Goal: Task Accomplishment & Management: Use online tool/utility

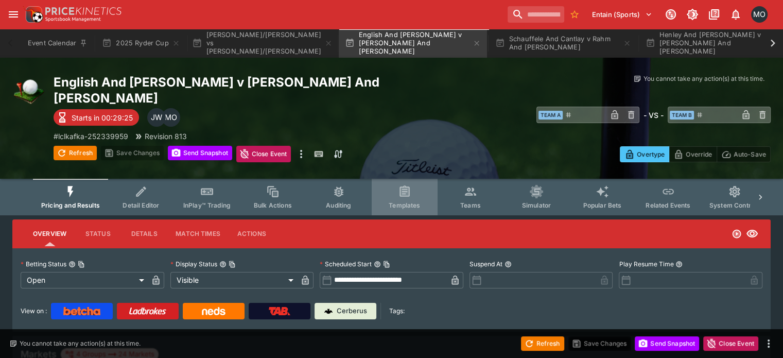
click at [409, 185] on icon "Event type filters" at bounding box center [404, 190] width 10 height 11
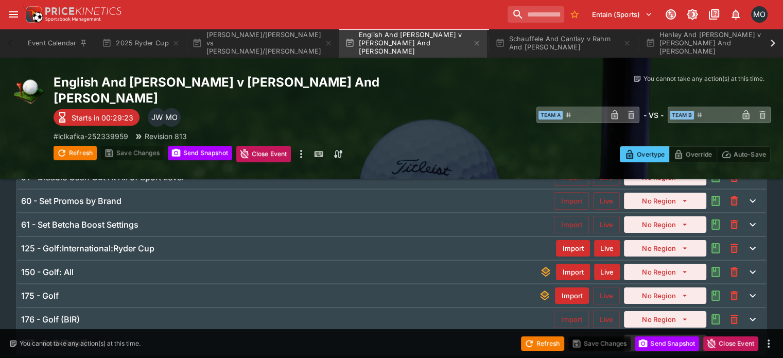
scroll to position [104, 0]
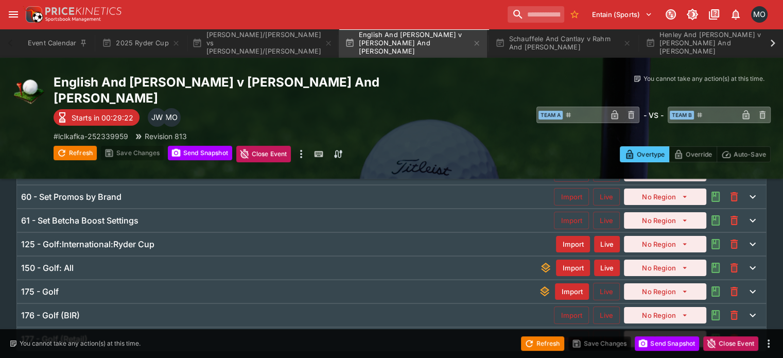
click at [315, 239] on div "125 - Golf:International:Ryder Cup" at bounding box center [288, 244] width 535 height 11
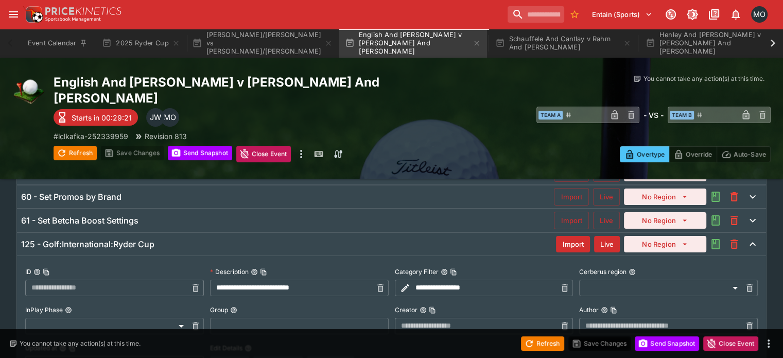
type input "**********"
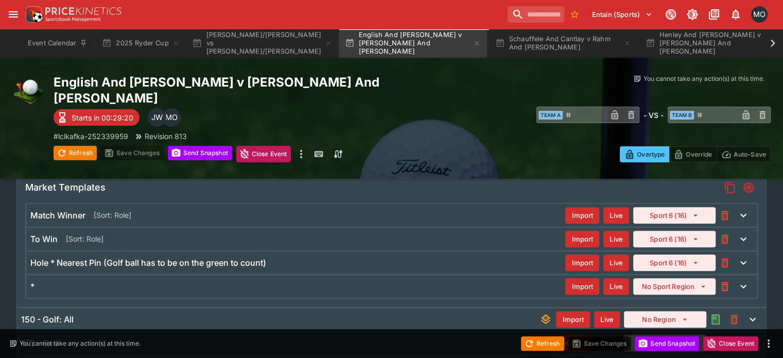
scroll to position [321, 0]
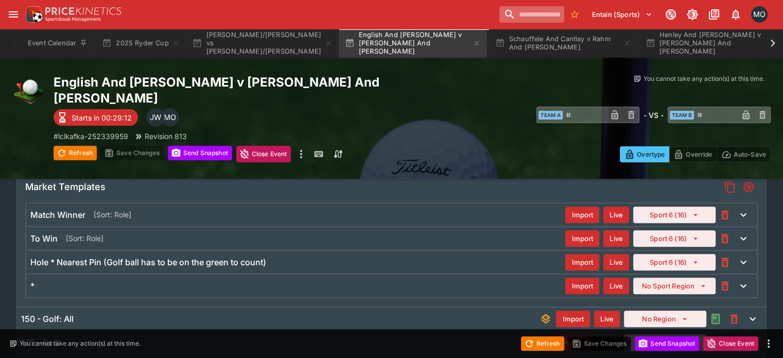
click at [516, 18] on input "search" at bounding box center [531, 14] width 65 height 16
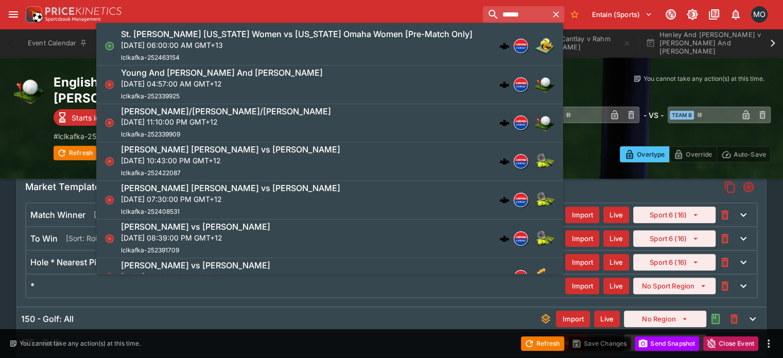
type input "******"
click at [323, 71] on h6 "Young And [PERSON_NAME] And [PERSON_NAME]" at bounding box center [222, 72] width 202 height 11
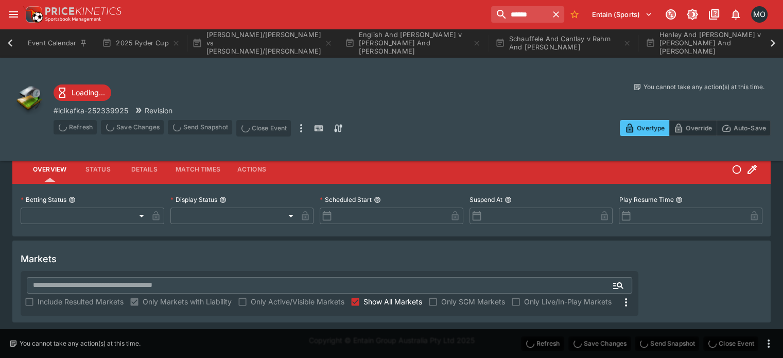
scroll to position [22, 0]
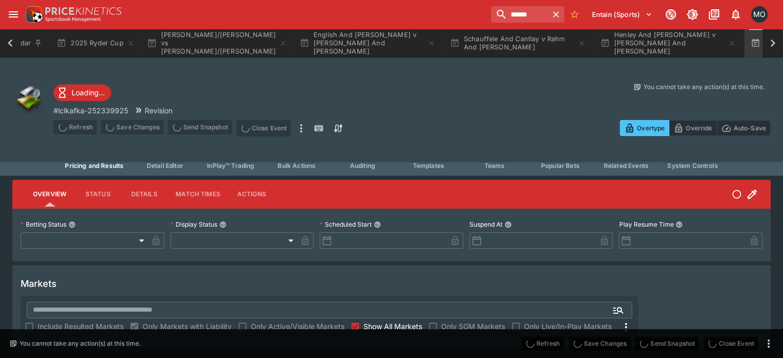
type input "**********"
type input "******"
type input "**********"
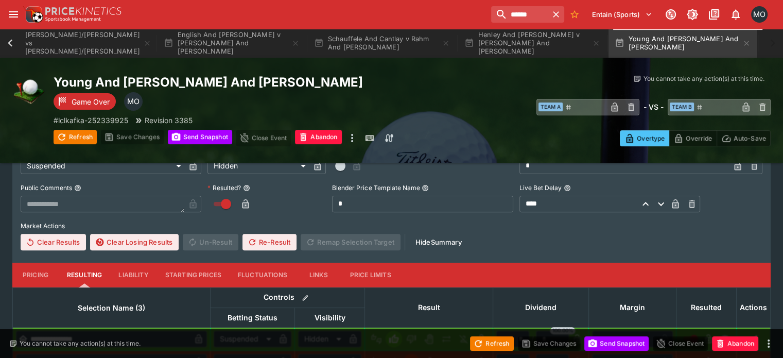
scroll to position [377, 0]
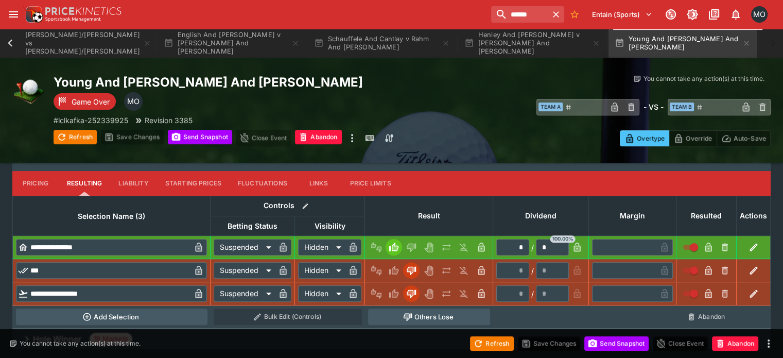
click at [471, 328] on div "Hole Winner 18 Markets" at bounding box center [391, 338] width 758 height 21
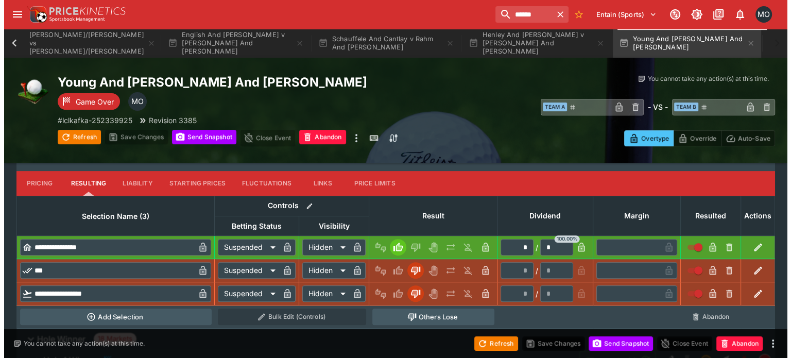
scroll to position [490, 0]
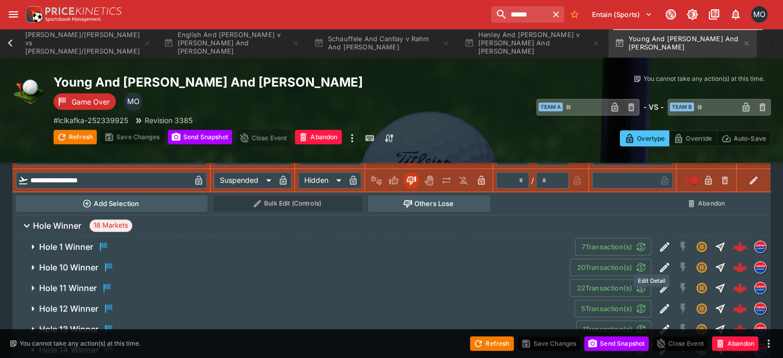
click at [658, 282] on icon "Edit Detail" at bounding box center [664, 288] width 12 height 12
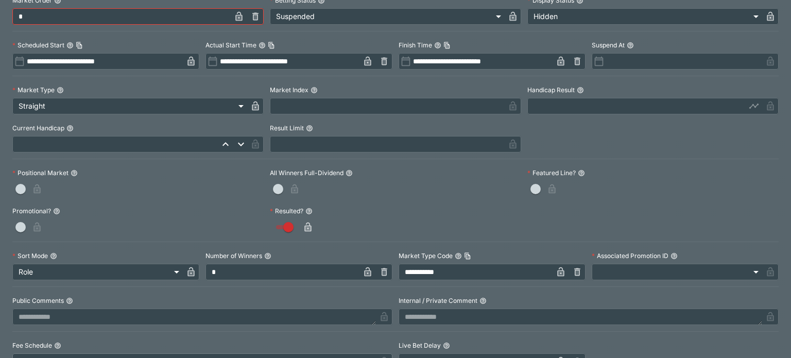
scroll to position [264, 0]
drag, startPoint x: 484, startPoint y: 272, endPoint x: 350, endPoint y: 264, distance: 134.6
click at [350, 264] on div "**********" at bounding box center [395, 98] width 766 height 543
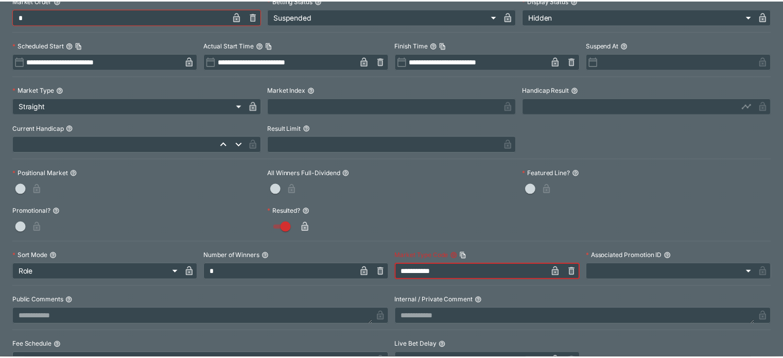
scroll to position [0, 0]
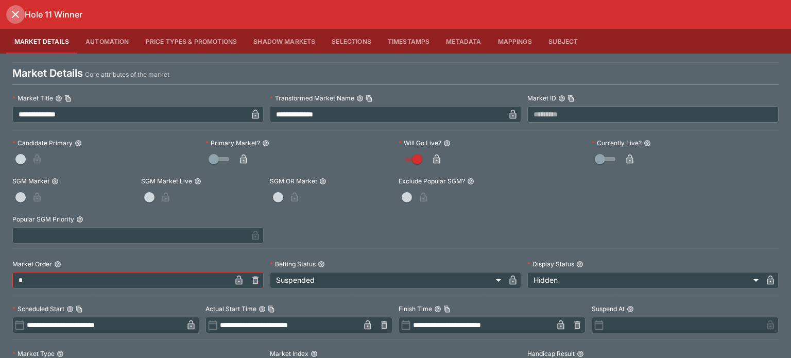
click at [14, 17] on icon "close" at bounding box center [15, 14] width 12 height 12
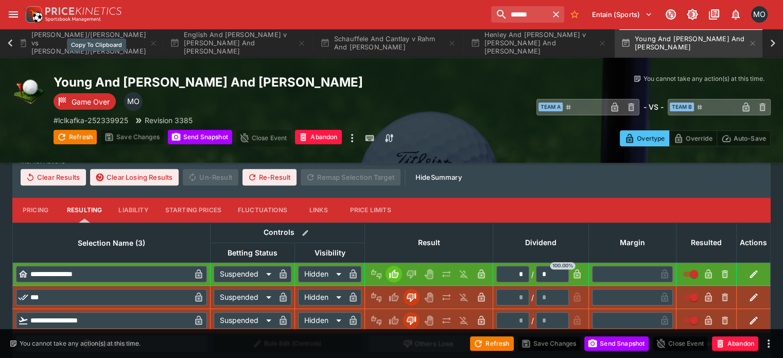
scroll to position [320, 0]
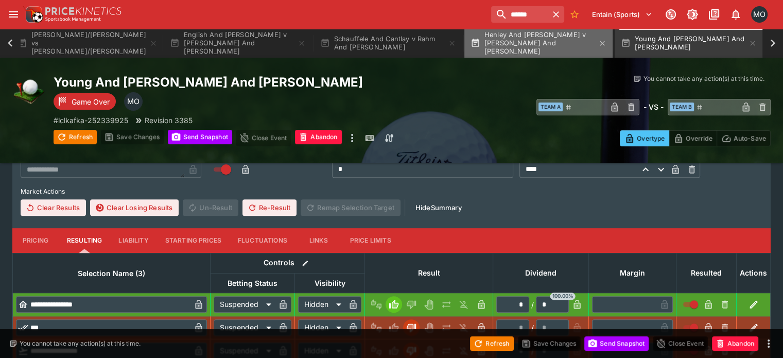
click at [519, 38] on button "Henley And [PERSON_NAME] v [PERSON_NAME] And [PERSON_NAME]" at bounding box center [538, 43] width 148 height 29
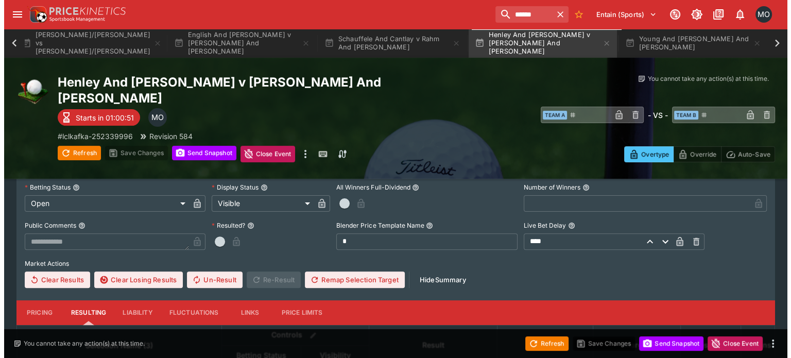
scroll to position [408, 0]
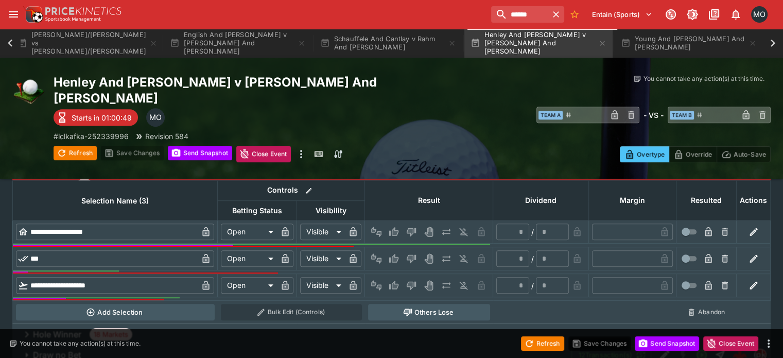
click at [531, 324] on div "Hole Winner 18 Markets" at bounding box center [391, 334] width 758 height 21
click at [658, 349] on icon "Edit Detail" at bounding box center [664, 355] width 12 height 12
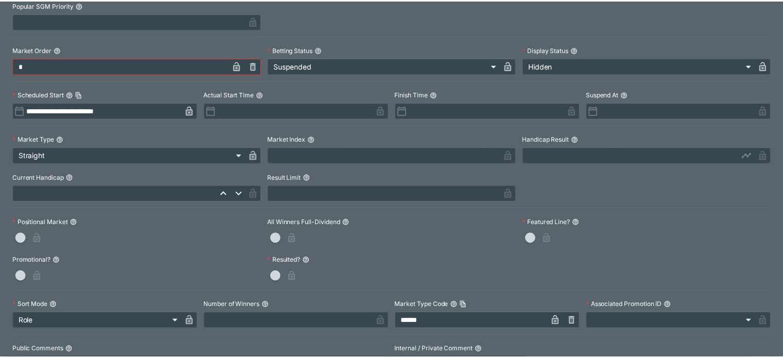
scroll to position [0, 0]
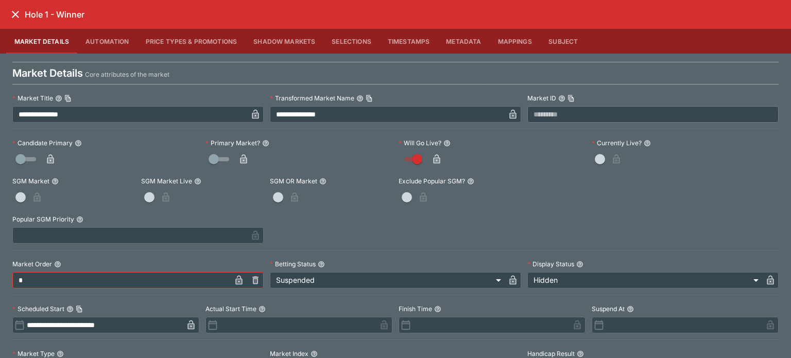
click at [10, 18] on icon "close" at bounding box center [15, 14] width 12 height 12
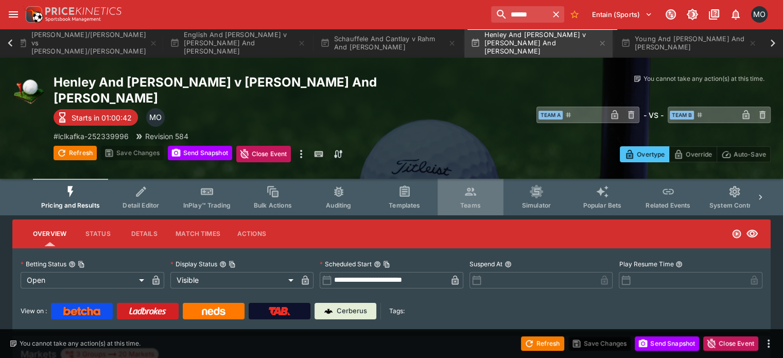
click at [481, 201] on span "Teams" at bounding box center [470, 205] width 21 height 8
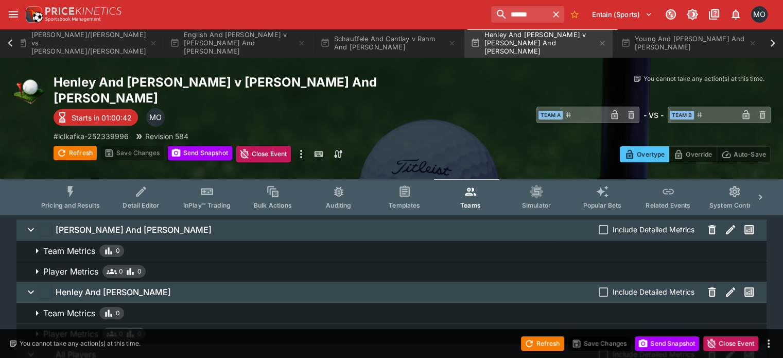
click at [421, 179] on button "Templates" at bounding box center [405, 197] width 66 height 37
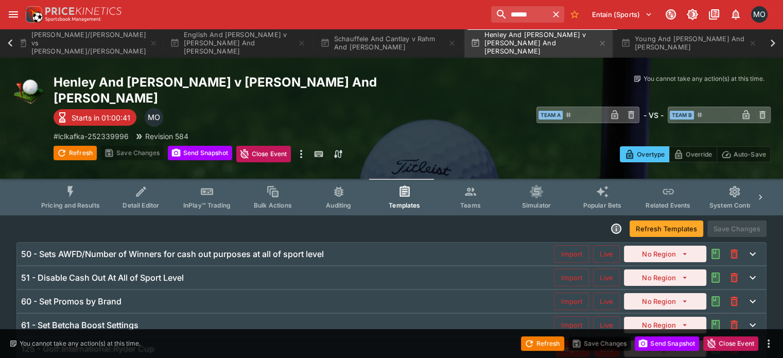
scroll to position [72, 0]
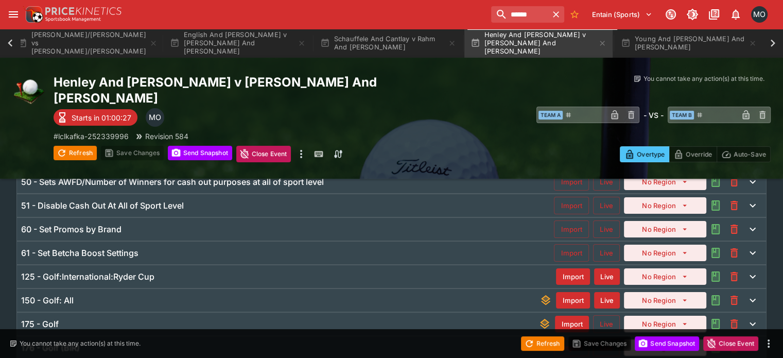
click at [338, 271] on div "125 - Golf:International:Ryder Cup" at bounding box center [288, 276] width 535 height 11
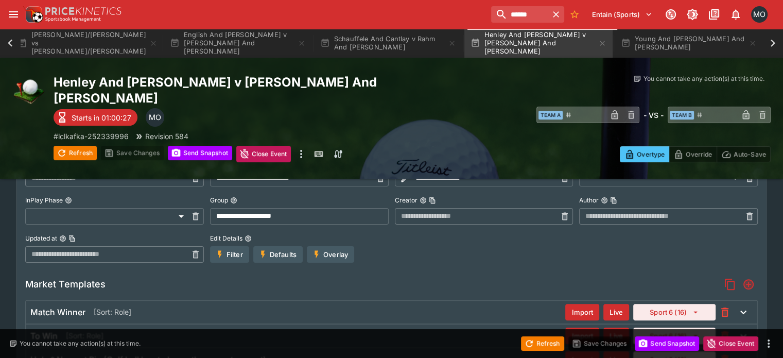
scroll to position [218, 0]
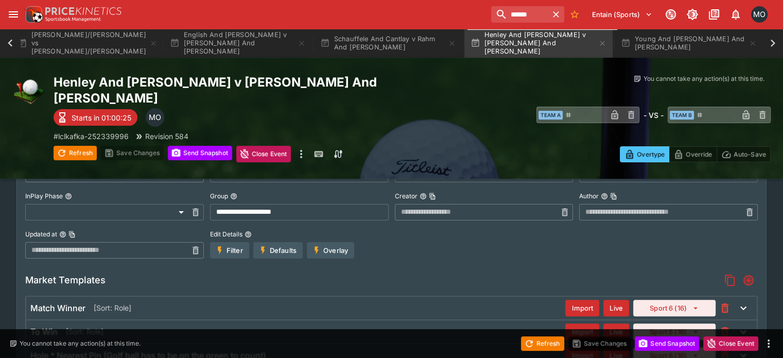
click at [743, 275] on icon "Add" at bounding box center [748, 280] width 10 height 10
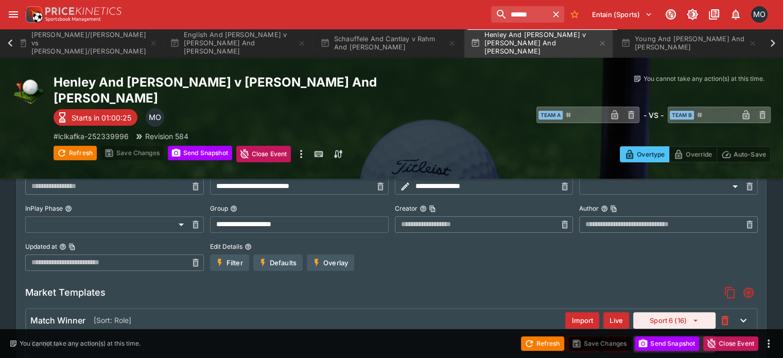
scroll to position [388, 0]
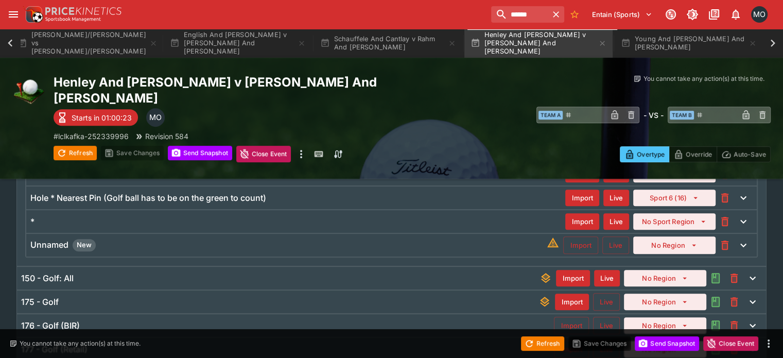
click at [401, 213] on div "* Import Live No Sport Region" at bounding box center [391, 221] width 730 height 23
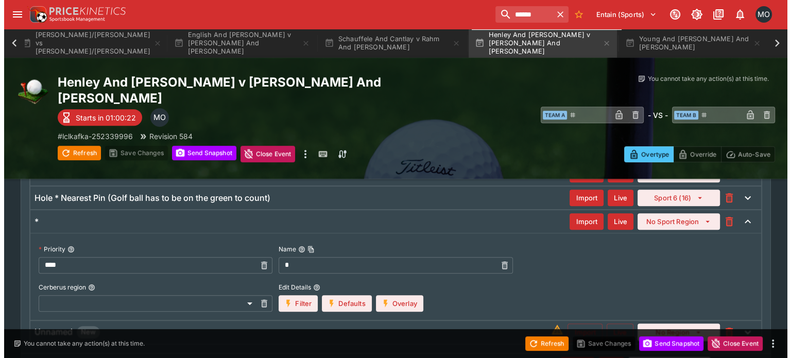
scroll to position [480, 0]
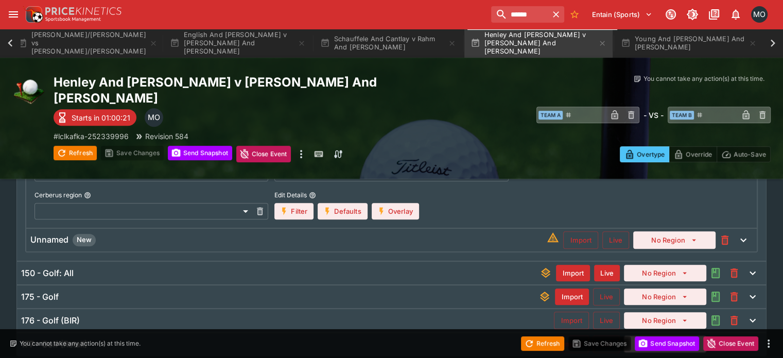
click at [352, 239] on div "**********" at bounding box center [391, 76] width 749 height 369
click at [350, 234] on div "Unnamed New" at bounding box center [288, 240] width 516 height 12
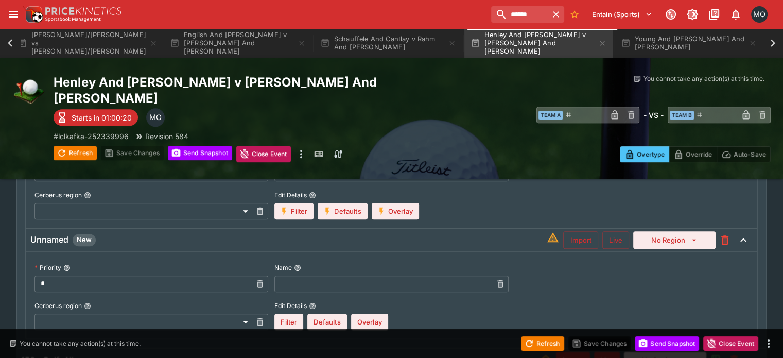
click at [352, 275] on input "text" at bounding box center [382, 283] width 217 height 16
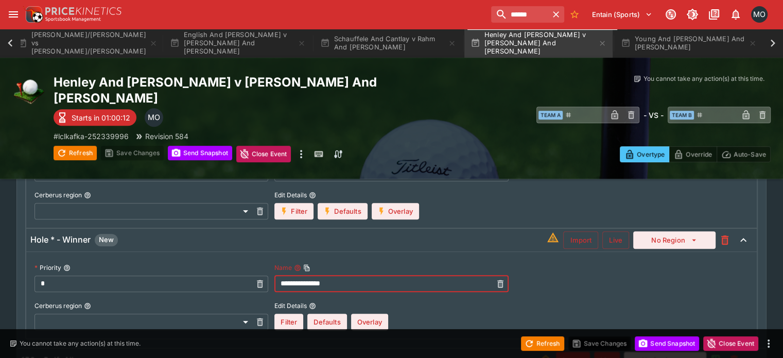
type input "**********"
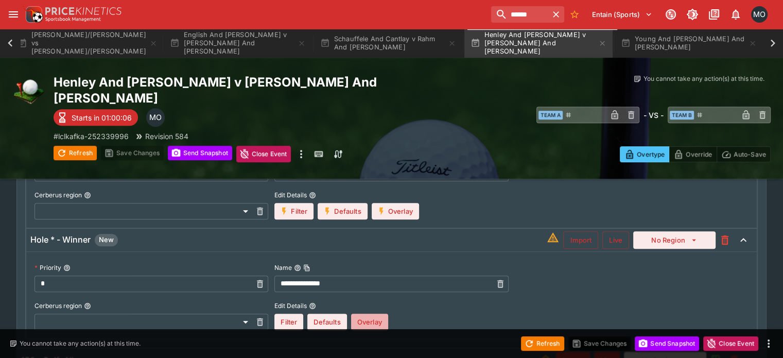
click at [379, 313] on button "Overlay" at bounding box center [369, 321] width 37 height 16
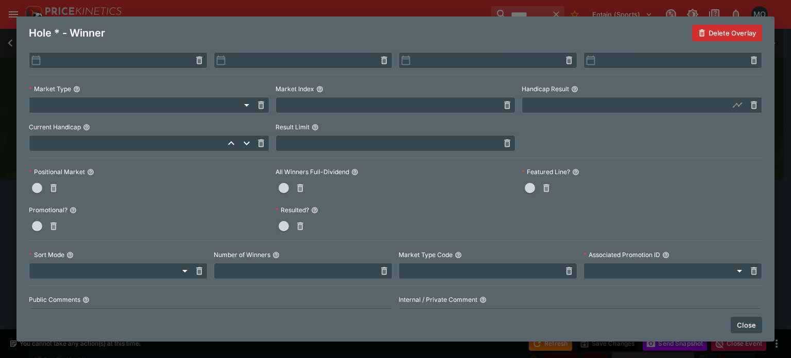
scroll to position [301, 0]
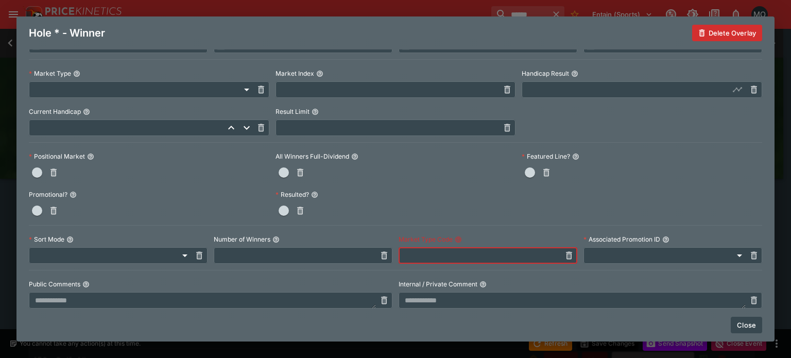
click at [428, 259] on input "text" at bounding box center [479, 255] width 162 height 16
paste input "**********"
type input "**********"
click at [420, 195] on label "Resulted?" at bounding box center [395, 194] width 240 height 15
click at [318, 195] on button "Resulted?" at bounding box center [314, 194] width 7 height 7
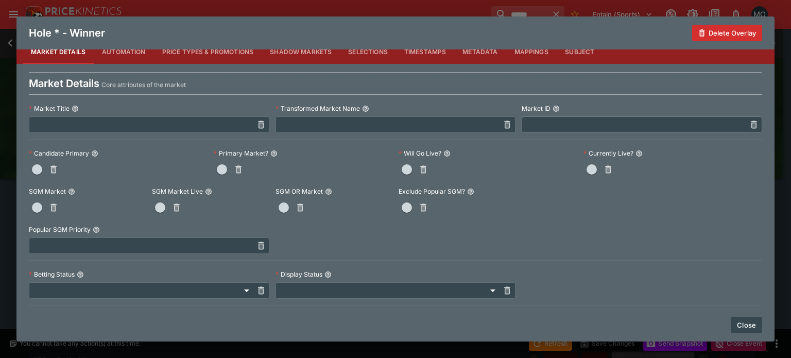
scroll to position [1, 0]
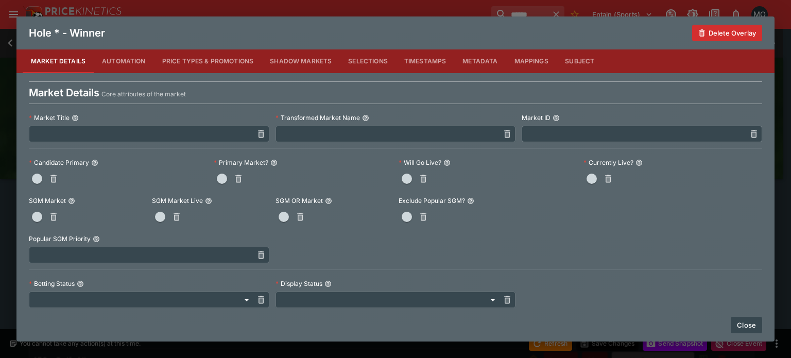
click at [218, 177] on span "button" at bounding box center [222, 178] width 10 height 10
click at [40, 182] on span "button" at bounding box center [37, 178] width 10 height 10
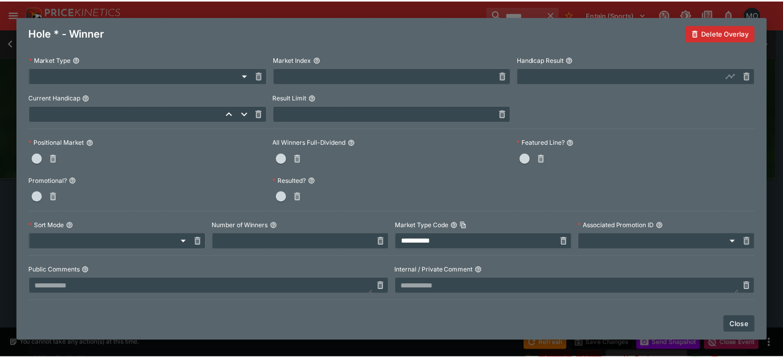
scroll to position [315, 0]
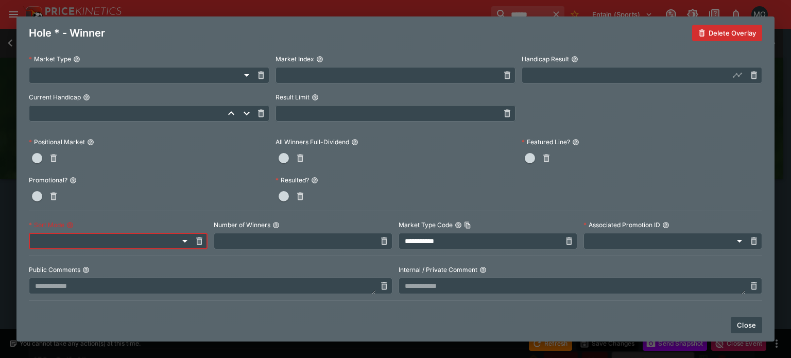
drag, startPoint x: 104, startPoint y: 243, endPoint x: 66, endPoint y: 229, distance: 41.2
click at [66, 229] on label "Sort Mode" at bounding box center [118, 224] width 179 height 15
click at [66, 229] on button "Sort Mode" at bounding box center [69, 224] width 7 height 7
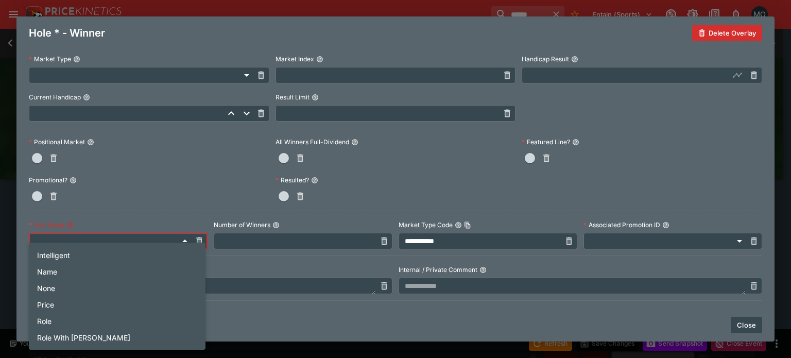
click at [66, 234] on body "****** Entain (Sports) 1 MO Event Calendar 2025 Ryder Cup [PERSON_NAME]/[PERSON…" at bounding box center [395, 1] width 791 height 963
click at [59, 318] on li "Role" at bounding box center [117, 320] width 177 height 16
type input "**********"
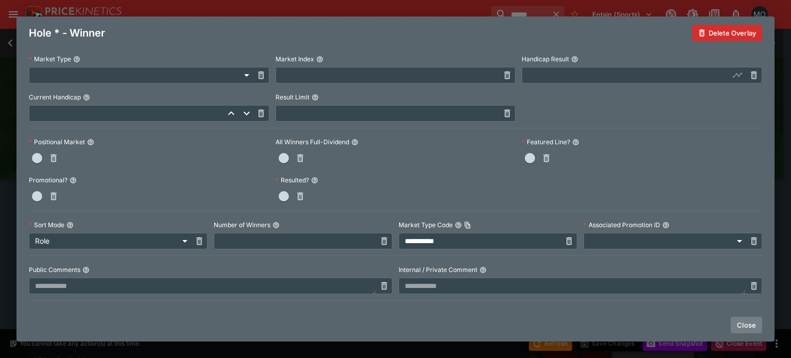
click at [741, 329] on button "Close" at bounding box center [745, 325] width 31 height 16
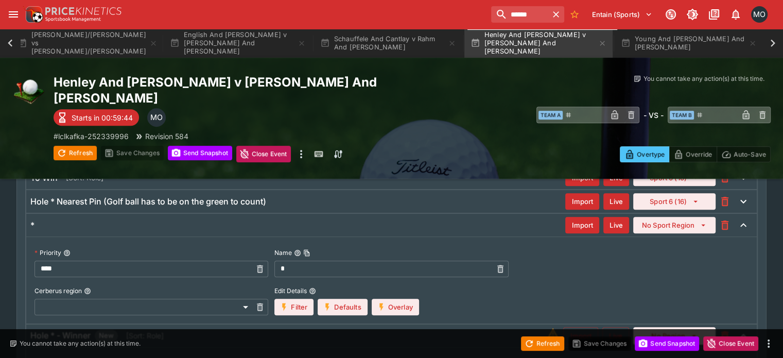
scroll to position [385, 0]
click at [563, 326] on button "Import" at bounding box center [580, 335] width 35 height 18
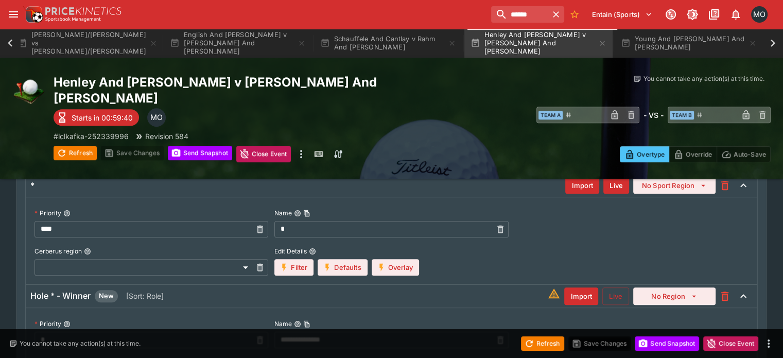
scroll to position [424, 0]
click at [226, 332] on input "*" at bounding box center [142, 340] width 217 height 16
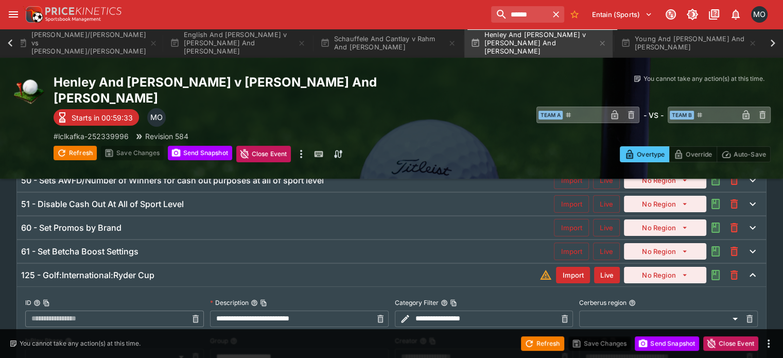
scroll to position [0, 0]
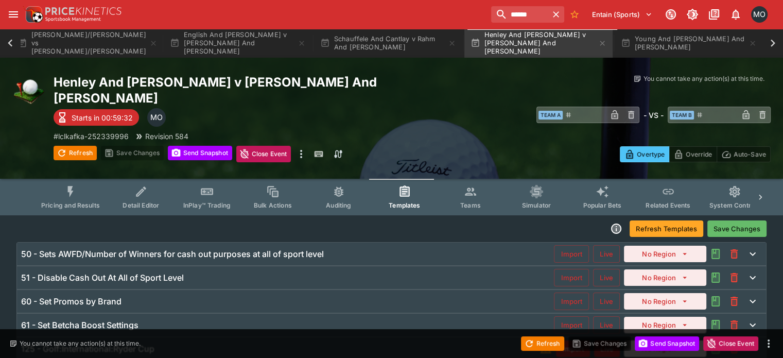
type input "*"
click at [741, 220] on button "Save Changes" at bounding box center [736, 228] width 59 height 16
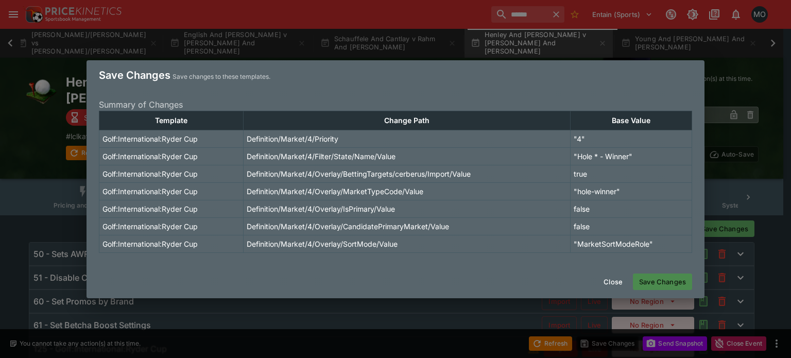
click at [660, 274] on button "Save Changes" at bounding box center [662, 281] width 59 height 16
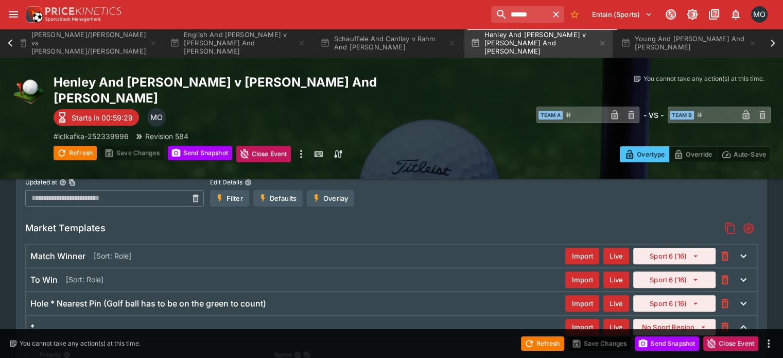
scroll to position [293, 0]
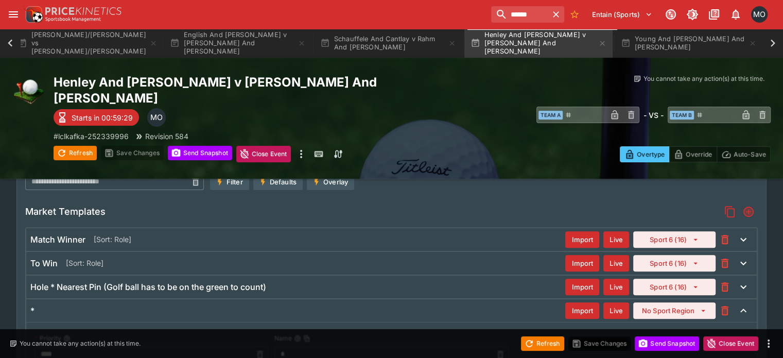
type input "**********"
type input "*"
type input "**********"
type input "*"
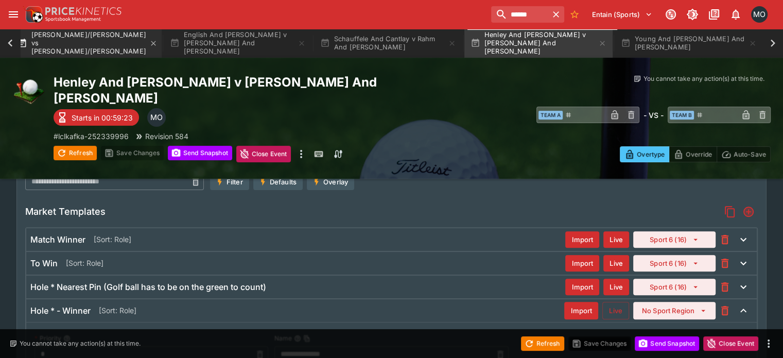
click at [102, 36] on button "[PERSON_NAME]/[PERSON_NAME] vs [PERSON_NAME]/[PERSON_NAME]" at bounding box center [87, 43] width 148 height 29
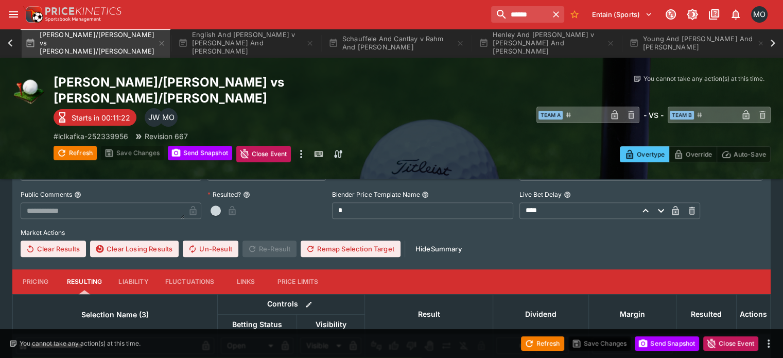
scroll to position [0, 167]
click at [668, 340] on button "Send Snapshot" at bounding box center [667, 343] width 64 height 14
click at [547, 344] on button "Refresh" at bounding box center [542, 343] width 43 height 14
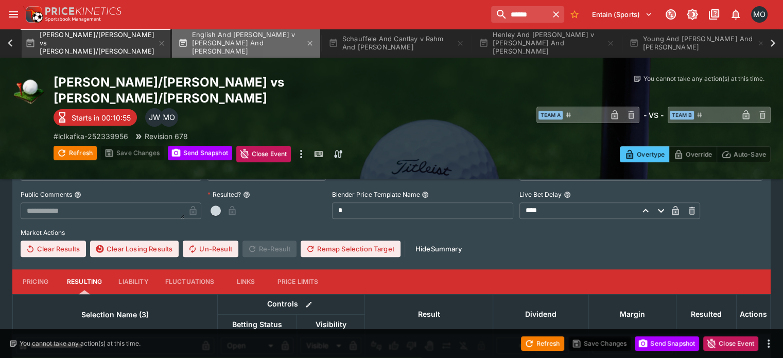
click at [276, 43] on button "English And [PERSON_NAME] v [PERSON_NAME] And [PERSON_NAME]" at bounding box center [246, 43] width 148 height 29
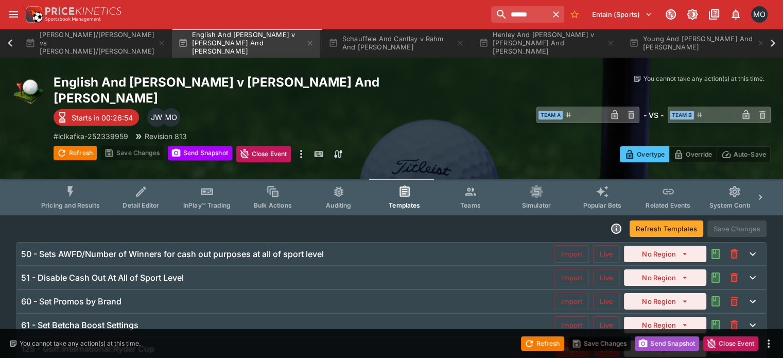
click at [649, 342] on button "Send Snapshot" at bounding box center [667, 343] width 64 height 14
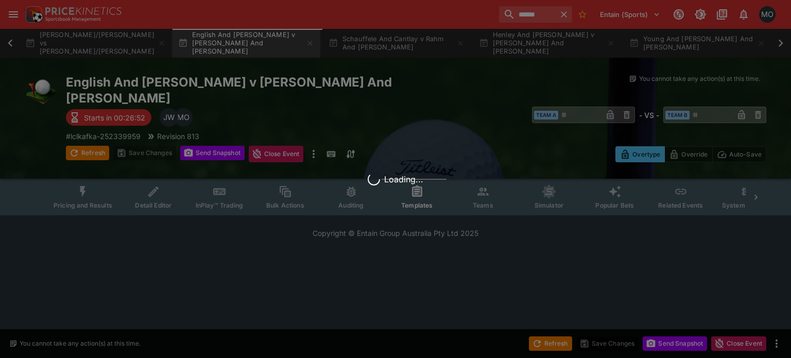
click at [562, 347] on div "Loading..." at bounding box center [395, 179] width 791 height 358
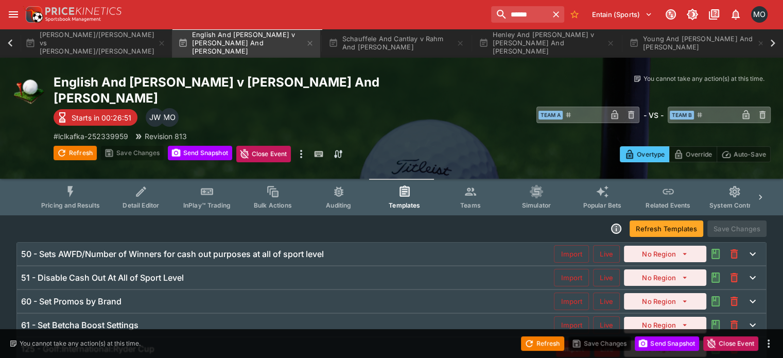
click at [546, 335] on div "Refresh Save Changes Send Snapshot Close Event" at bounding box center [391, 343] width 783 height 29
click at [539, 342] on button "Refresh" at bounding box center [542, 343] width 43 height 14
click at [352, 29] on button "Schauffele And Cantlay v Rahm And [PERSON_NAME]" at bounding box center [396, 43] width 148 height 29
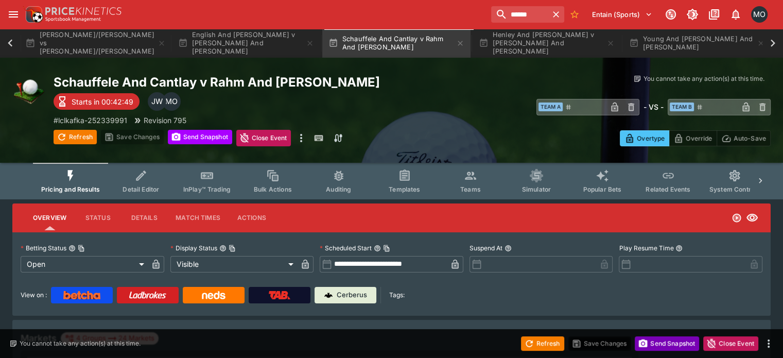
click at [675, 342] on button "Send Snapshot" at bounding box center [667, 343] width 64 height 14
click at [529, 345] on icon "button" at bounding box center [529, 343] width 10 height 10
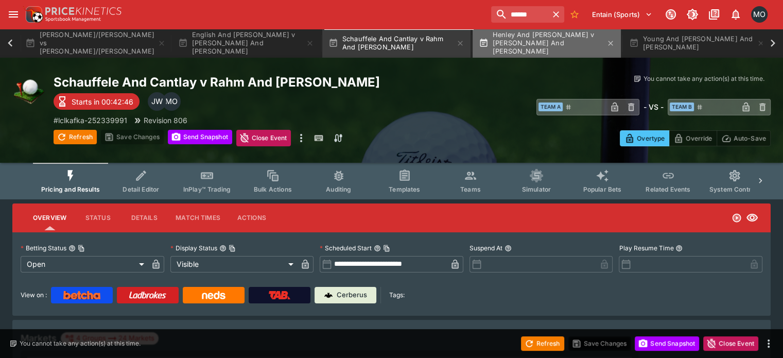
click at [531, 47] on button "Henley And [PERSON_NAME] v [PERSON_NAME] And [PERSON_NAME]" at bounding box center [547, 43] width 148 height 29
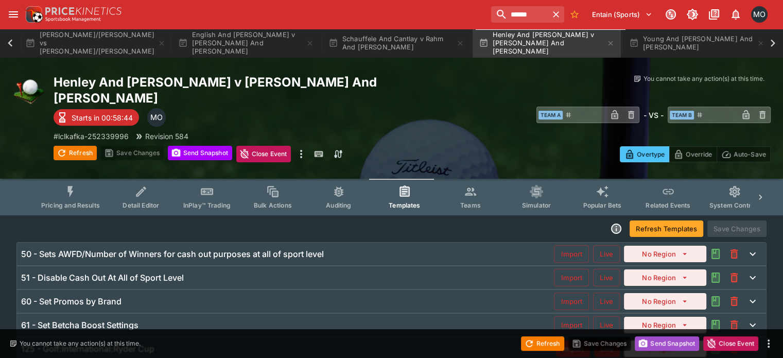
click at [650, 349] on button "Send Snapshot" at bounding box center [667, 343] width 64 height 14
click at [549, 344] on button "Refresh" at bounding box center [542, 343] width 43 height 14
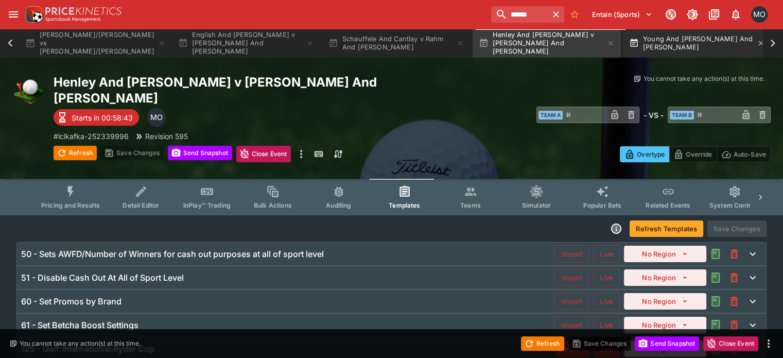
click at [756, 48] on button "Young And [PERSON_NAME] And [PERSON_NAME]" at bounding box center [697, 43] width 148 height 29
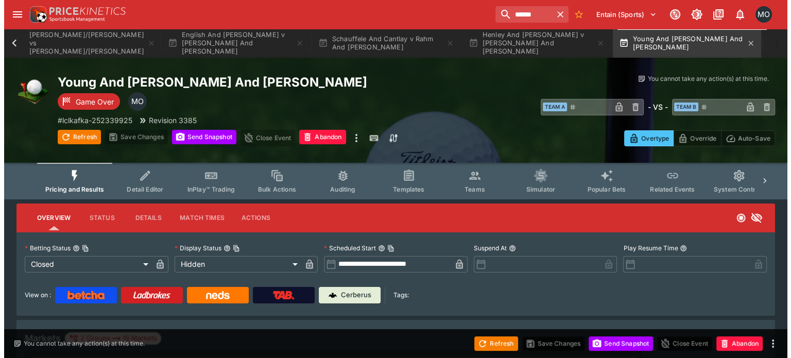
scroll to position [0, 181]
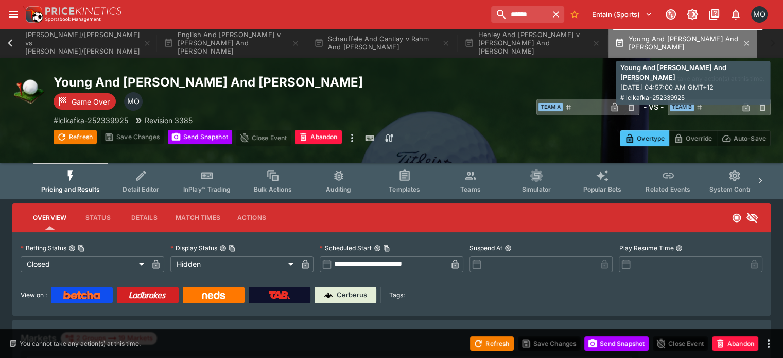
click at [735, 48] on button "Young And [PERSON_NAME] And [PERSON_NAME]" at bounding box center [682, 43] width 148 height 29
click at [750, 47] on icon "button" at bounding box center [746, 43] width 8 height 8
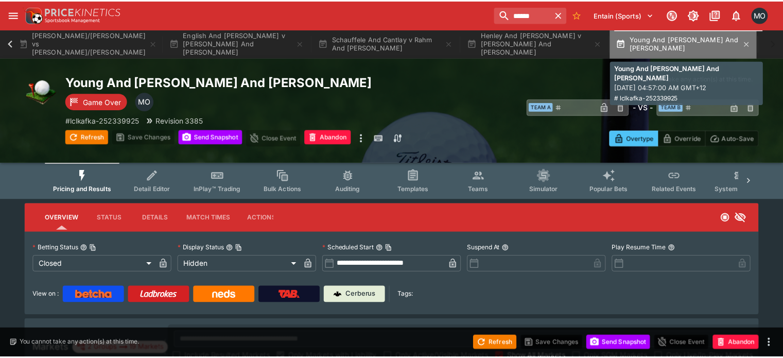
scroll to position [0, 23]
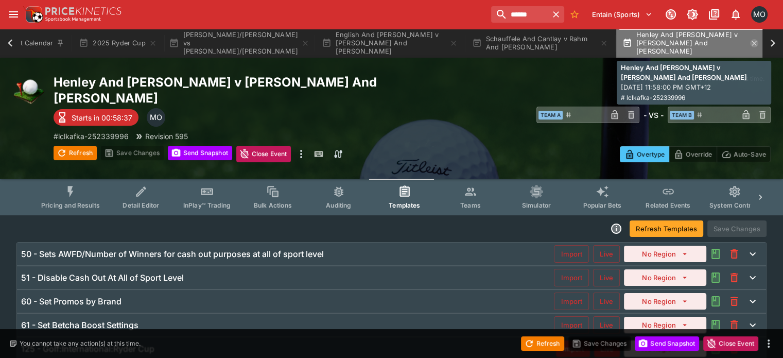
click at [756, 44] on icon "button" at bounding box center [754, 43] width 8 height 8
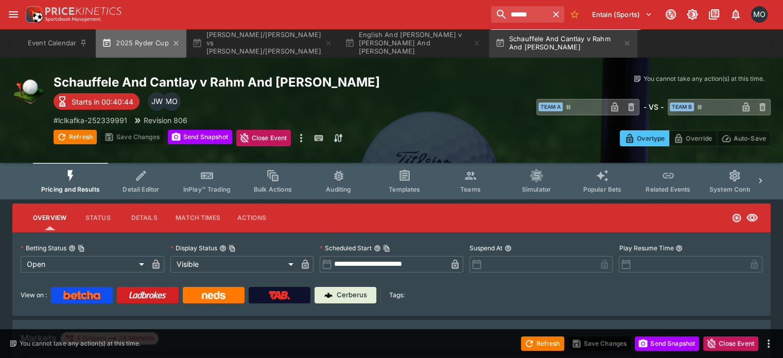
click at [146, 40] on button "2025 Ryder Cup" at bounding box center [141, 43] width 90 height 29
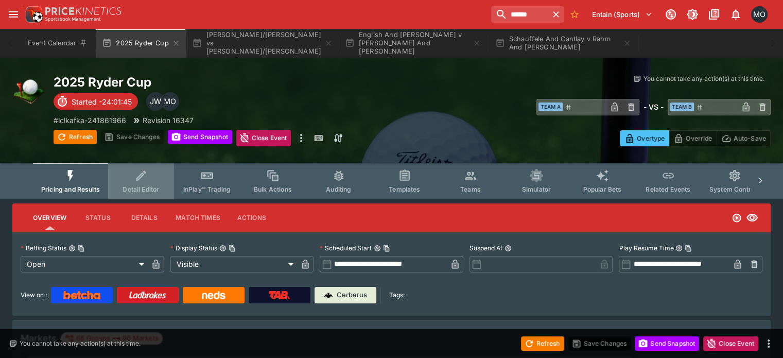
click at [167, 179] on button "Detail Editor" at bounding box center [141, 181] width 66 height 37
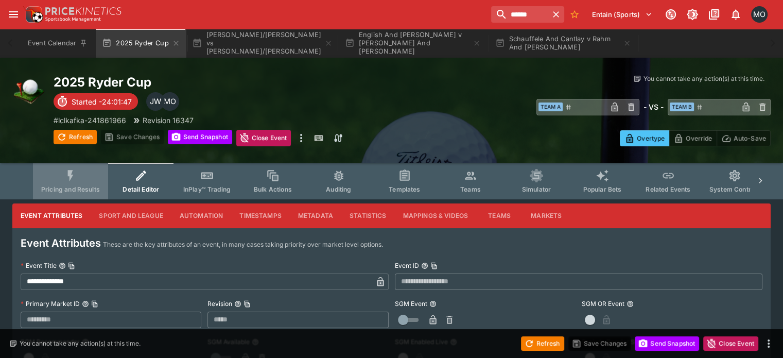
click at [77, 179] on icon "Event type filters" at bounding box center [70, 175] width 13 height 13
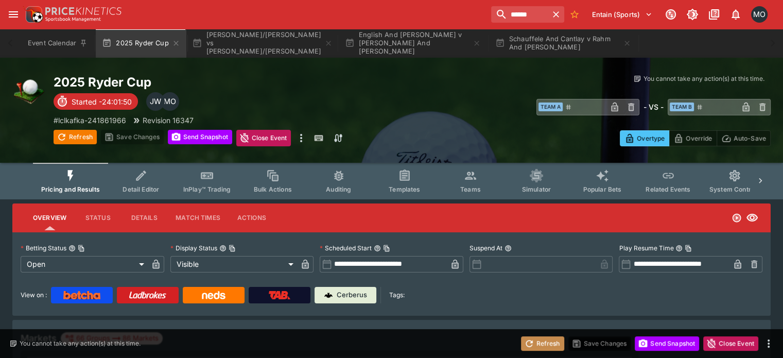
click at [542, 338] on button "Refresh" at bounding box center [542, 343] width 43 height 14
click at [162, 181] on button "Detail Editor" at bounding box center [141, 181] width 66 height 37
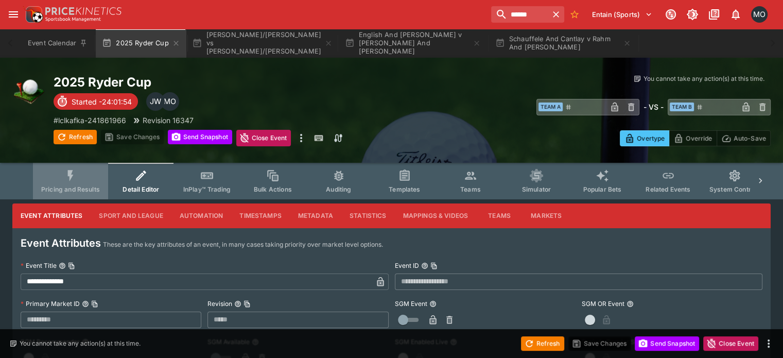
click at [77, 179] on icon "Event type filters" at bounding box center [70, 175] width 13 height 13
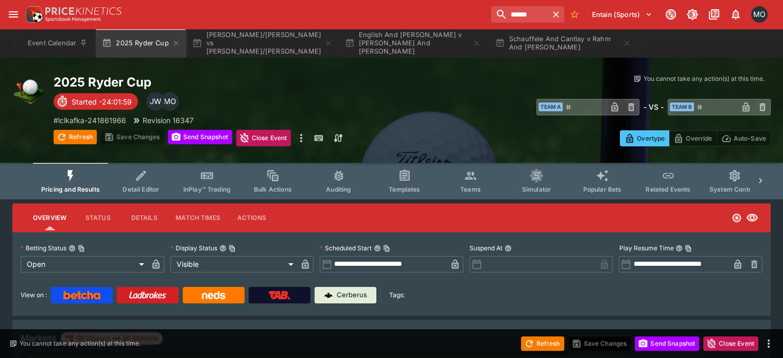
click at [393, 262] on input "**********" at bounding box center [389, 264] width 115 height 16
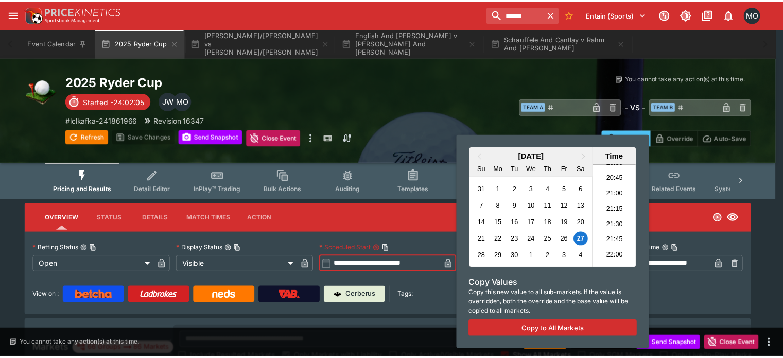
scroll to position [1380, 0]
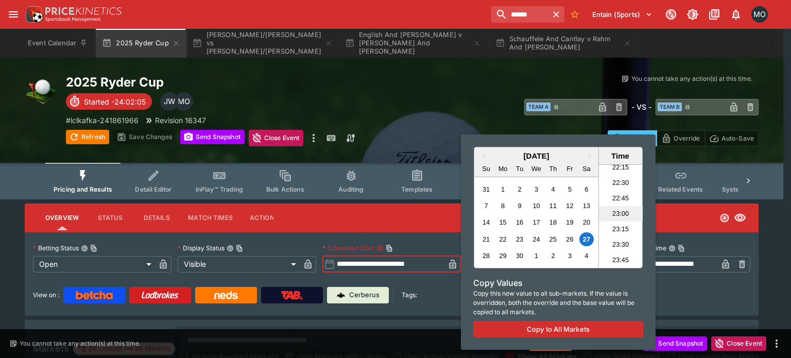
click at [615, 211] on li "23:00" at bounding box center [621, 213] width 44 height 15
type input "**********"
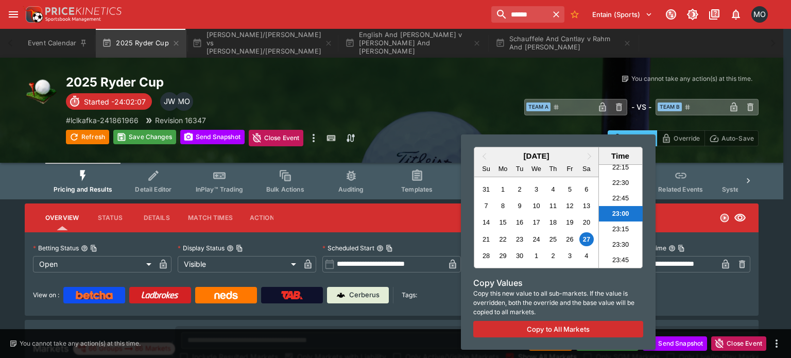
click at [711, 298] on div at bounding box center [395, 179] width 791 height 358
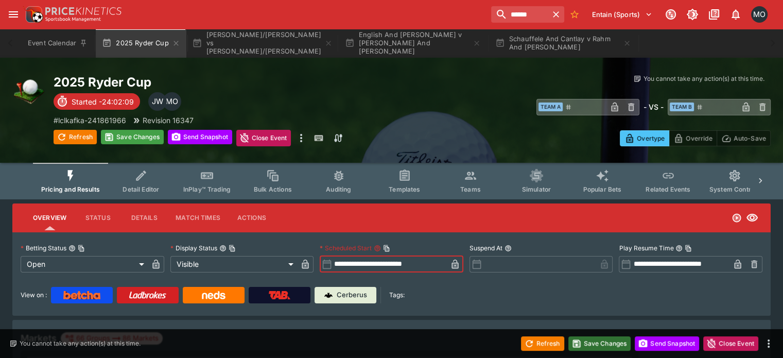
click at [606, 349] on button "Save Changes" at bounding box center [599, 343] width 63 height 14
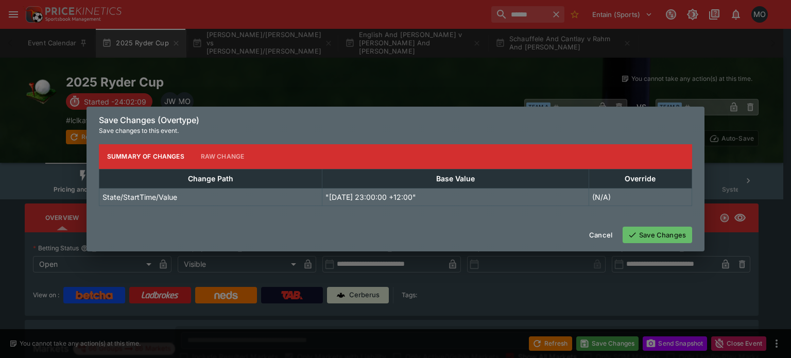
click at [637, 236] on button "Save Changes" at bounding box center [656, 234] width 69 height 16
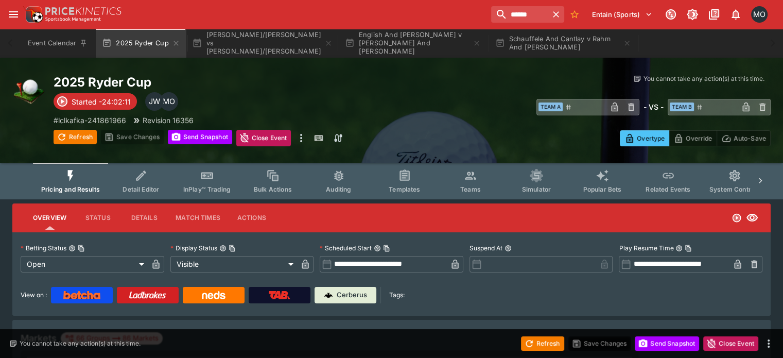
click at [148, 180] on icon "Event type filters" at bounding box center [140, 175] width 13 height 13
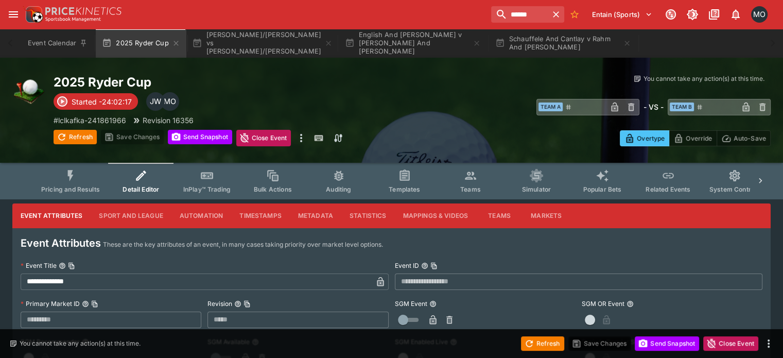
click at [97, 177] on button "Pricing and Results" at bounding box center [70, 181] width 75 height 37
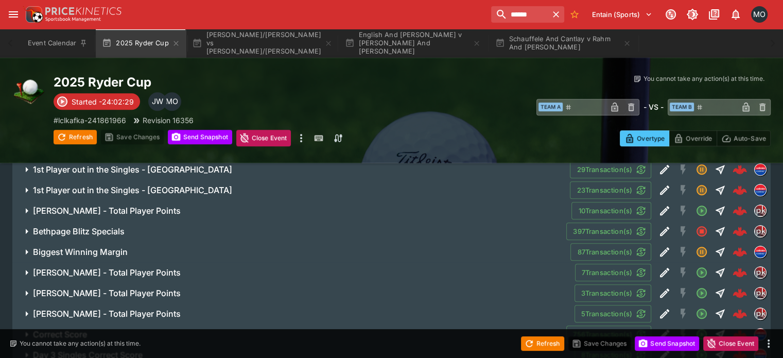
scroll to position [826, 0]
click at [168, 287] on h6 "[PERSON_NAME] - Total Player Points" at bounding box center [107, 292] width 148 height 11
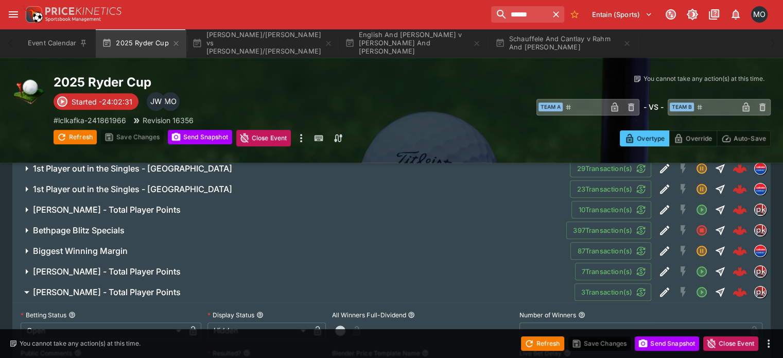
scroll to position [844, 0]
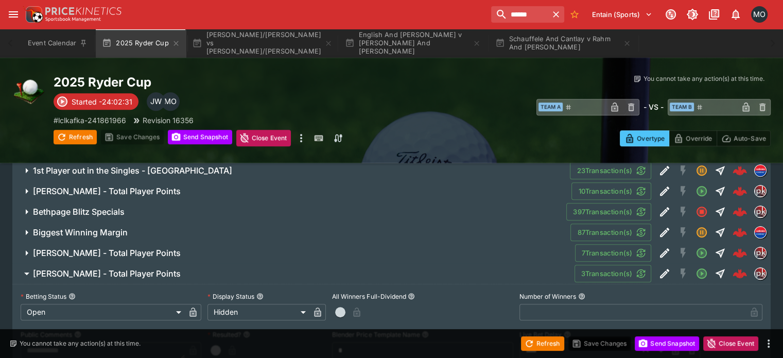
click at [169, 268] on h6 "[PERSON_NAME] - Total Player Points" at bounding box center [107, 273] width 148 height 11
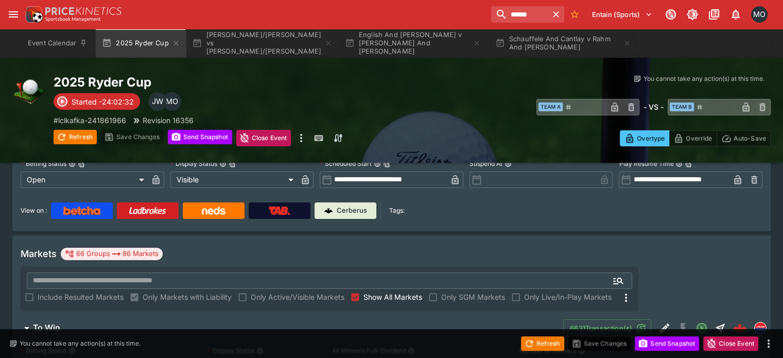
scroll to position [0, 0]
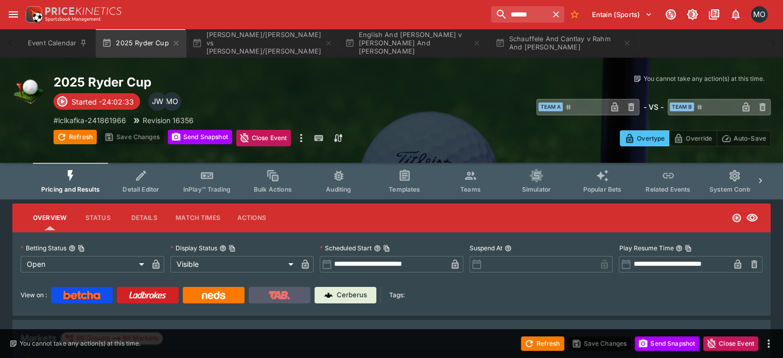
click at [272, 292] on link at bounding box center [280, 295] width 62 height 16
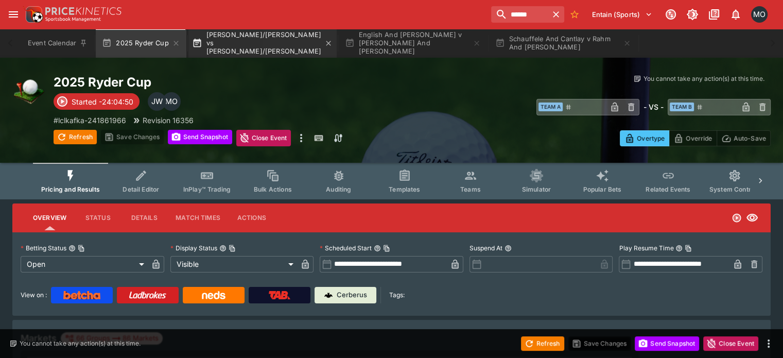
click at [215, 37] on button "[PERSON_NAME]/[PERSON_NAME] vs [PERSON_NAME]/[PERSON_NAME]" at bounding box center [262, 43] width 148 height 29
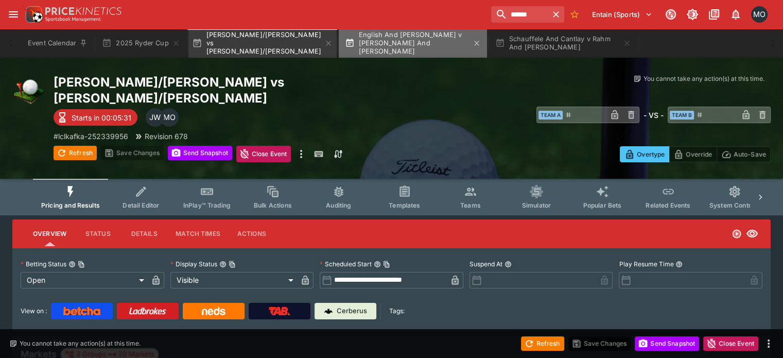
click at [384, 40] on button "English And [PERSON_NAME] v [PERSON_NAME] And [PERSON_NAME]" at bounding box center [413, 43] width 148 height 29
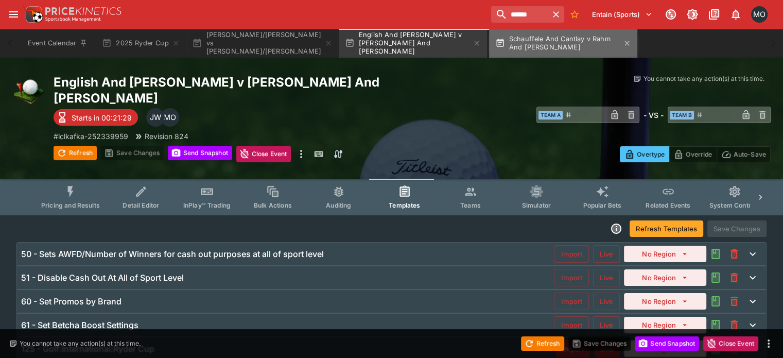
click at [531, 47] on button "Schauffele And Cantlay v Rahm And [PERSON_NAME]" at bounding box center [563, 43] width 148 height 29
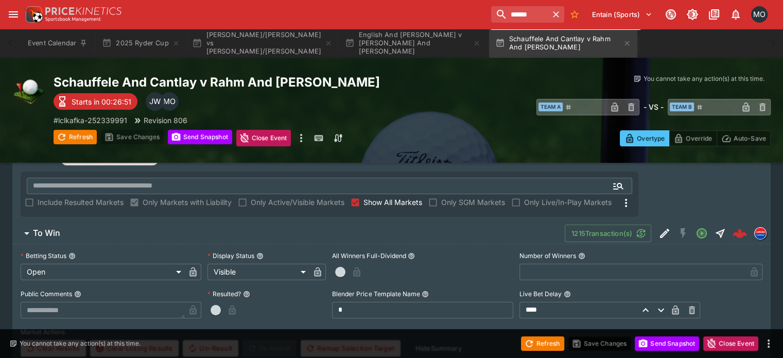
click at [312, 223] on button "To Win" at bounding box center [288, 233] width 552 height 21
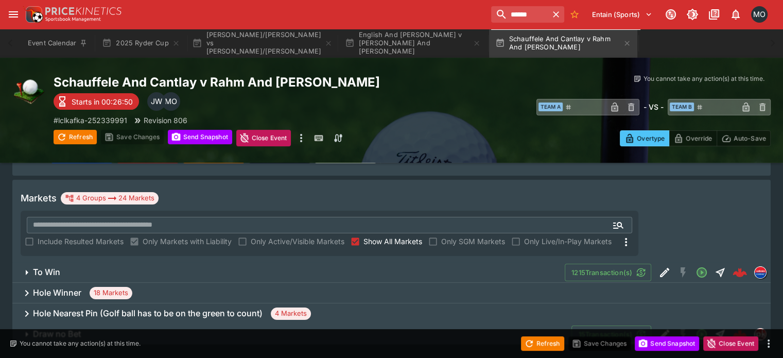
scroll to position [136, 0]
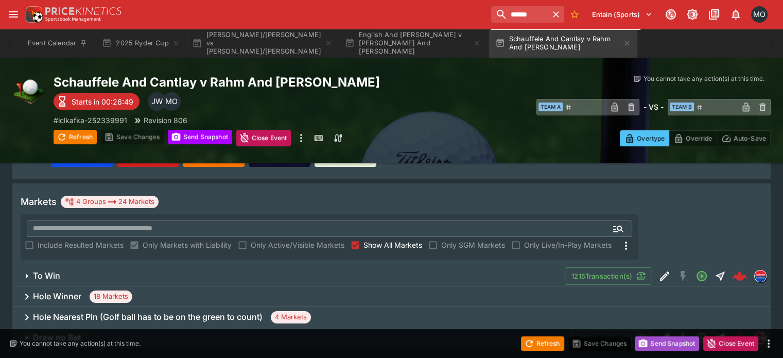
click at [649, 339] on button "Send Snapshot" at bounding box center [667, 343] width 64 height 14
click at [556, 349] on button "Refresh" at bounding box center [542, 343] width 43 height 14
click at [410, 286] on div "Hole Winner 18 Markets" at bounding box center [391, 296] width 758 height 21
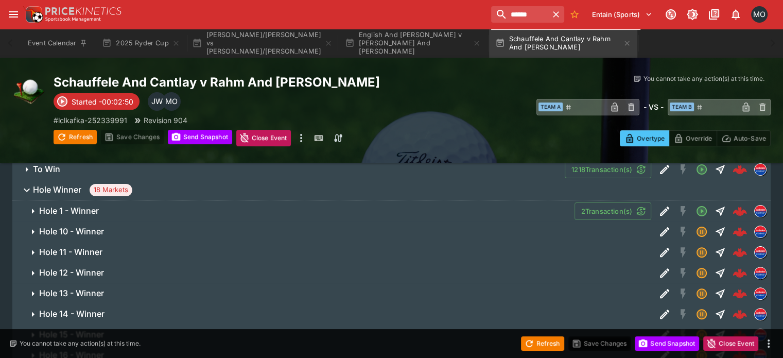
scroll to position [179, 0]
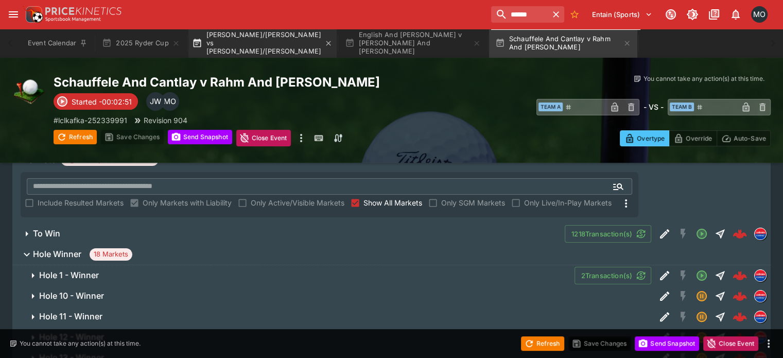
click at [263, 42] on button "[PERSON_NAME]/[PERSON_NAME] vs [PERSON_NAME]/[PERSON_NAME]" at bounding box center [262, 43] width 148 height 29
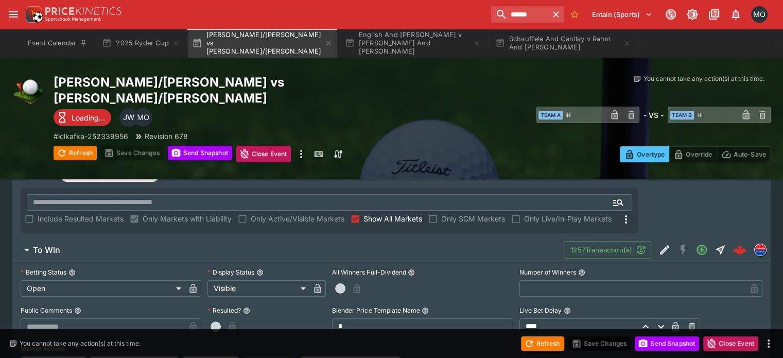
click at [650, 351] on div "Refresh Save Changes Send Snapshot Close Event" at bounding box center [391, 343] width 783 height 29
click at [659, 338] on button "Send Snapshot" at bounding box center [667, 343] width 64 height 14
click at [537, 340] on button "Refresh" at bounding box center [542, 343] width 43 height 14
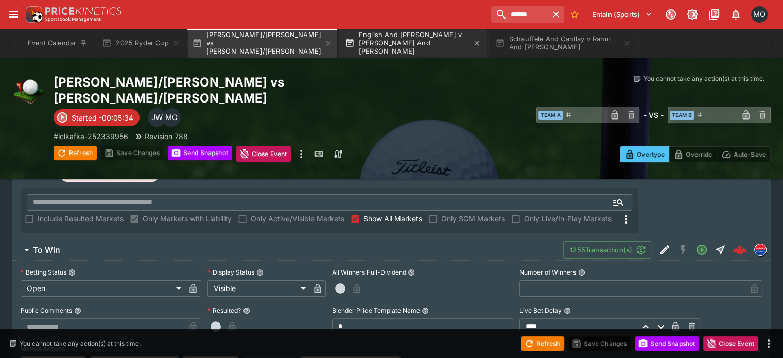
click at [393, 38] on button "English And [PERSON_NAME] v [PERSON_NAME] And [PERSON_NAME]" at bounding box center [413, 43] width 148 height 29
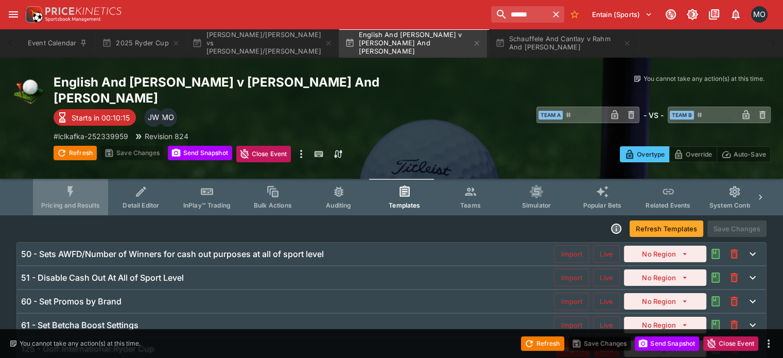
click at [101, 179] on button "Pricing and Results" at bounding box center [70, 197] width 75 height 37
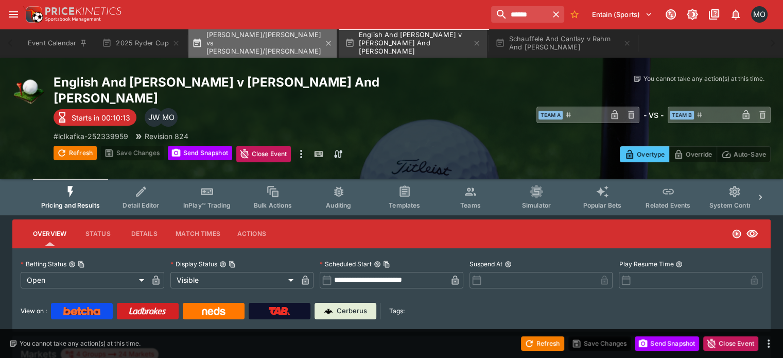
click at [216, 38] on button "[PERSON_NAME]/[PERSON_NAME] vs [PERSON_NAME]/[PERSON_NAME]" at bounding box center [262, 43] width 148 height 29
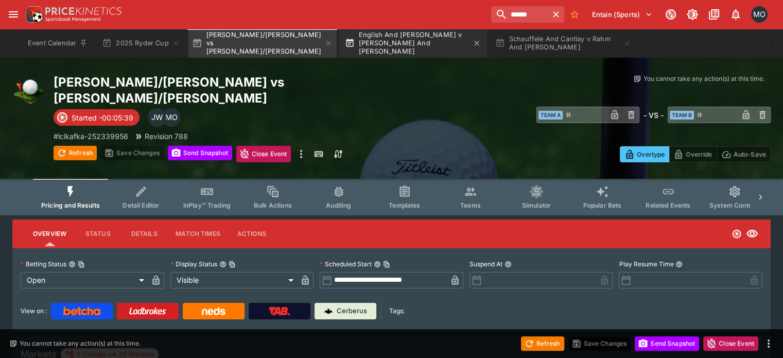
click at [390, 45] on button "English And [PERSON_NAME] v [PERSON_NAME] And [PERSON_NAME]" at bounding box center [413, 43] width 148 height 29
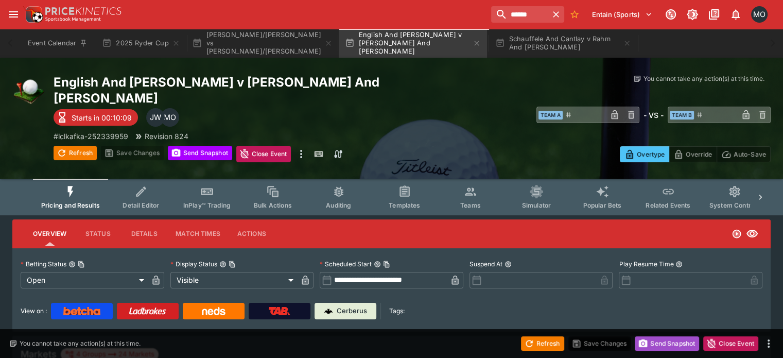
click at [659, 343] on button "Send Snapshot" at bounding box center [667, 343] width 64 height 14
click at [546, 58] on div "English And [PERSON_NAME] v [PERSON_NAME] And Fleetwood Starts in 00:10:08 MO J…" at bounding box center [391, 118] width 783 height 121
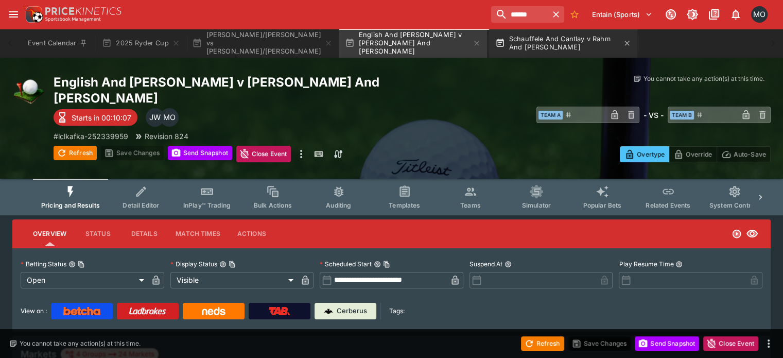
click at [547, 51] on button "Schauffele And Cantlay v Rahm And [PERSON_NAME]" at bounding box center [563, 43] width 148 height 29
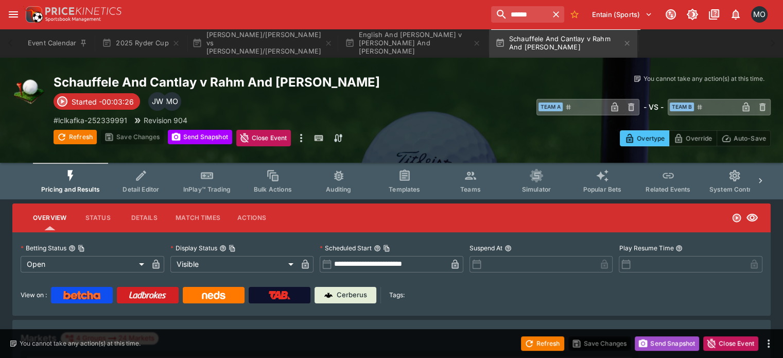
click at [642, 342] on circle "button" at bounding box center [643, 343] width 3 height 3
click at [519, 16] on input "******" at bounding box center [515, 14] width 65 height 16
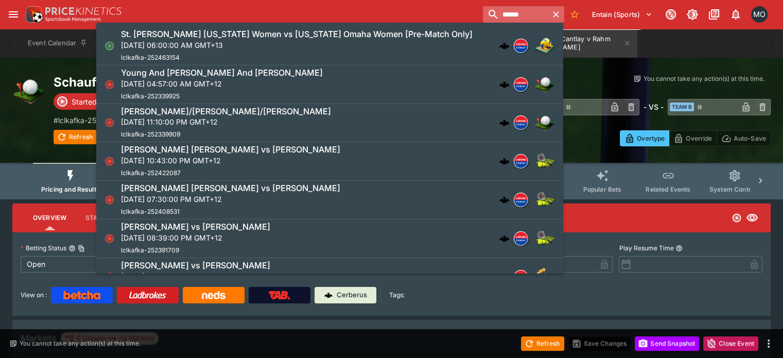
click at [519, 16] on input "******" at bounding box center [515, 14] width 65 height 16
click at [36, 119] on div at bounding box center [28, 110] width 33 height 72
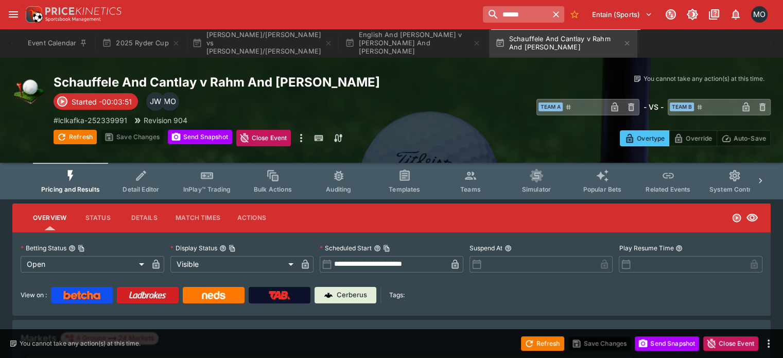
click at [483, 16] on input "******" at bounding box center [515, 14] width 65 height 16
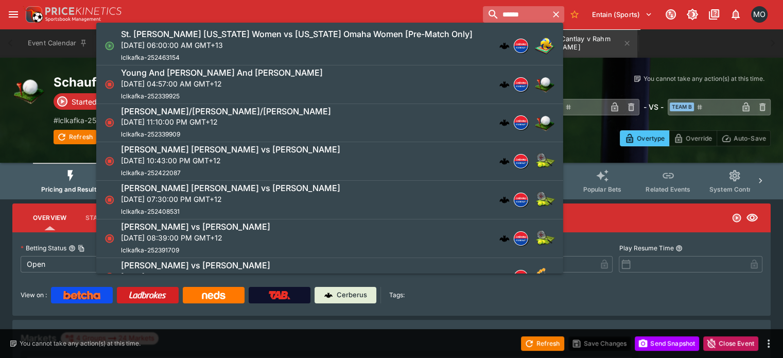
click at [483, 16] on input "******" at bounding box center [515, 14] width 65 height 16
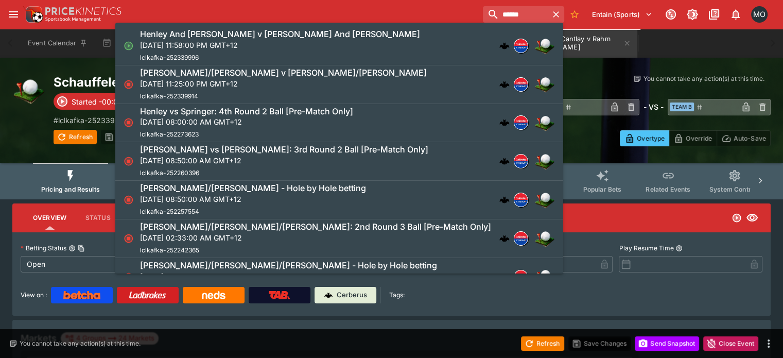
type input "******"
click at [402, 46] on div "Henley And [PERSON_NAME] v [PERSON_NAME] And [PERSON_NAME] [DATE] 11:58:00 PM G…" at bounding box center [334, 46] width 388 height 34
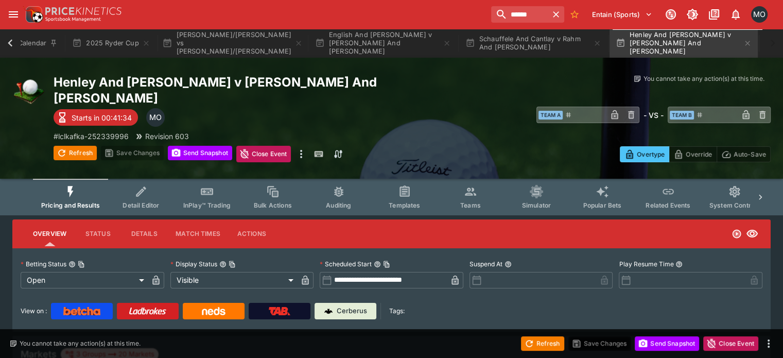
scroll to position [0, 30]
click at [668, 346] on button "Send Snapshot" at bounding box center [667, 343] width 64 height 14
click at [550, 348] on button "Refresh" at bounding box center [542, 343] width 43 height 14
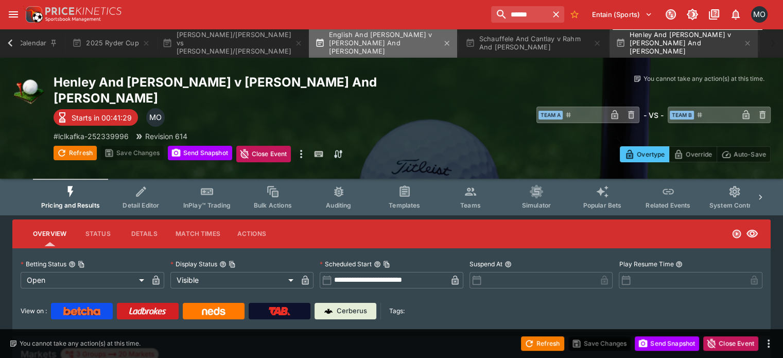
click at [363, 38] on button "English And [PERSON_NAME] v [PERSON_NAME] And [PERSON_NAME]" at bounding box center [383, 43] width 148 height 29
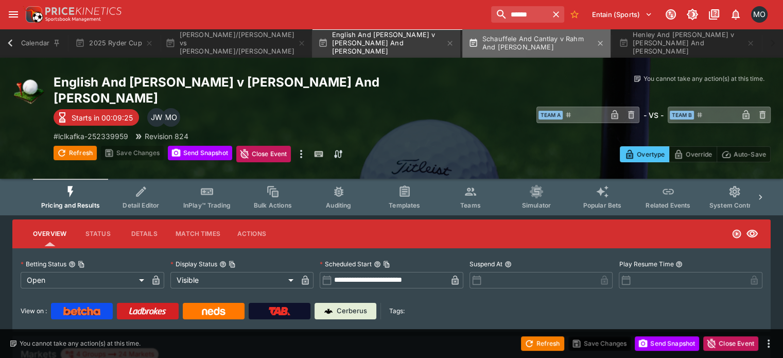
click at [521, 30] on button "Schauffele And Cantlay v Rahm And [PERSON_NAME]" at bounding box center [536, 43] width 148 height 29
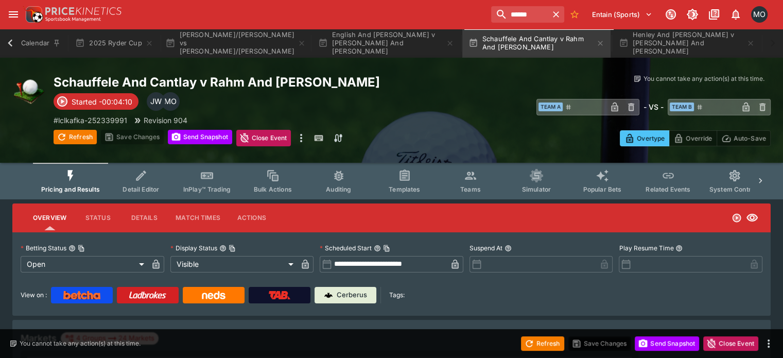
click at [663, 61] on div "Schauffele And Cantlay v Rahm And [PERSON_NAME] Started -00:04:10 MO JW # lclka…" at bounding box center [391, 110] width 783 height 105
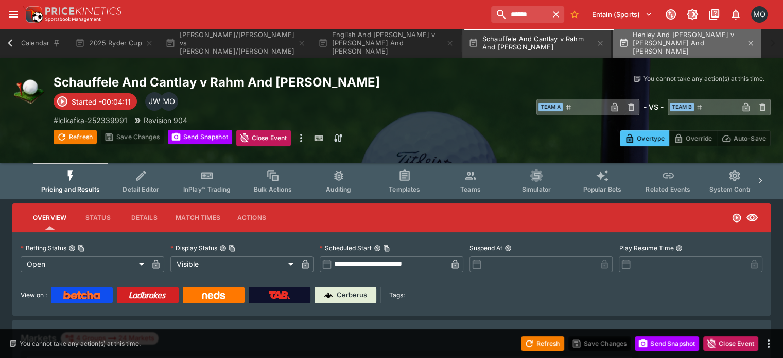
click at [662, 53] on button "Henley And [PERSON_NAME] v [PERSON_NAME] And [PERSON_NAME]" at bounding box center [687, 43] width 148 height 29
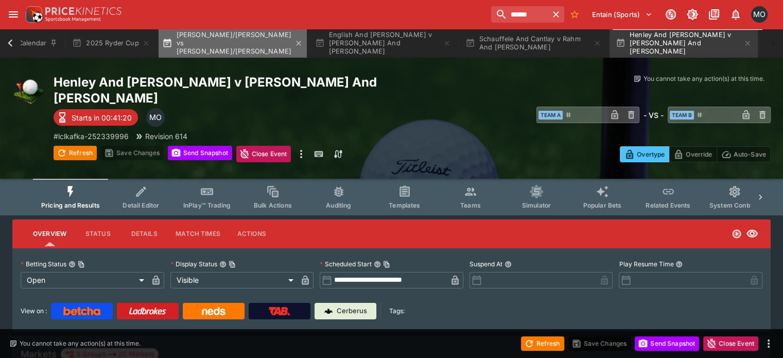
click at [231, 40] on button "[PERSON_NAME]/[PERSON_NAME] vs [PERSON_NAME]/[PERSON_NAME]" at bounding box center [233, 43] width 148 height 29
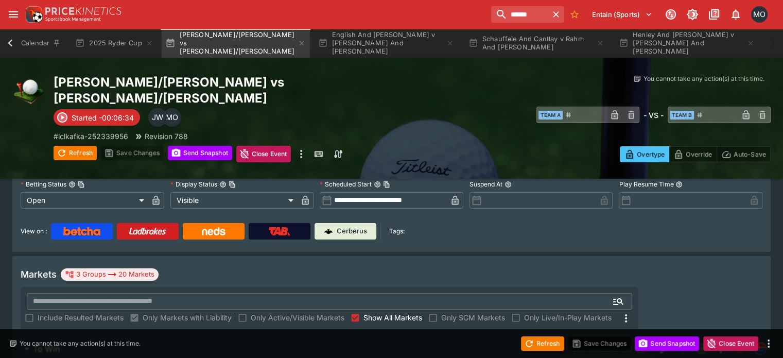
scroll to position [80, 0]
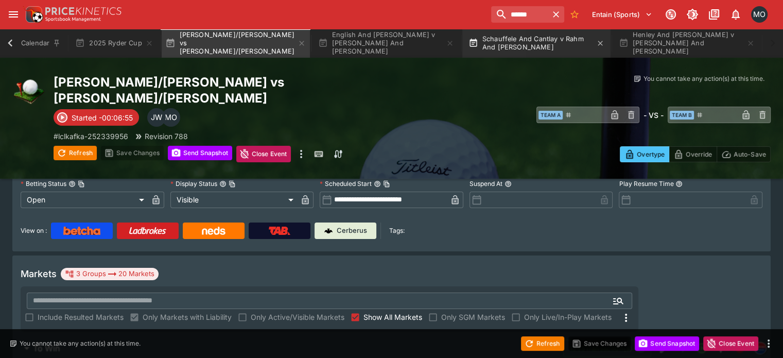
click at [527, 53] on button "Schauffele And Cantlay v Rahm And [PERSON_NAME]" at bounding box center [536, 43] width 148 height 29
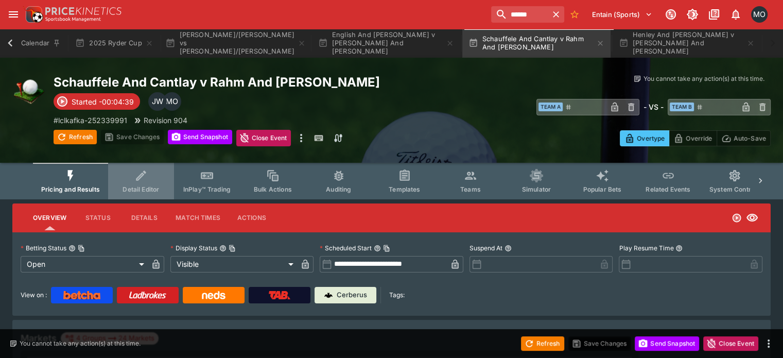
click at [127, 175] on button "Detail Editor" at bounding box center [141, 181] width 66 height 37
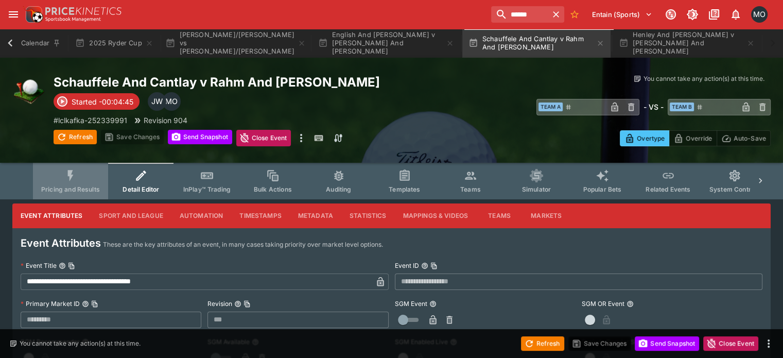
click at [81, 188] on span "Pricing and Results" at bounding box center [70, 189] width 59 height 8
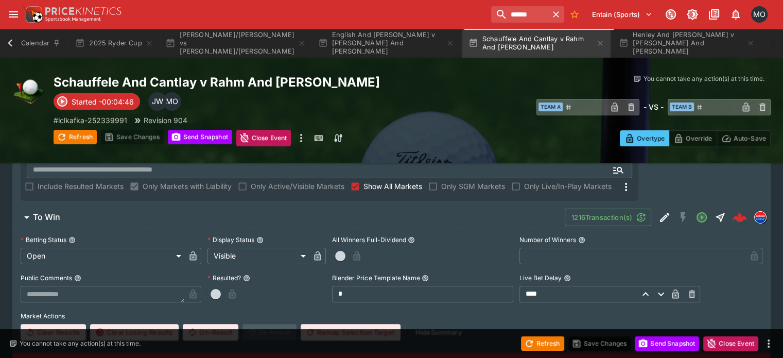
scroll to position [429, 0]
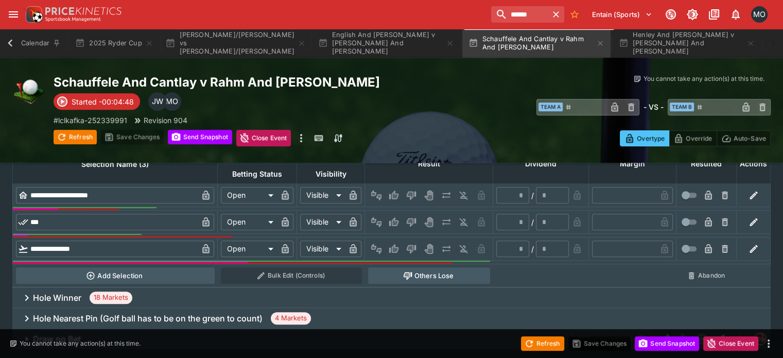
click at [513, 328] on button "Draw no Bet" at bounding box center [291, 338] width 559 height 21
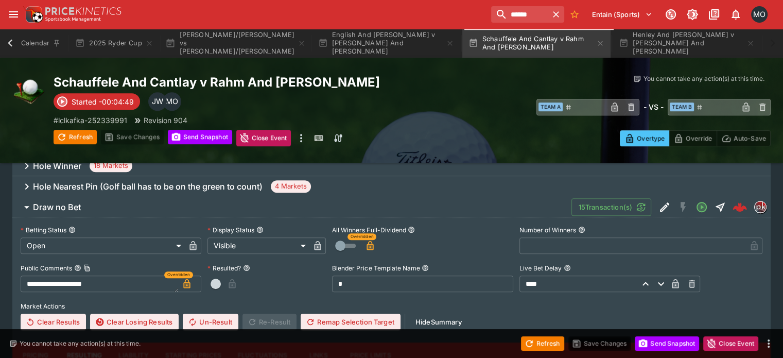
scroll to position [561, 0]
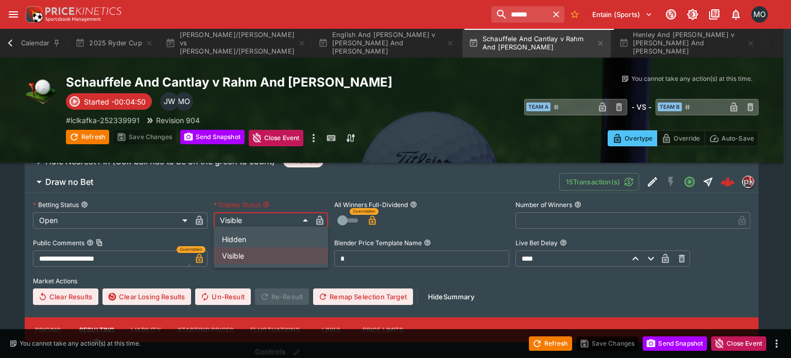
click at [264, 241] on li "Hidden" at bounding box center [271, 239] width 114 height 16
type input "******"
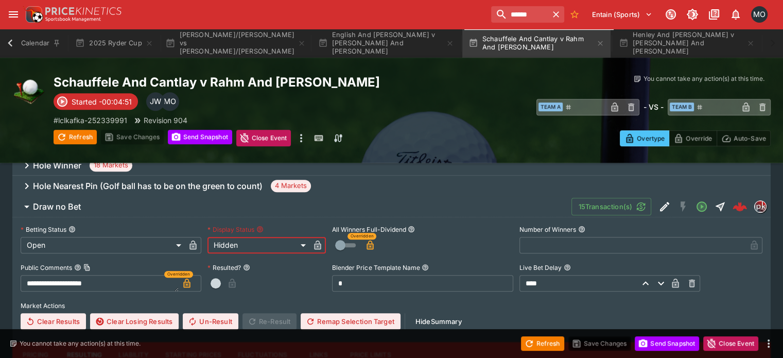
scroll to position [0, 23]
click at [325, 237] on button "button" at bounding box center [317, 245] width 16 height 16
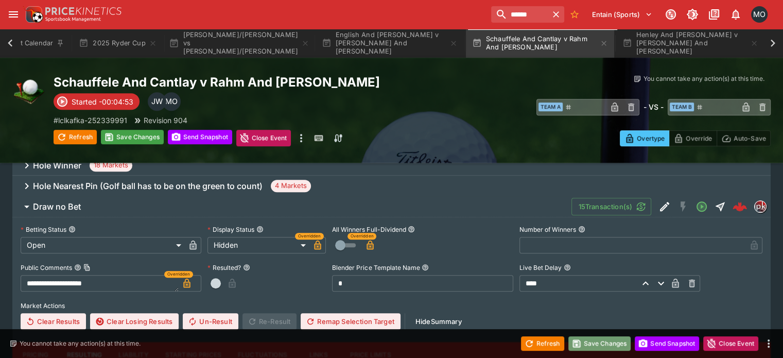
click at [581, 341] on button "Save Changes" at bounding box center [599, 343] width 63 height 14
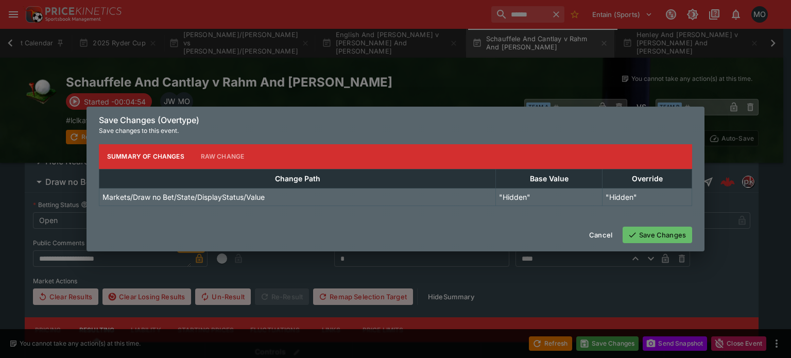
click at [649, 230] on button "Save Changes" at bounding box center [656, 234] width 69 height 16
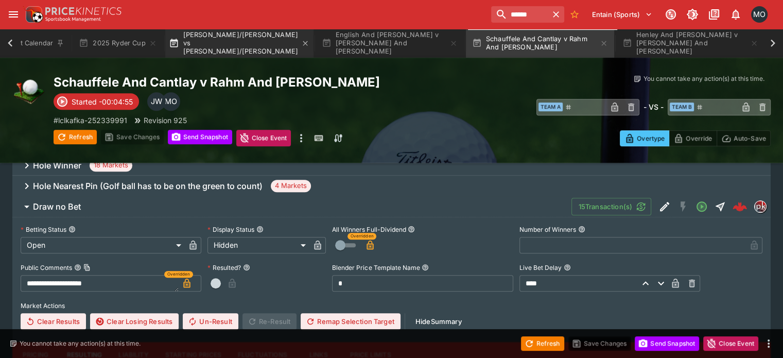
click at [226, 54] on button "[PERSON_NAME]/[PERSON_NAME] vs [PERSON_NAME]/[PERSON_NAME]" at bounding box center [239, 43] width 148 height 29
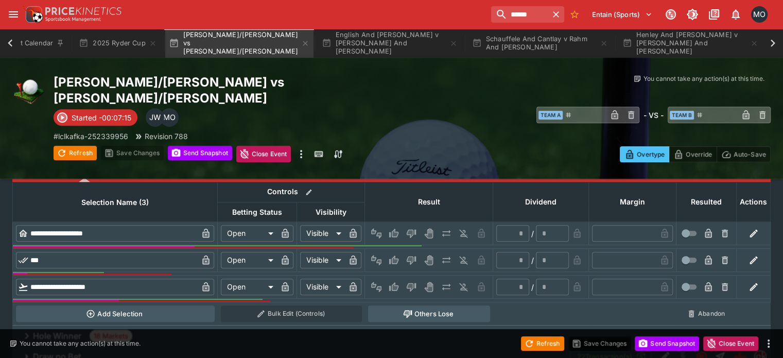
scroll to position [408, 0]
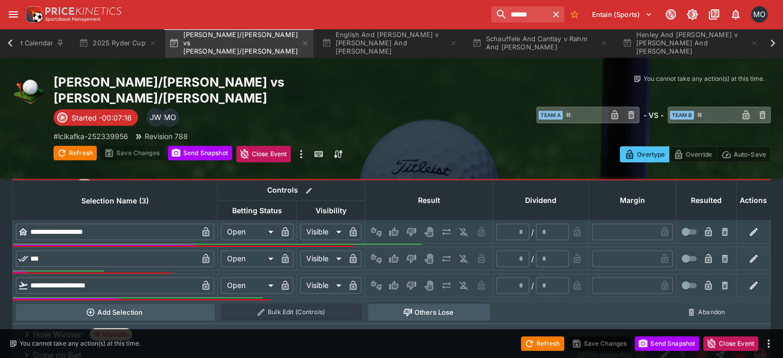
click at [214, 344] on button "Draw no Bet" at bounding box center [290, 354] width 557 height 21
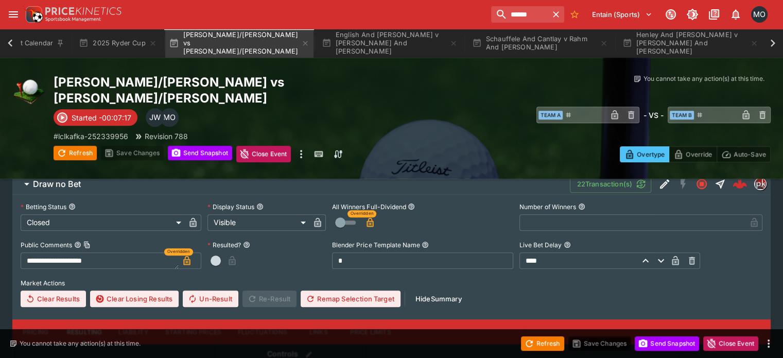
scroll to position [580, 0]
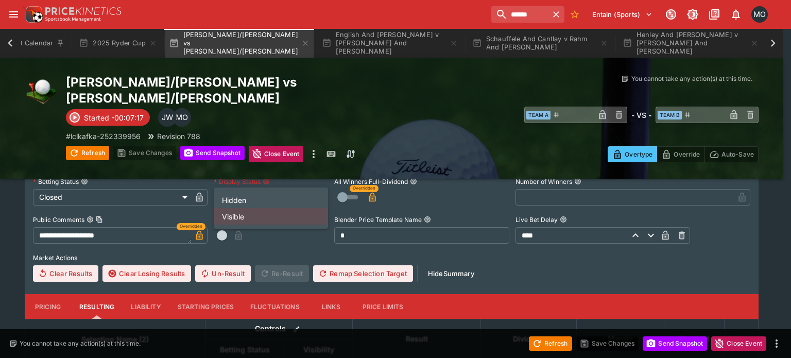
click at [257, 207] on li "Hidden" at bounding box center [271, 199] width 114 height 16
type input "******"
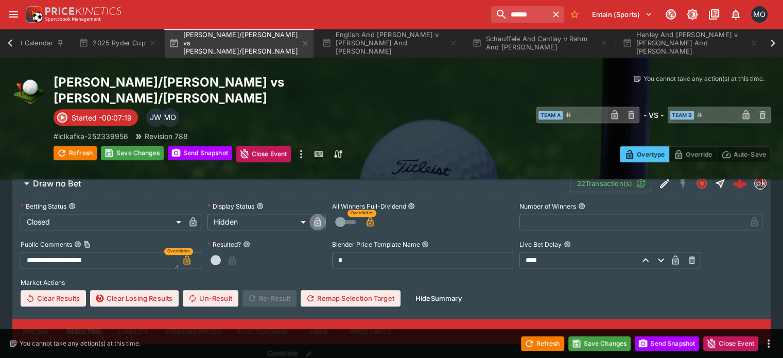
click at [323, 217] on icon "button" at bounding box center [317, 222] width 10 height 10
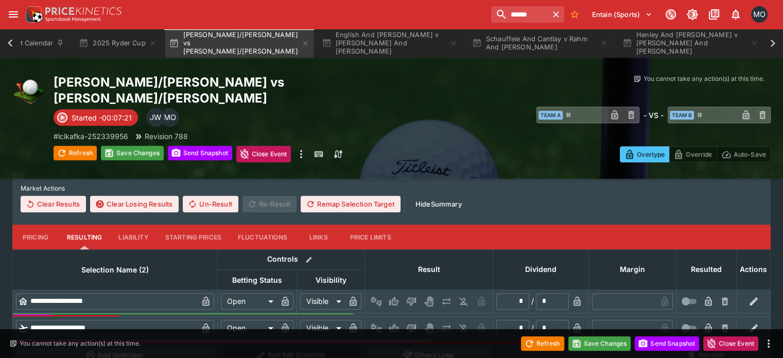
scroll to position [673, 0]
click at [54, 225] on button "Pricing" at bounding box center [35, 237] width 46 height 25
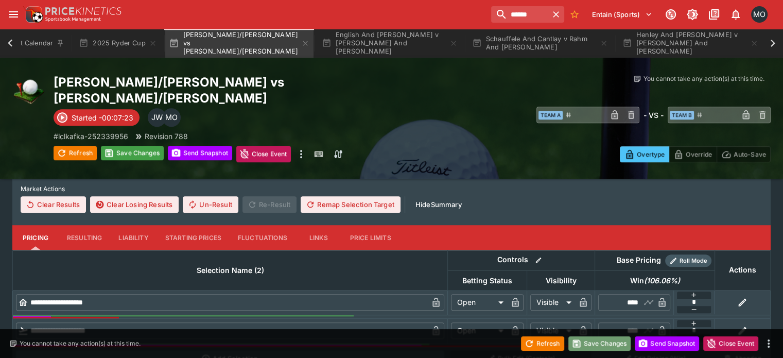
click at [594, 349] on button "Save Changes" at bounding box center [599, 343] width 63 height 14
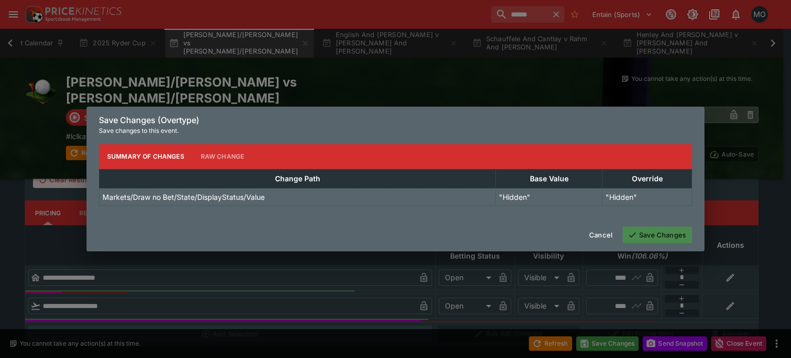
click at [658, 230] on button "Save Changes" at bounding box center [656, 234] width 69 height 16
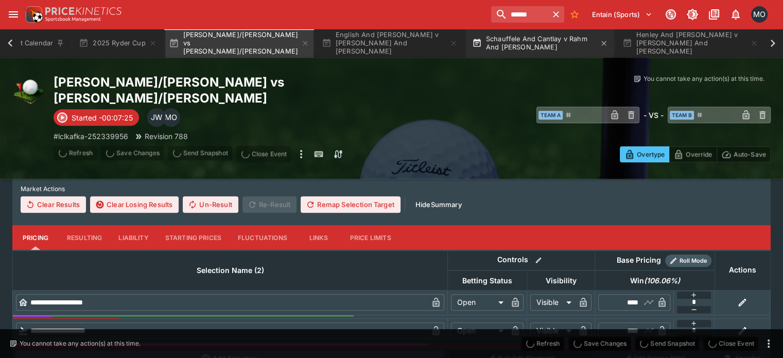
type input "**********"
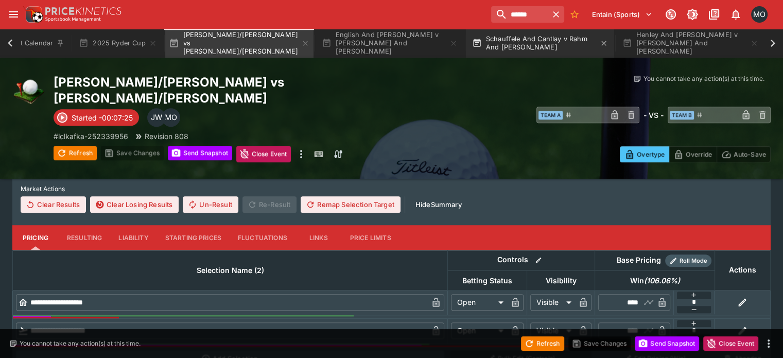
click at [503, 51] on button "Schauffele And Cantlay v Rahm And [PERSON_NAME]" at bounding box center [540, 43] width 148 height 29
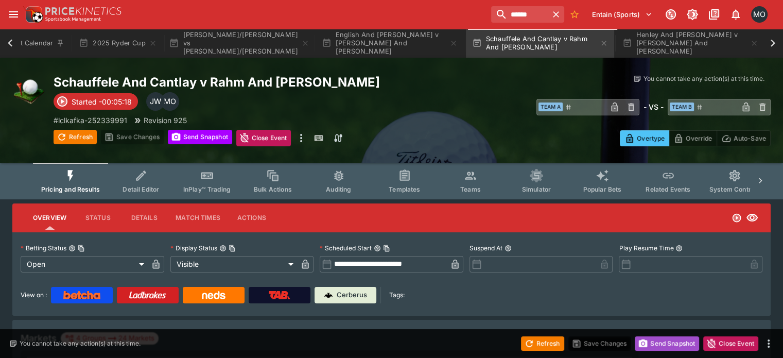
click at [664, 336] on button "Send Snapshot" at bounding box center [667, 343] width 64 height 14
click at [657, 339] on button "Send Snapshot" at bounding box center [667, 343] width 64 height 14
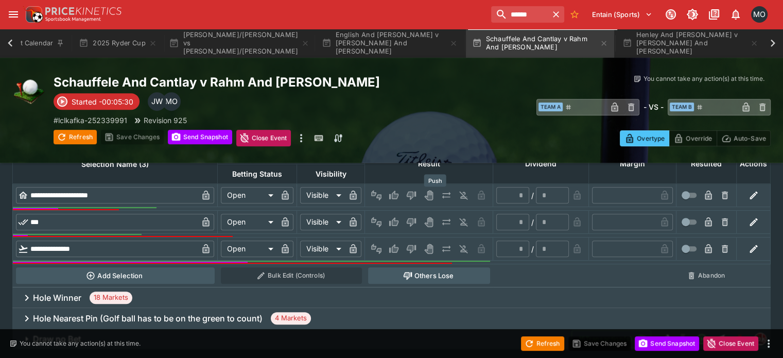
scroll to position [428, 0]
click at [412, 288] on div "Hole Winner 18 Markets" at bounding box center [391, 298] width 758 height 21
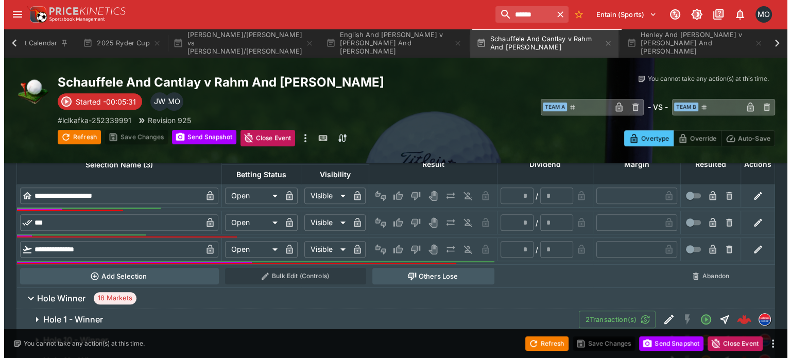
scroll to position [502, 0]
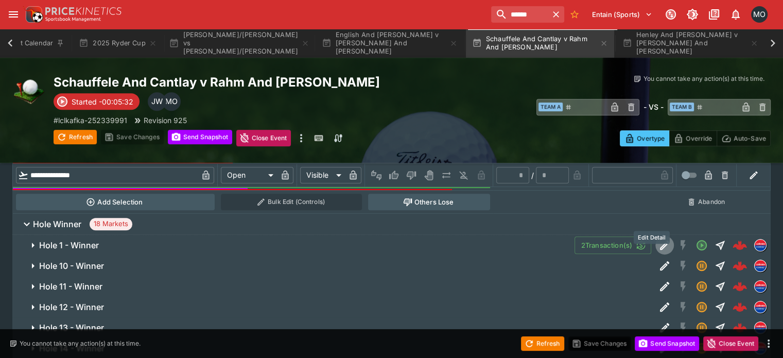
click at [658, 239] on icon "Edit Detail" at bounding box center [664, 245] width 12 height 12
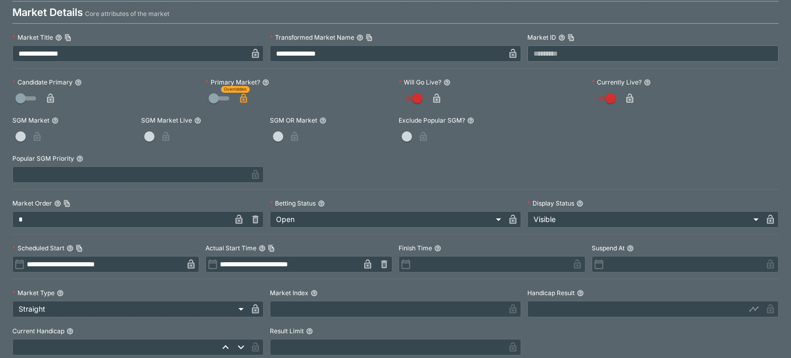
scroll to position [0, 0]
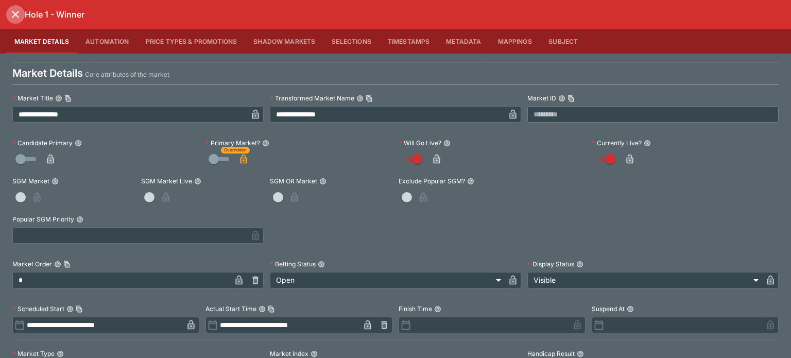
click at [14, 10] on icon "close" at bounding box center [15, 14] width 12 height 12
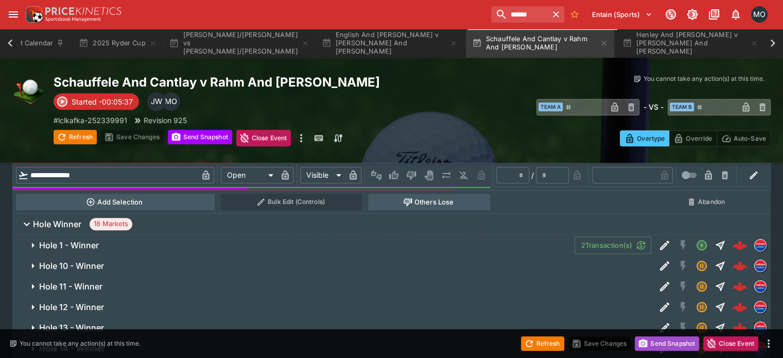
click at [667, 345] on button "Send Snapshot" at bounding box center [667, 343] width 64 height 14
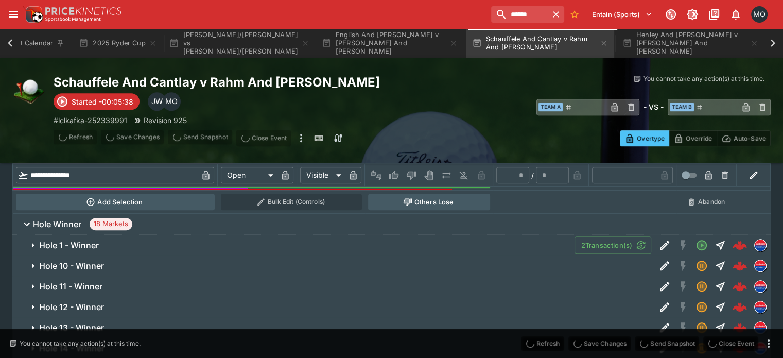
click at [544, 347] on span "Refresh" at bounding box center [542, 342] width 43 height 10
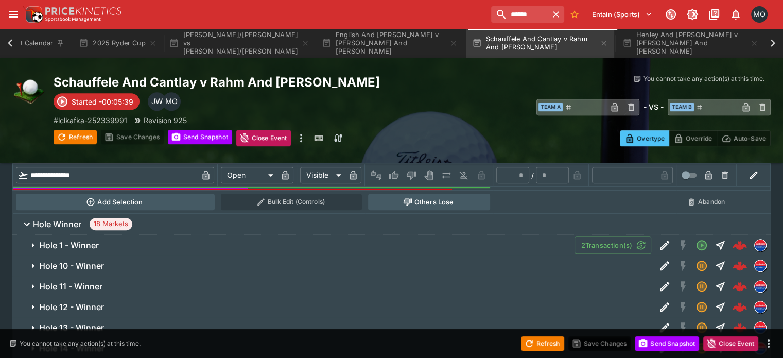
click at [544, 347] on button "Refresh" at bounding box center [542, 343] width 43 height 14
click at [658, 239] on icon "Edit Detail" at bounding box center [664, 245] width 12 height 12
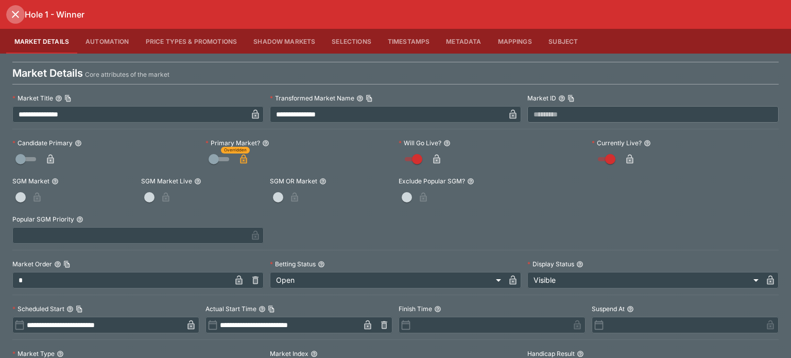
click at [14, 16] on icon "close" at bounding box center [15, 14] width 12 height 12
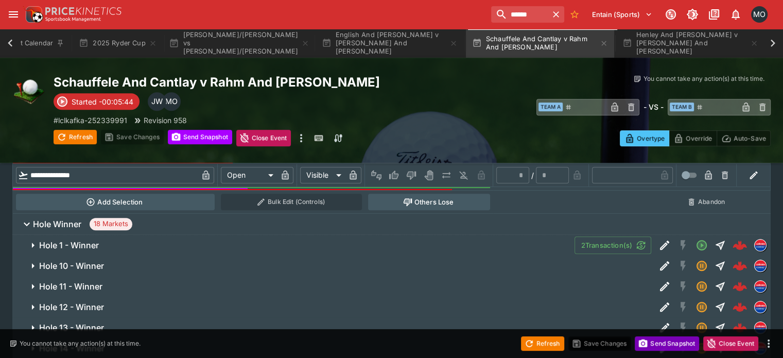
click at [673, 346] on button "Send Snapshot" at bounding box center [667, 343] width 64 height 14
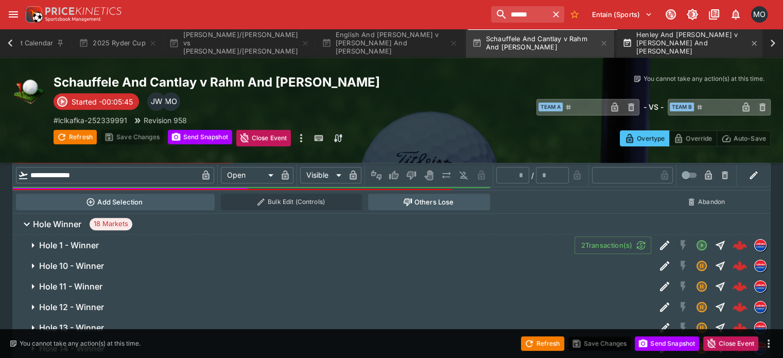
click at [637, 35] on button "Henley And [PERSON_NAME] v [PERSON_NAME] And [PERSON_NAME]" at bounding box center [690, 43] width 148 height 29
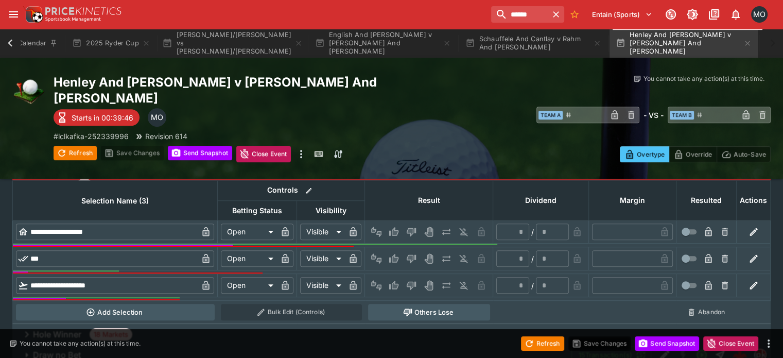
scroll to position [0, 30]
click at [653, 357] on div "Refresh Save Changes Send Snapshot Close Event" at bounding box center [391, 343] width 783 height 29
click at [655, 352] on div "Refresh Save Changes Send Snapshot Close Event" at bounding box center [391, 343] width 783 height 29
click at [655, 351] on div "Refresh Save Changes Send Snapshot Close Event" at bounding box center [391, 343] width 783 height 29
click at [656, 350] on button "Send Snapshot" at bounding box center [667, 343] width 64 height 14
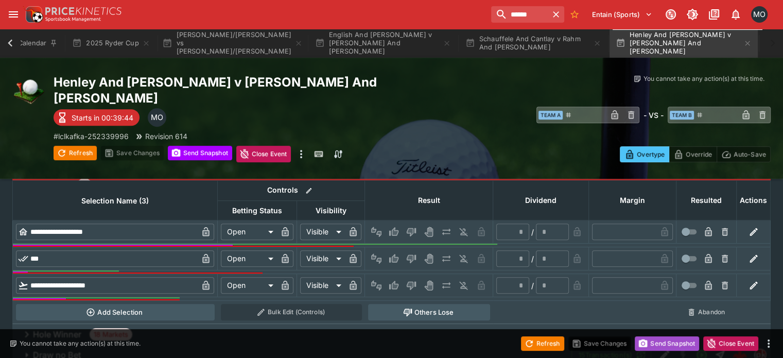
click at [656, 350] on button "Send Snapshot" at bounding box center [667, 343] width 64 height 14
click at [538, 348] on button "Refresh" at bounding box center [542, 343] width 43 height 14
click at [675, 343] on button "Send Snapshot" at bounding box center [667, 343] width 64 height 14
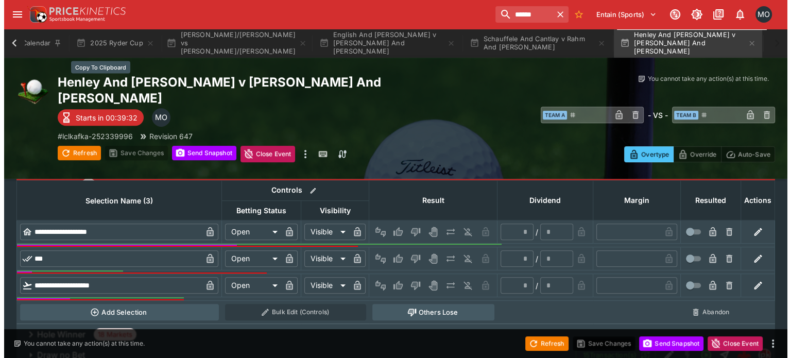
scroll to position [0, 0]
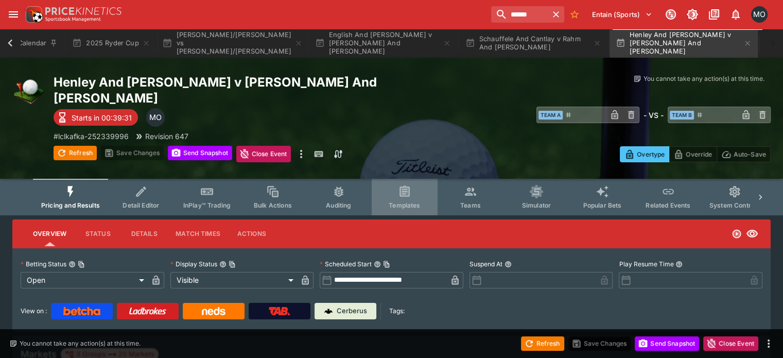
click at [408, 188] on icon "Event type filters" at bounding box center [404, 192] width 8 height 8
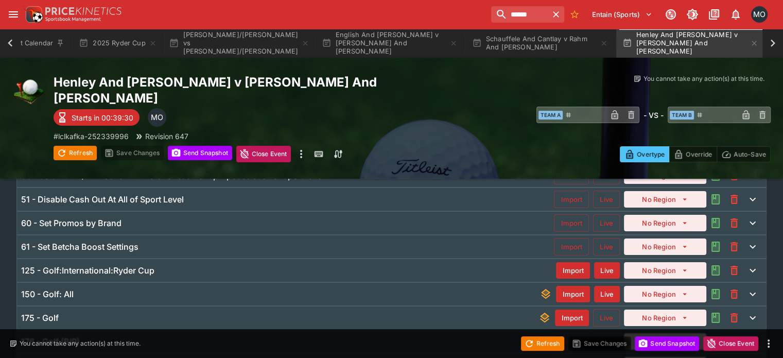
scroll to position [105, 0]
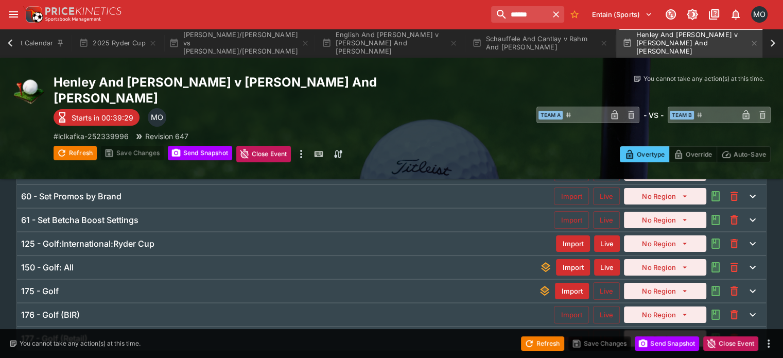
click at [209, 238] on div "125 - Golf:International:Ryder Cup" at bounding box center [288, 243] width 535 height 11
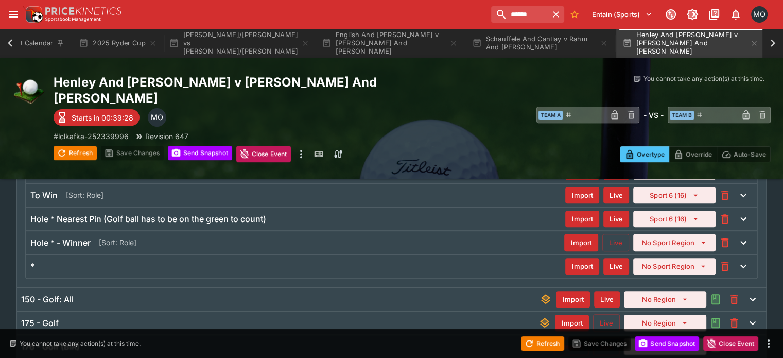
scroll to position [369, 0]
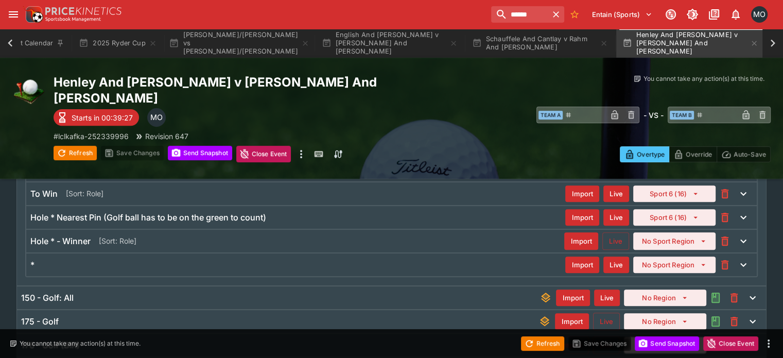
click at [605, 232] on button "Live" at bounding box center [615, 241] width 27 height 18
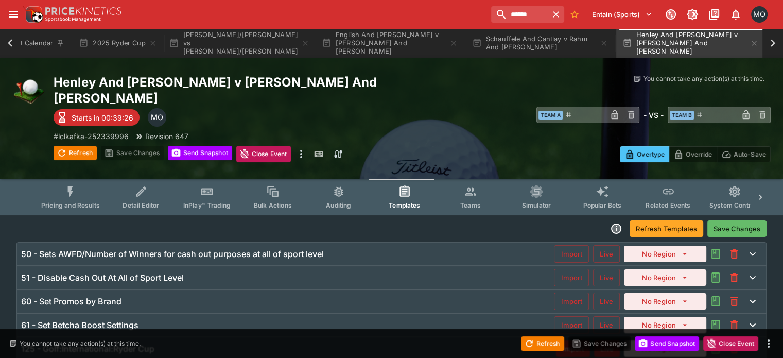
scroll to position [0, 0]
click at [734, 220] on button "Save Changes" at bounding box center [736, 228] width 59 height 16
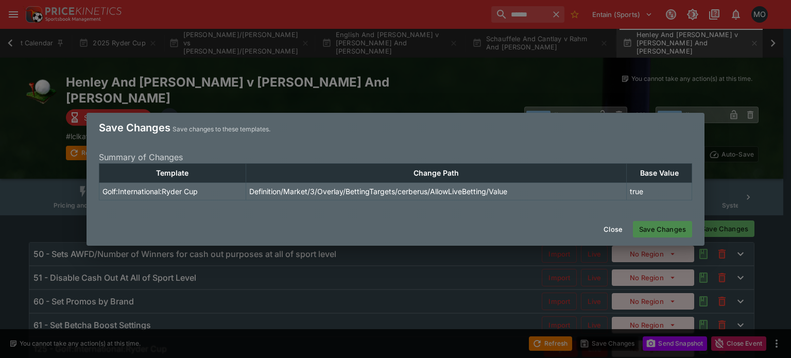
click at [658, 228] on button "Save Changes" at bounding box center [662, 229] width 59 height 16
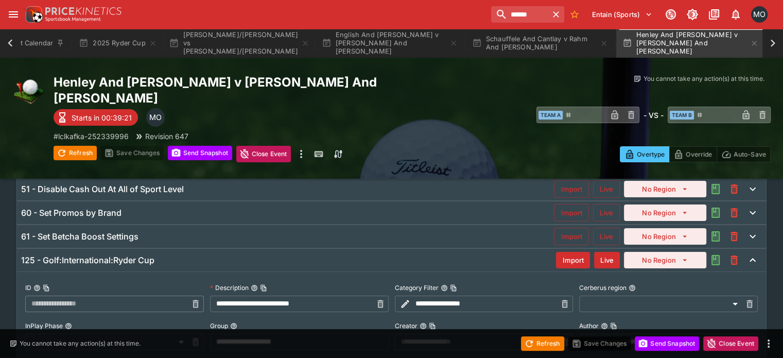
type input "**********"
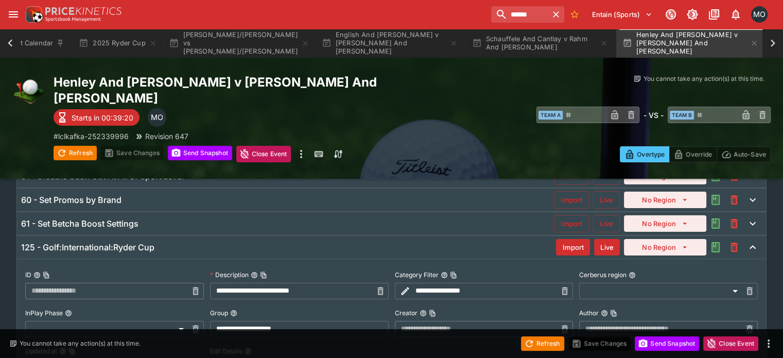
scroll to position [356, 0]
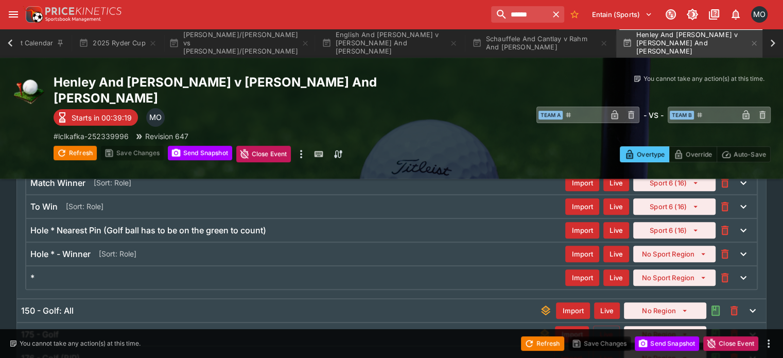
click at [214, 28] on div "****** Entain (Sports) 1 MO" at bounding box center [391, 14] width 783 height 29
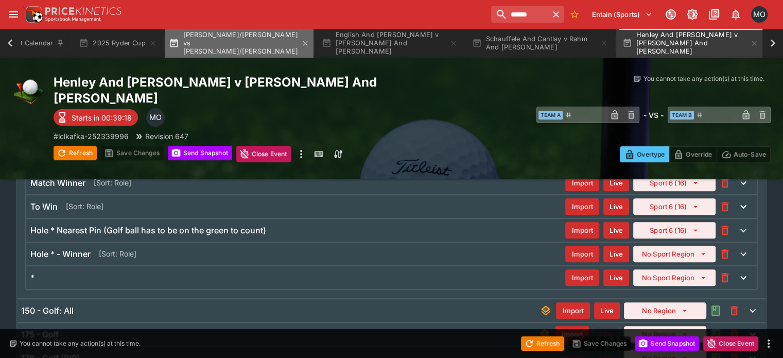
click at [214, 39] on button "[PERSON_NAME]/[PERSON_NAME] vs [PERSON_NAME]/[PERSON_NAME]" at bounding box center [239, 43] width 148 height 29
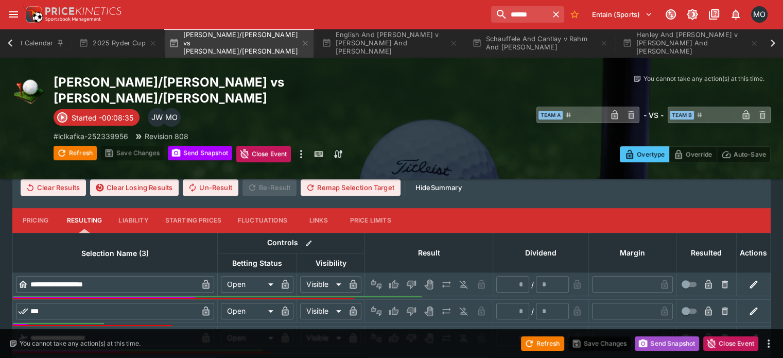
click at [679, 345] on button "Send Snapshot" at bounding box center [667, 343] width 64 height 14
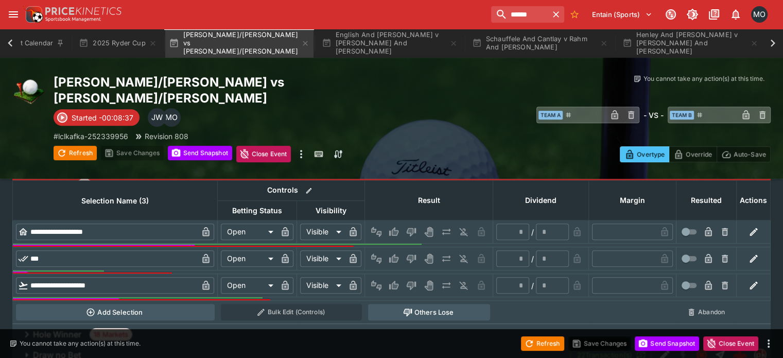
click at [530, 324] on div "Hole Winner 18 Markets" at bounding box center [391, 334] width 758 height 21
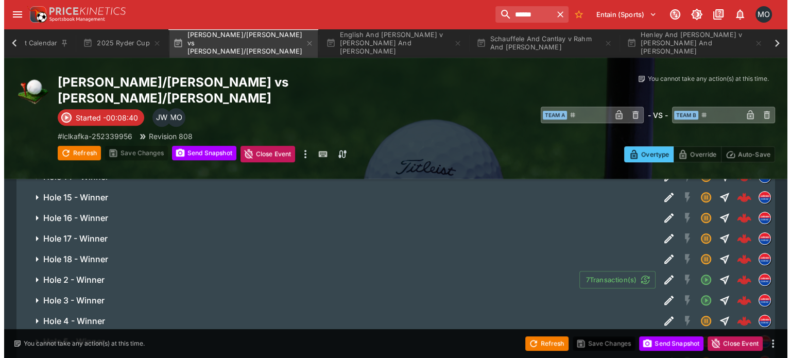
scroll to position [690, 0]
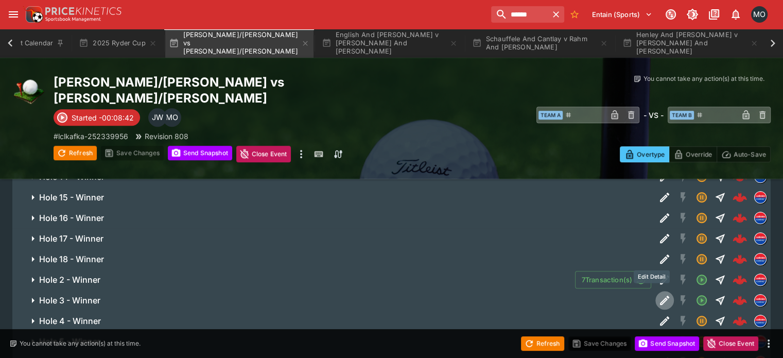
click at [660, 295] on icon "Edit Detail" at bounding box center [664, 299] width 9 height 9
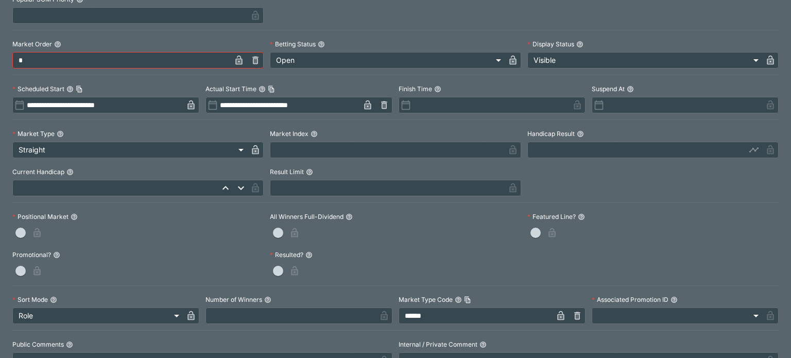
scroll to position [0, 0]
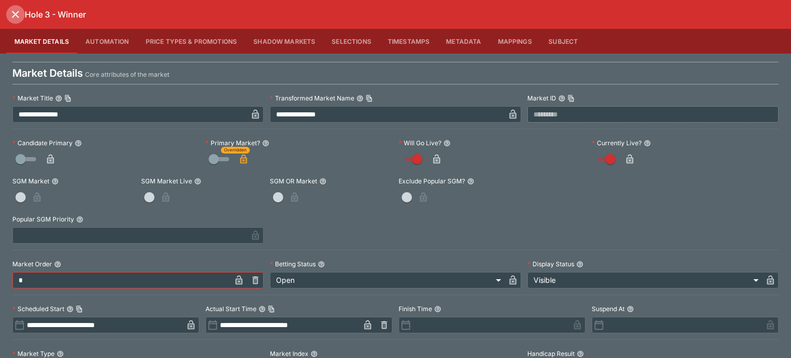
click at [19, 18] on icon "close" at bounding box center [15, 14] width 12 height 12
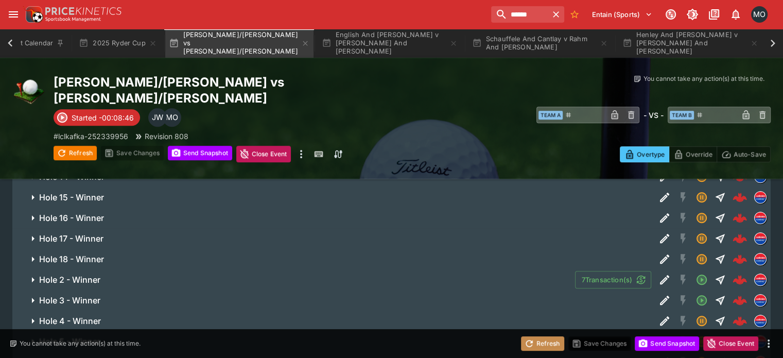
click at [534, 344] on button "Refresh" at bounding box center [542, 343] width 43 height 14
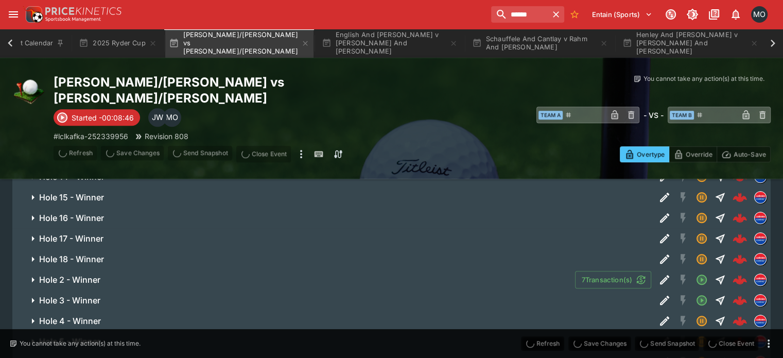
type input "**********"
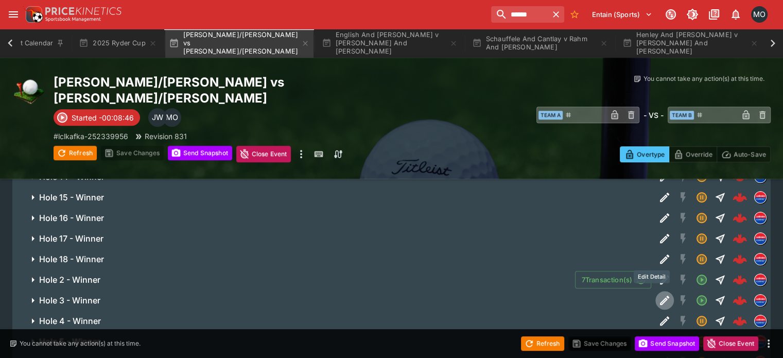
click at [660, 295] on icon "Edit Detail" at bounding box center [664, 299] width 9 height 9
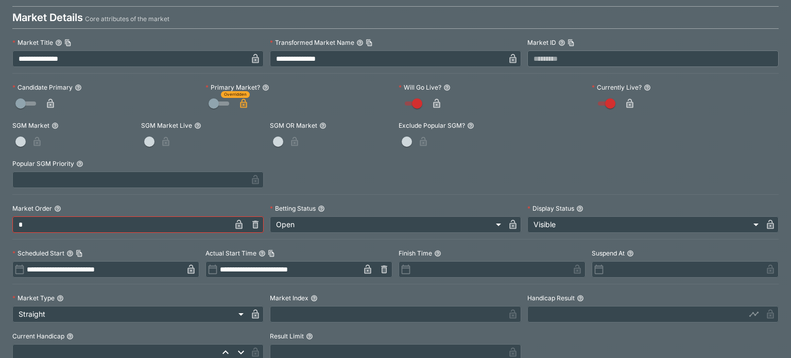
scroll to position [6, 0]
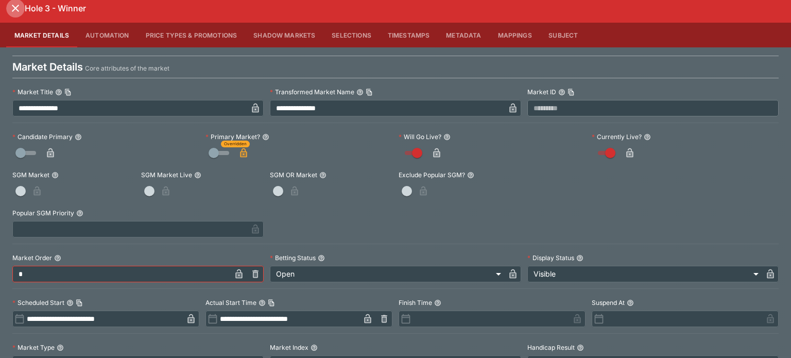
click at [12, 10] on icon "close" at bounding box center [15, 8] width 12 height 12
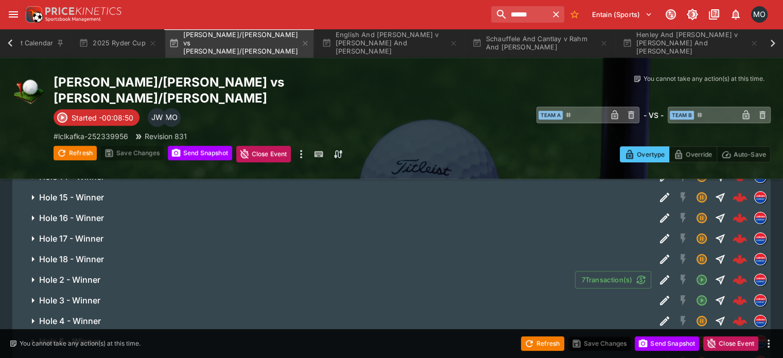
click at [658, 315] on icon "Edit Detail" at bounding box center [664, 321] width 12 height 12
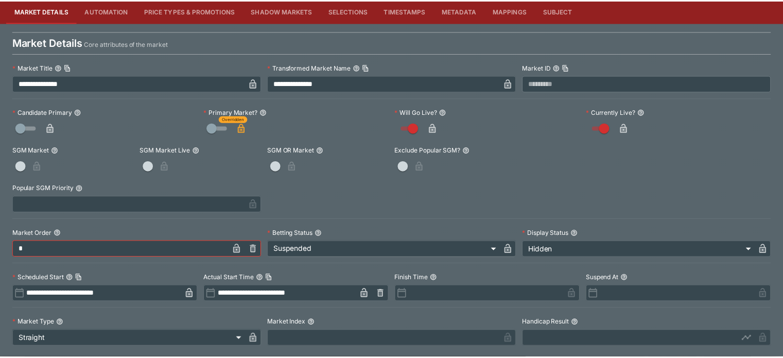
scroll to position [0, 0]
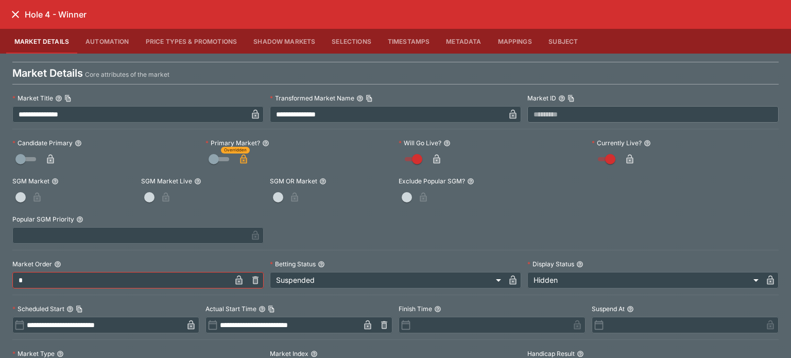
click at [20, 10] on icon "close" at bounding box center [15, 14] width 12 height 12
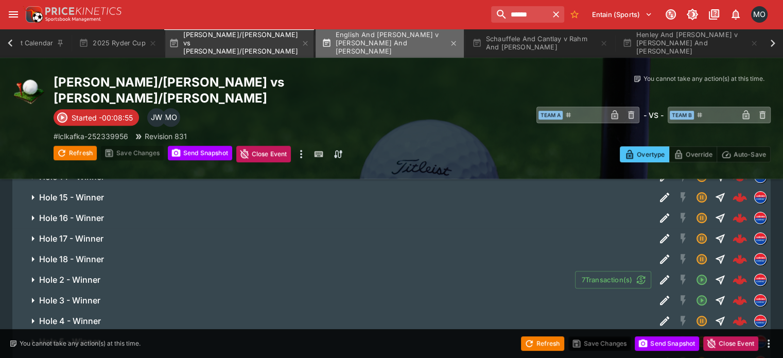
click at [371, 38] on button "English And [PERSON_NAME] v [PERSON_NAME] And [PERSON_NAME]" at bounding box center [390, 43] width 148 height 29
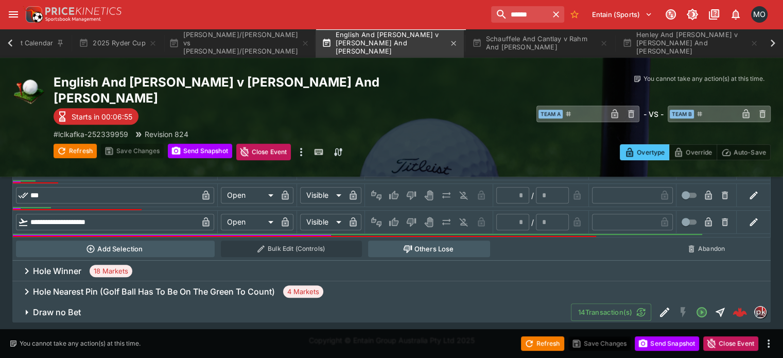
scroll to position [429, 0]
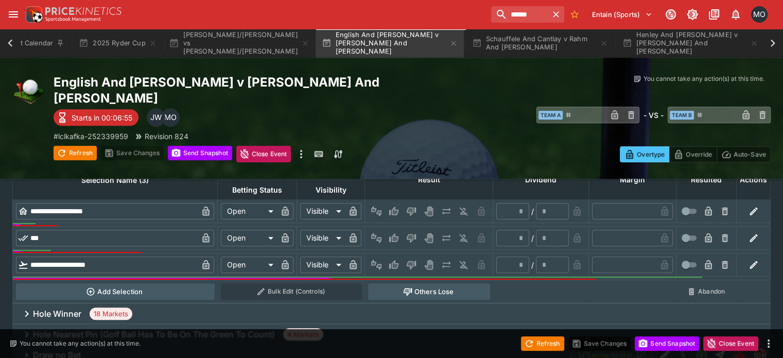
click at [654, 356] on div "Refresh Save Changes Send Snapshot Close Event" at bounding box center [391, 343] width 783 height 29
click at [656, 353] on div "Refresh Save Changes Send Snapshot Close Event" at bounding box center [391, 343] width 783 height 29
click at [657, 350] on button "Send Snapshot" at bounding box center [667, 343] width 64 height 14
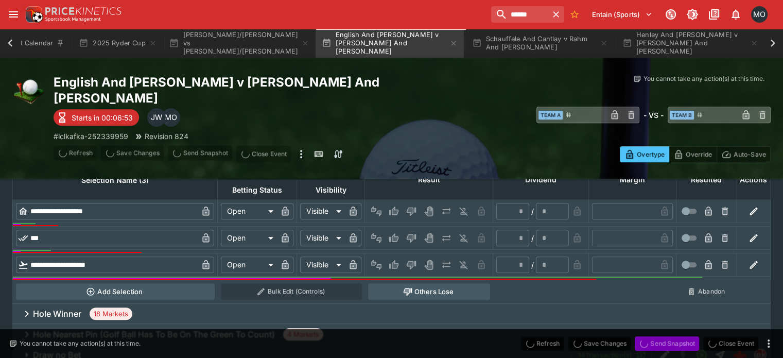
click at [657, 350] on button "Send Snapshot" at bounding box center [667, 343] width 64 height 14
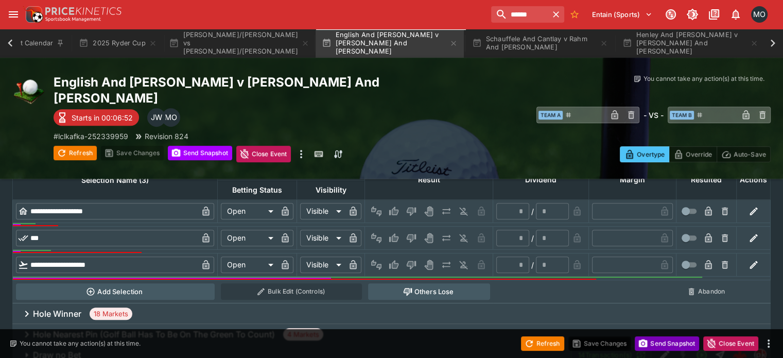
click at [657, 350] on button "Send Snapshot" at bounding box center [667, 343] width 64 height 14
click at [544, 348] on button "Refresh" at bounding box center [542, 343] width 43 height 14
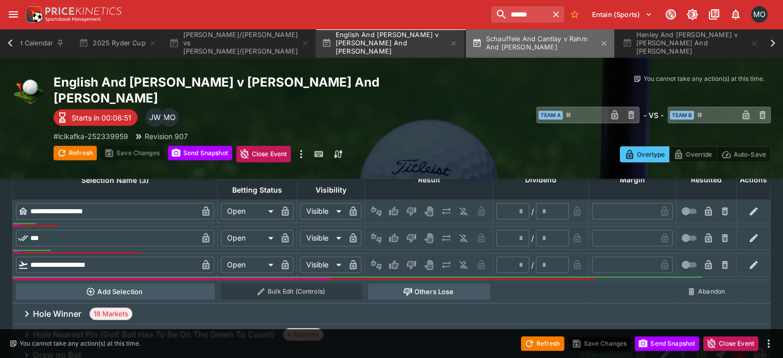
click at [496, 55] on button "Schauffele And Cantlay v Rahm And [PERSON_NAME]" at bounding box center [540, 43] width 148 height 29
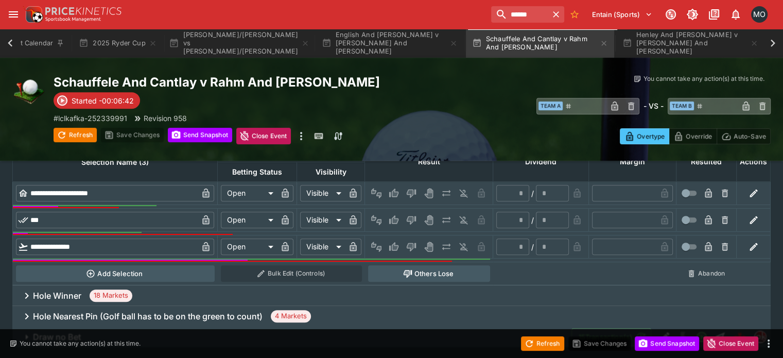
scroll to position [429, 0]
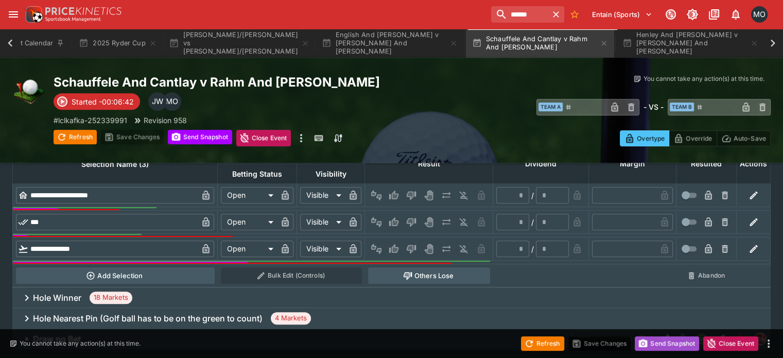
click at [663, 344] on button "Send Snapshot" at bounding box center [667, 343] width 64 height 14
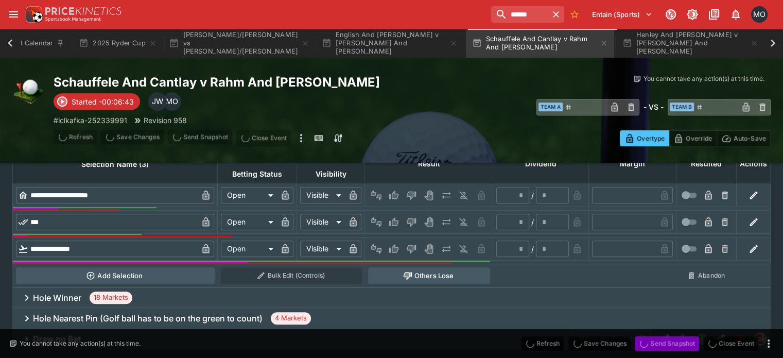
click at [663, 344] on button "Send Snapshot" at bounding box center [667, 343] width 64 height 14
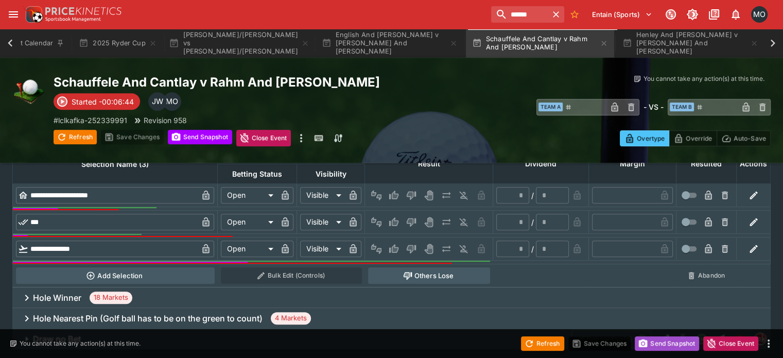
click at [664, 343] on button "Send Snapshot" at bounding box center [667, 343] width 64 height 14
click at [549, 344] on button "Refresh" at bounding box center [542, 343] width 43 height 14
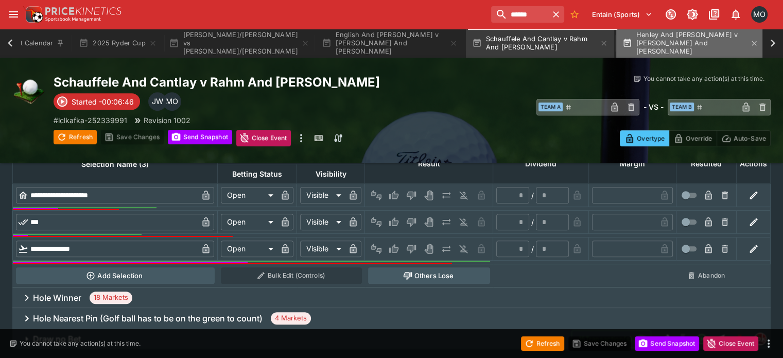
click at [672, 30] on button "Henley And [PERSON_NAME] v [PERSON_NAME] And [PERSON_NAME]" at bounding box center [690, 43] width 148 height 29
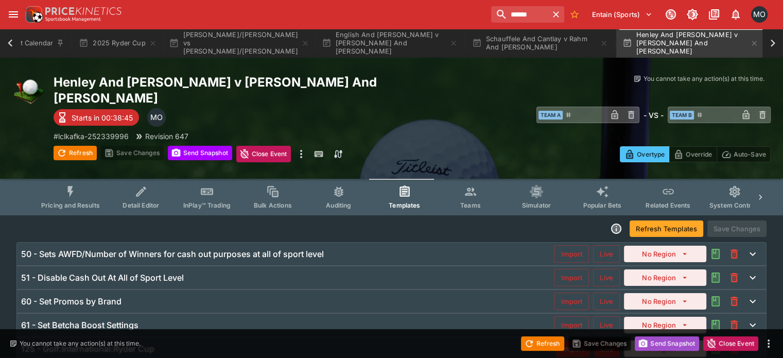
click at [664, 345] on button "Send Snapshot" at bounding box center [667, 343] width 64 height 14
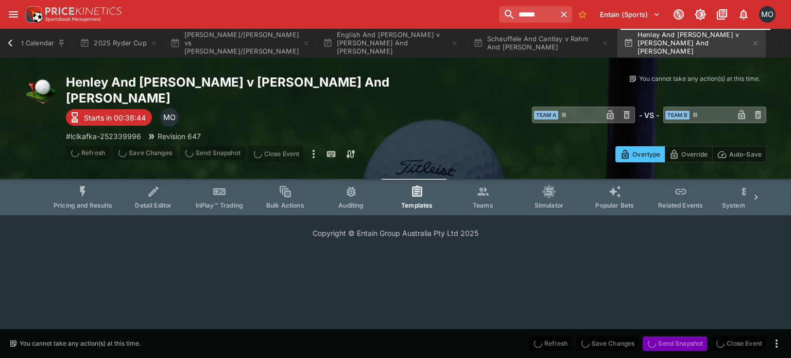
click at [664, 345] on span "Send Snapshot" at bounding box center [674, 343] width 64 height 14
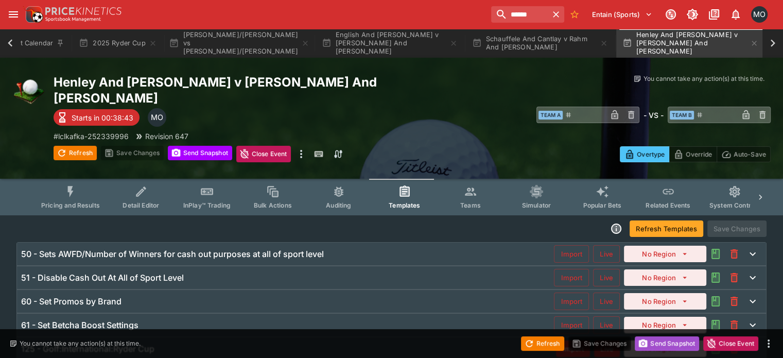
click at [664, 345] on button "Send Snapshot" at bounding box center [667, 343] width 64 height 14
click at [554, 348] on button "Refresh" at bounding box center [542, 343] width 43 height 14
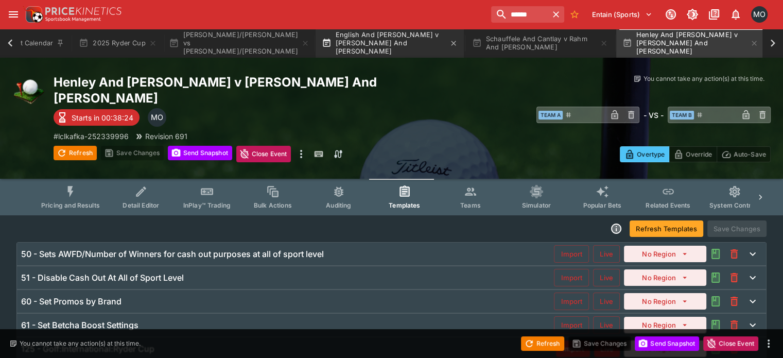
click at [381, 52] on button "English And [PERSON_NAME] v [PERSON_NAME] And [PERSON_NAME]" at bounding box center [390, 43] width 148 height 29
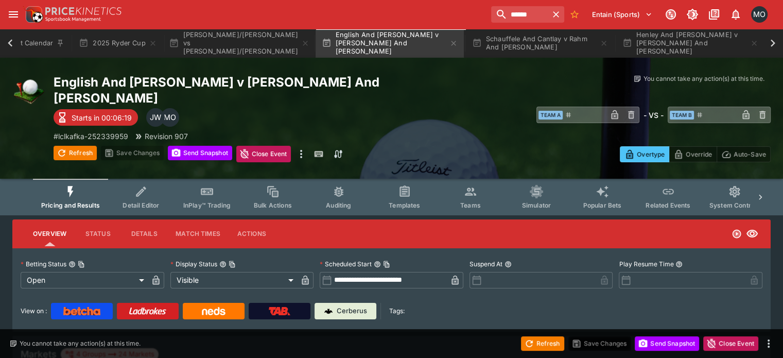
click at [158, 183] on button "Detail Editor" at bounding box center [141, 197] width 66 height 37
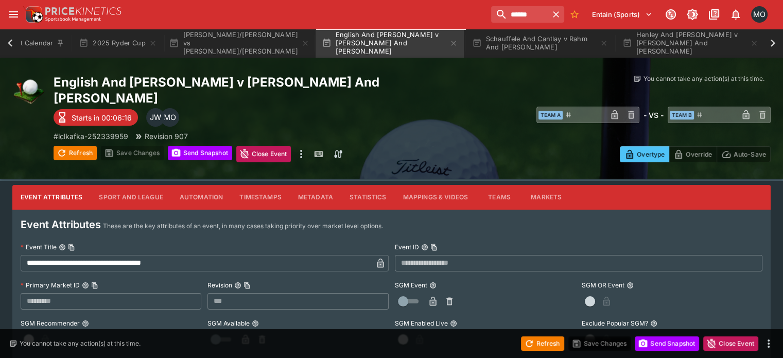
scroll to position [32, 0]
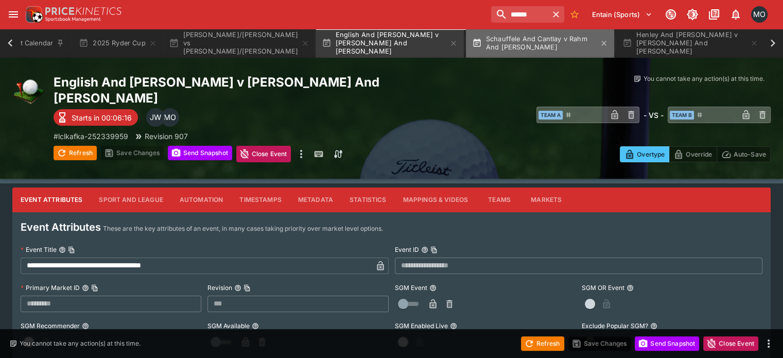
click at [502, 52] on button "Schauffele And Cantlay v Rahm And [PERSON_NAME]" at bounding box center [540, 43] width 148 height 29
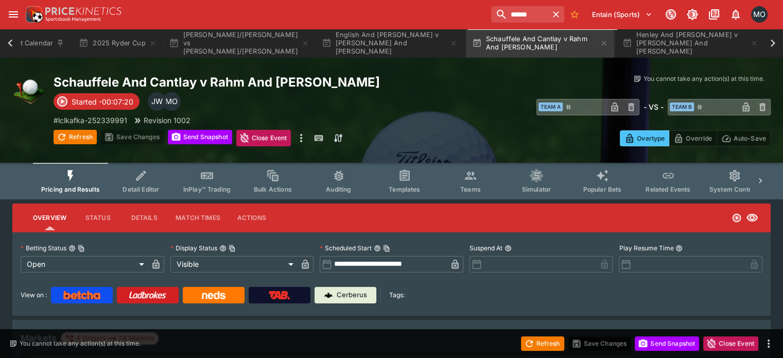
click at [162, 183] on button "Detail Editor" at bounding box center [141, 181] width 66 height 37
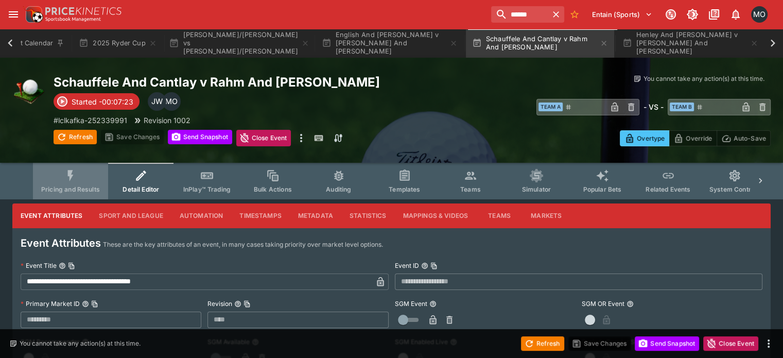
click at [74, 170] on icon "Event type filters" at bounding box center [71, 175] width 6 height 11
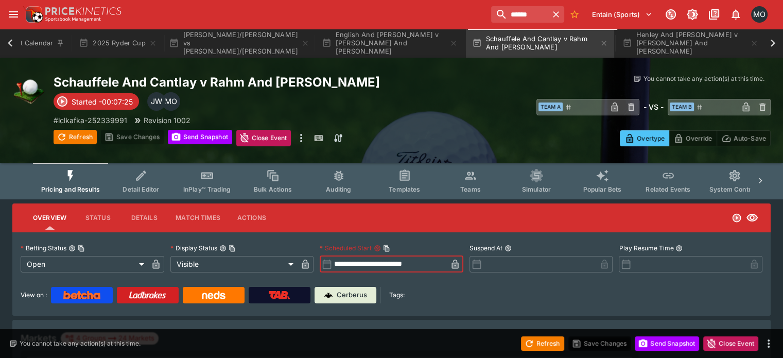
drag, startPoint x: 338, startPoint y: 263, endPoint x: 441, endPoint y: 280, distance: 104.3
click at [441, 280] on div "**********" at bounding box center [392, 271] width 742 height 63
click at [654, 265] on input "text" at bounding box center [688, 264] width 115 height 16
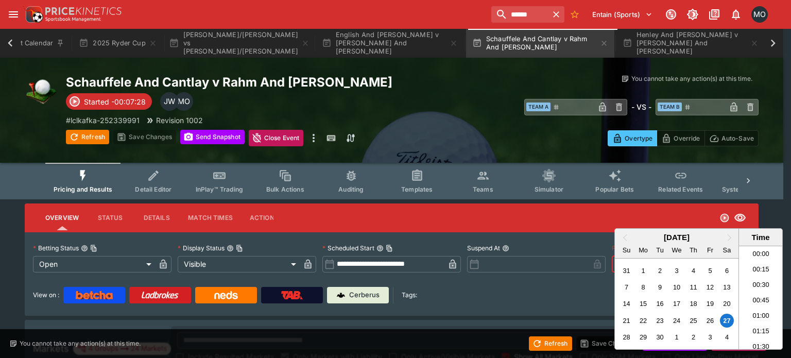
scroll to position [1380, 0]
paste input "**********"
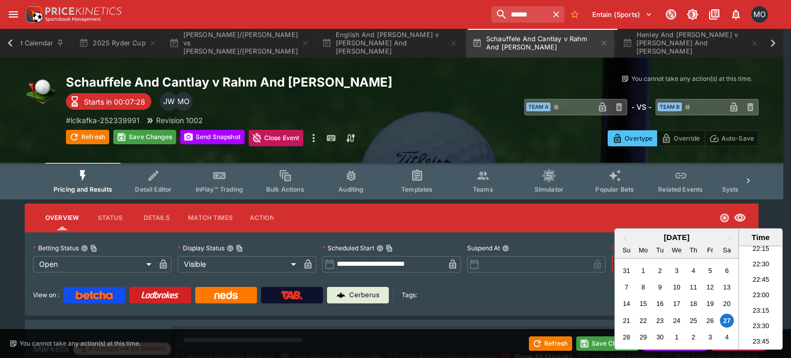
scroll to position [0, 11]
type input "**********"
click at [489, 322] on div at bounding box center [395, 179] width 791 height 358
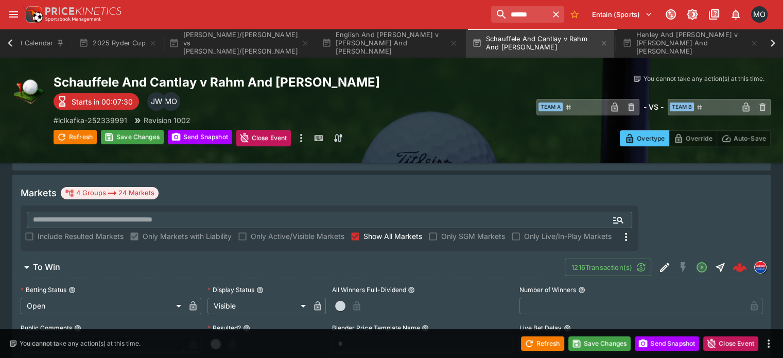
scroll to position [146, 0]
click at [608, 348] on button "Save Changes" at bounding box center [599, 343] width 63 height 14
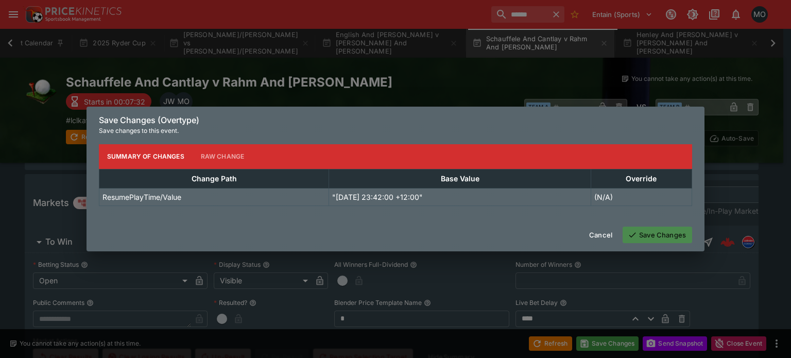
click at [650, 232] on button "Save Changes" at bounding box center [656, 234] width 69 height 16
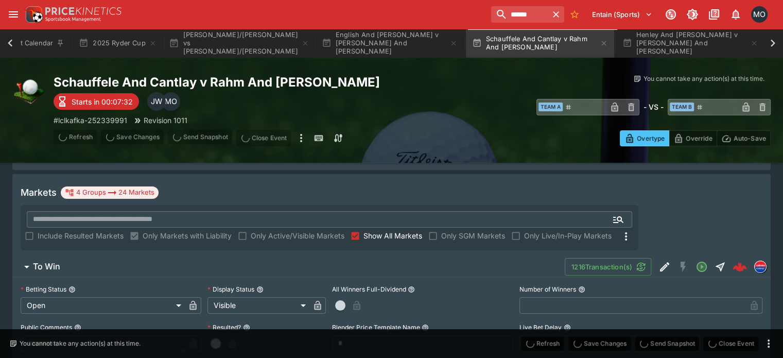
scroll to position [0, 0]
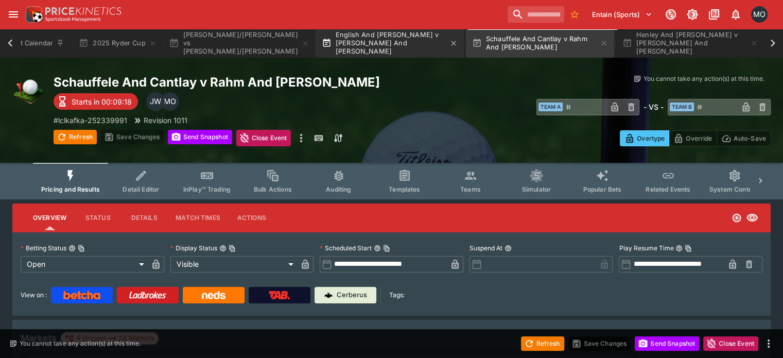
click at [377, 51] on button "English And [PERSON_NAME] v [PERSON_NAME] And [PERSON_NAME]" at bounding box center [390, 43] width 148 height 29
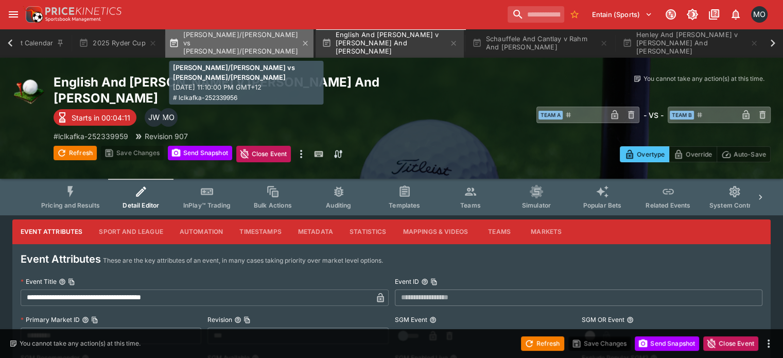
click at [254, 49] on button "[PERSON_NAME]/[PERSON_NAME] vs [PERSON_NAME]/[PERSON_NAME]" at bounding box center [239, 43] width 148 height 29
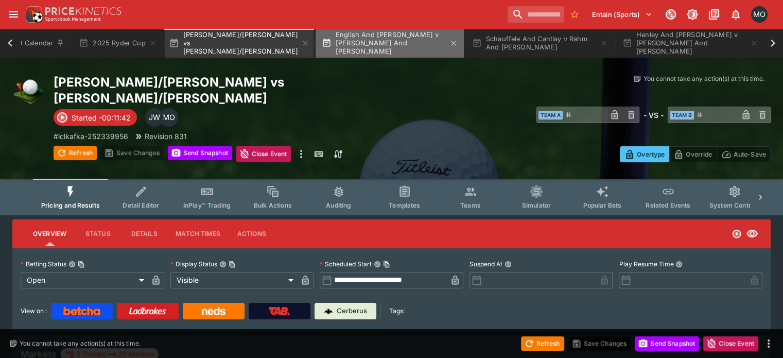
click at [375, 47] on button "English And [PERSON_NAME] v [PERSON_NAME] And [PERSON_NAME]" at bounding box center [390, 43] width 148 height 29
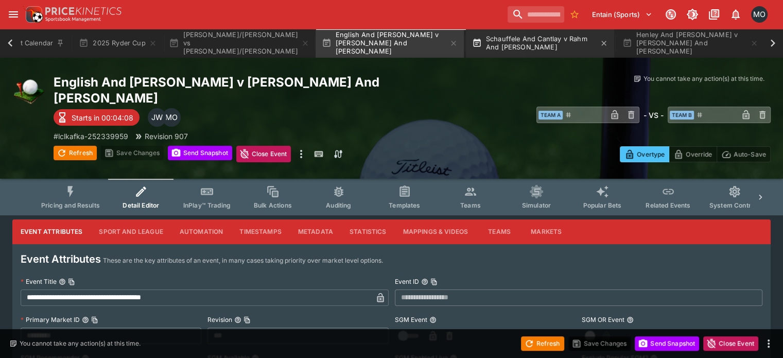
click at [521, 49] on button "Schauffele And Cantlay v Rahm And [PERSON_NAME]" at bounding box center [540, 43] width 148 height 29
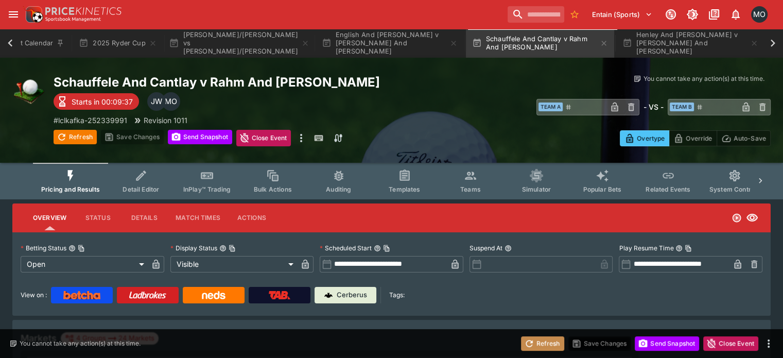
click at [541, 343] on button "Refresh" at bounding box center [542, 343] width 43 height 14
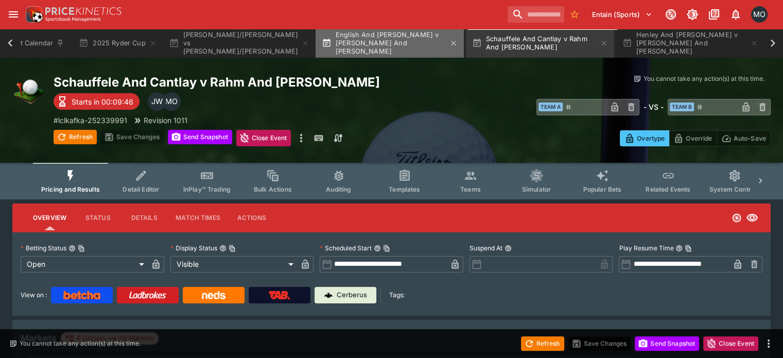
click at [387, 44] on button "English And [PERSON_NAME] v [PERSON_NAME] And [PERSON_NAME]" at bounding box center [390, 43] width 148 height 29
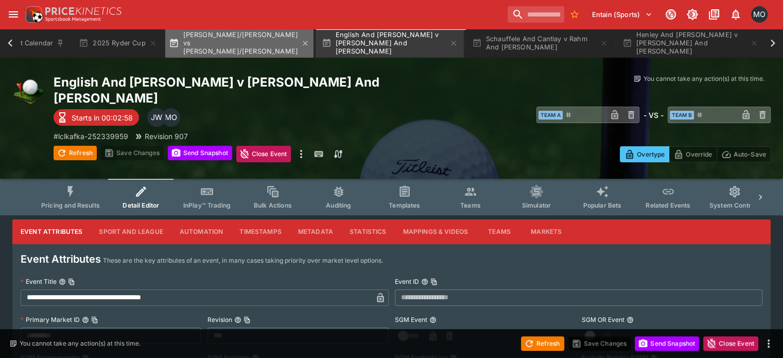
click at [216, 46] on button "[PERSON_NAME]/[PERSON_NAME] vs [PERSON_NAME]/[PERSON_NAME]" at bounding box center [239, 43] width 148 height 29
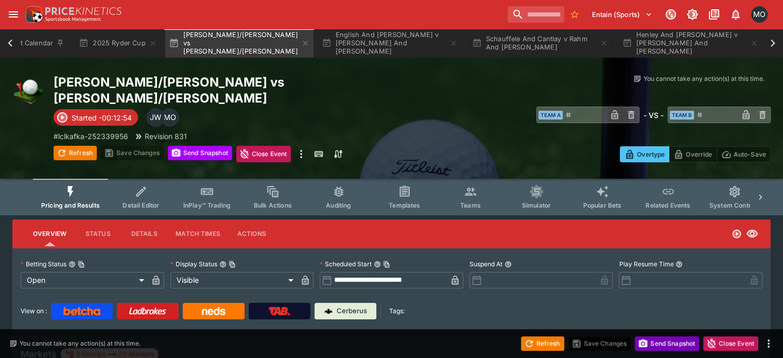
click at [649, 338] on button "Send Snapshot" at bounding box center [667, 343] width 64 height 14
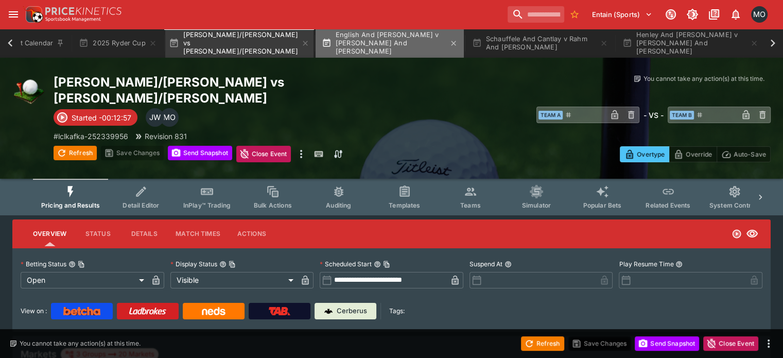
click at [354, 42] on button "English And [PERSON_NAME] v [PERSON_NAME] And [PERSON_NAME]" at bounding box center [390, 43] width 148 height 29
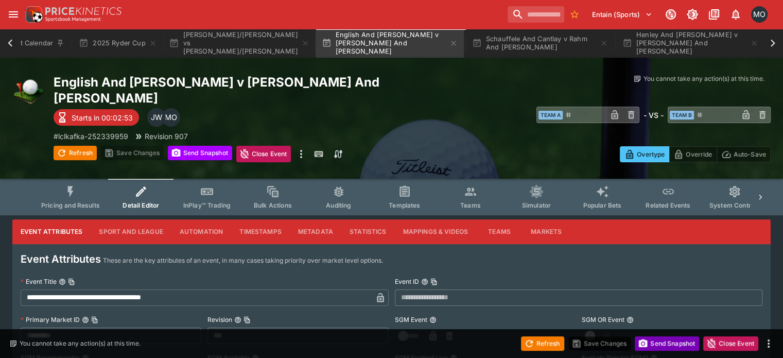
click at [671, 346] on button "Send Snapshot" at bounding box center [667, 343] width 64 height 14
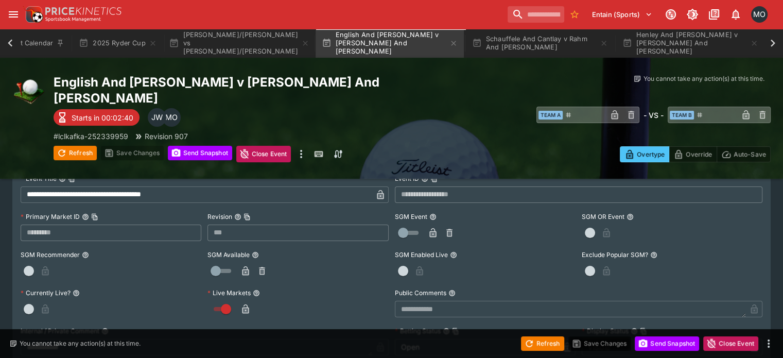
scroll to position [125, 0]
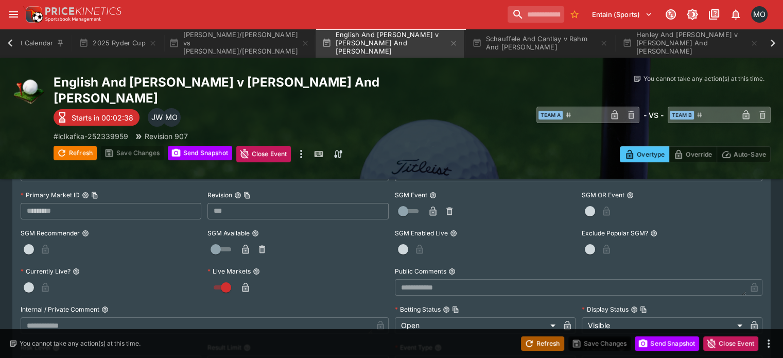
click at [548, 342] on button "Refresh" at bounding box center [542, 343] width 43 height 14
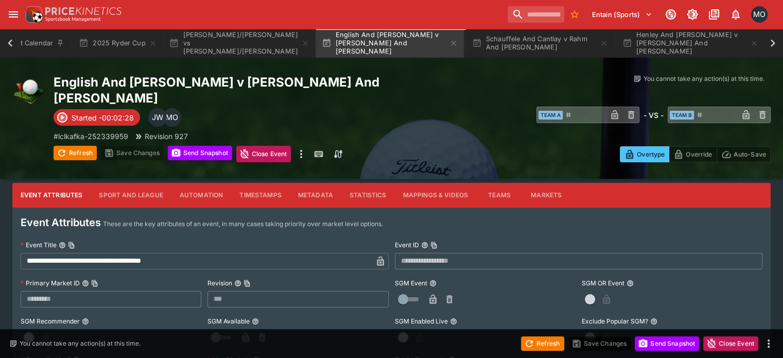
scroll to position [34, 0]
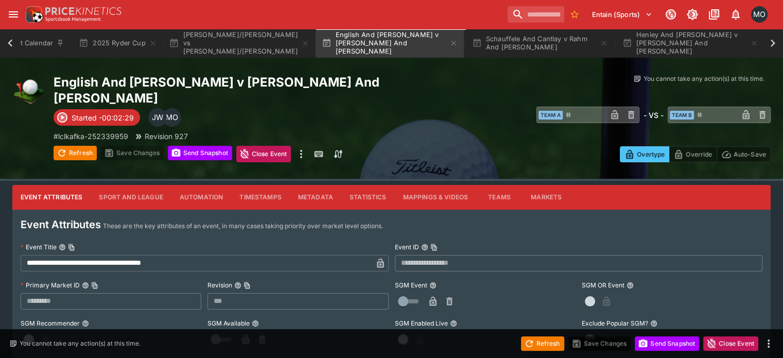
click at [53, 185] on button "Event Attributes" at bounding box center [51, 197] width 78 height 25
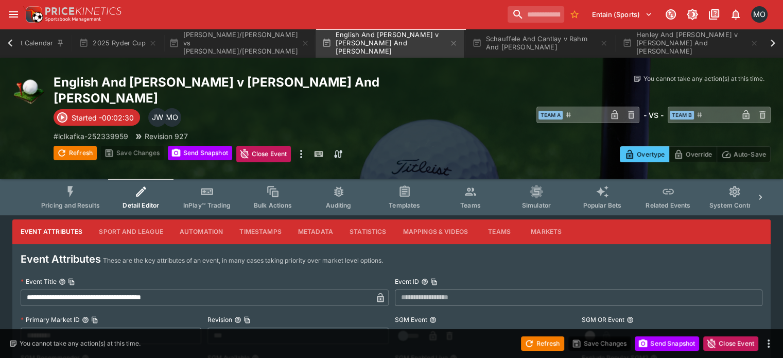
click at [67, 201] on span "Pricing and Results" at bounding box center [70, 205] width 59 height 8
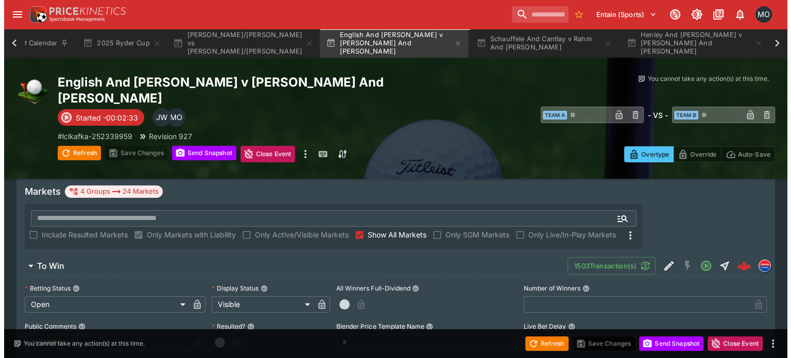
scroll to position [163, 0]
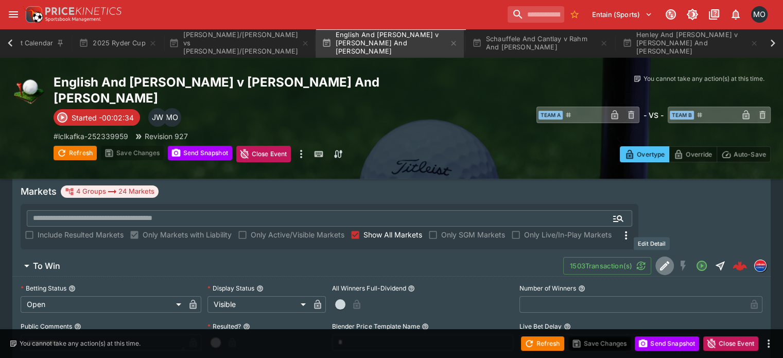
click at [661, 264] on icon "Edit Detail" at bounding box center [663, 266] width 5 height 5
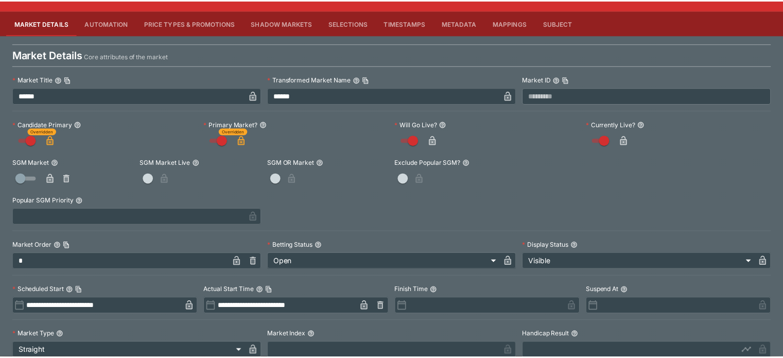
scroll to position [0, 0]
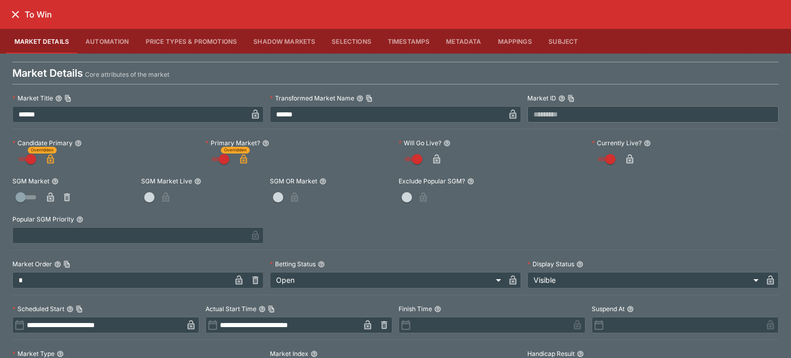
click at [10, 10] on icon "close" at bounding box center [15, 14] width 12 height 12
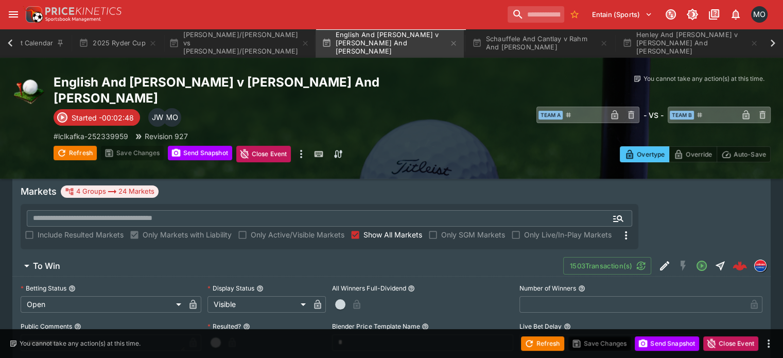
click at [198, 260] on span "To Win" at bounding box center [294, 265] width 522 height 11
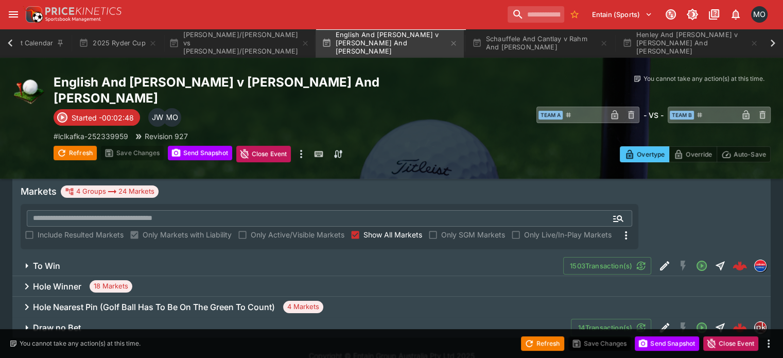
scroll to position [136, 0]
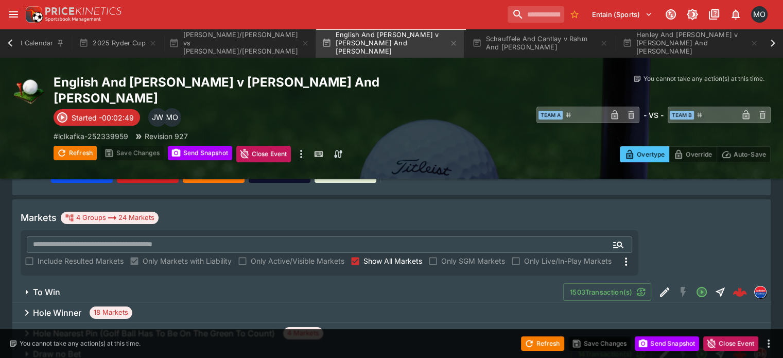
click at [241, 302] on div "Hole Winner 18 Markets" at bounding box center [391, 312] width 758 height 21
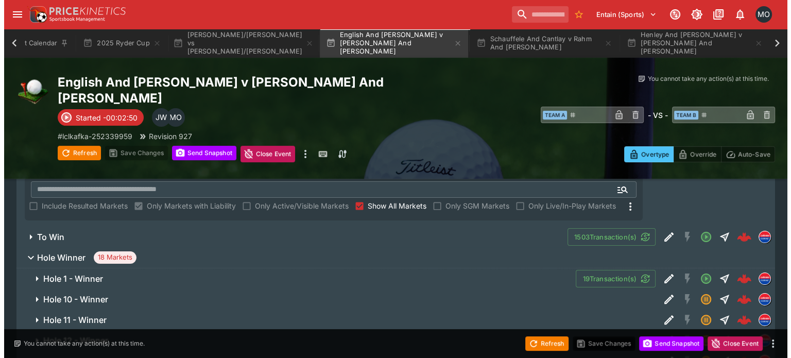
scroll to position [193, 0]
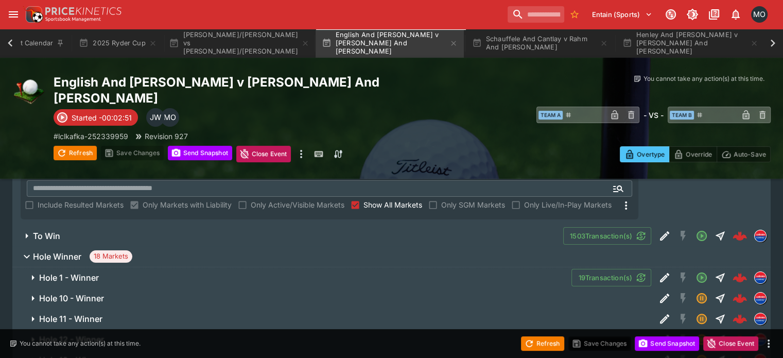
click at [655, 268] on button "Edit Detail" at bounding box center [664, 277] width 19 height 19
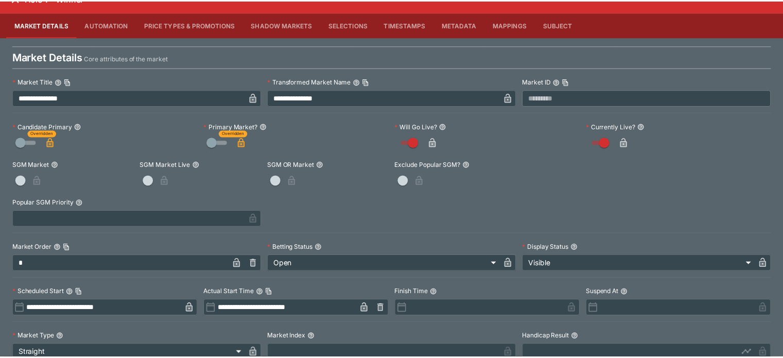
scroll to position [0, 0]
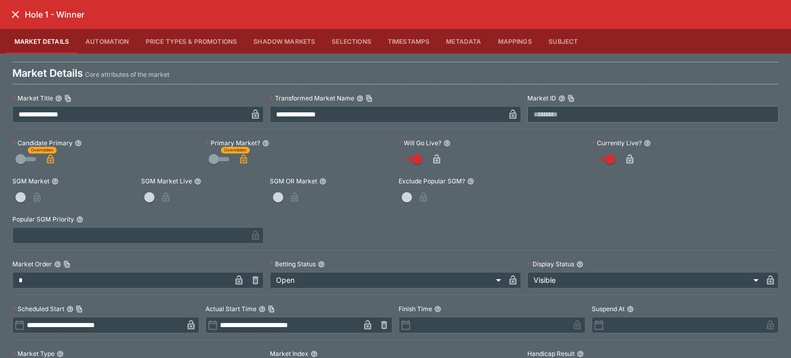
click at [13, 17] on icon "close" at bounding box center [15, 14] width 12 height 12
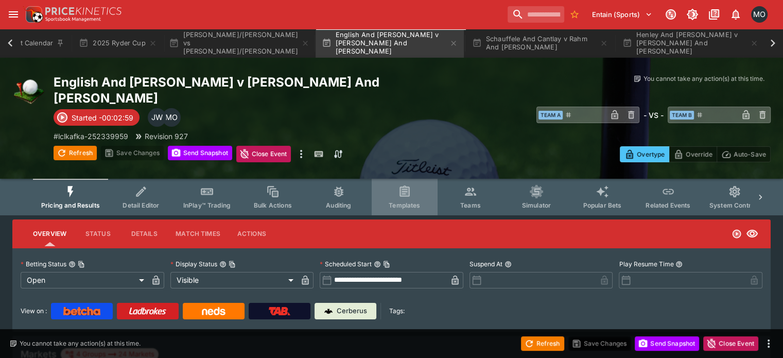
click at [416, 201] on span "Templates" at bounding box center [404, 205] width 31 height 8
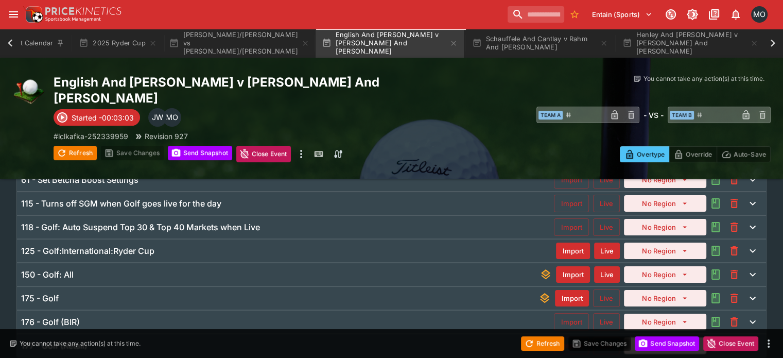
scroll to position [146, 0]
click at [147, 245] on h6 "125 - Golf:International:Ryder Cup" at bounding box center [87, 250] width 133 height 11
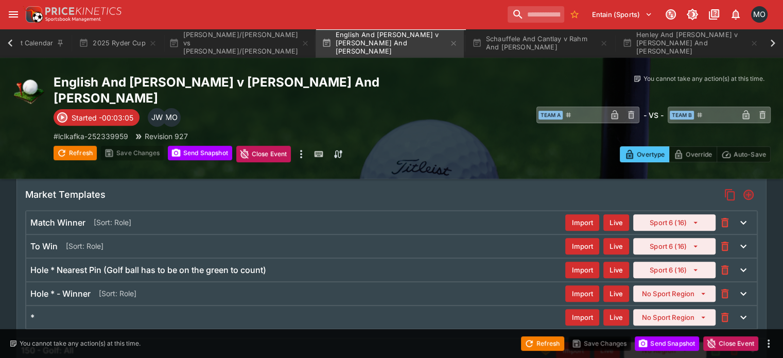
scroll to position [368, 0]
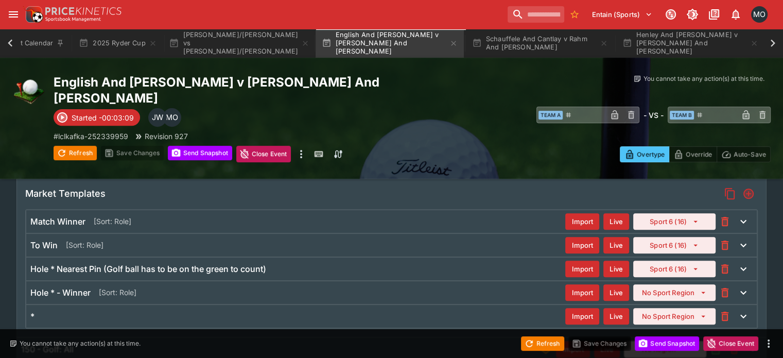
click at [100, 281] on div "Hole * - Winner [Sort: Role] Import Live No Sport Region" at bounding box center [391, 292] width 730 height 23
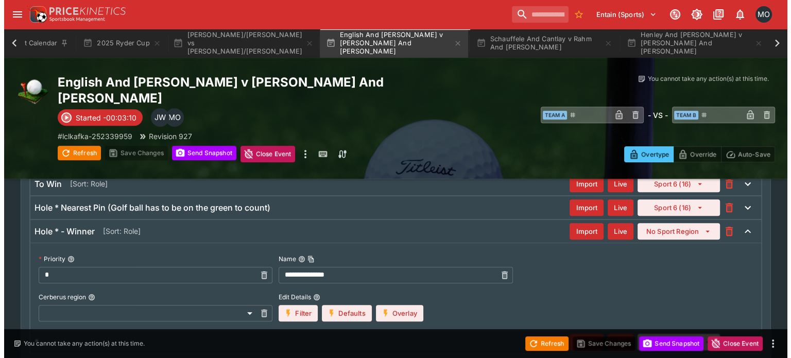
scroll to position [438, 0]
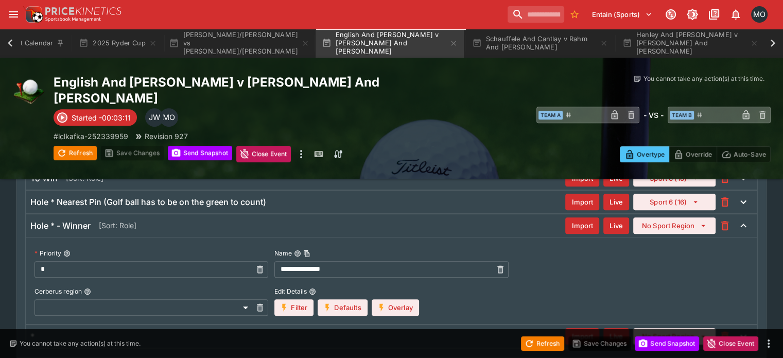
click at [380, 299] on button "Overlay" at bounding box center [395, 307] width 47 height 16
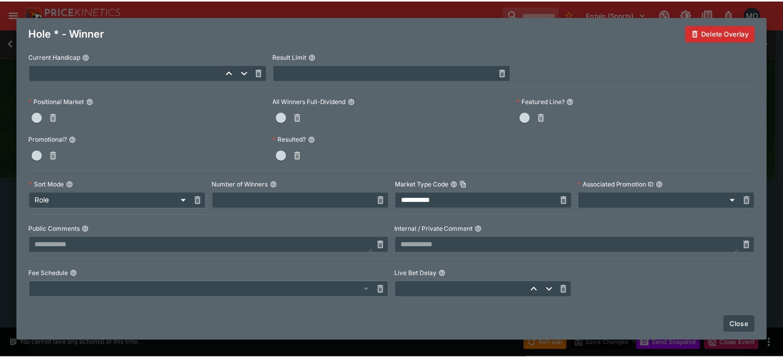
scroll to position [0, 0]
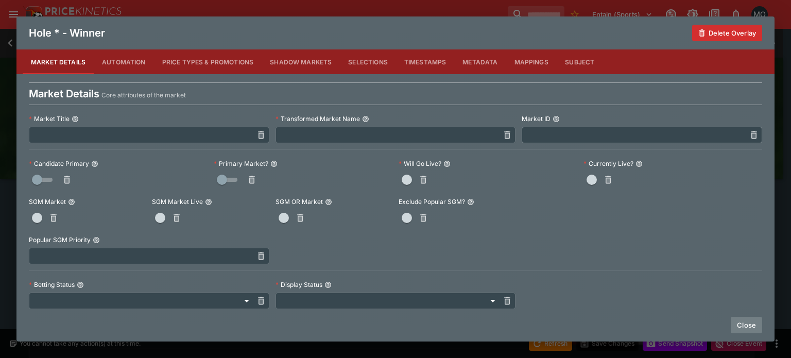
click at [747, 324] on button "Close" at bounding box center [745, 325] width 31 height 16
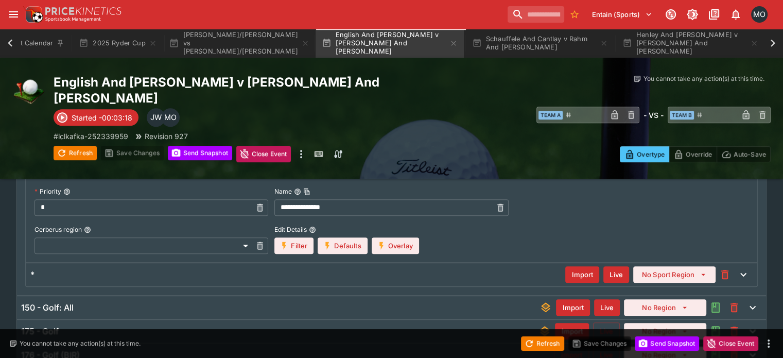
scroll to position [552, 0]
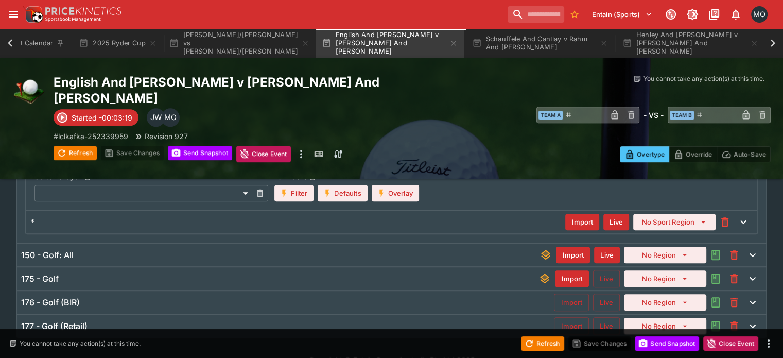
click at [321, 243] on div "150 - Golf: All Import Live No Region" at bounding box center [391, 254] width 749 height 23
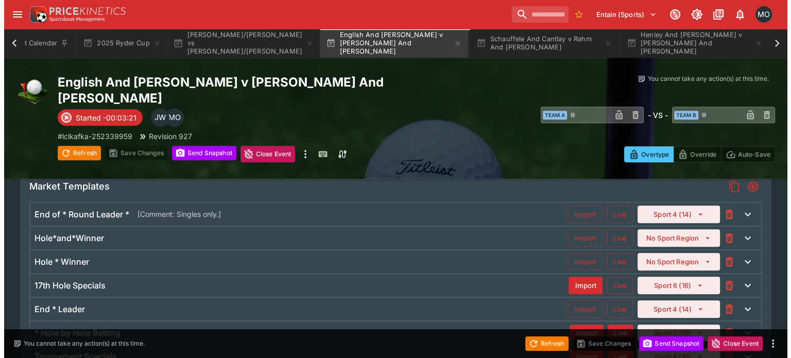
scroll to position [774, 0]
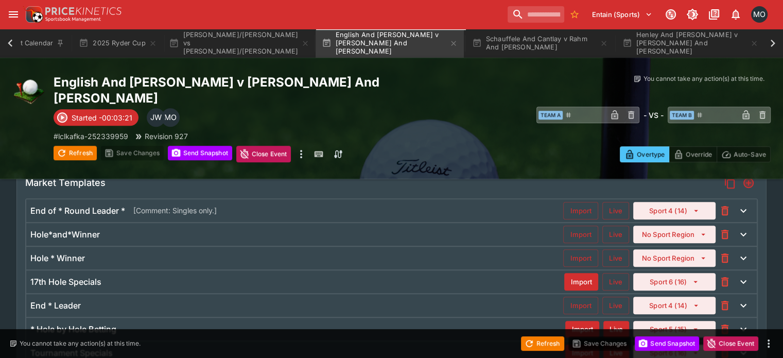
click at [321, 253] on div "Hole * Winner" at bounding box center [296, 258] width 533 height 11
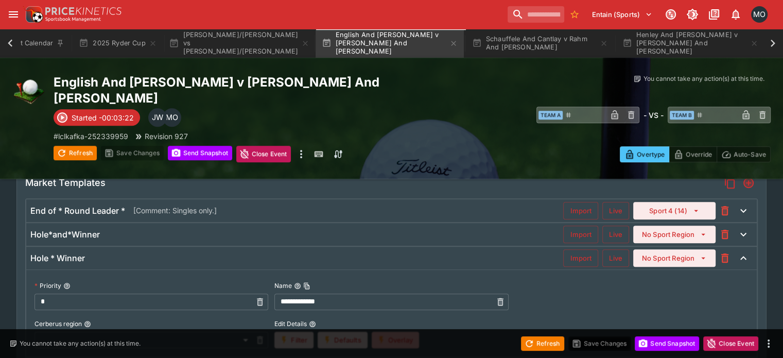
click at [402, 332] on button "Overlay" at bounding box center [395, 340] width 47 height 16
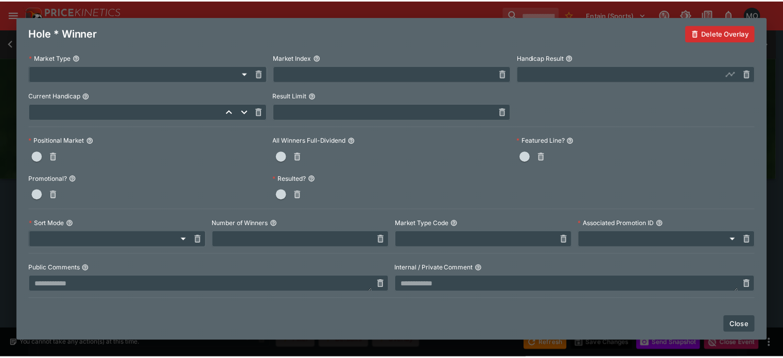
scroll to position [317, 0]
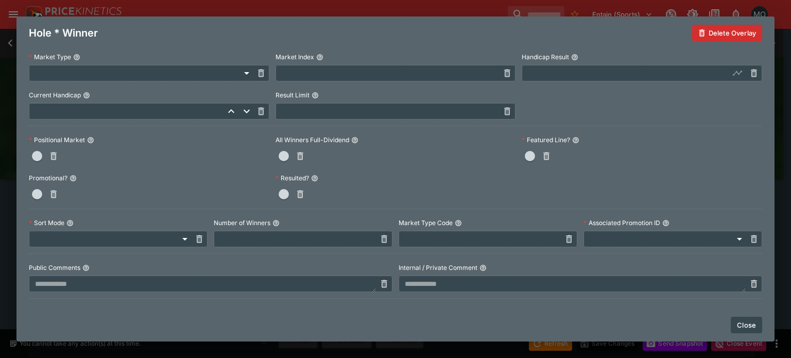
click at [739, 314] on div "Close" at bounding box center [395, 324] width 758 height 33
click at [740, 316] on div "Close" at bounding box center [395, 324] width 758 height 33
click at [740, 317] on button "Close" at bounding box center [745, 325] width 31 height 16
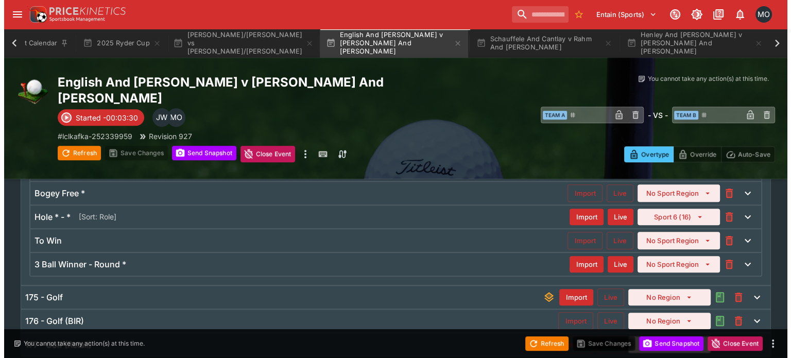
scroll to position [750, 0]
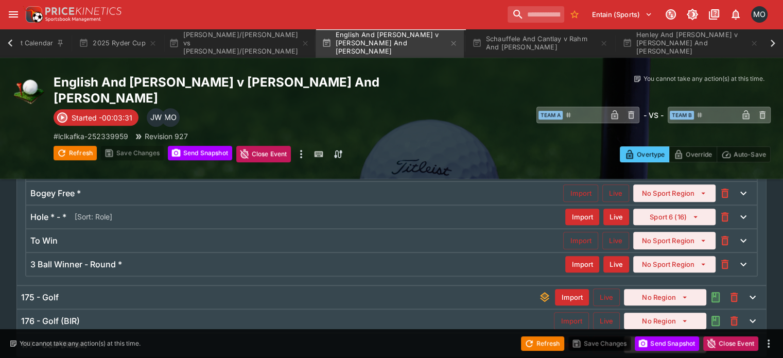
click at [255, 211] on div "Hole * - * [Sort: Role]" at bounding box center [297, 216] width 535 height 11
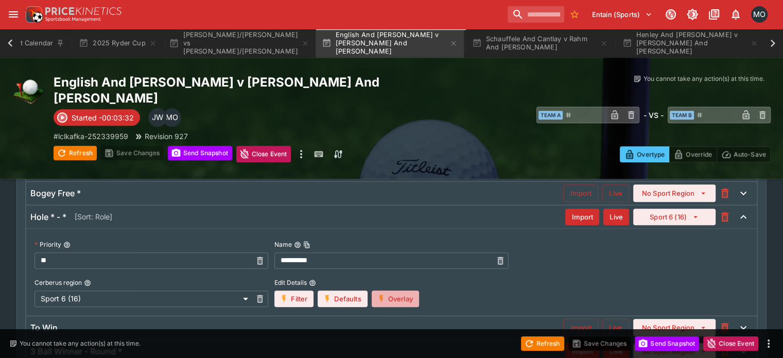
click at [399, 290] on button "Overlay" at bounding box center [395, 298] width 47 height 16
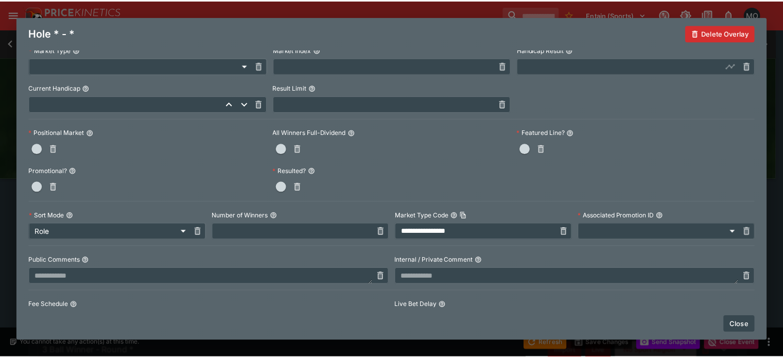
scroll to position [0, 0]
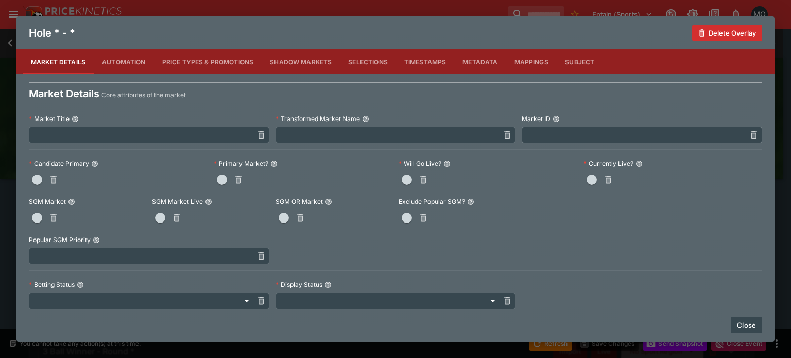
click at [750, 325] on button "Close" at bounding box center [745, 325] width 31 height 16
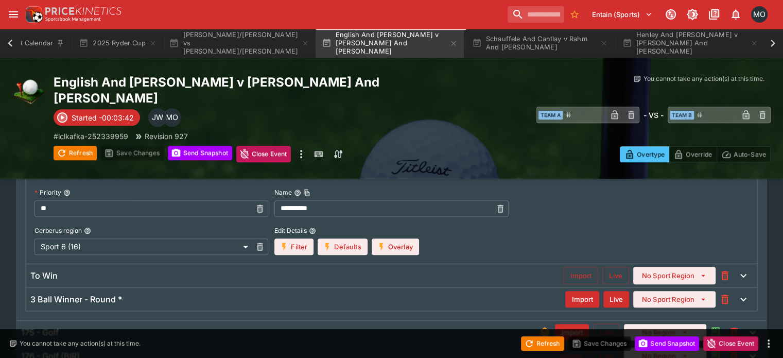
scroll to position [814, 0]
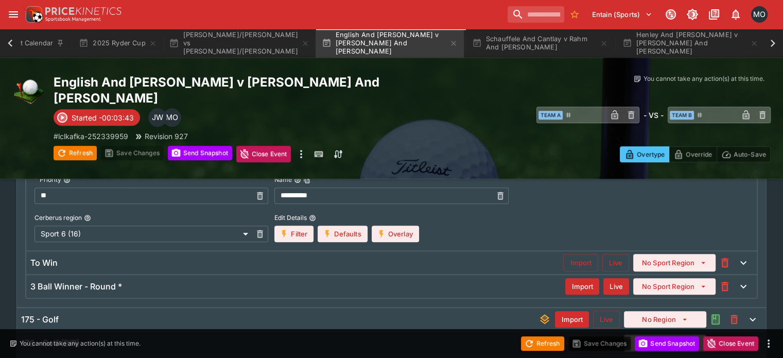
click at [345, 251] on div "To Win Import Live No Sport Region" at bounding box center [391, 262] width 730 height 23
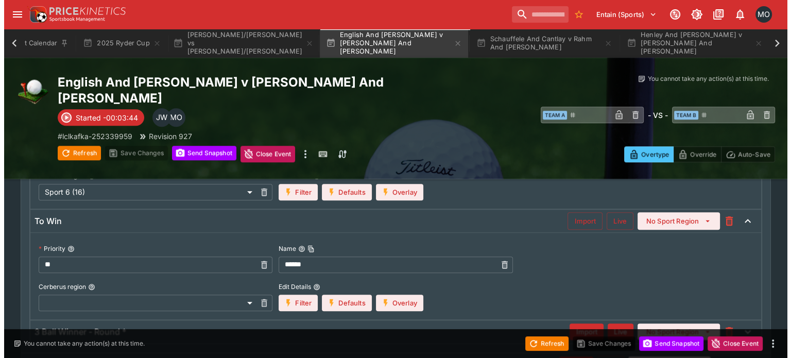
scroll to position [857, 0]
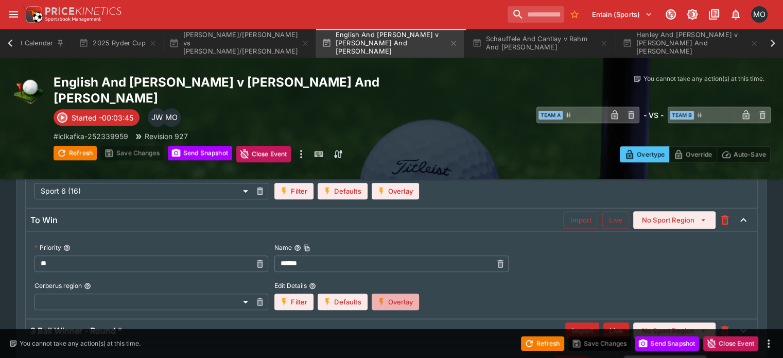
click at [402, 293] on button "Overlay" at bounding box center [395, 301] width 47 height 16
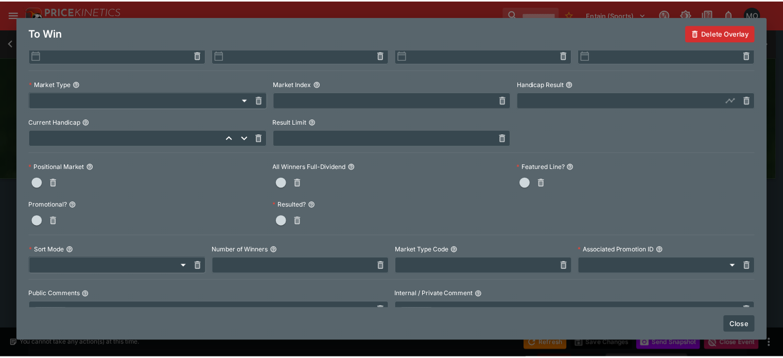
scroll to position [299, 0]
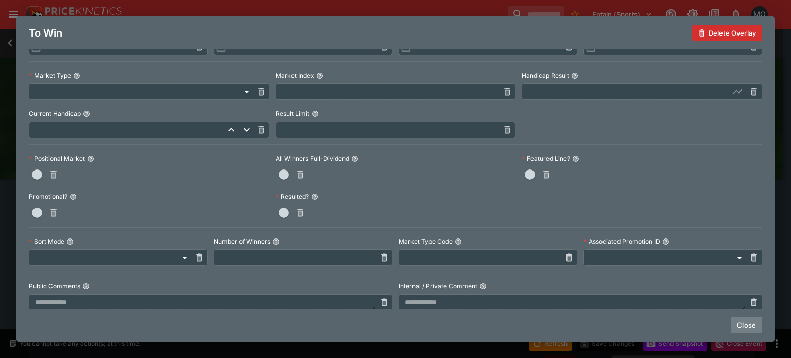
click at [732, 321] on button "Close" at bounding box center [745, 325] width 31 height 16
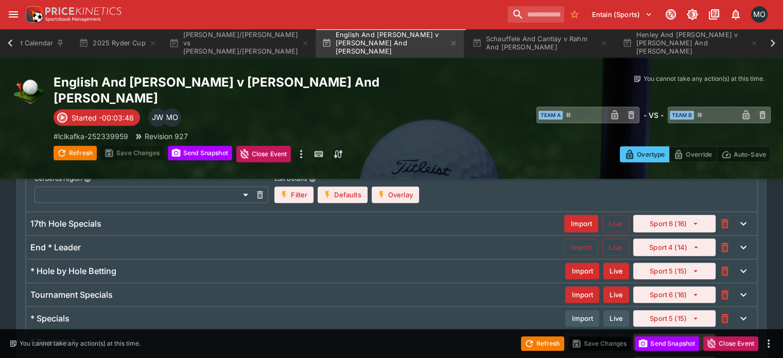
scroll to position [313, 0]
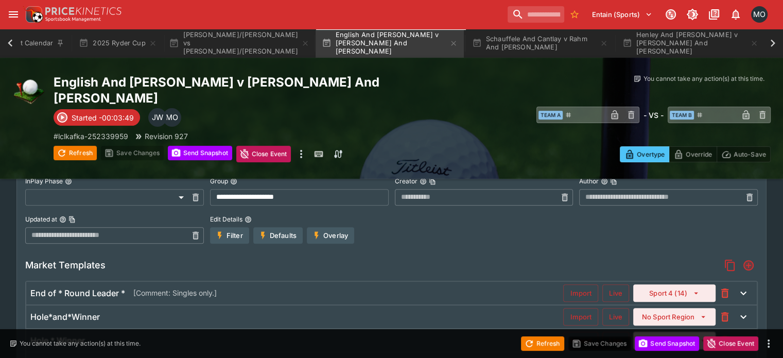
click at [339, 256] on div "Market Templates" at bounding box center [391, 265] width 733 height 19
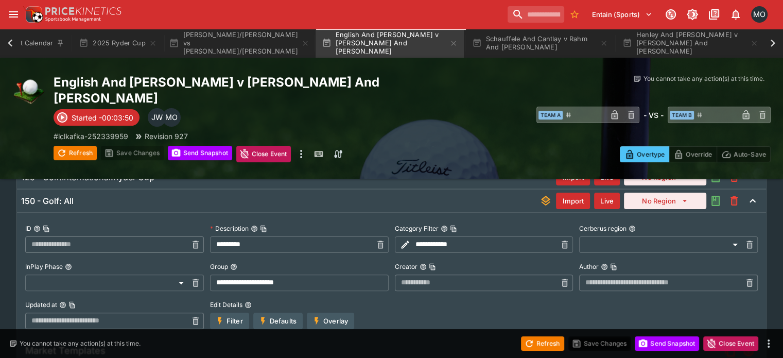
scroll to position [203, 0]
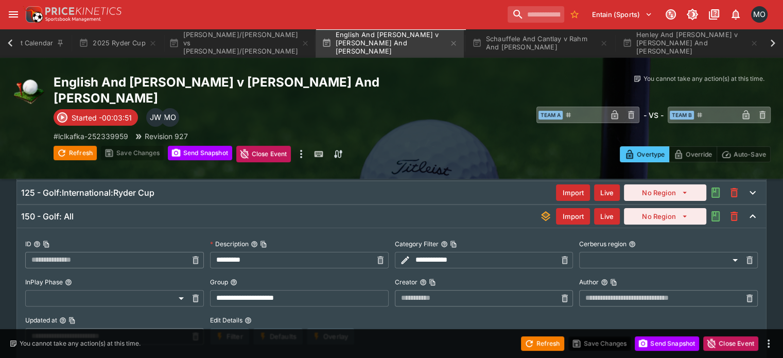
click at [274, 211] on div "150 - Golf: All" at bounding box center [280, 216] width 518 height 11
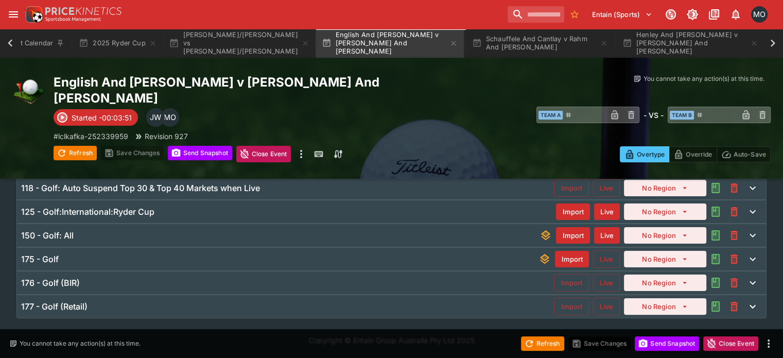
scroll to position [165, 0]
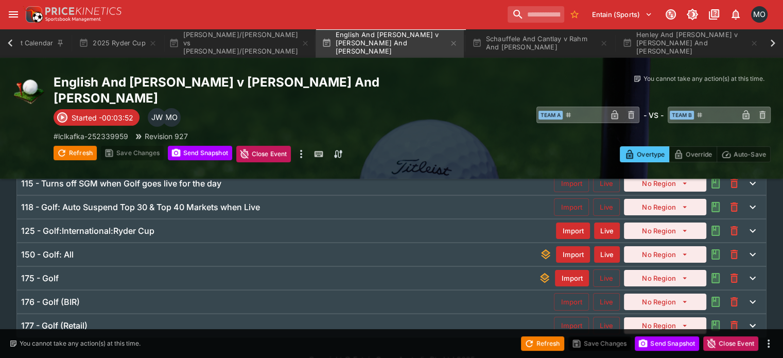
click at [237, 219] on div "125 - Golf:International:Ryder Cup Import Live No Region" at bounding box center [391, 230] width 749 height 23
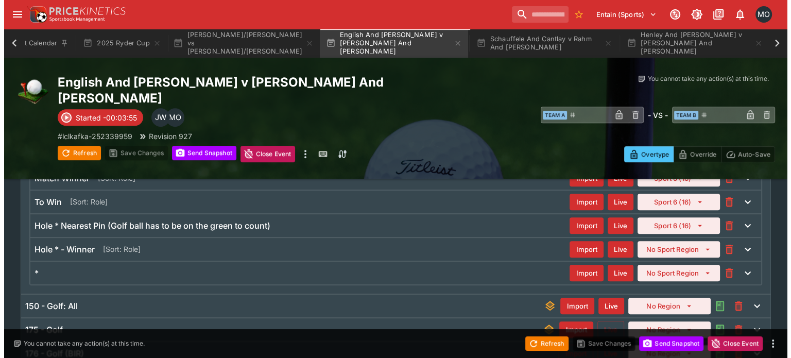
scroll to position [414, 0]
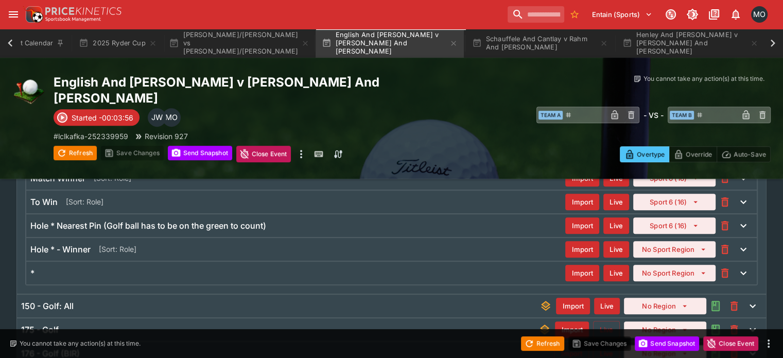
click at [332, 243] on div "Hole * - Winner [Sort: Role]" at bounding box center [297, 248] width 535 height 11
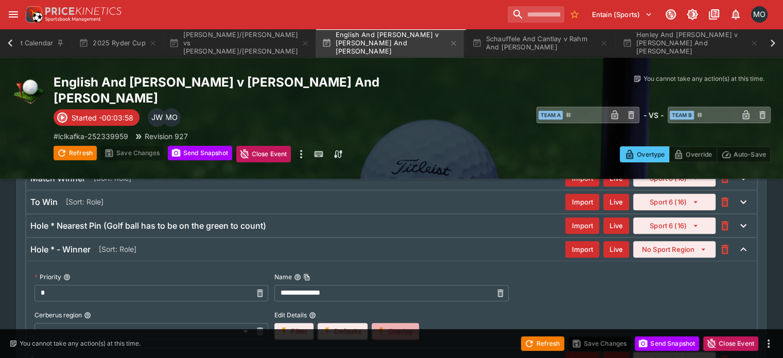
click at [386, 326] on icon "button" at bounding box center [381, 330] width 9 height 9
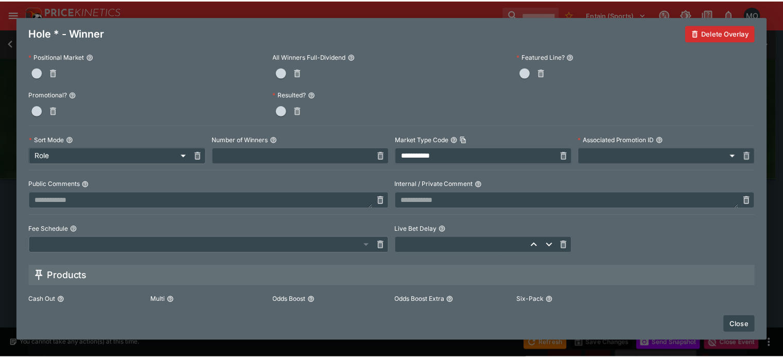
scroll to position [390, 0]
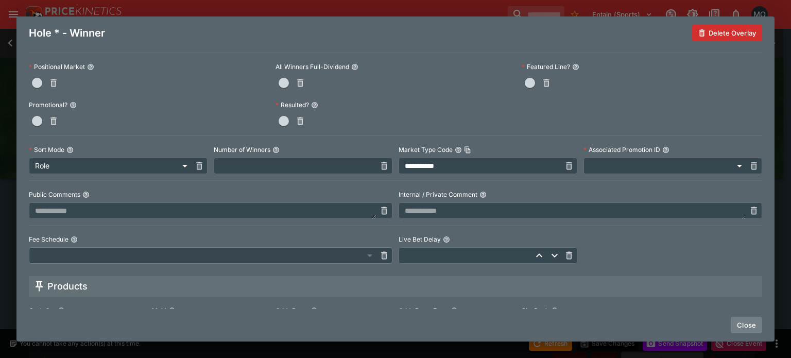
click at [738, 317] on button "Close" at bounding box center [745, 325] width 31 height 16
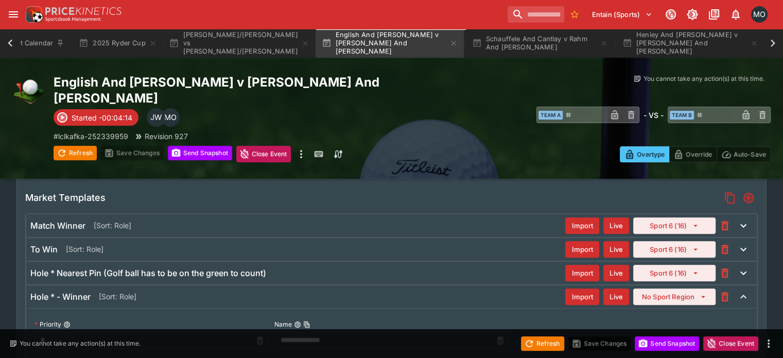
scroll to position [364, 0]
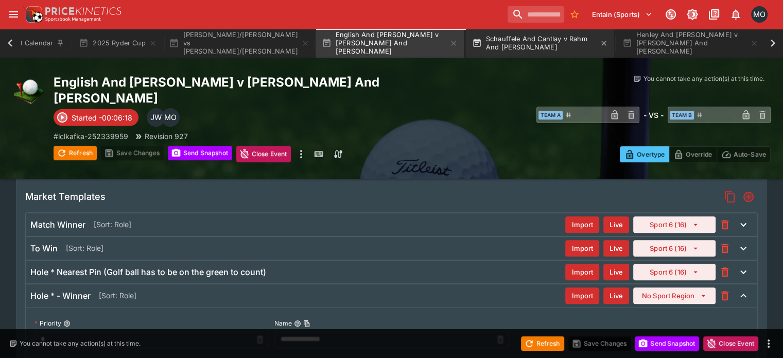
click at [545, 49] on button "Schauffele And Cantlay v Rahm And [PERSON_NAME]" at bounding box center [540, 43] width 148 height 29
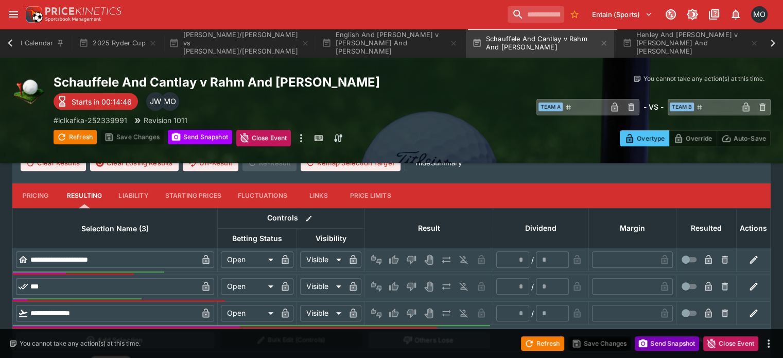
click at [659, 342] on button "Send Snapshot" at bounding box center [667, 343] width 64 height 14
click at [547, 335] on div "Refresh Save Changes Send Snapshot Close Event" at bounding box center [391, 343] width 783 height 29
click at [538, 345] on button "Refresh" at bounding box center [542, 343] width 43 height 14
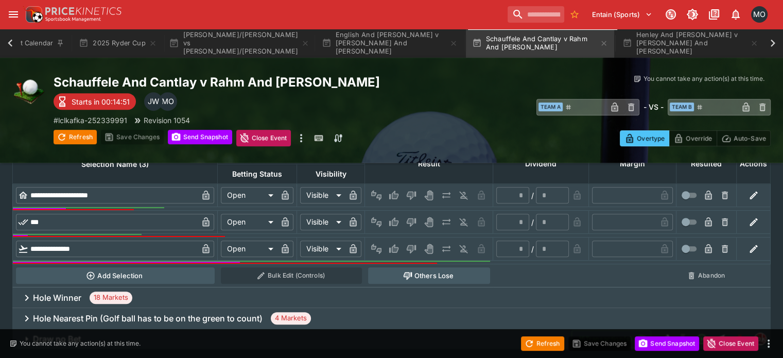
click at [461, 287] on div "Hole Winner 18 Markets" at bounding box center [391, 297] width 758 height 21
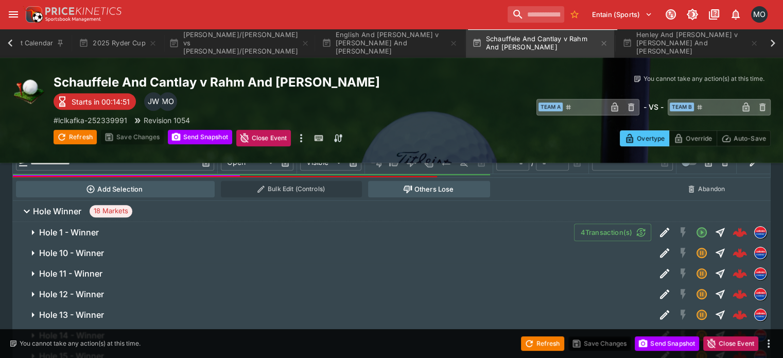
scroll to position [519, 0]
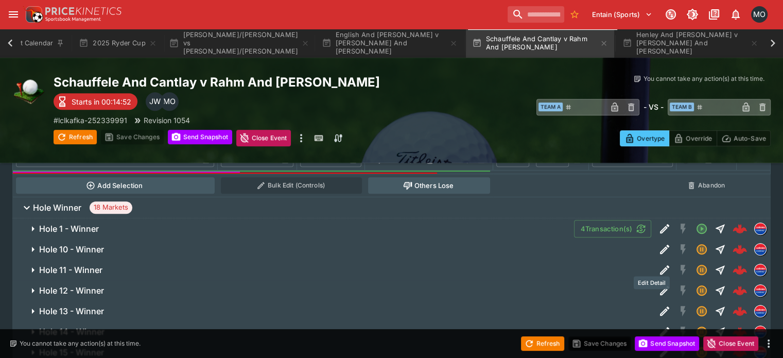
click at [658, 284] on icon "Edit Detail" at bounding box center [664, 290] width 12 height 12
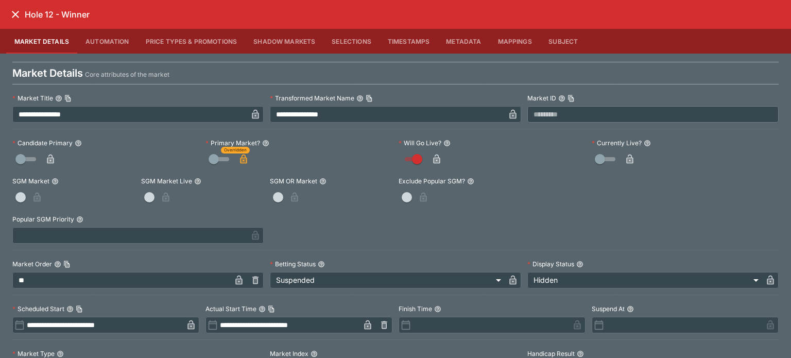
click at [13, 10] on icon "close" at bounding box center [15, 14] width 12 height 12
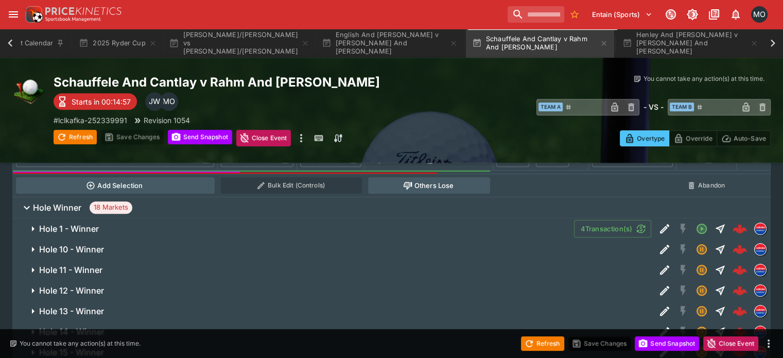
scroll to position [491, 0]
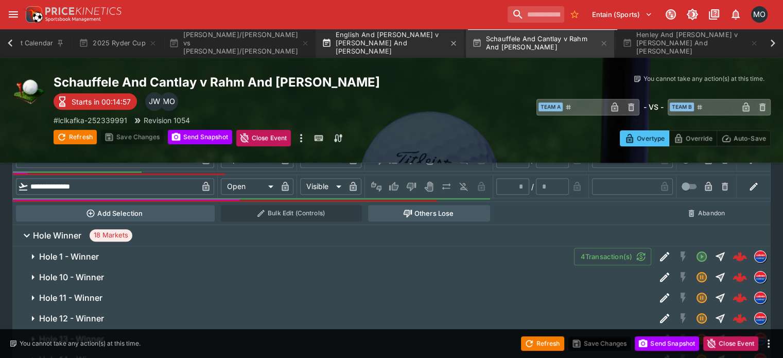
click at [360, 33] on button "English And [PERSON_NAME] v [PERSON_NAME] And [PERSON_NAME]" at bounding box center [390, 43] width 148 height 29
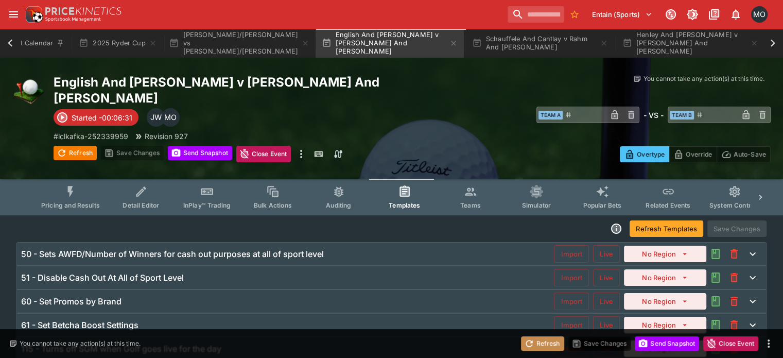
click at [537, 349] on button "Refresh" at bounding box center [542, 343] width 43 height 14
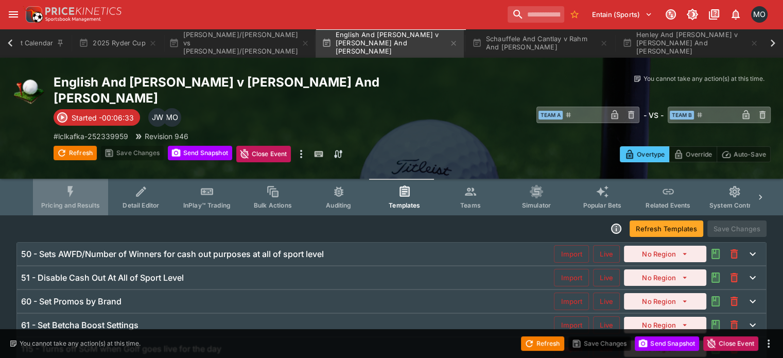
click at [77, 185] on icon "Event type filters" at bounding box center [70, 191] width 13 height 13
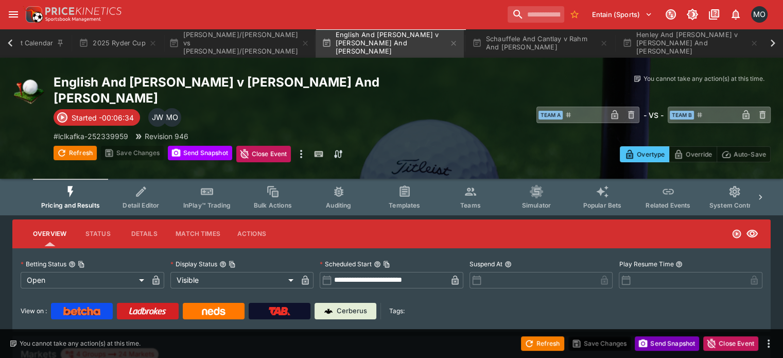
click at [655, 343] on button "Send Snapshot" at bounding box center [667, 343] width 64 height 14
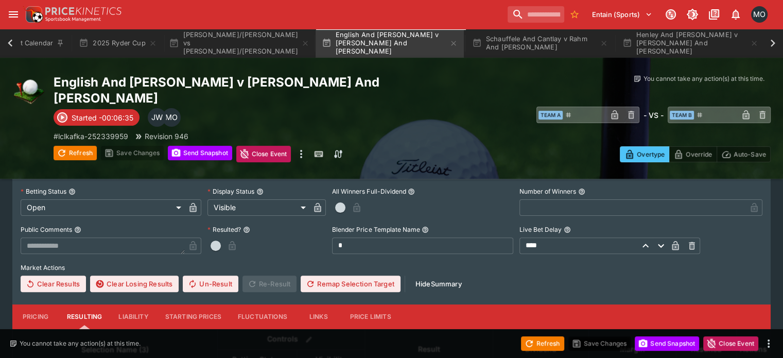
scroll to position [261, 0]
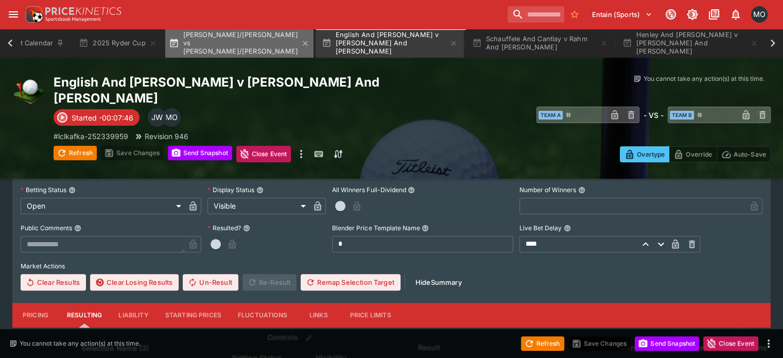
click at [255, 42] on button "[PERSON_NAME]/[PERSON_NAME] vs [PERSON_NAME]/[PERSON_NAME]" at bounding box center [239, 43] width 148 height 29
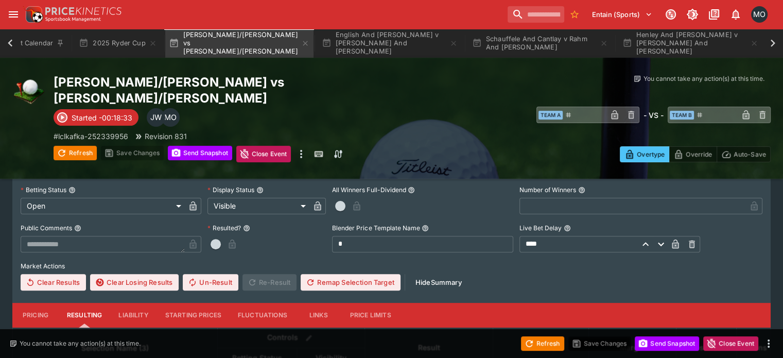
scroll to position [408, 0]
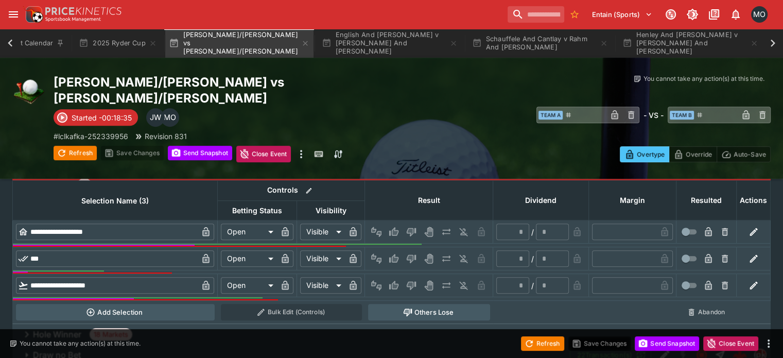
click at [359, 324] on div "Hole Winner 18 Markets" at bounding box center [391, 334] width 758 height 21
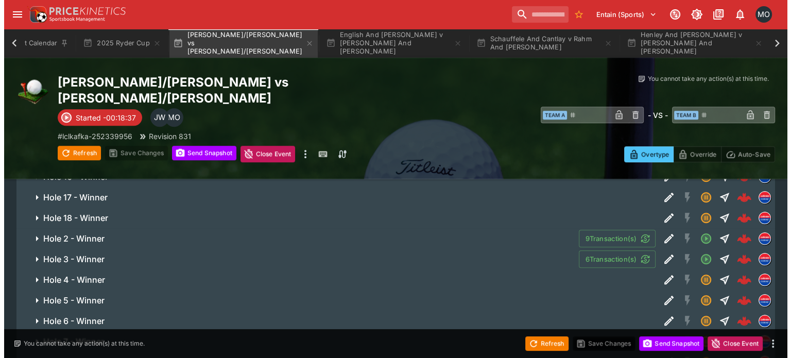
scroll to position [741, 0]
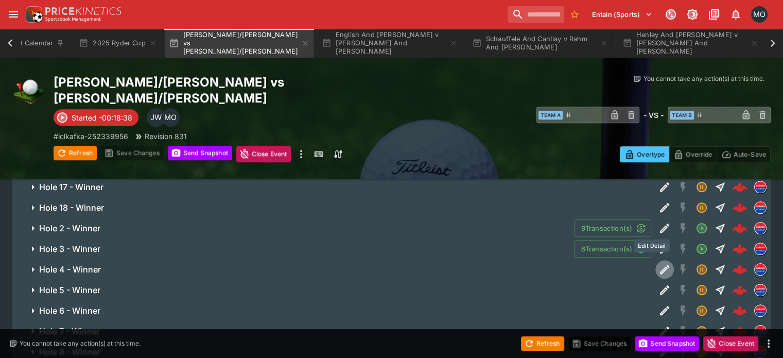
click at [658, 263] on icon "Edit Detail" at bounding box center [664, 269] width 12 height 12
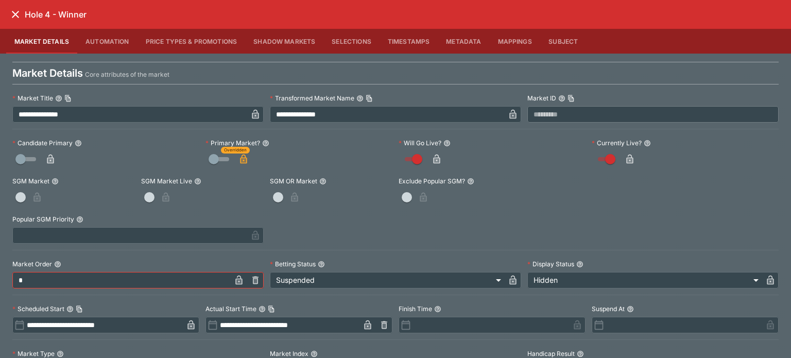
click at [465, 230] on div "**********" at bounding box center [395, 362] width 766 height 543
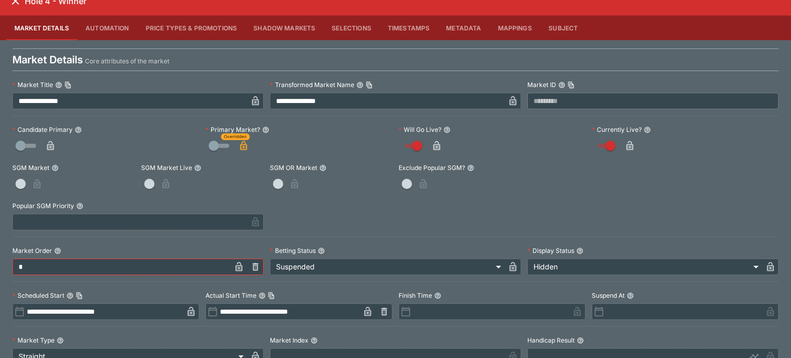
scroll to position [0, 0]
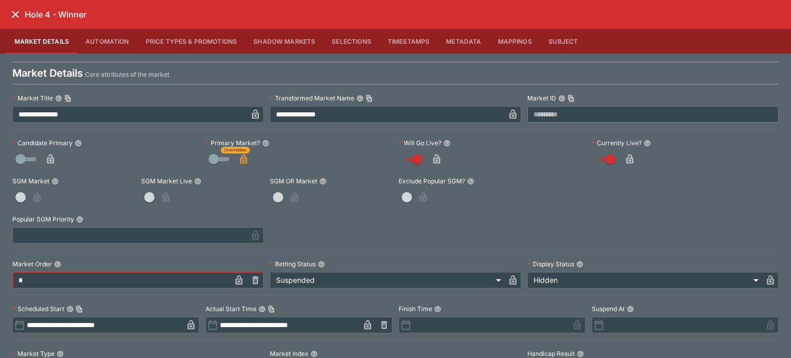
click at [9, 6] on div "Hole 4 - Winner" at bounding box center [395, 14] width 791 height 29
click at [18, 16] on icon "close" at bounding box center [15, 14] width 7 height 7
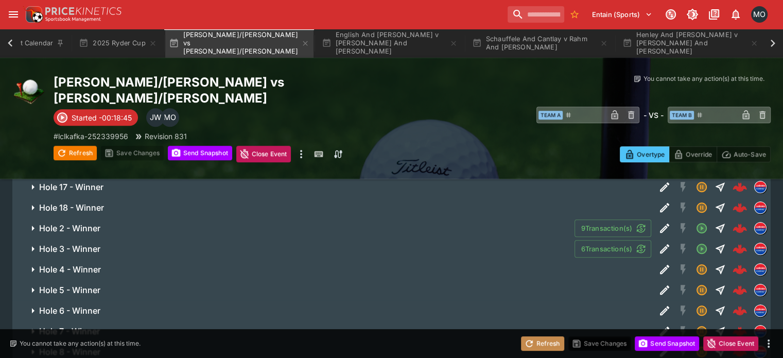
click at [555, 348] on button "Refresh" at bounding box center [542, 343] width 43 height 14
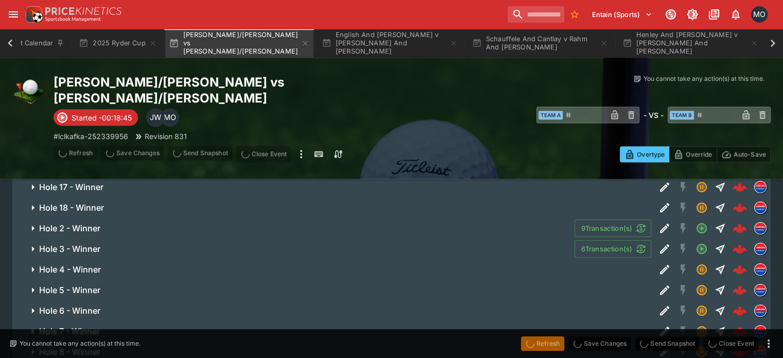
type input "**********"
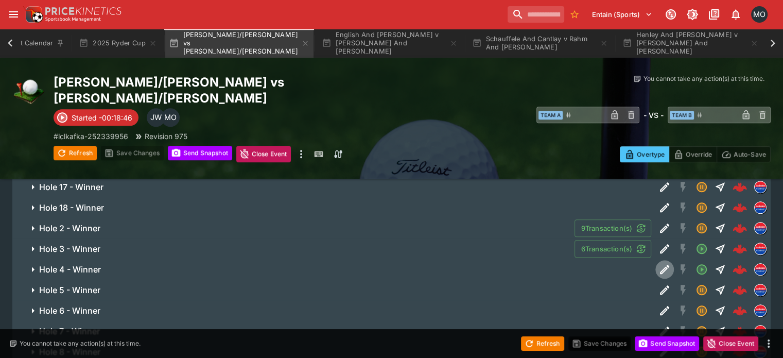
click at [660, 265] on icon "Edit Detail" at bounding box center [664, 269] width 9 height 9
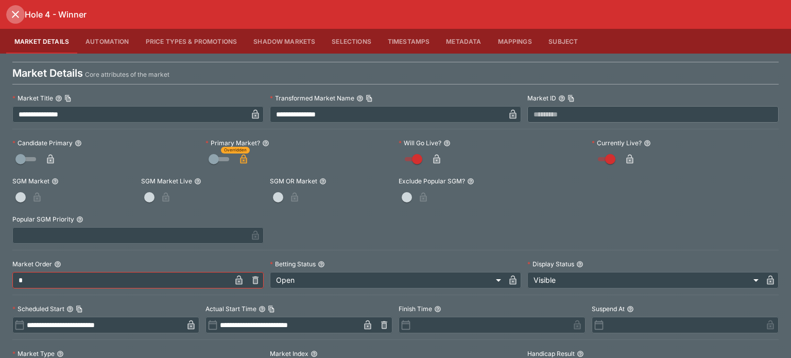
click at [12, 13] on icon "close" at bounding box center [15, 14] width 12 height 12
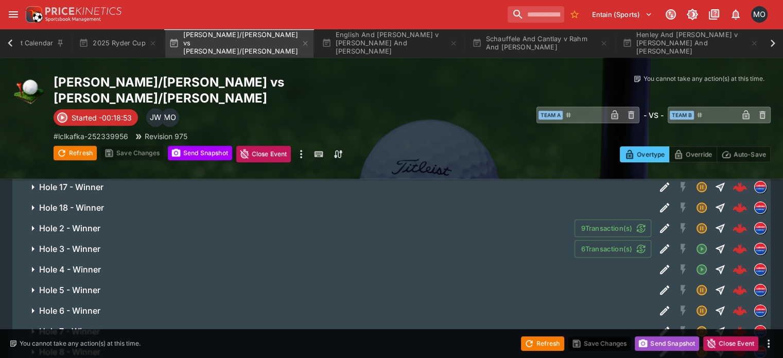
click at [661, 340] on button "Send Snapshot" at bounding box center [667, 343] width 64 height 14
click at [660, 265] on icon "Edit Detail" at bounding box center [664, 269] width 9 height 9
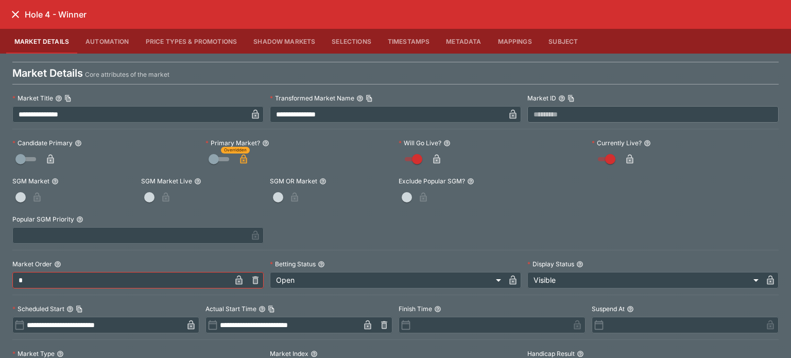
click at [12, 11] on icon "close" at bounding box center [15, 14] width 12 height 12
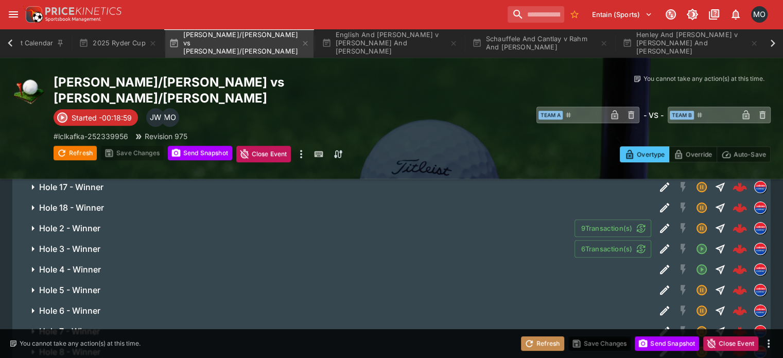
click at [551, 345] on button "Refresh" at bounding box center [542, 343] width 43 height 14
click at [658, 263] on icon "Edit Detail" at bounding box center [664, 269] width 12 height 12
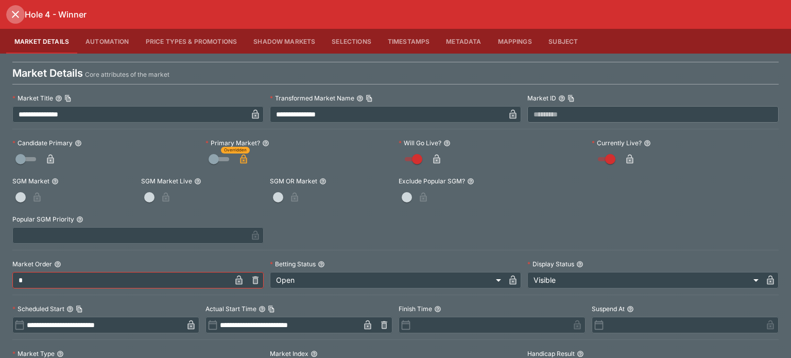
click at [16, 16] on icon "close" at bounding box center [15, 14] width 12 height 12
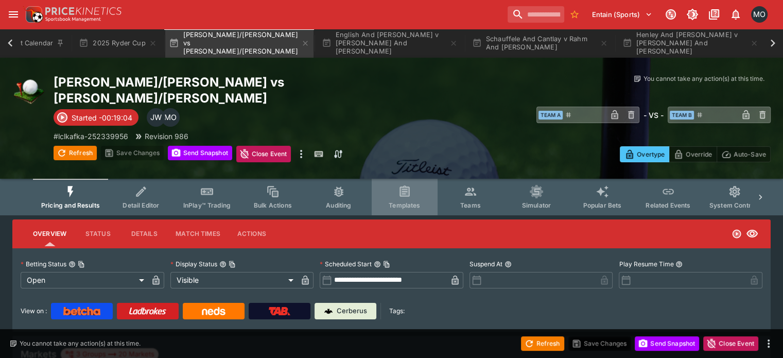
click at [431, 182] on button "Templates" at bounding box center [405, 197] width 66 height 37
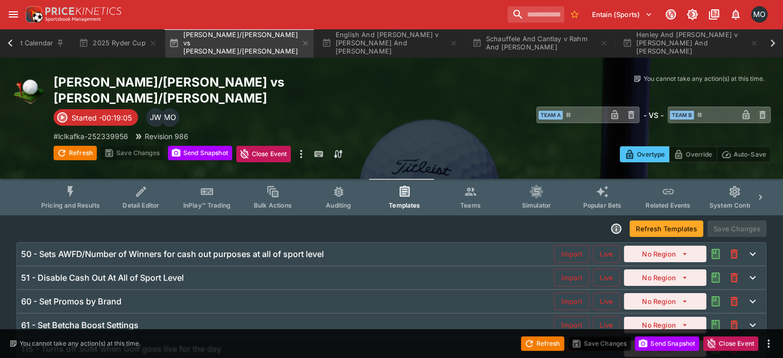
scroll to position [81, 0]
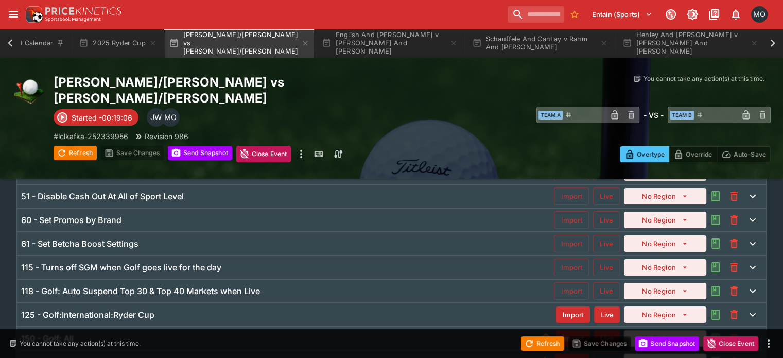
click at [188, 215] on div "60 - Set Promos by Brand" at bounding box center [287, 220] width 533 height 11
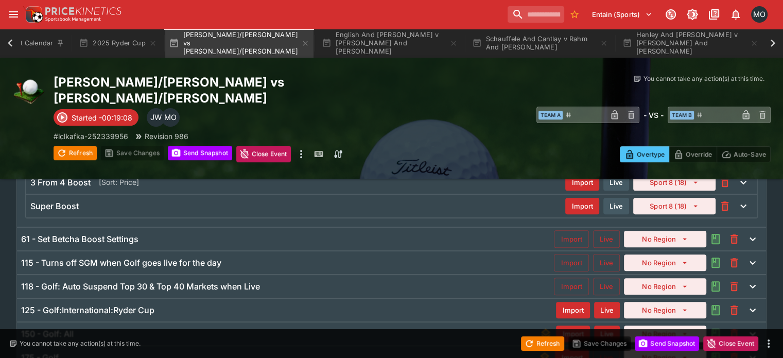
click at [183, 234] on div "61 - Set Betcha Boost Settings" at bounding box center [287, 239] width 533 height 11
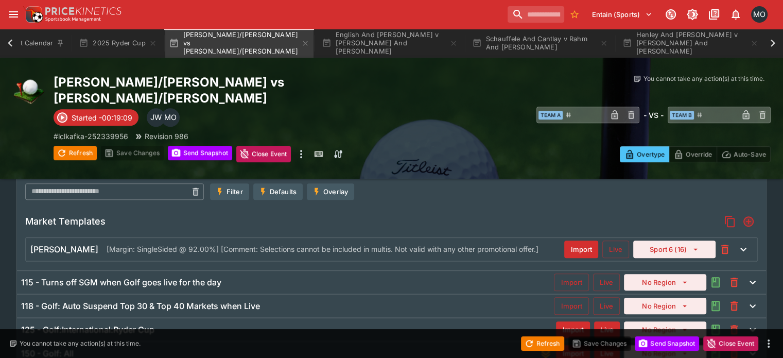
scroll to position [548, 0]
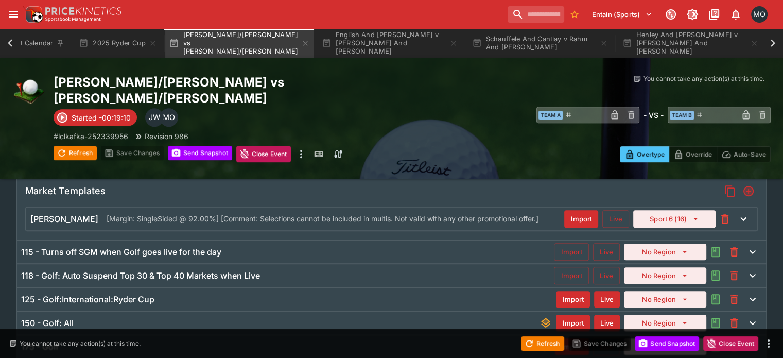
click at [184, 247] on h6 "115 - Turns off SGM when Golf goes live for the day" at bounding box center [121, 252] width 200 height 11
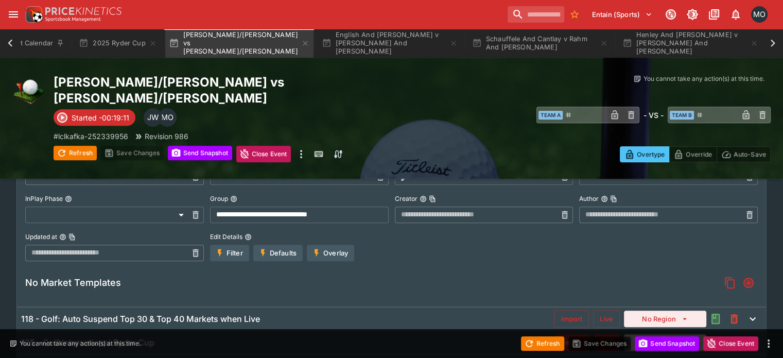
scroll to position [417, 0]
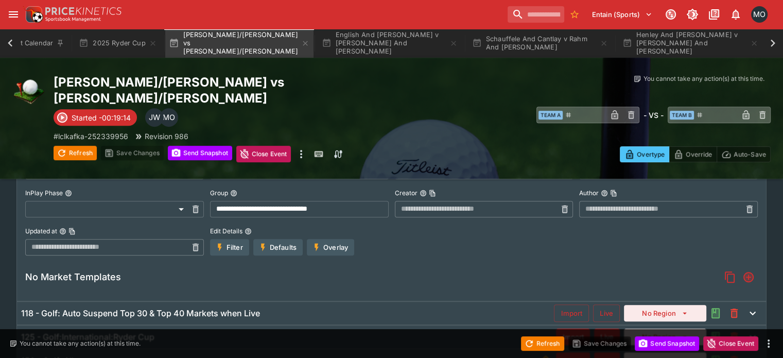
click at [276, 308] on div "118 - Golf: Auto Suspend Top 30 & Top 40 Markets when Live" at bounding box center [287, 313] width 533 height 11
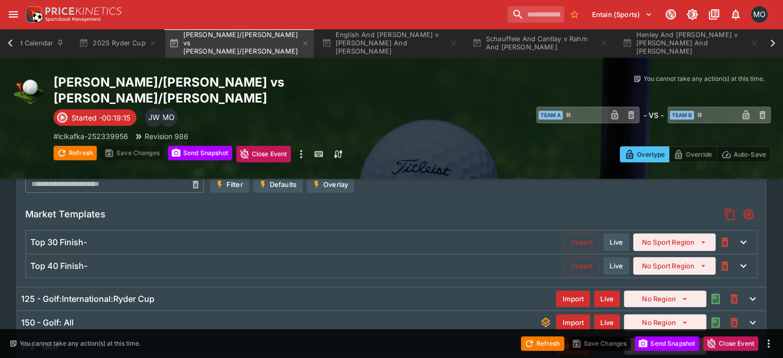
scroll to position [494, 0]
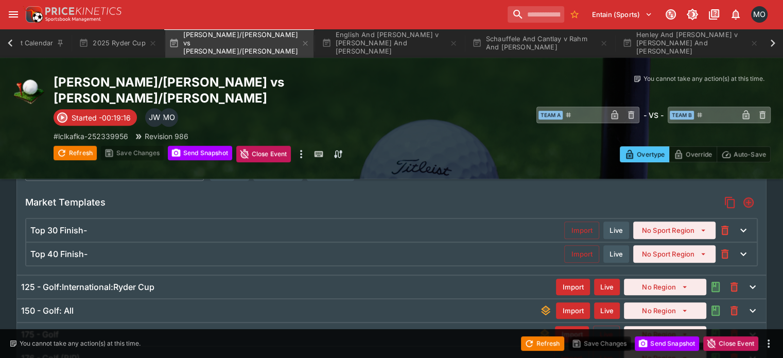
click at [226, 275] on div "125 - Golf:International:Ryder Cup Import Live No Region" at bounding box center [391, 286] width 749 height 23
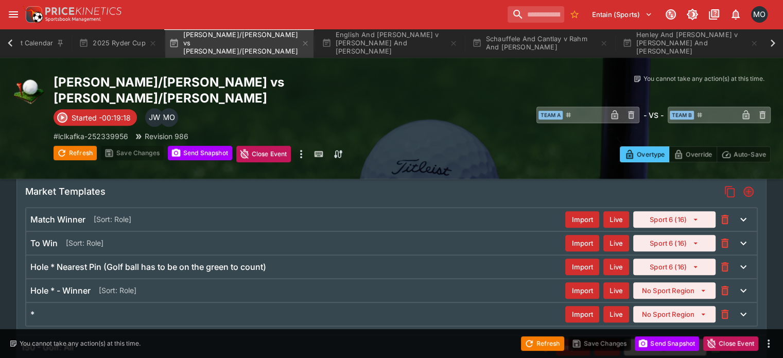
scroll to position [581, 0]
click at [346, 257] on div "Hole * Nearest Pin (Golf ball has to be on the green to count) Import Live Spor…" at bounding box center [391, 266] width 730 height 23
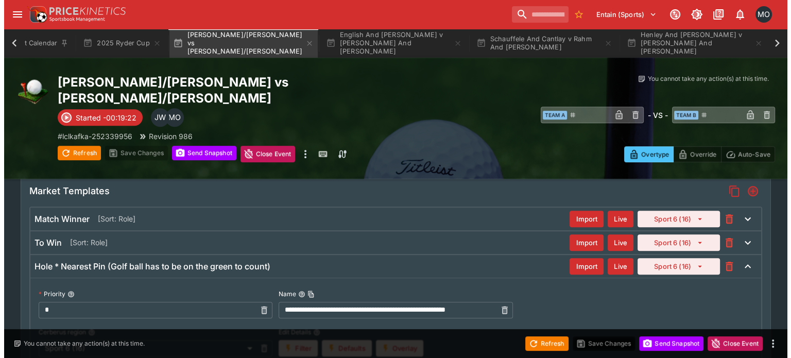
scroll to position [422, 0]
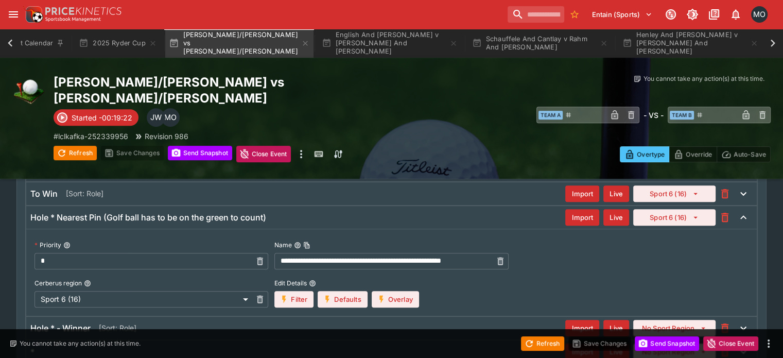
click at [408, 291] on button "Overlay" at bounding box center [395, 299] width 47 height 16
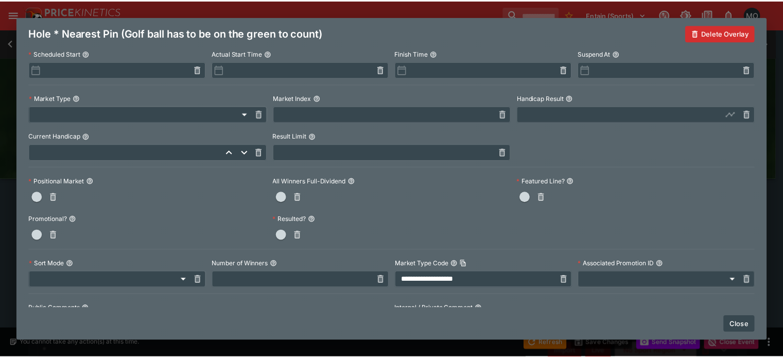
scroll to position [276, 0]
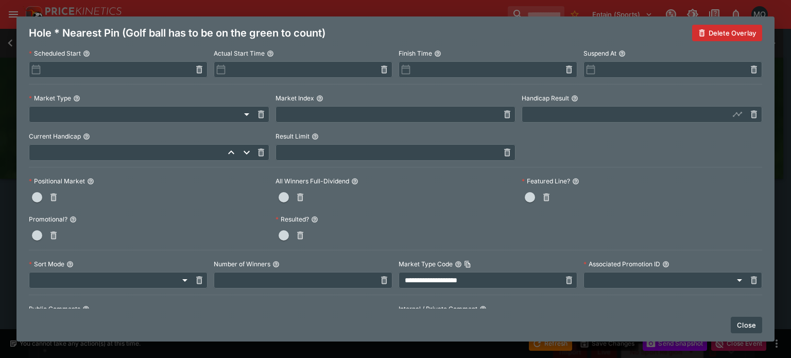
click at [735, 320] on button "Close" at bounding box center [745, 325] width 31 height 16
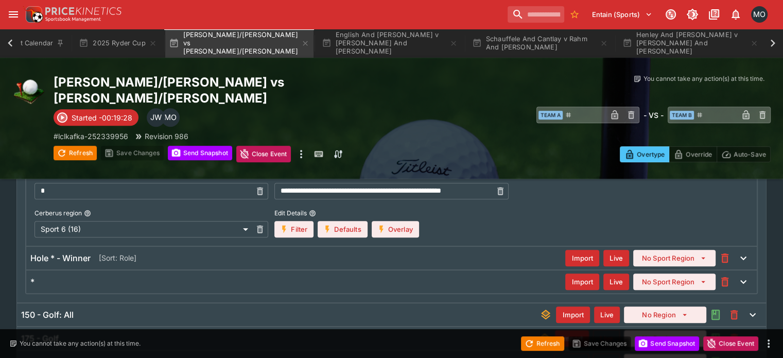
click at [340, 270] on div "* Import Live No Sport Region" at bounding box center [391, 281] width 730 height 23
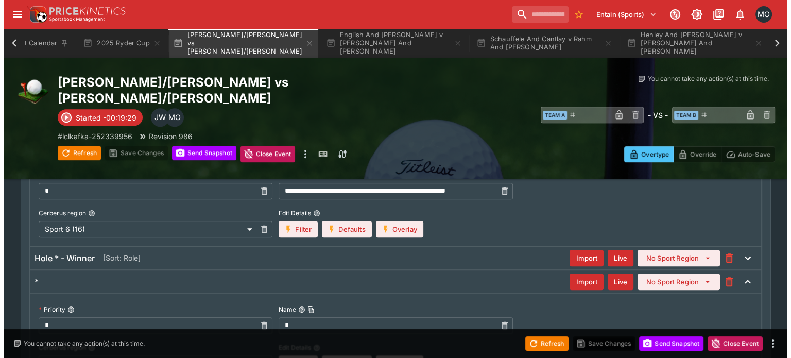
scroll to position [639, 0]
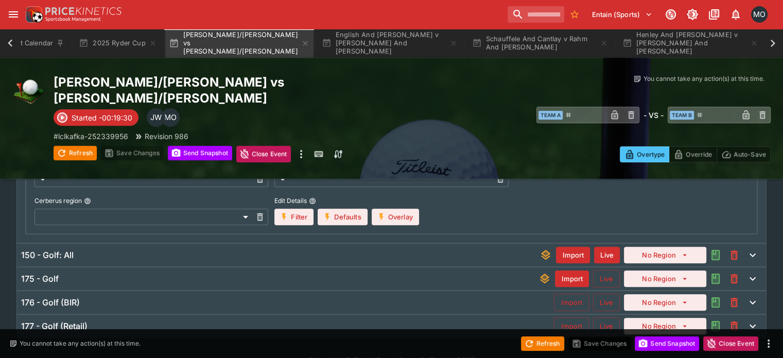
click at [391, 193] on label "Edit Details" at bounding box center [346, 200] width 144 height 15
click at [316, 197] on button "Edit Details" at bounding box center [312, 200] width 7 height 7
click at [391, 208] on button "Overlay" at bounding box center [395, 216] width 47 height 16
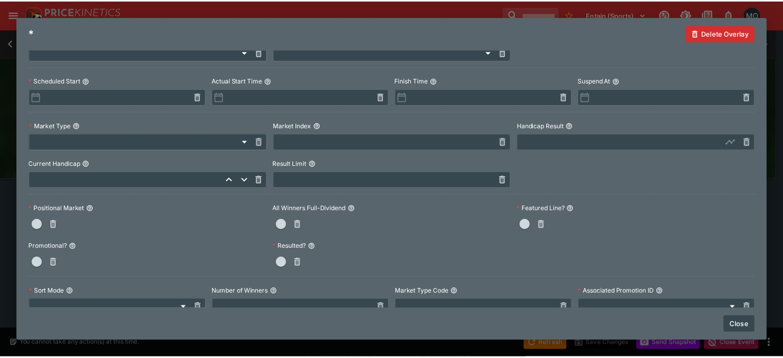
scroll to position [327, 0]
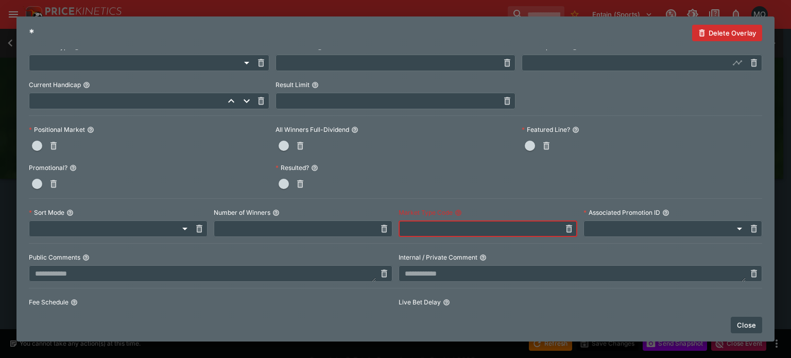
click at [457, 223] on input "text" at bounding box center [479, 228] width 162 height 16
paste input "**********"
type input "**********"
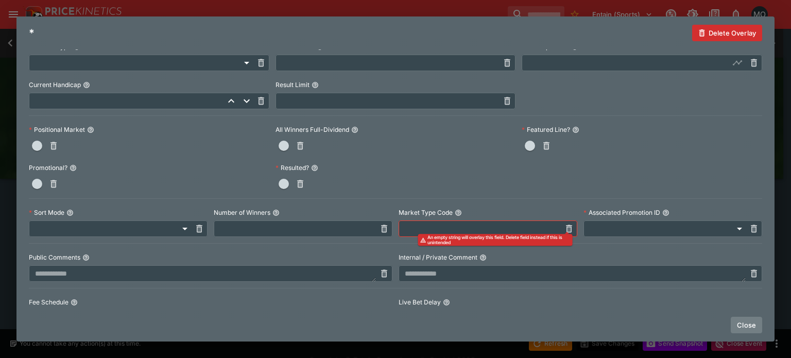
click at [736, 319] on button "Close" at bounding box center [745, 325] width 31 height 16
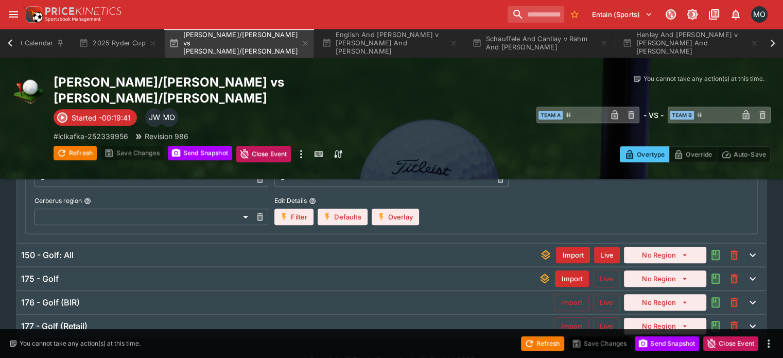
click at [408, 250] on div "150 - Golf: All" at bounding box center [280, 255] width 518 height 11
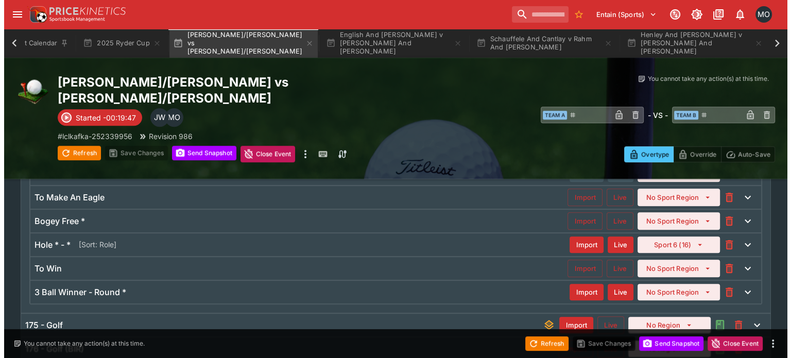
scroll to position [636, 0]
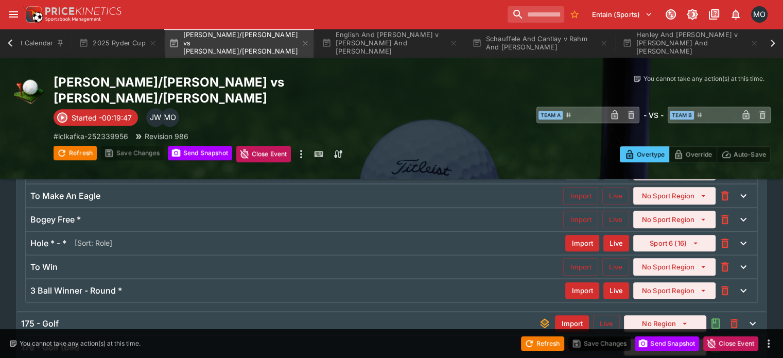
click at [391, 237] on div "Hole * - * [Sort: Role]" at bounding box center [297, 242] width 535 height 11
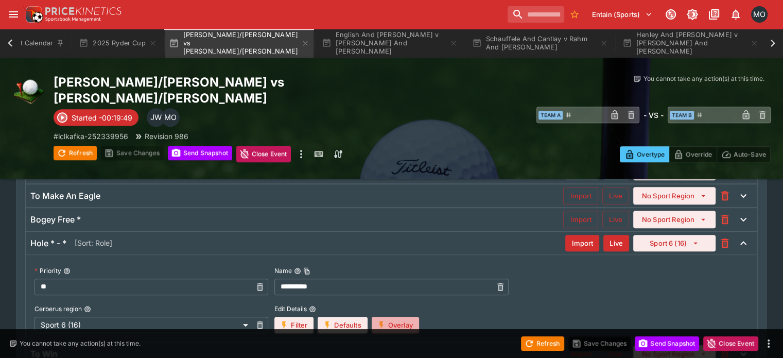
click at [417, 317] on button "Overlay" at bounding box center [395, 325] width 47 height 16
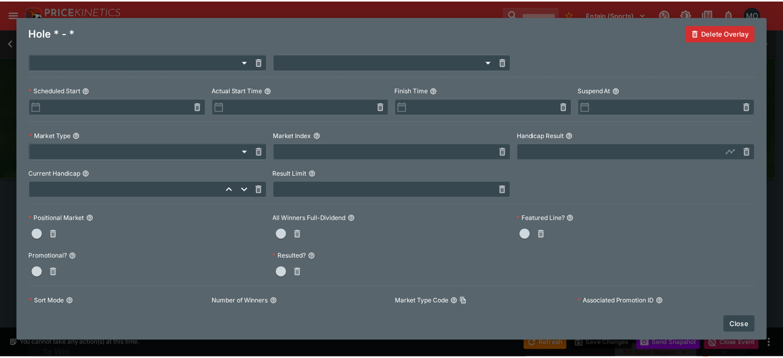
scroll to position [321, 0]
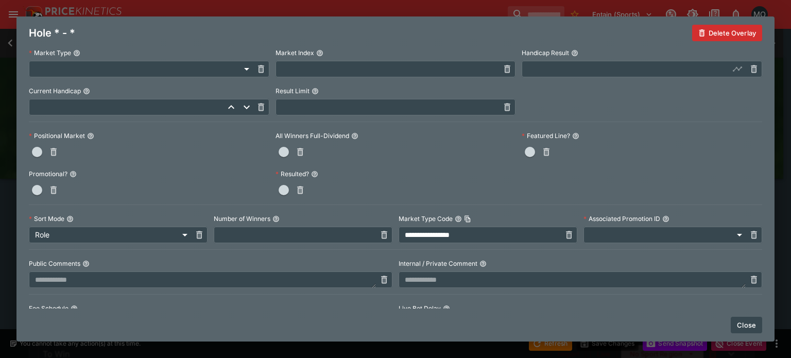
click at [740, 328] on button "Close" at bounding box center [745, 325] width 31 height 16
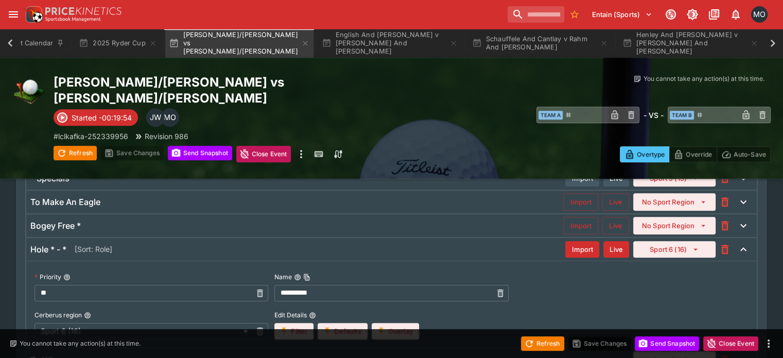
scroll to position [630, 0]
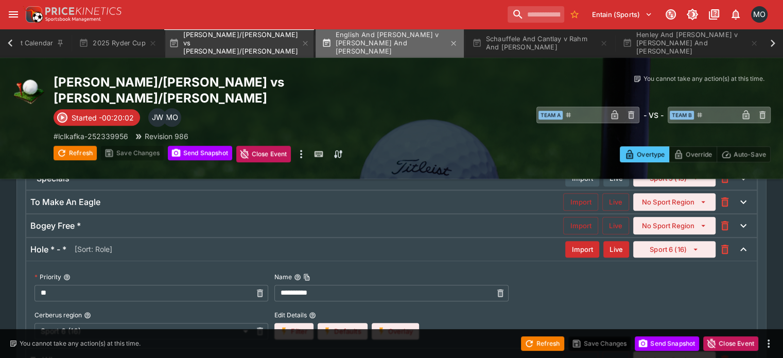
click at [392, 51] on button "English And [PERSON_NAME] v [PERSON_NAME] And [PERSON_NAME]" at bounding box center [390, 43] width 148 height 29
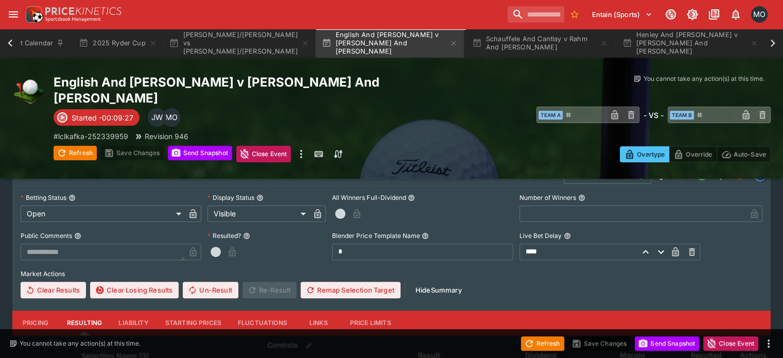
scroll to position [253, 0]
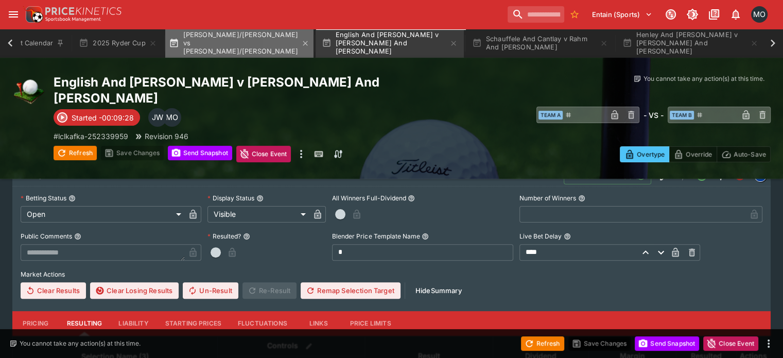
click at [224, 52] on button "[PERSON_NAME]/[PERSON_NAME] vs [PERSON_NAME]/[PERSON_NAME]" at bounding box center [239, 43] width 148 height 29
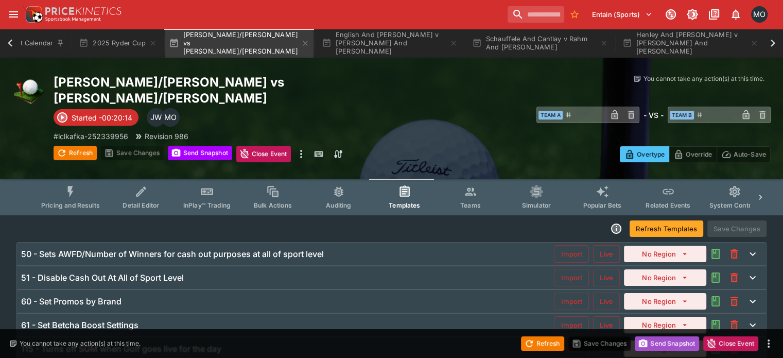
click at [642, 343] on circle "button" at bounding box center [643, 343] width 3 height 3
click at [524, 338] on icon "button" at bounding box center [529, 343] width 10 height 10
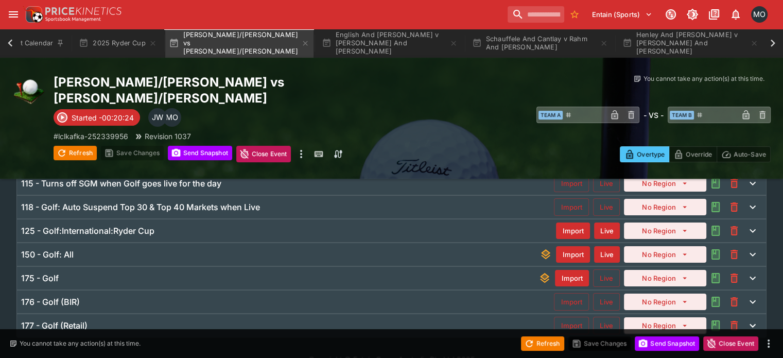
click at [315, 219] on div "125 - Golf:International:Ryder Cup Import Live No Region" at bounding box center [391, 230] width 749 height 23
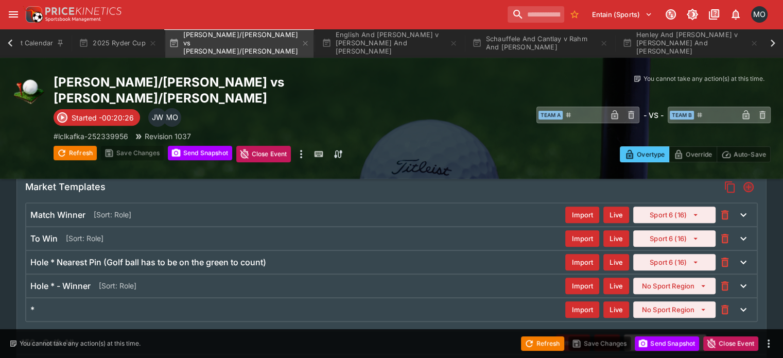
scroll to position [465, 0]
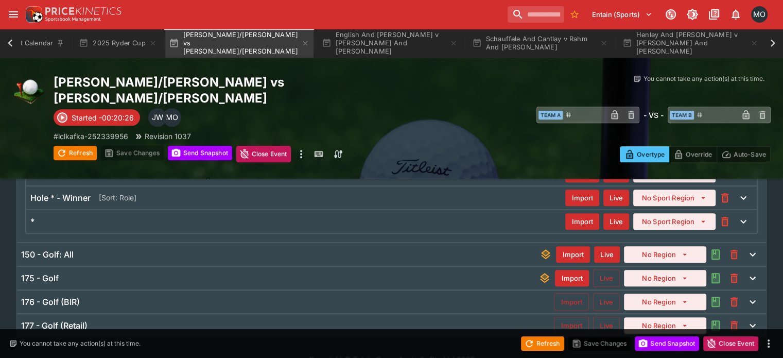
click at [285, 249] on div "150 - Golf: All" at bounding box center [280, 254] width 518 height 11
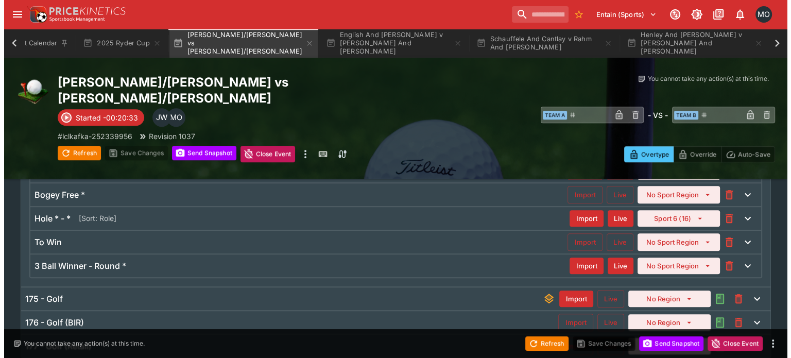
scroll to position [640, 0]
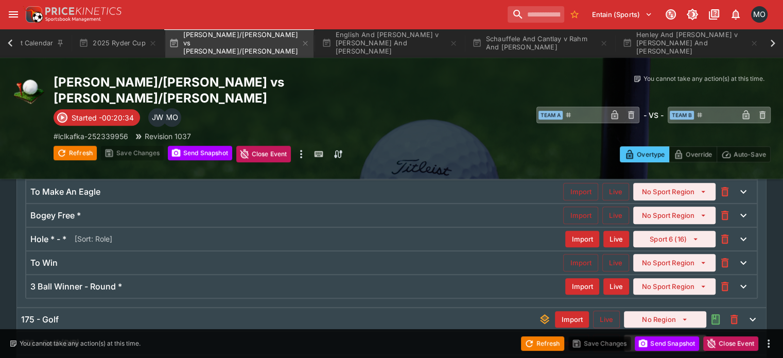
click at [276, 233] on div "Hole * - * [Sort: Role]" at bounding box center [297, 238] width 535 height 11
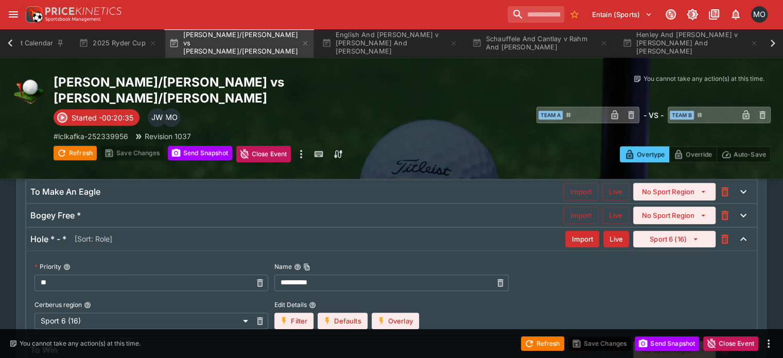
click at [411, 312] on button "Overlay" at bounding box center [395, 320] width 47 height 16
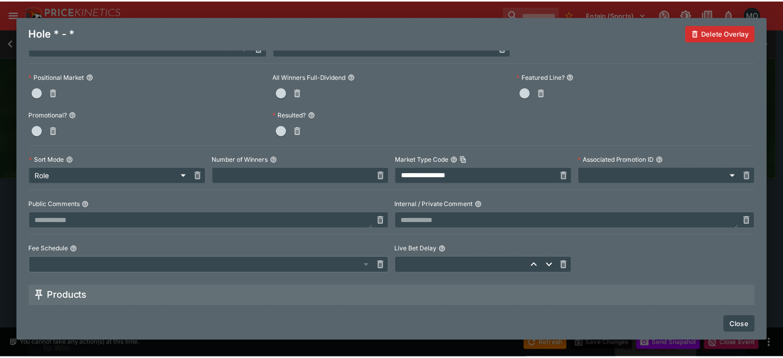
scroll to position [381, 0]
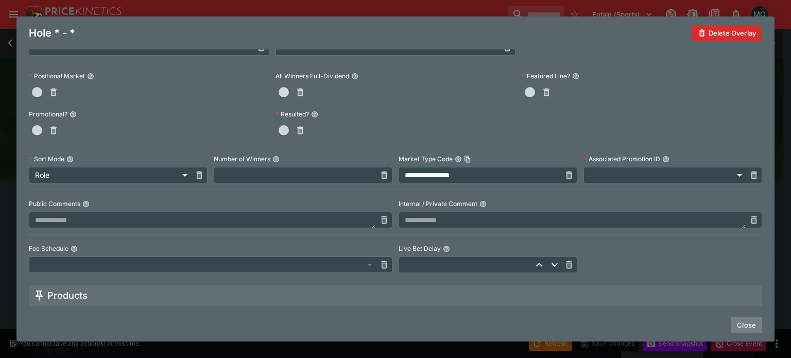
click at [739, 323] on button "Close" at bounding box center [745, 325] width 31 height 16
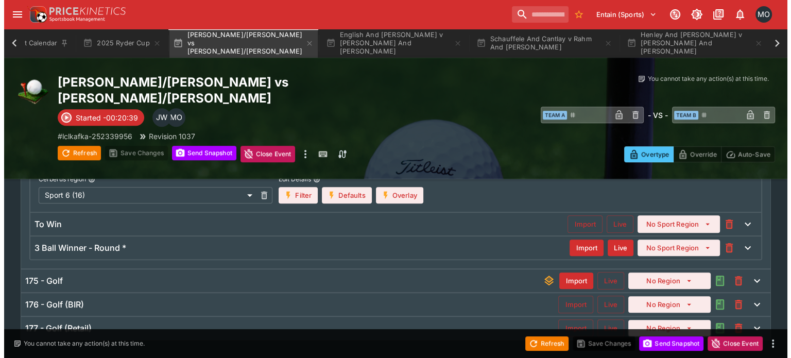
scroll to position [766, 0]
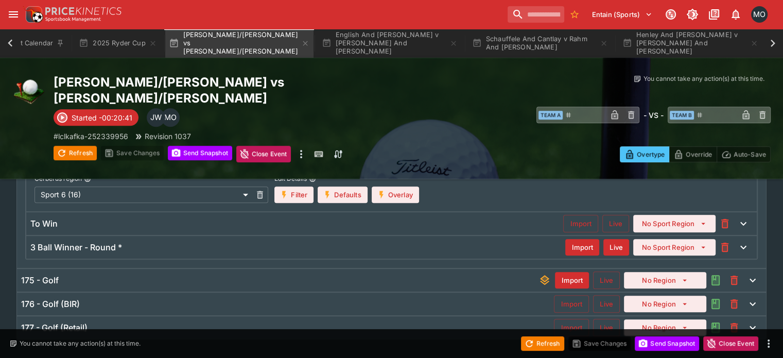
click at [322, 218] on div "To Win" at bounding box center [296, 223] width 533 height 11
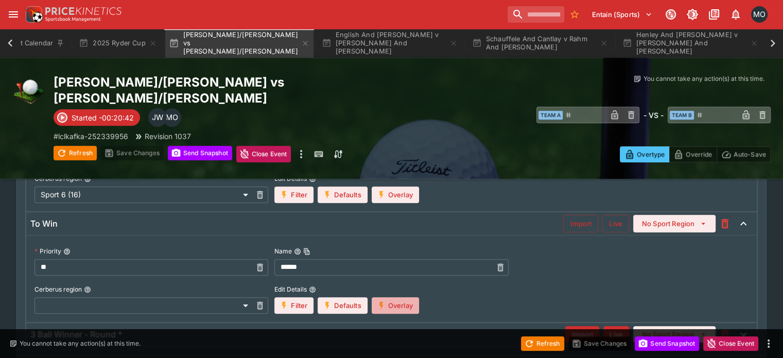
click at [404, 297] on button "Overlay" at bounding box center [395, 305] width 47 height 16
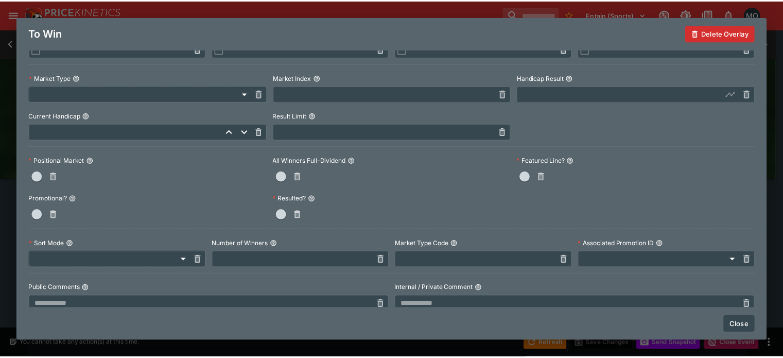
scroll to position [298, 0]
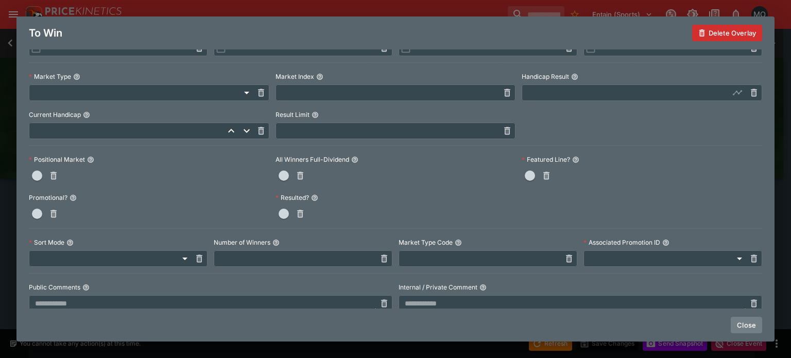
click at [735, 327] on button "Close" at bounding box center [745, 325] width 31 height 16
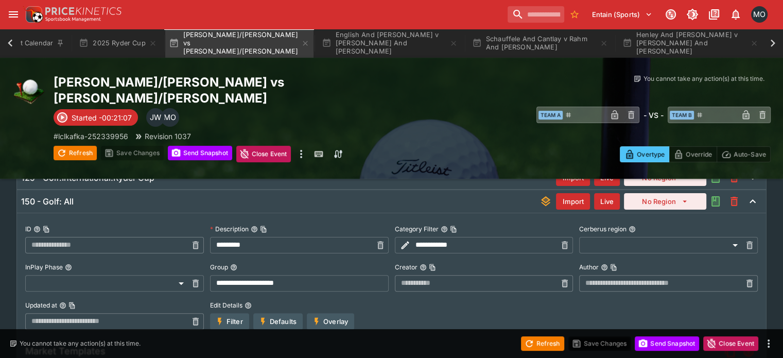
scroll to position [0, 0]
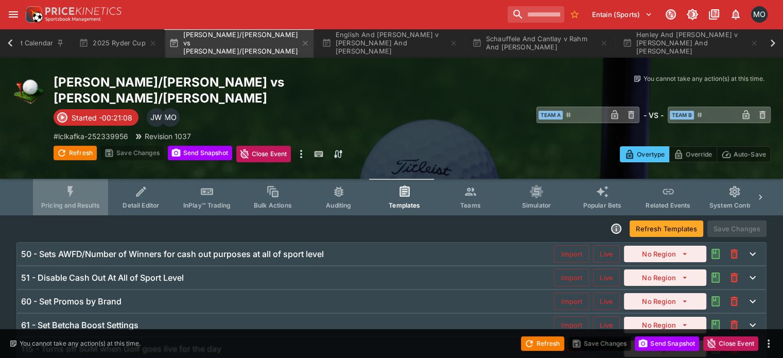
click at [90, 179] on button "Pricing and Results" at bounding box center [70, 197] width 75 height 37
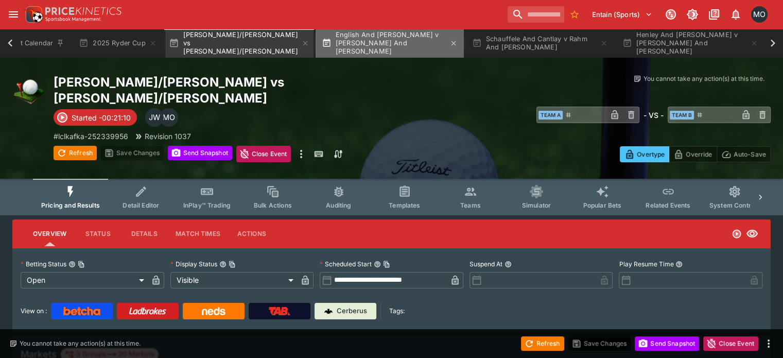
click at [362, 40] on button "English And [PERSON_NAME] v [PERSON_NAME] And [PERSON_NAME]" at bounding box center [390, 43] width 148 height 29
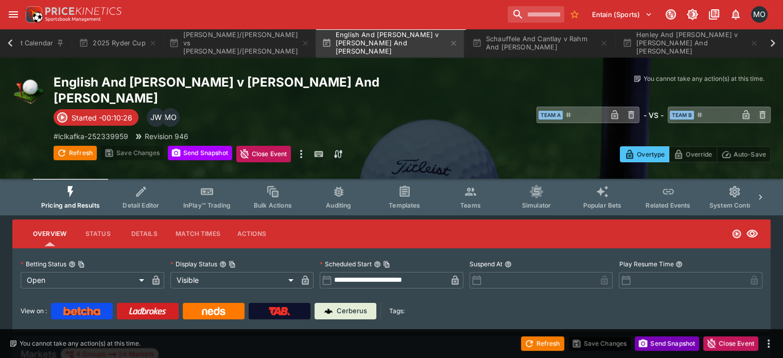
click at [653, 340] on button "Send Snapshot" at bounding box center [667, 343] width 64 height 14
click at [541, 336] on div "Refresh" at bounding box center [542, 343] width 43 height 14
click at [539, 340] on button "Refresh" at bounding box center [542, 343] width 43 height 14
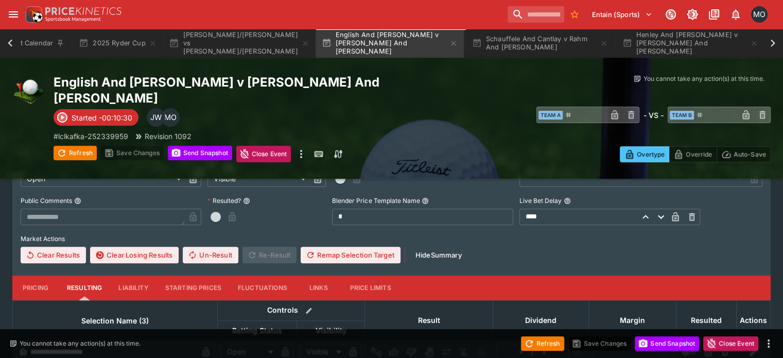
scroll to position [429, 0]
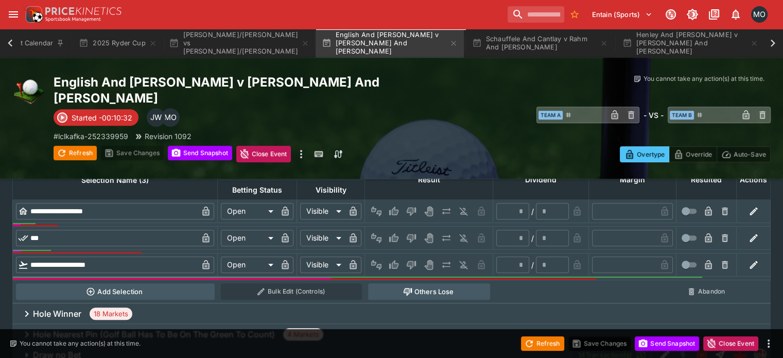
click at [452, 303] on div "Hole Winner 18 Markets" at bounding box center [391, 313] width 758 height 21
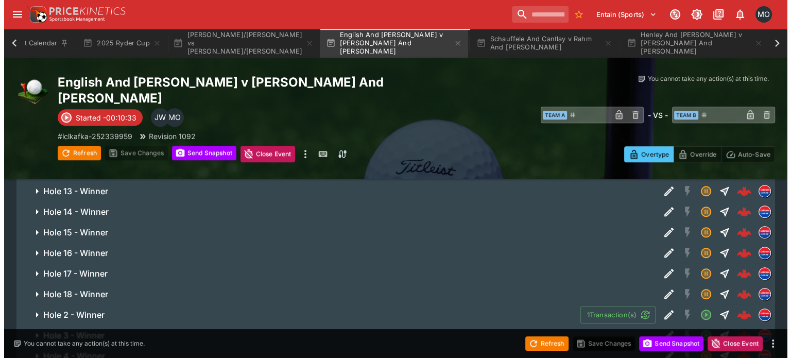
scroll to position [655, 0]
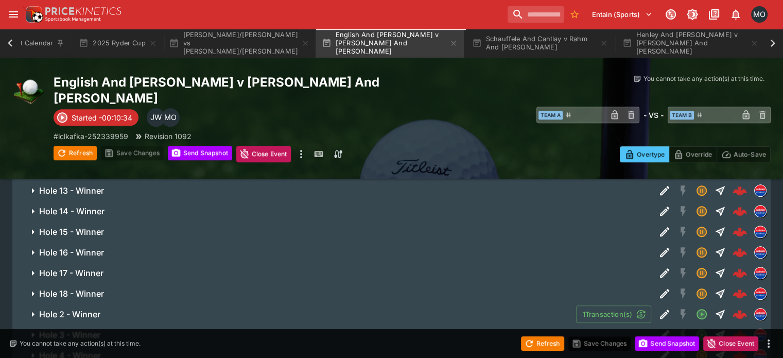
click at [544, 331] on div "Refresh Save Changes Send Snapshot Close Event" at bounding box center [391, 343] width 783 height 29
click at [541, 341] on button "Refresh" at bounding box center [542, 343] width 43 height 14
click at [658, 328] on icon "Edit Detail" at bounding box center [664, 334] width 12 height 12
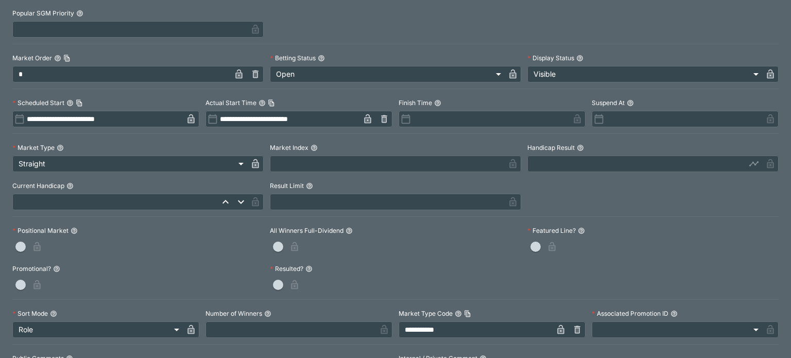
scroll to position [0, 0]
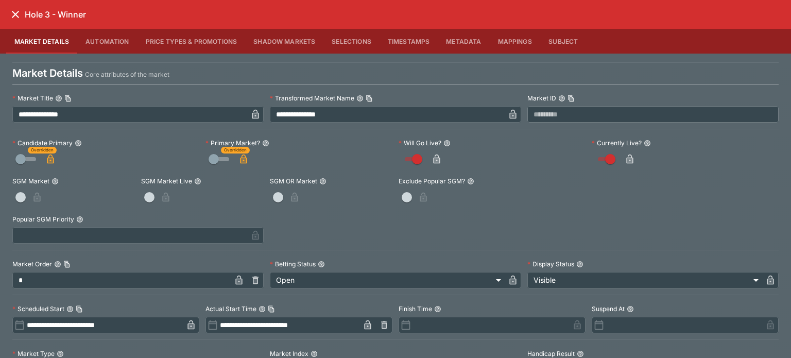
click at [12, 11] on icon "close" at bounding box center [15, 14] width 7 height 7
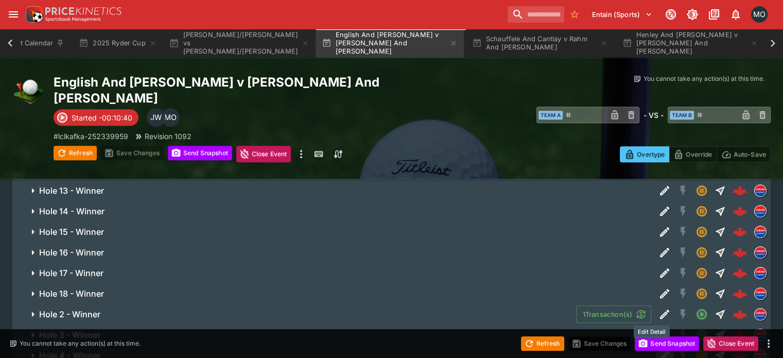
click at [655, 346] on button "Edit Detail" at bounding box center [664, 355] width 19 height 19
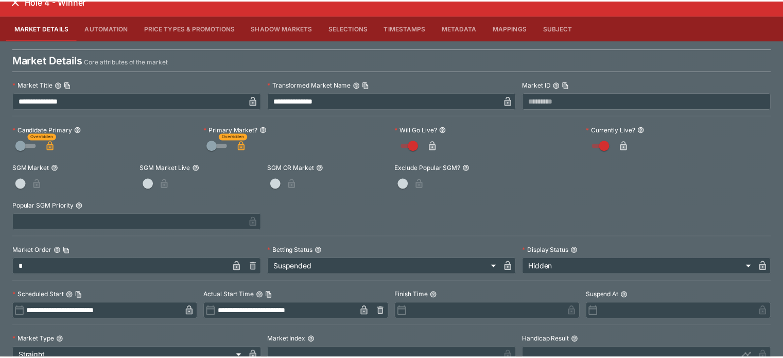
scroll to position [11, 0]
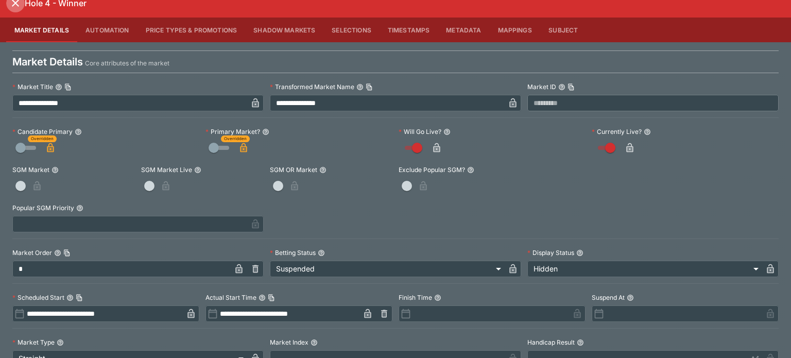
click at [16, 4] on icon "close" at bounding box center [15, 2] width 7 height 7
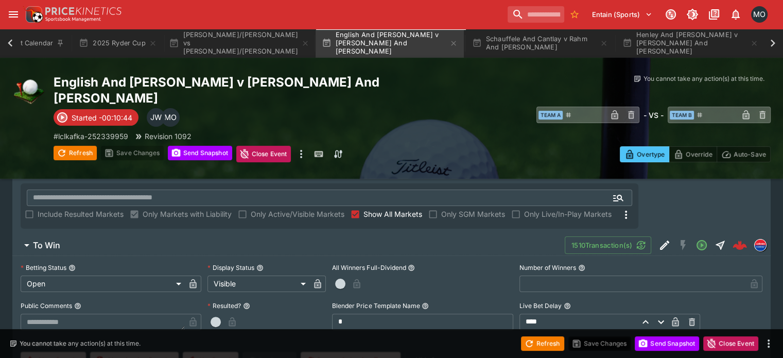
scroll to position [0, 0]
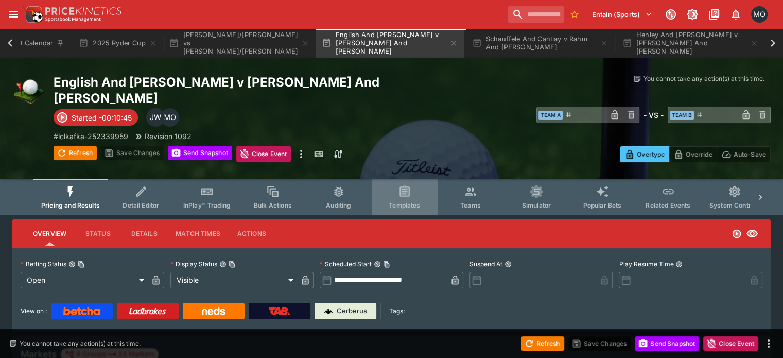
click at [414, 201] on span "Templates" at bounding box center [404, 205] width 31 height 8
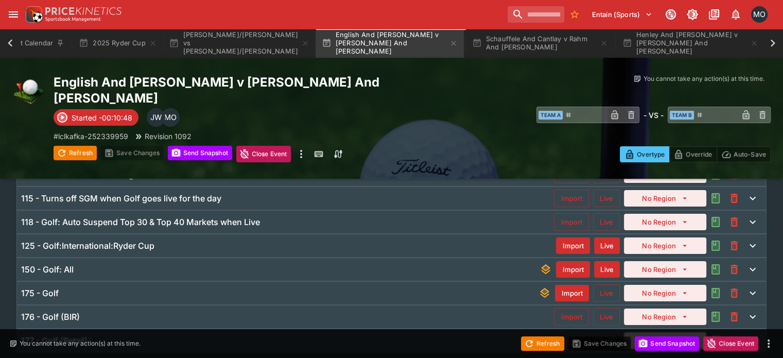
scroll to position [165, 0]
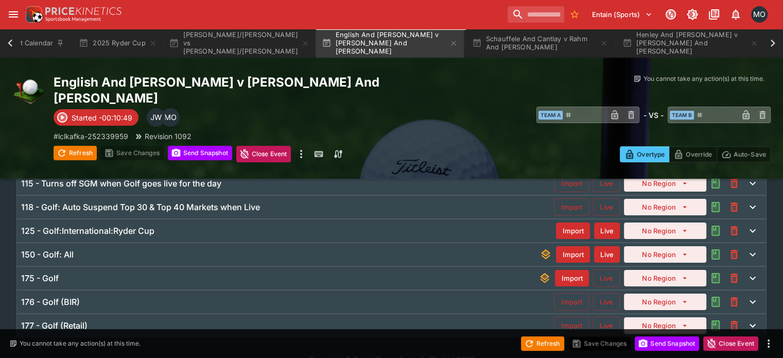
click at [229, 297] on div "176 - Golf (BIR)" at bounding box center [287, 302] width 533 height 11
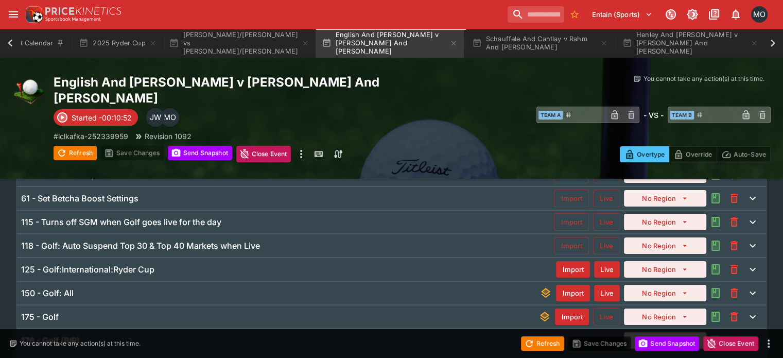
scroll to position [129, 0]
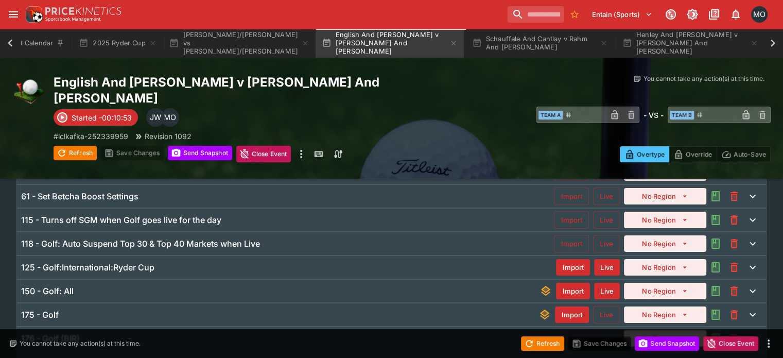
click at [181, 262] on div "125 - Golf:International:Ryder Cup" at bounding box center [288, 267] width 535 height 11
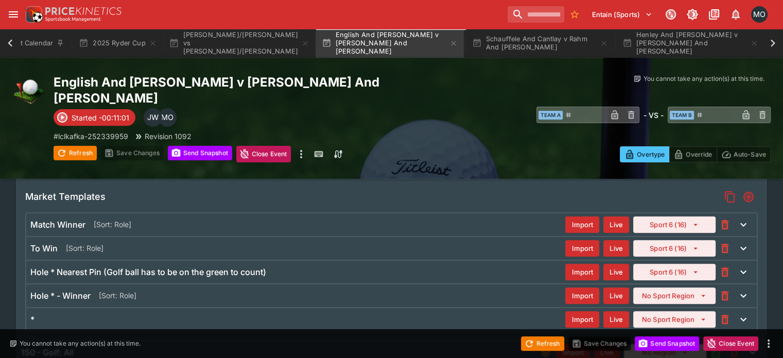
scroll to position [365, 0]
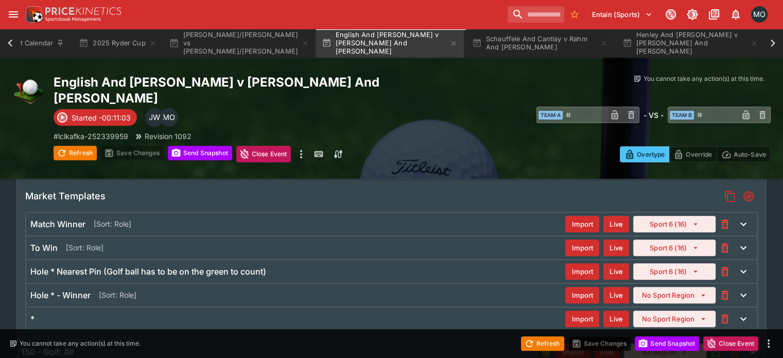
click at [254, 313] on div "*" at bounding box center [297, 318] width 535 height 11
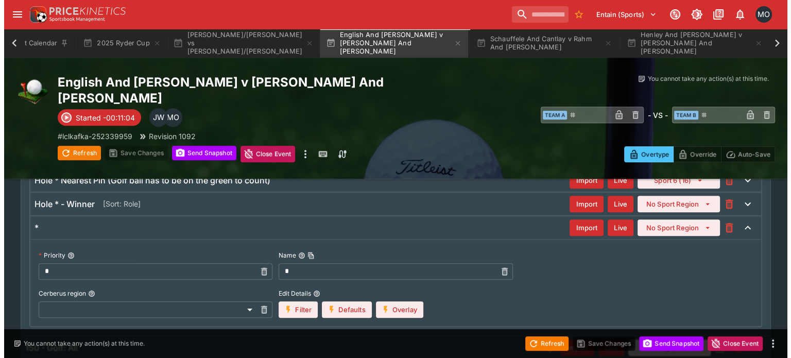
scroll to position [461, 0]
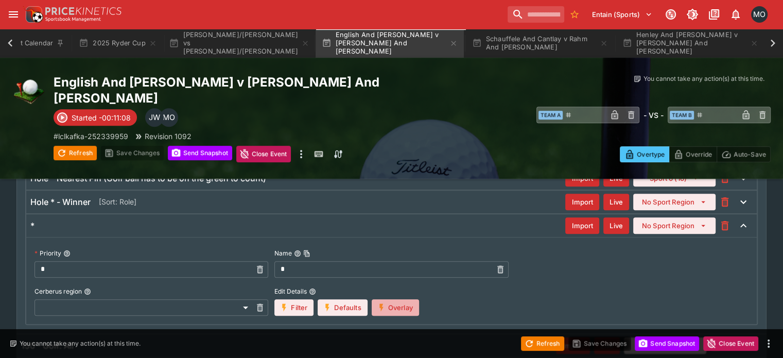
click at [393, 299] on button "Overlay" at bounding box center [395, 307] width 47 height 16
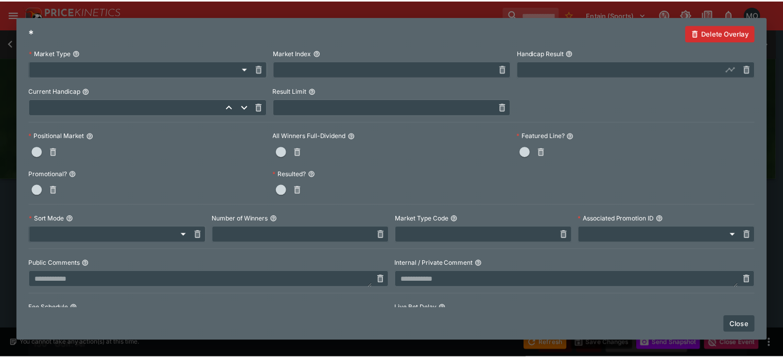
scroll to position [323, 0]
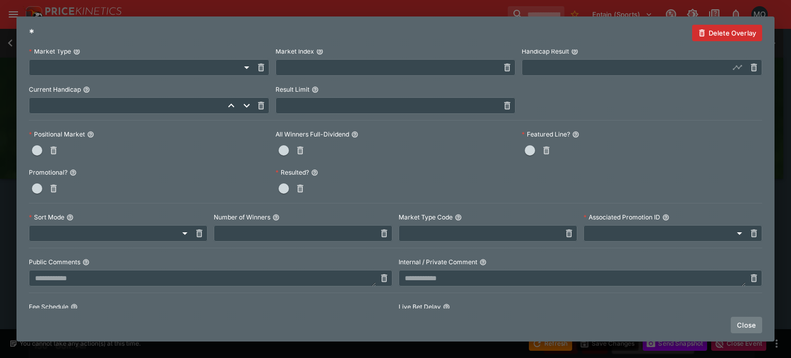
click at [736, 327] on button "Close" at bounding box center [745, 325] width 31 height 16
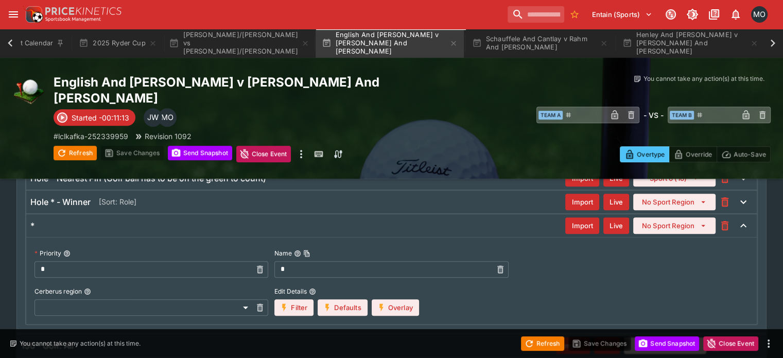
click at [386, 196] on div "Hole * - Winner [Sort: Role]" at bounding box center [297, 201] width 535 height 11
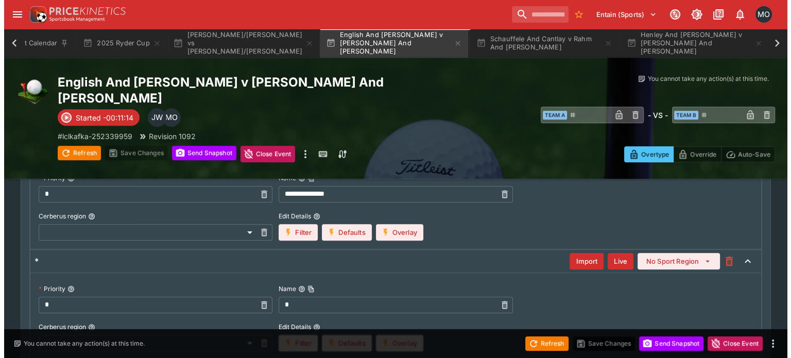
scroll to position [513, 0]
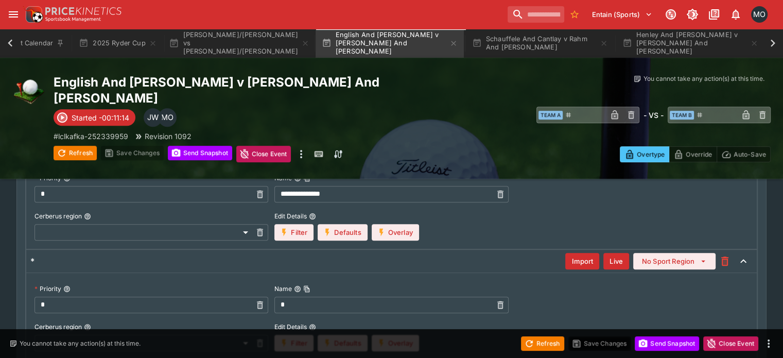
click at [386, 228] on icon "button" at bounding box center [381, 232] width 9 height 9
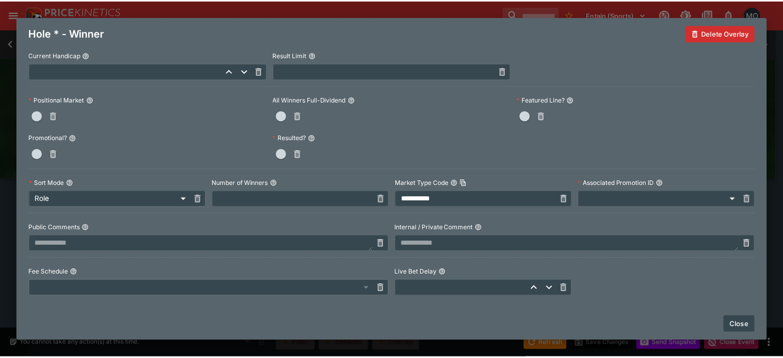
scroll to position [358, 0]
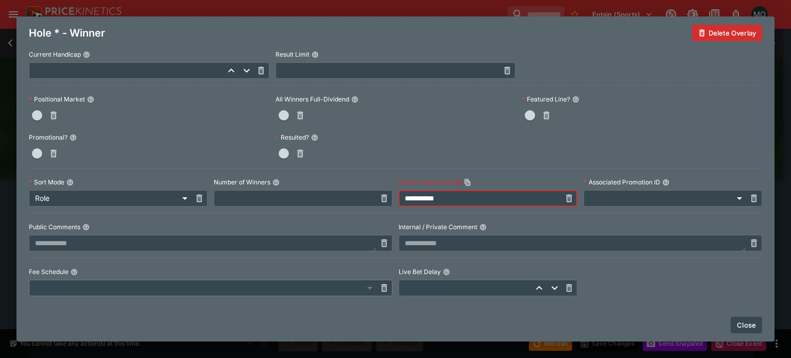
drag, startPoint x: 452, startPoint y: 199, endPoint x: 350, endPoint y: 177, distance: 104.2
click at [350, 177] on div "**********" at bounding box center [395, 24] width 733 height 543
click at [757, 329] on button "Close" at bounding box center [745, 325] width 31 height 16
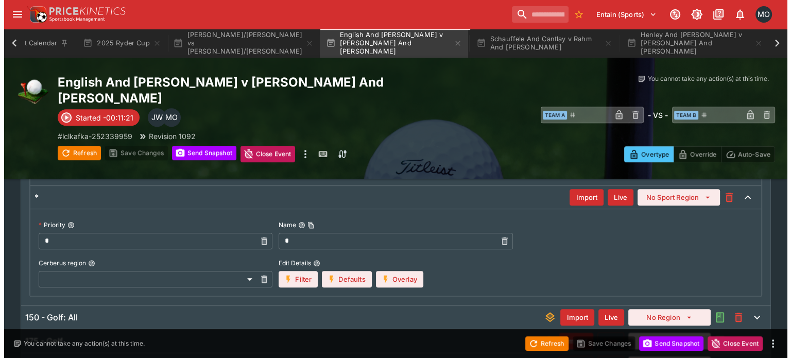
scroll to position [577, 0]
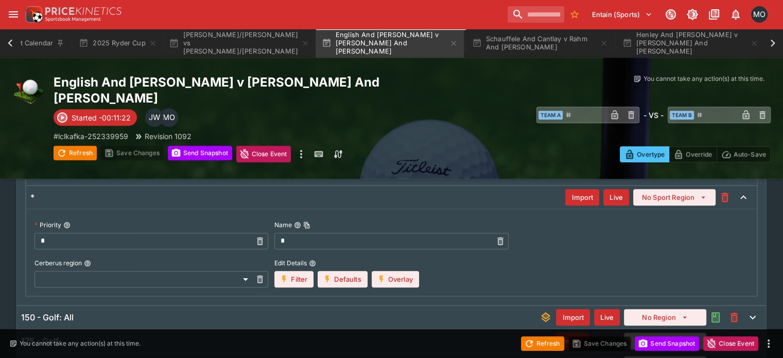
click at [376, 271] on div "Filter Defaults Overlay" at bounding box center [346, 279] width 144 height 16
click at [382, 274] on icon "button" at bounding box center [381, 278] width 9 height 9
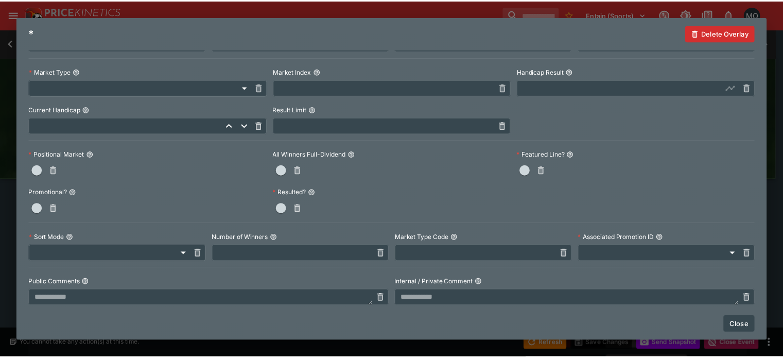
scroll to position [307, 0]
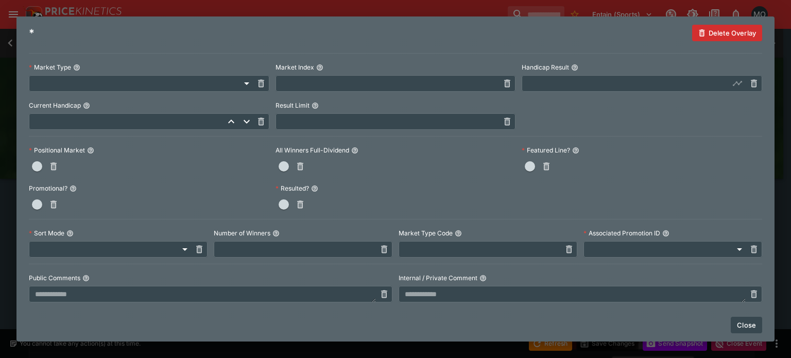
click at [409, 249] on input "text" at bounding box center [479, 249] width 162 height 16
paste input "**********"
type input "**********"
click at [739, 320] on button "Close" at bounding box center [745, 325] width 31 height 16
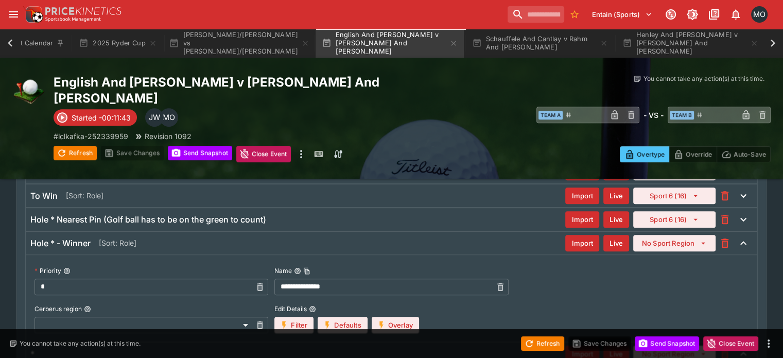
scroll to position [419, 0]
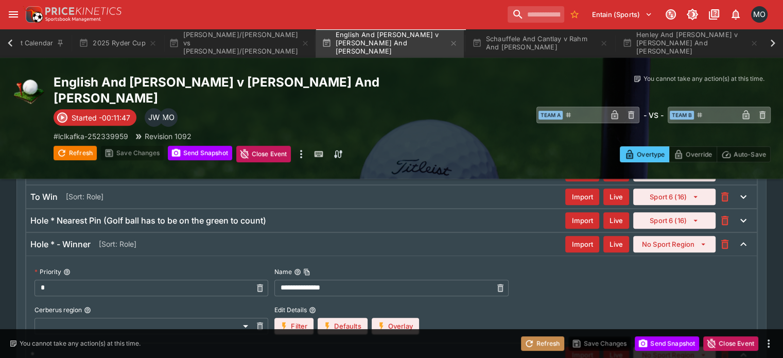
click at [534, 347] on button "Refresh" at bounding box center [542, 343] width 43 height 14
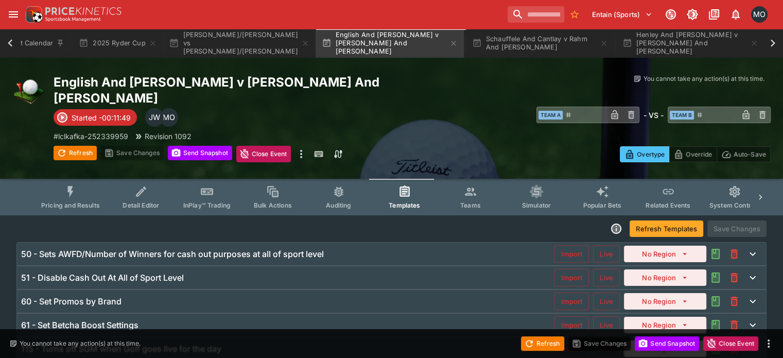
click at [632, 220] on button "Refresh Templates" at bounding box center [667, 228] width 74 height 16
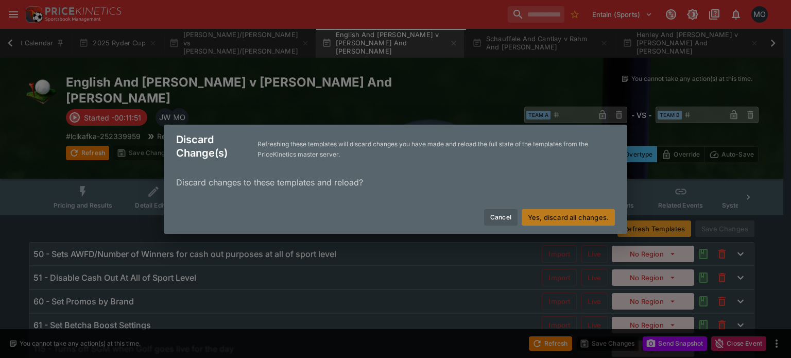
click at [553, 211] on button "Yes, discard all changes." at bounding box center [567, 217] width 93 height 16
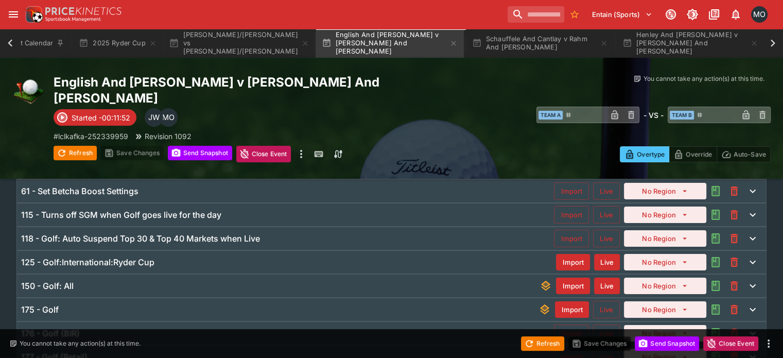
scroll to position [134, 0]
click at [449, 274] on div "150 - Golf: All Import Live No Region" at bounding box center [391, 285] width 749 height 23
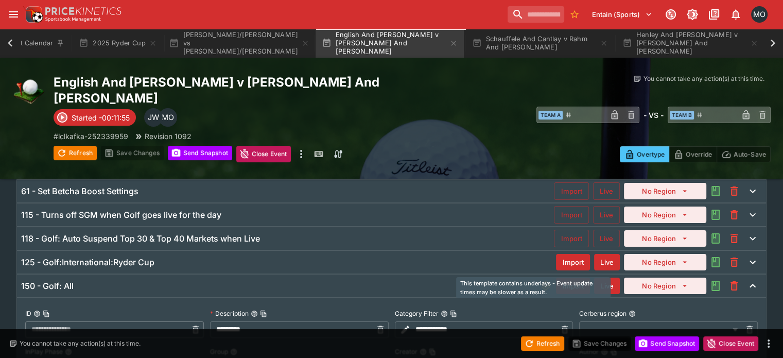
click at [541, 281] on icon "This template contains underlays - Event update times may be slower as a result." at bounding box center [545, 286] width 9 height 10
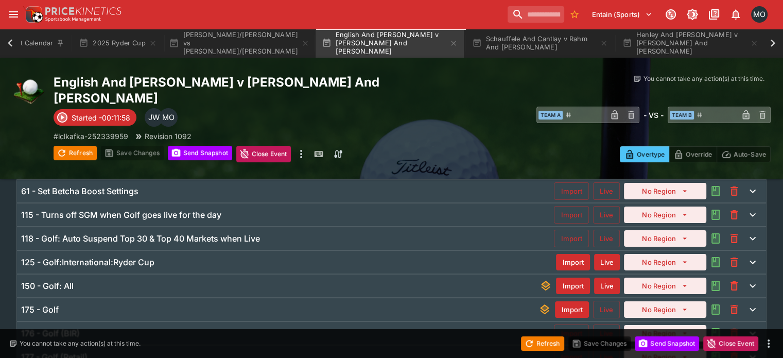
click at [494, 281] on div "150 - Golf: All" at bounding box center [280, 286] width 518 height 11
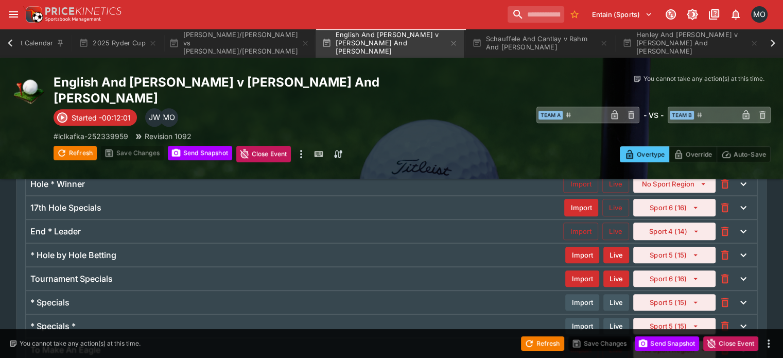
scroll to position [679, 0]
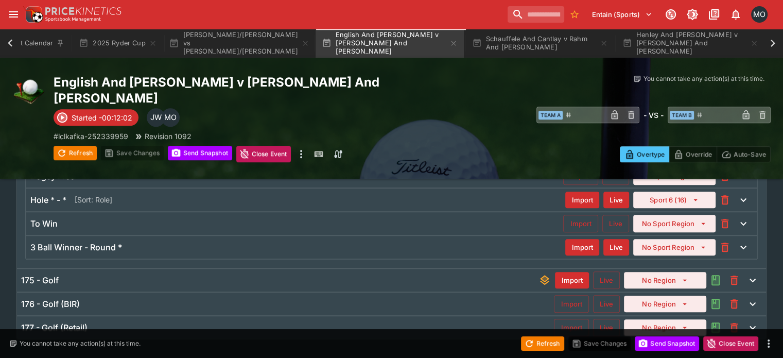
click at [494, 275] on div "175 - Golf" at bounding box center [279, 280] width 517 height 11
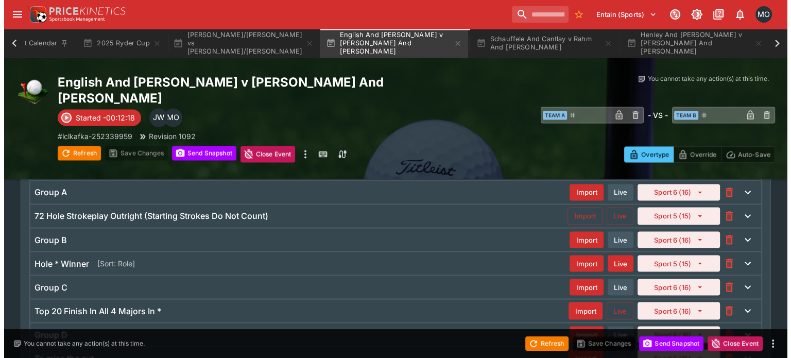
scroll to position [1762, 0]
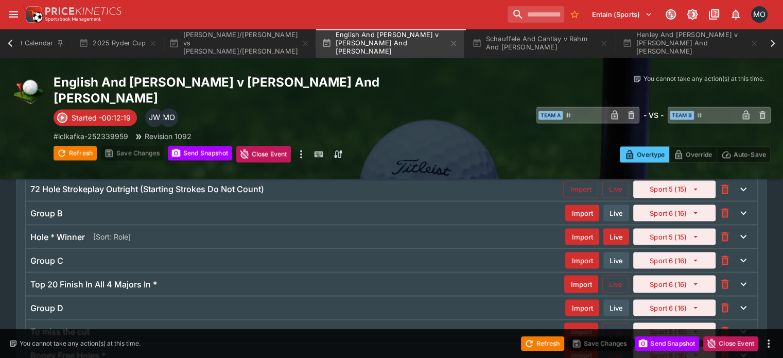
click at [433, 231] on div "Hole * Winner [Sort: Role]" at bounding box center [297, 236] width 535 height 11
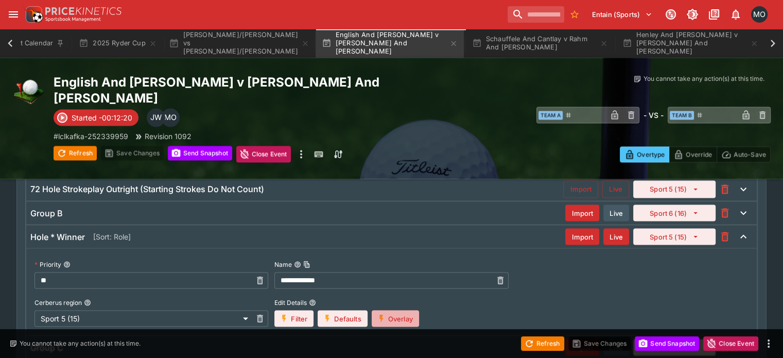
click at [411, 310] on button "Overlay" at bounding box center [395, 318] width 47 height 16
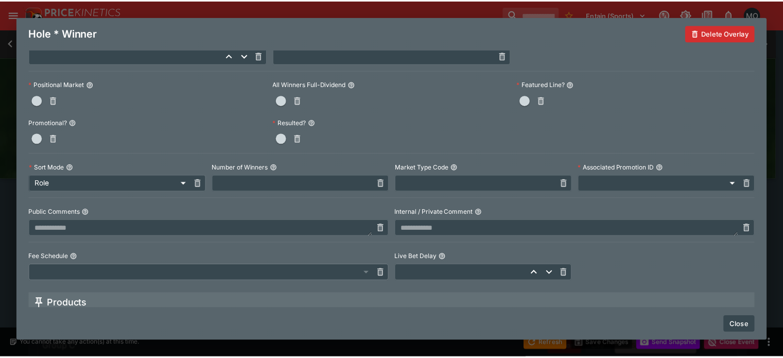
scroll to position [374, 0]
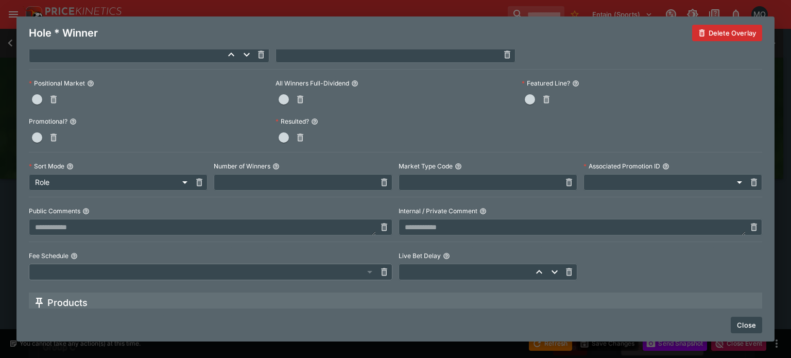
click at [743, 327] on button "Close" at bounding box center [745, 325] width 31 height 16
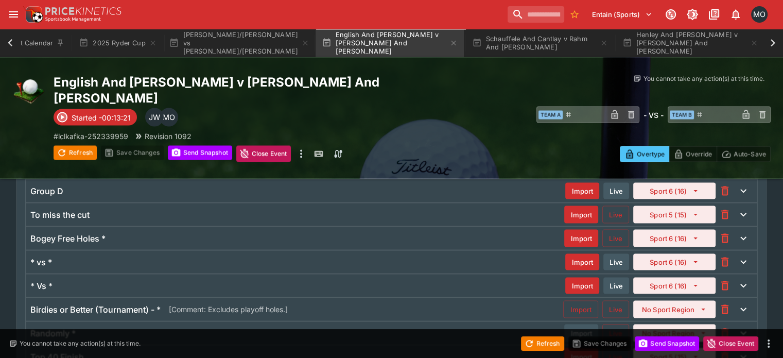
scroll to position [1962, 0]
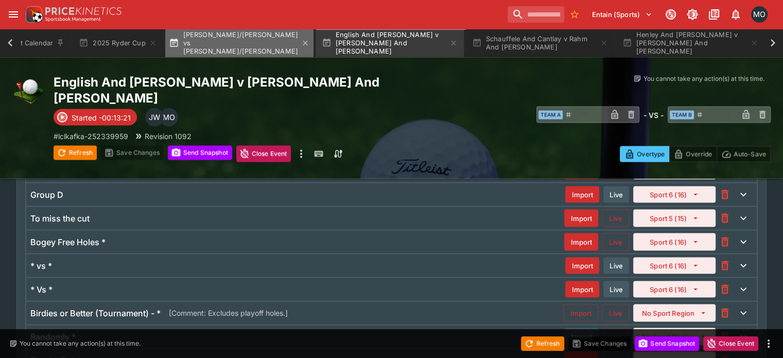
click at [204, 40] on button "[PERSON_NAME]/[PERSON_NAME] vs [PERSON_NAME]/[PERSON_NAME]" at bounding box center [239, 43] width 148 height 29
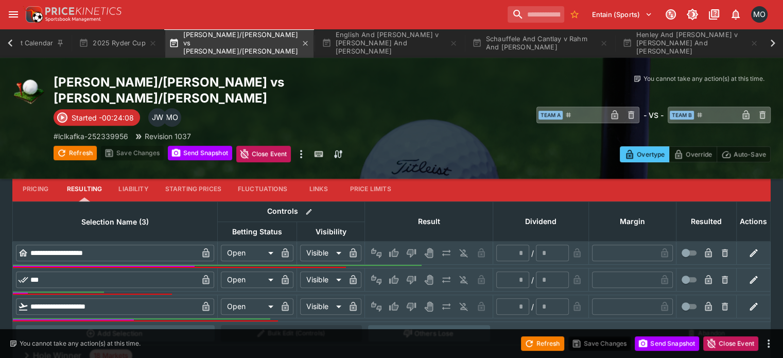
scroll to position [408, 0]
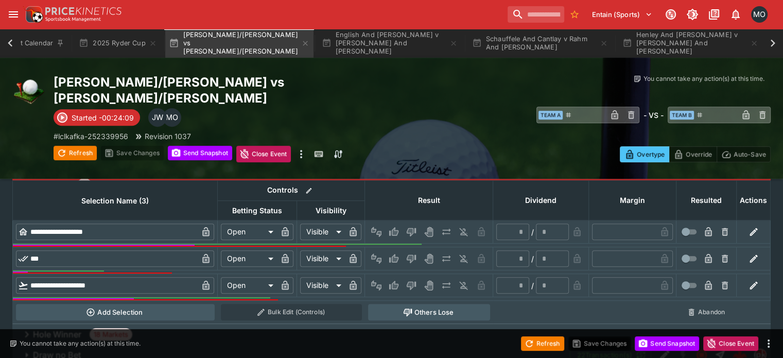
click at [247, 324] on div "Hole Winner 18 Markets" at bounding box center [391, 334] width 758 height 21
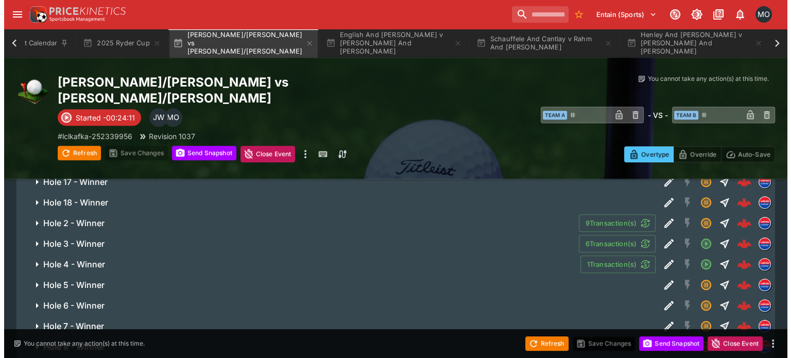
scroll to position [747, 0]
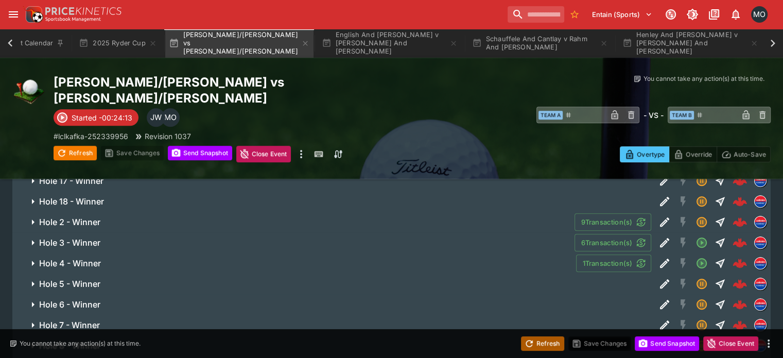
click at [545, 341] on button "Refresh" at bounding box center [542, 343] width 43 height 14
click at [655, 254] on button "Edit Detail" at bounding box center [664, 263] width 19 height 19
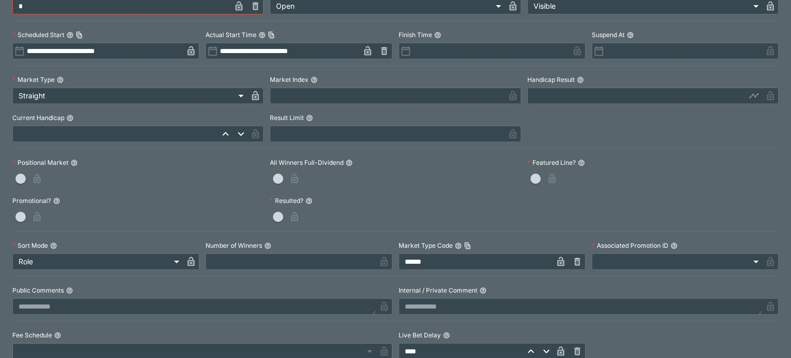
scroll to position [0, 0]
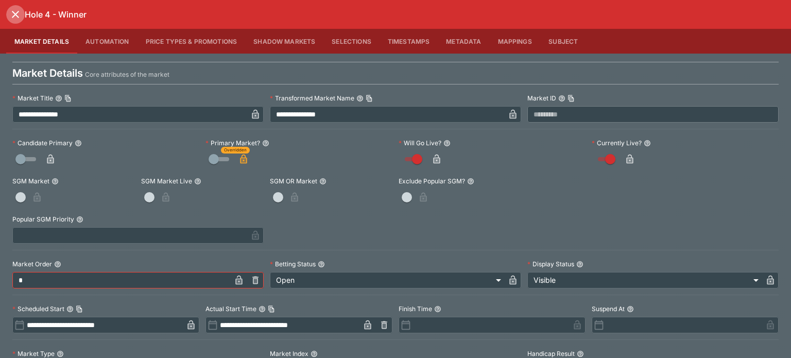
click at [19, 19] on icon "close" at bounding box center [15, 14] width 12 height 12
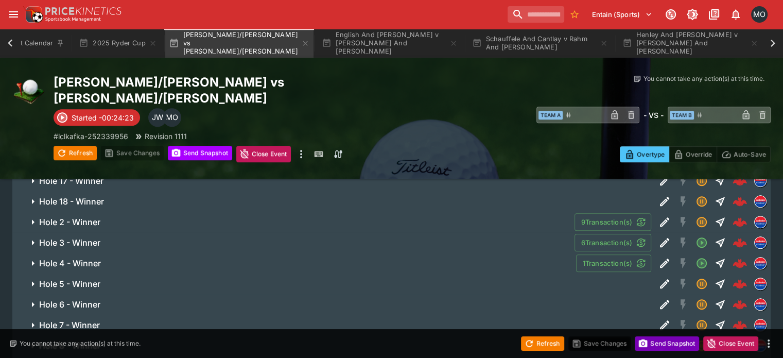
click at [673, 343] on button "Send Snapshot" at bounding box center [667, 343] width 64 height 14
click at [658, 257] on icon "Edit Detail" at bounding box center [664, 263] width 12 height 12
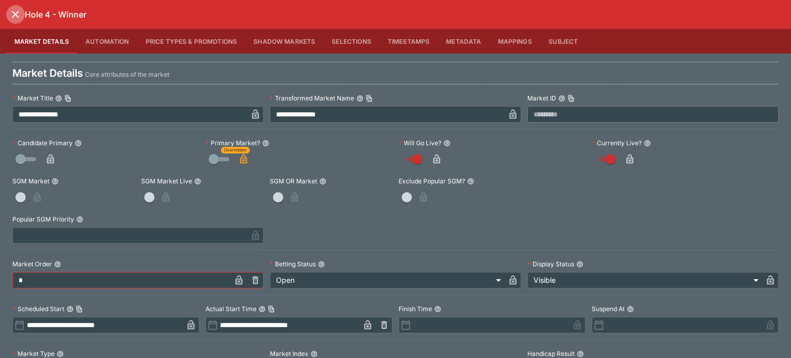
click at [19, 16] on icon "close" at bounding box center [15, 14] width 12 height 12
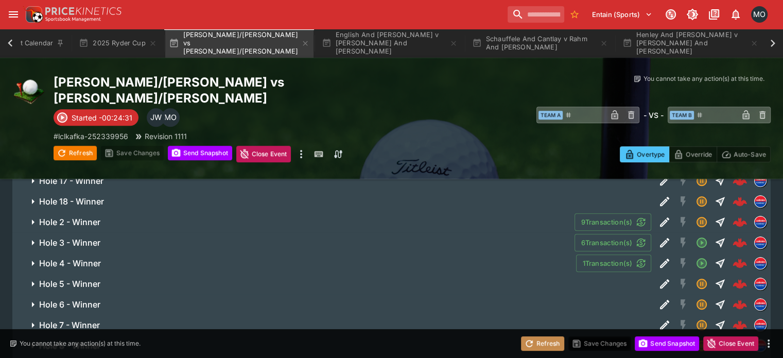
click at [546, 343] on button "Refresh" at bounding box center [542, 343] width 43 height 14
click at [658, 257] on icon "Edit Detail" at bounding box center [664, 263] width 12 height 12
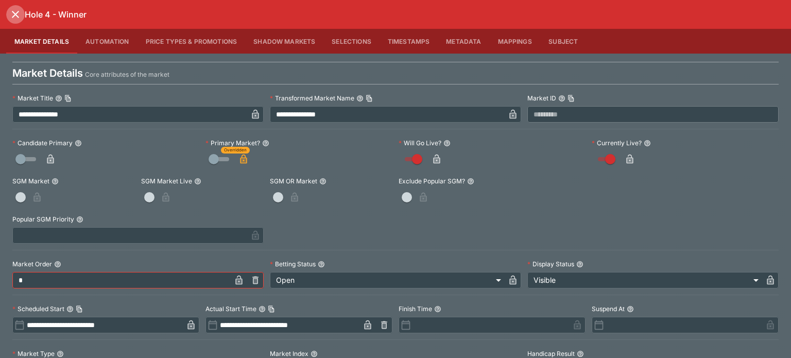
click at [11, 13] on icon "close" at bounding box center [15, 14] width 12 height 12
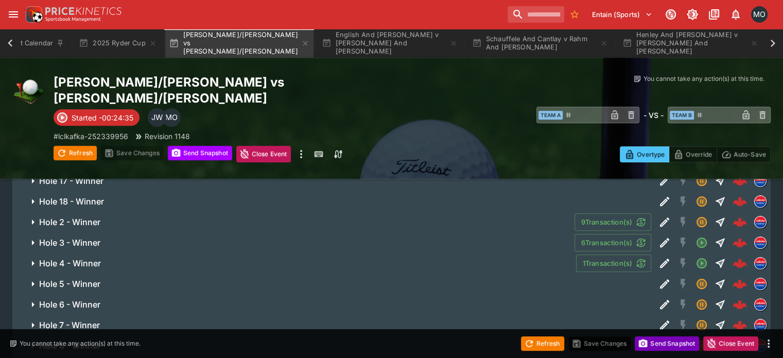
click at [666, 349] on button "Send Snapshot" at bounding box center [667, 343] width 64 height 14
click at [541, 335] on div "Refresh Save Changes Send Snapshot Close Event" at bounding box center [391, 343] width 783 height 29
click at [539, 340] on button "Refresh" at bounding box center [542, 343] width 43 height 14
click at [660, 258] on icon "Edit Detail" at bounding box center [664, 262] width 9 height 9
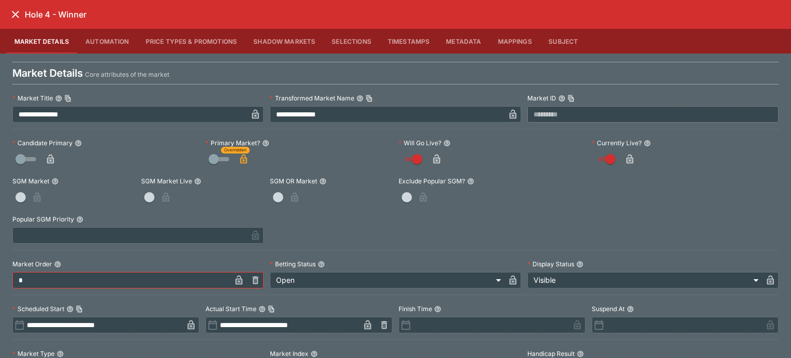
click at [20, 17] on icon "close" at bounding box center [15, 14] width 12 height 12
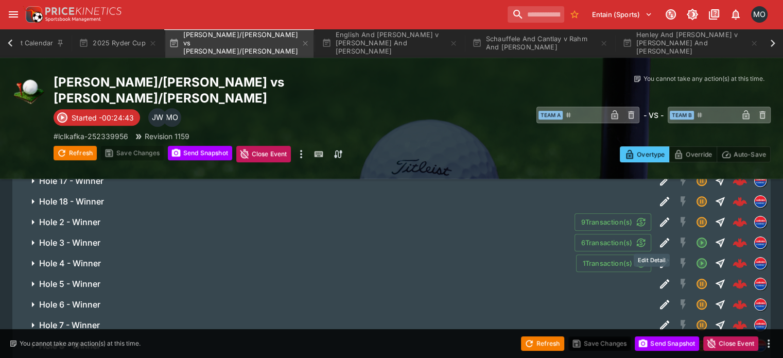
click at [660, 279] on icon "Edit Detail" at bounding box center [664, 283] width 9 height 9
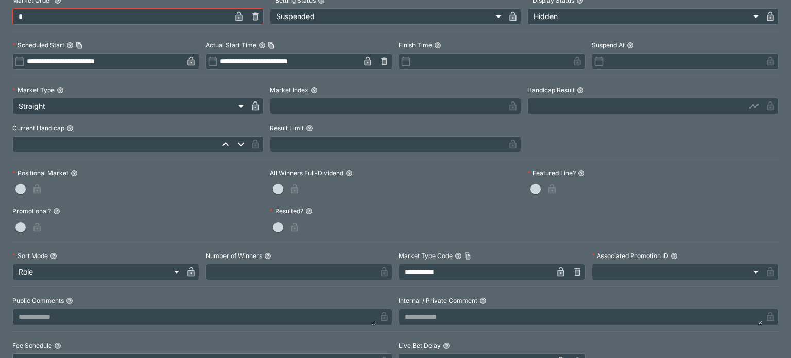
scroll to position [264, 0]
click at [555, 269] on icon "button" at bounding box center [560, 272] width 10 height 10
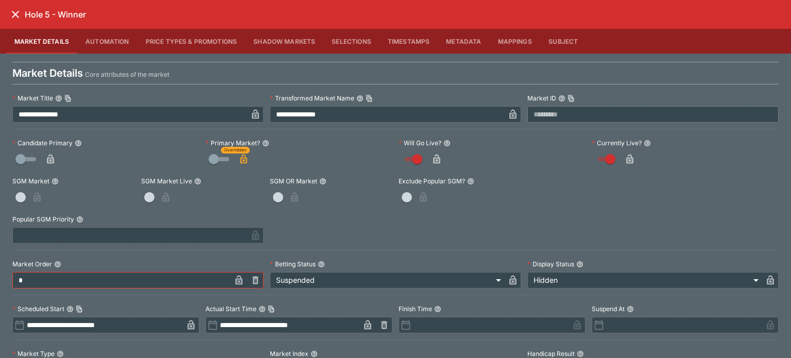
click at [8, 10] on button "close" at bounding box center [15, 14] width 19 height 19
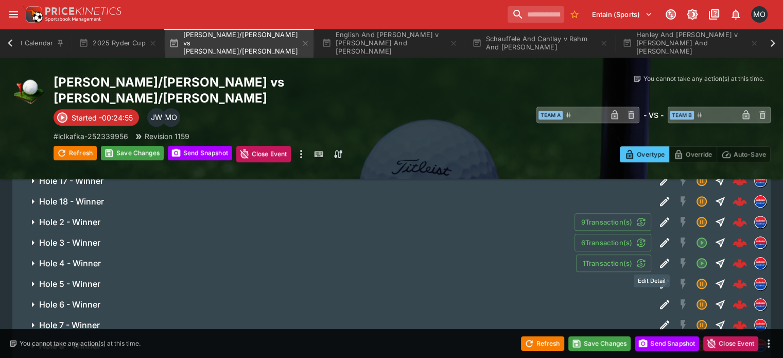
click at [658, 257] on icon "Edit Detail" at bounding box center [664, 263] width 12 height 12
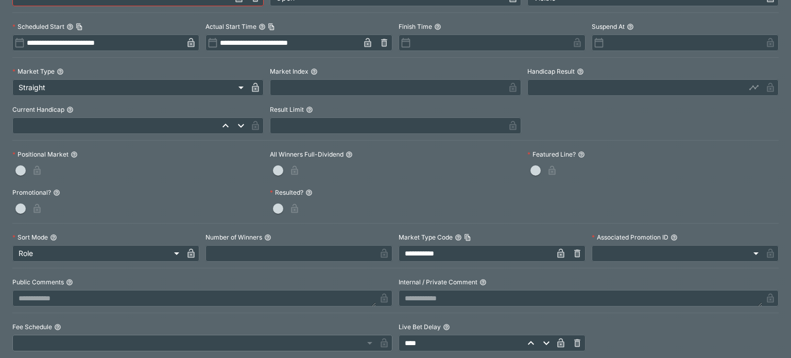
scroll to position [282, 0]
click at [555, 249] on icon "button" at bounding box center [560, 253] width 10 height 10
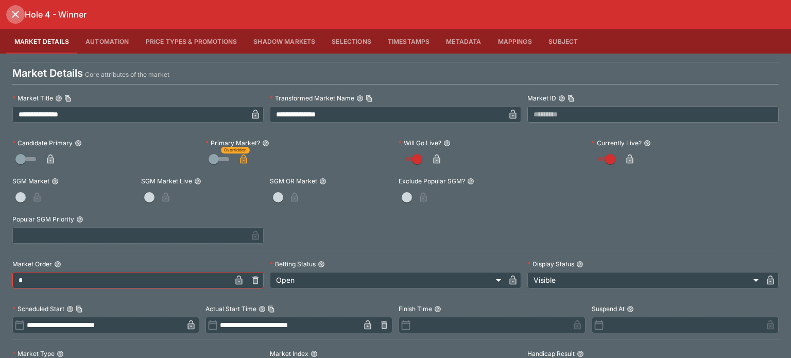
click at [11, 8] on icon "close" at bounding box center [15, 14] width 12 height 12
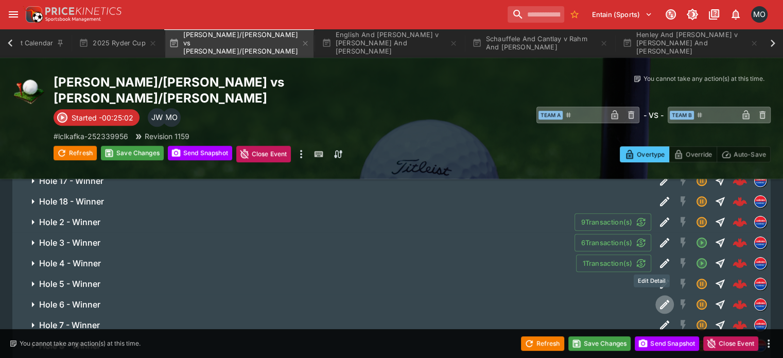
click at [658, 298] on icon "Edit Detail" at bounding box center [664, 304] width 12 height 12
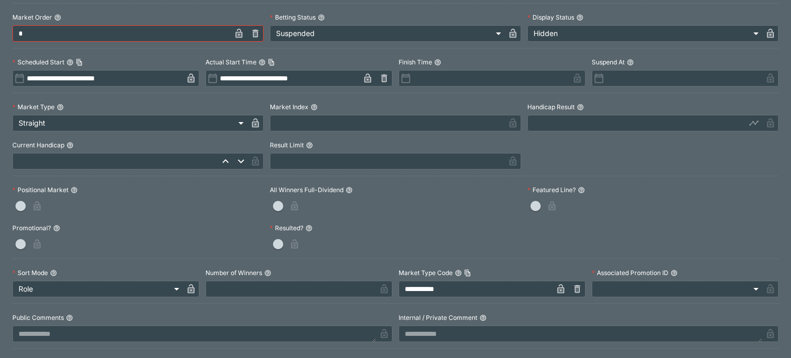
scroll to position [247, 0]
click at [555, 290] on icon "button" at bounding box center [560, 288] width 10 height 10
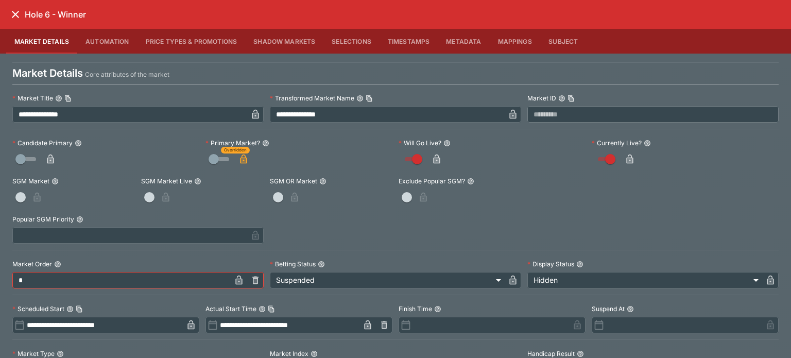
click at [14, 18] on icon "close" at bounding box center [15, 14] width 12 height 12
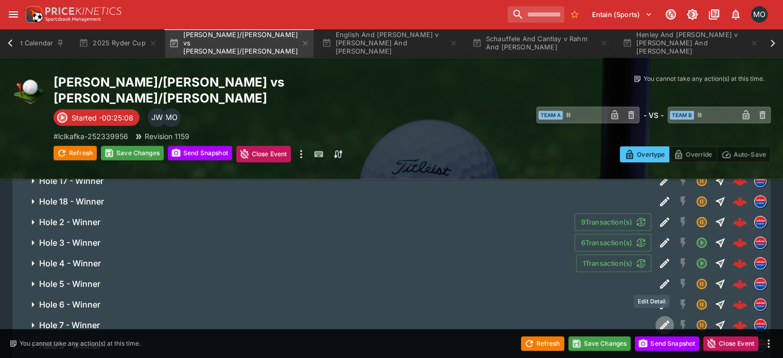
click at [658, 319] on icon "Edit Detail" at bounding box center [664, 325] width 12 height 12
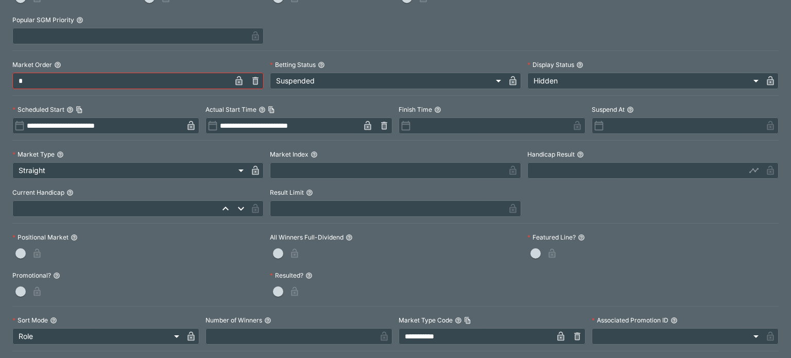
scroll to position [201, 0]
click at [557, 330] on icon "button" at bounding box center [560, 334] width 7 height 9
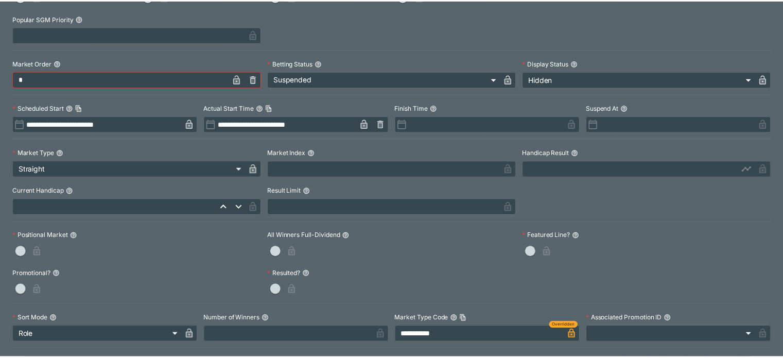
scroll to position [0, 0]
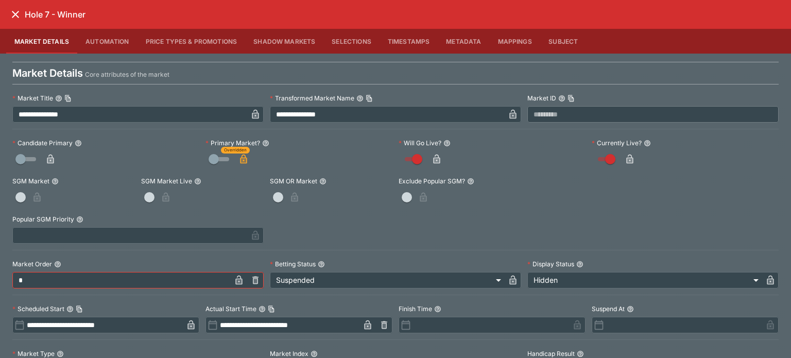
click at [8, 8] on div "Hole 7 - Winner" at bounding box center [395, 14] width 791 height 29
click at [14, 14] on icon "close" at bounding box center [15, 14] width 12 height 12
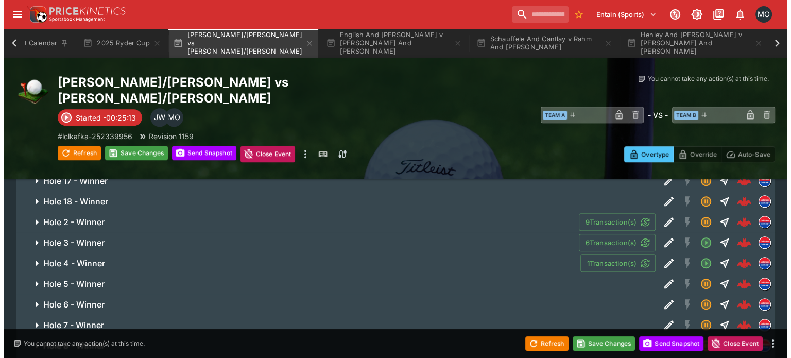
scroll to position [779, 0]
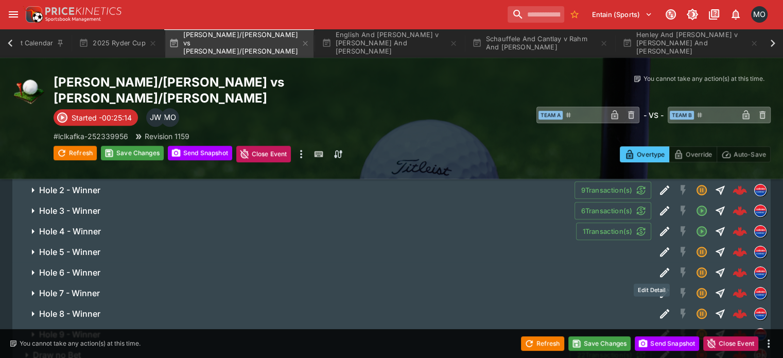
click at [655, 304] on button "Edit Detail" at bounding box center [664, 313] width 19 height 19
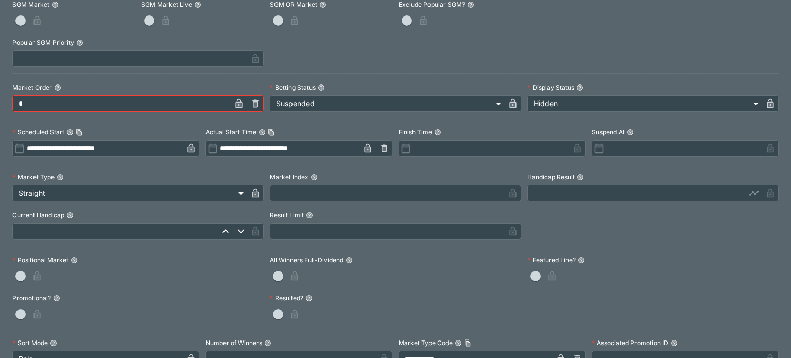
scroll to position [177, 0]
click at [557, 356] on icon "button" at bounding box center [560, 358] width 7 height 9
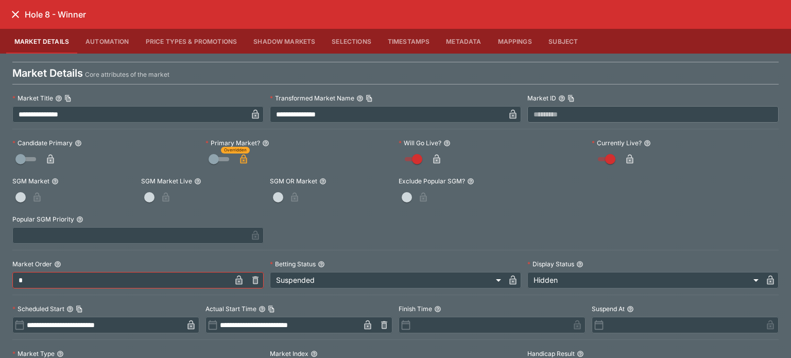
click at [16, 12] on icon "close" at bounding box center [15, 14] width 12 height 12
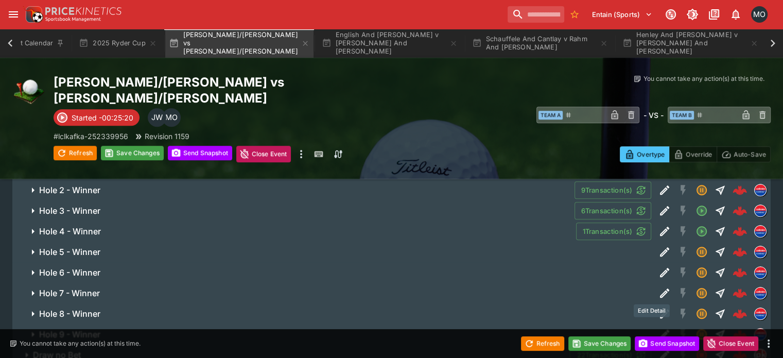
click at [658, 328] on icon "Edit Detail" at bounding box center [664, 334] width 12 height 12
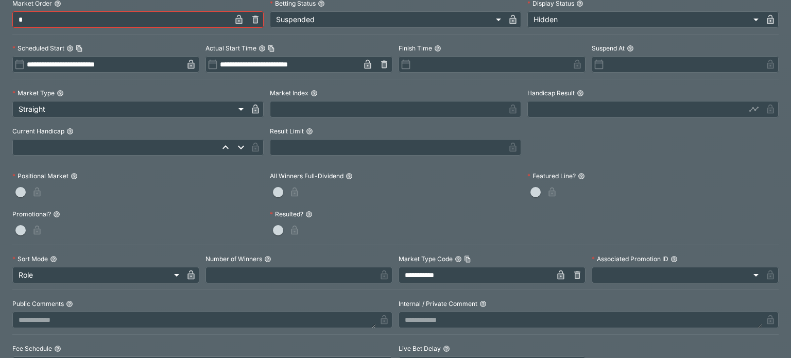
scroll to position [266, 0]
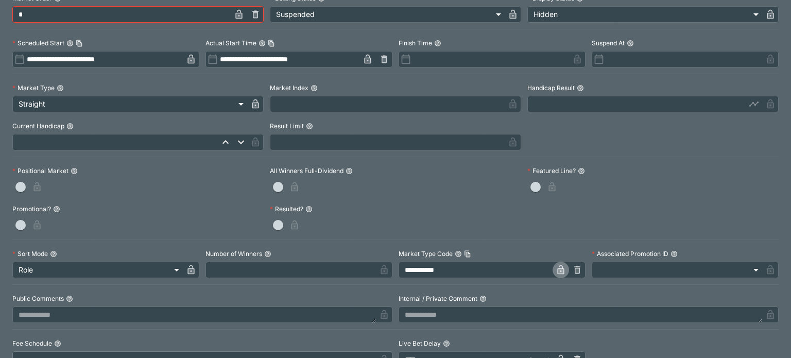
click at [558, 271] on icon "button" at bounding box center [560, 271] width 5 height 4
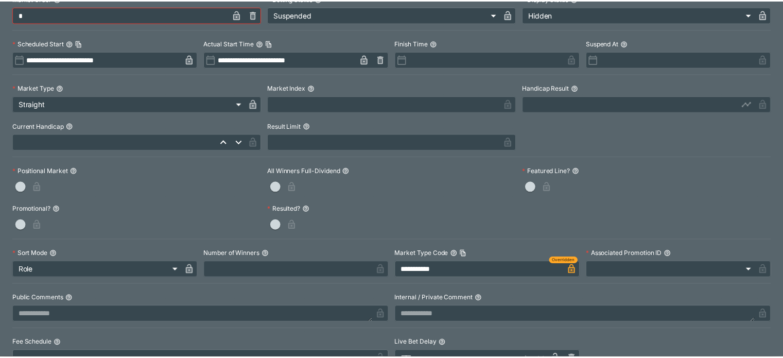
scroll to position [0, 0]
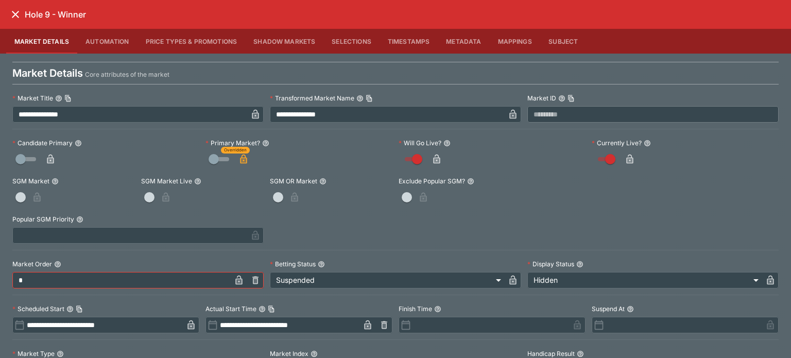
click at [18, 15] on icon "close" at bounding box center [15, 14] width 12 height 12
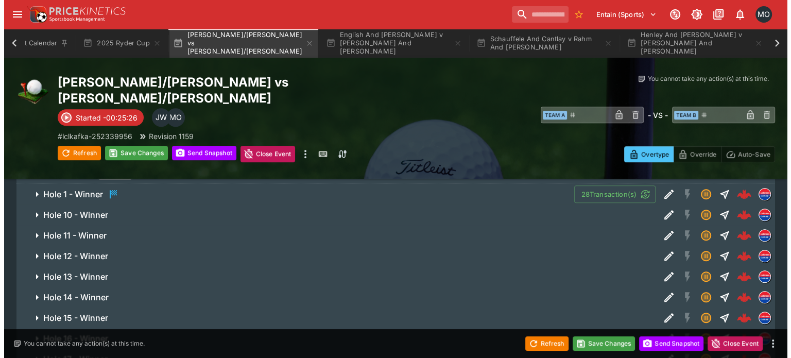
scroll to position [534, 0]
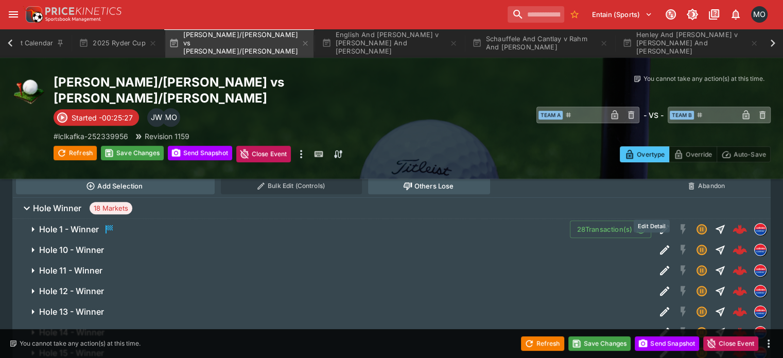
click at [658, 243] on icon "Edit Detail" at bounding box center [664, 249] width 12 height 12
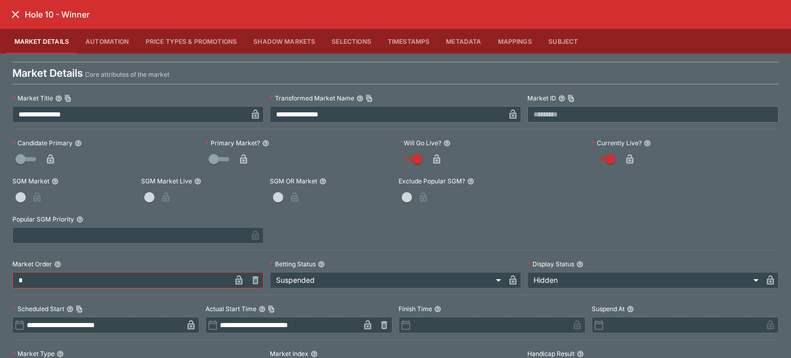
scroll to position [190, 0]
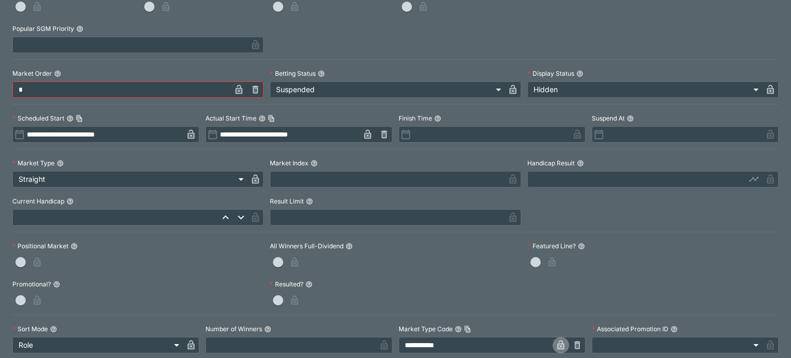
click at [555, 343] on icon "button" at bounding box center [560, 345] width 10 height 10
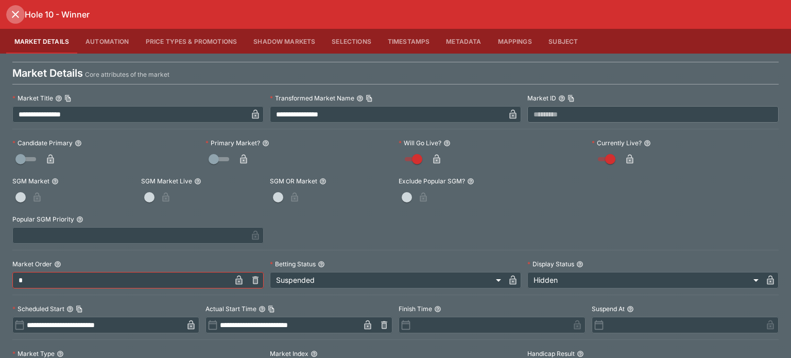
click at [18, 9] on icon "close" at bounding box center [15, 14] width 12 height 12
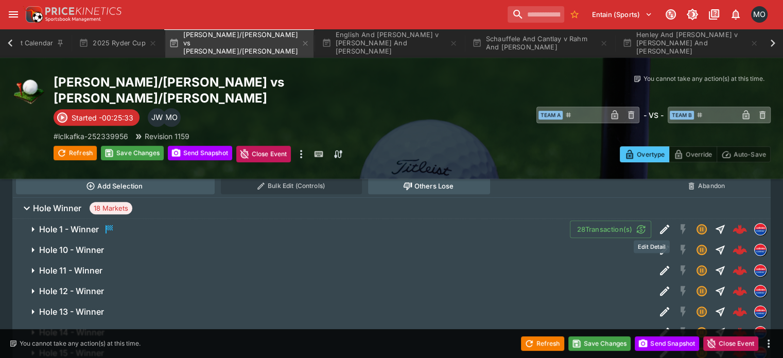
click at [655, 261] on button "Edit Detail" at bounding box center [664, 270] width 19 height 19
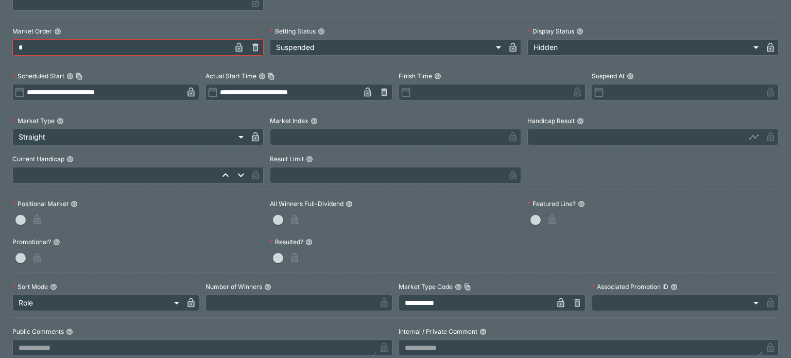
scroll to position [267, 0]
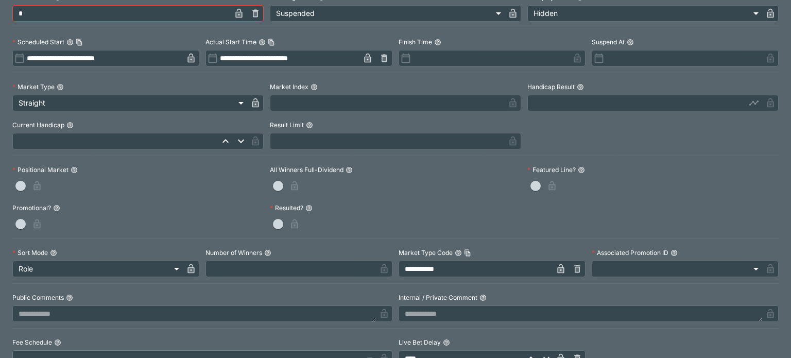
click at [557, 267] on icon "button" at bounding box center [560, 268] width 7 height 9
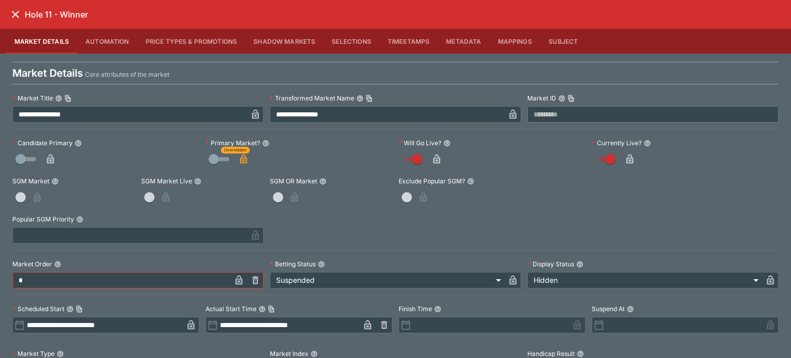
click at [18, 8] on button "close" at bounding box center [15, 14] width 19 height 19
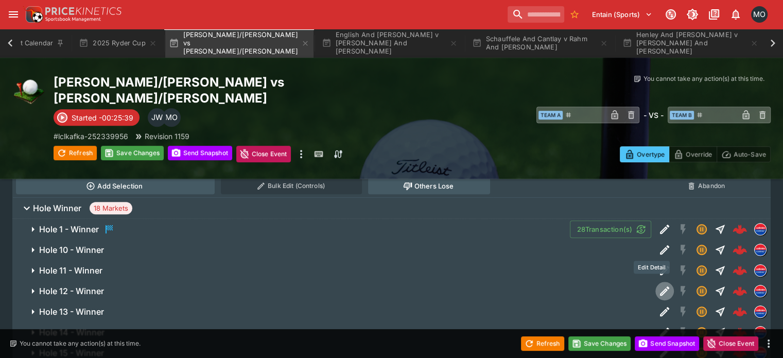
click at [658, 285] on icon "Edit Detail" at bounding box center [664, 291] width 12 height 12
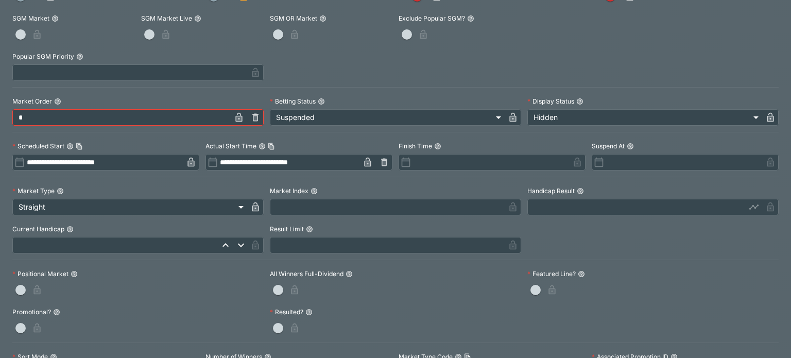
scroll to position [249, 0]
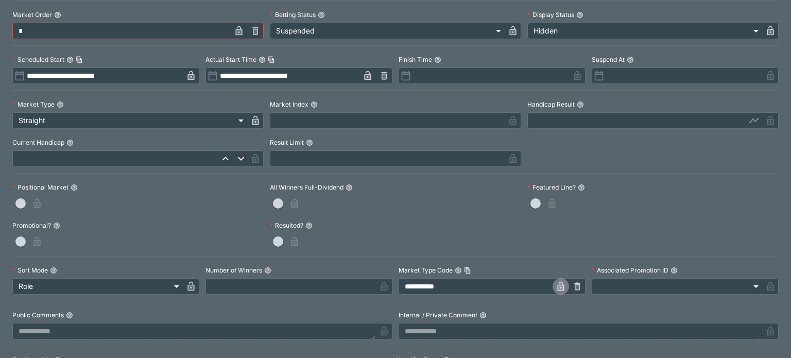
click at [556, 291] on button "button" at bounding box center [560, 286] width 16 height 16
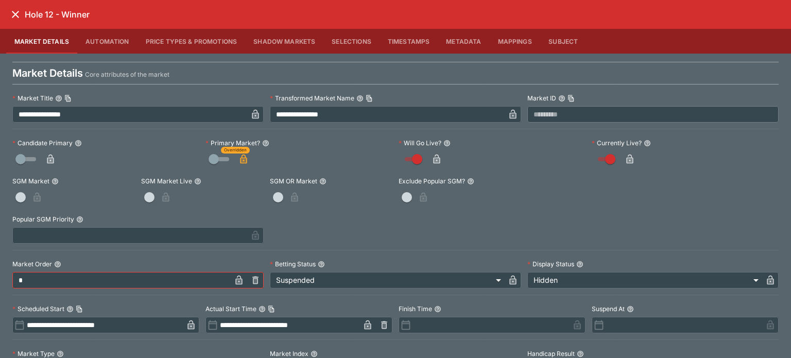
click at [18, 17] on icon "close" at bounding box center [15, 14] width 7 height 7
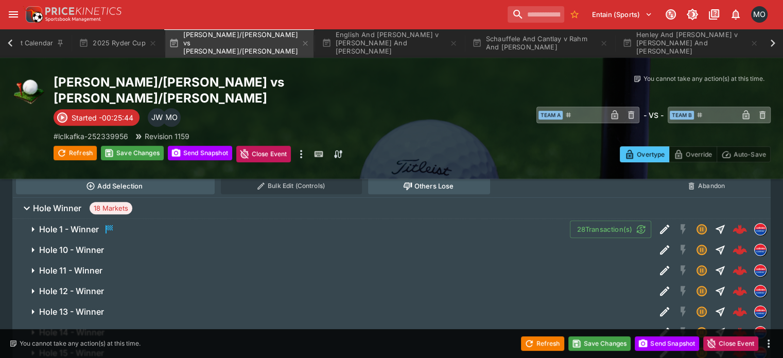
click at [658, 305] on icon "Edit Detail" at bounding box center [664, 311] width 12 height 12
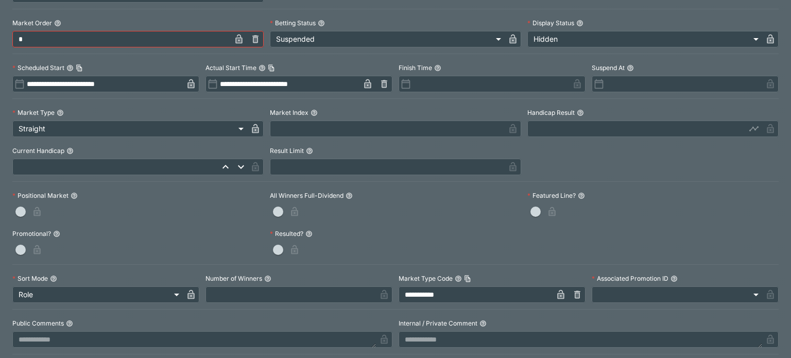
scroll to position [284, 0]
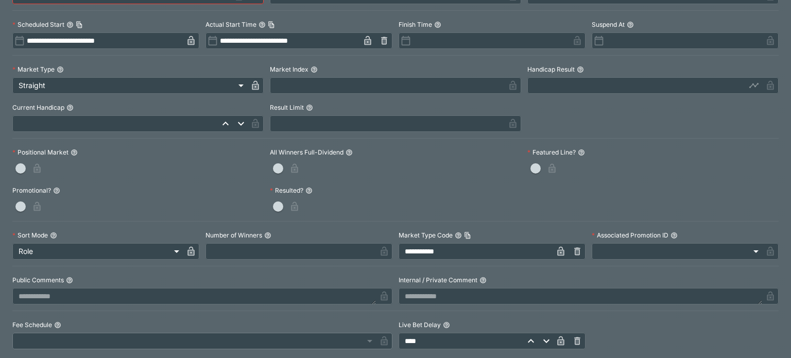
click at [557, 251] on icon "button" at bounding box center [560, 251] width 7 height 9
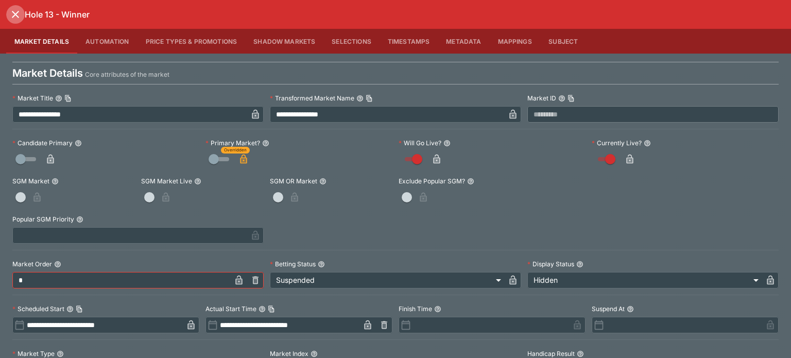
click at [18, 16] on icon "close" at bounding box center [15, 14] width 7 height 7
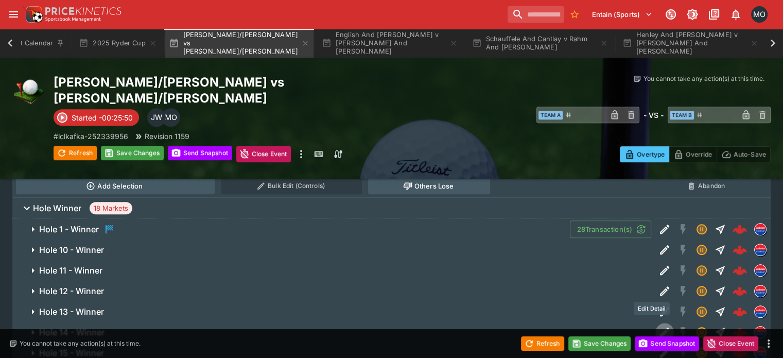
click at [660, 327] on icon "Edit Detail" at bounding box center [664, 331] width 9 height 9
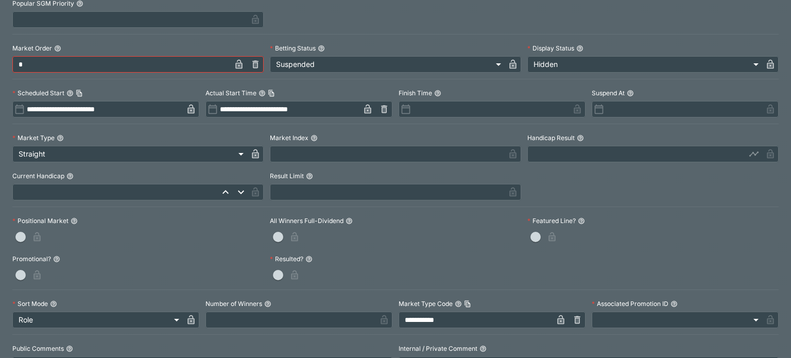
scroll to position [220, 0]
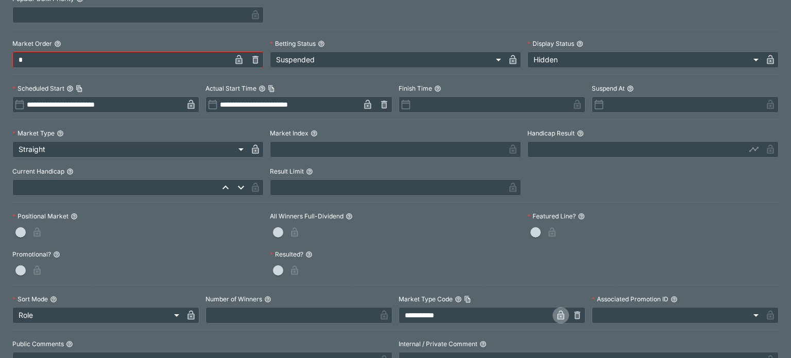
click at [558, 317] on icon "button" at bounding box center [560, 316] width 5 height 4
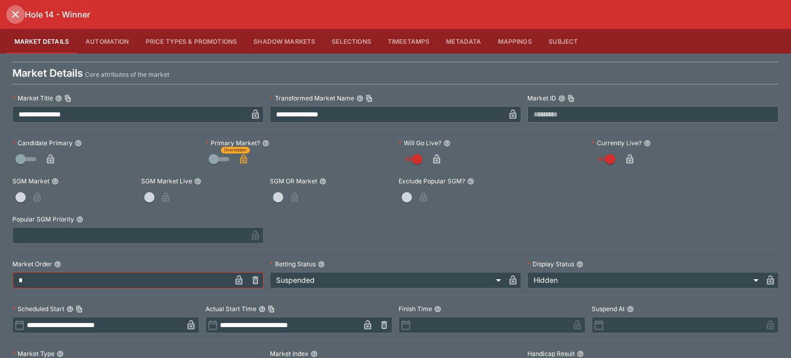
click at [14, 20] on icon "close" at bounding box center [15, 14] width 12 height 12
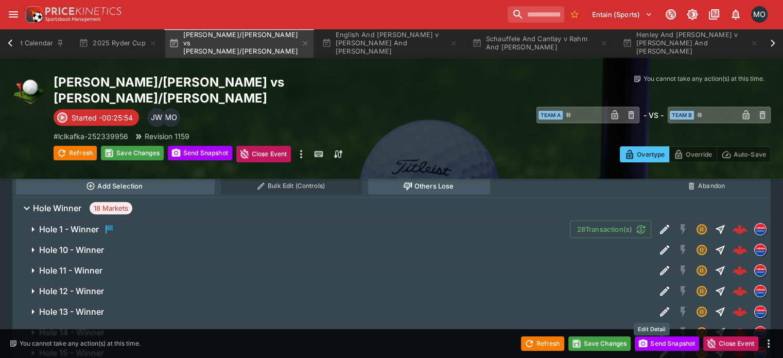
click at [658, 346] on icon "Edit Detail" at bounding box center [664, 352] width 12 height 12
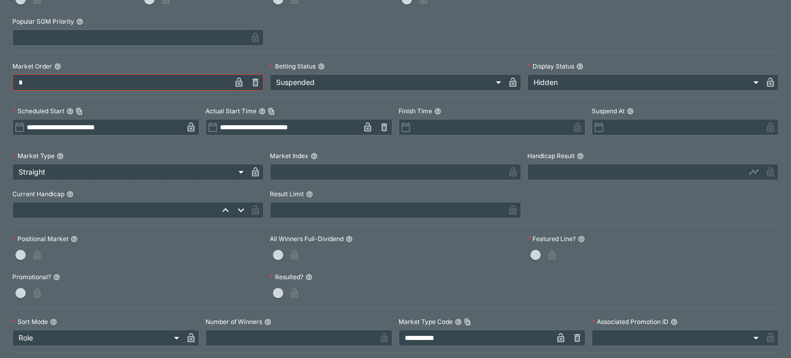
scroll to position [208, 0]
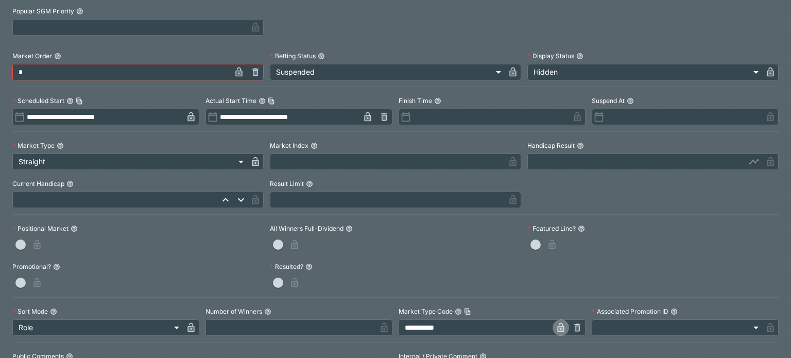
click at [558, 329] on icon "button" at bounding box center [560, 328] width 5 height 4
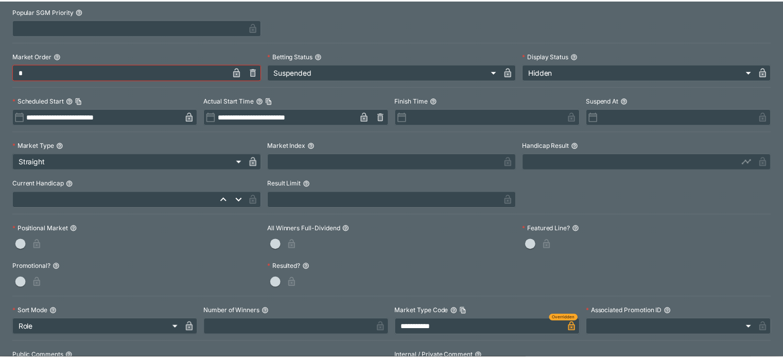
scroll to position [0, 0]
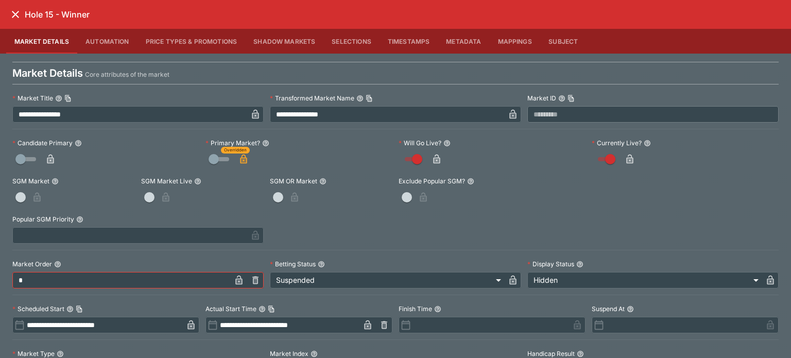
click at [13, 14] on icon "close" at bounding box center [15, 14] width 12 height 12
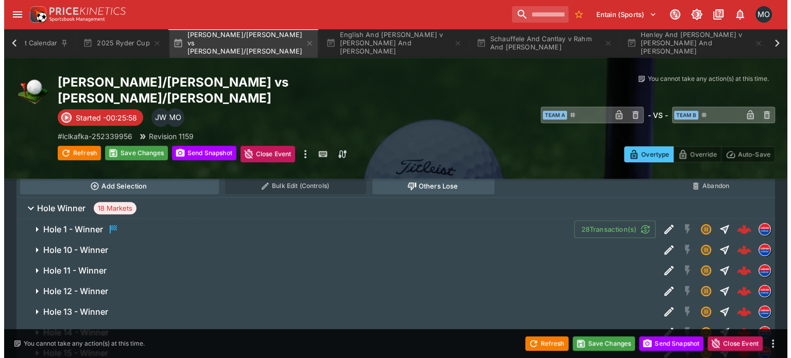
scroll to position [617, 0]
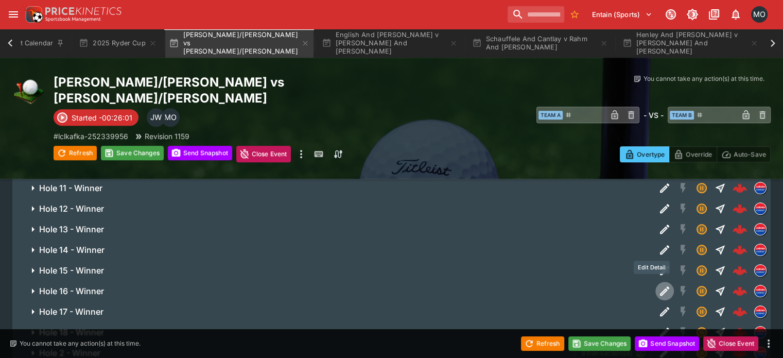
click at [658, 285] on icon "Edit Detail" at bounding box center [664, 291] width 12 height 12
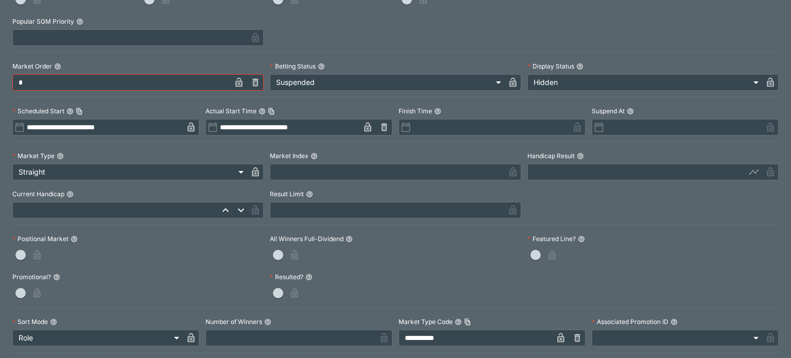
scroll to position [198, 0]
click at [556, 335] on icon "button" at bounding box center [560, 338] width 10 height 10
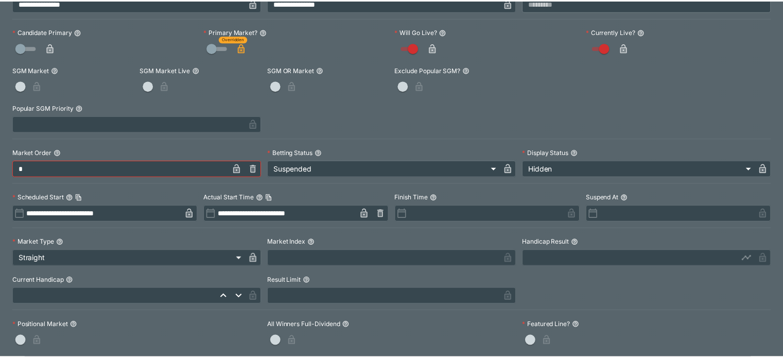
scroll to position [0, 0]
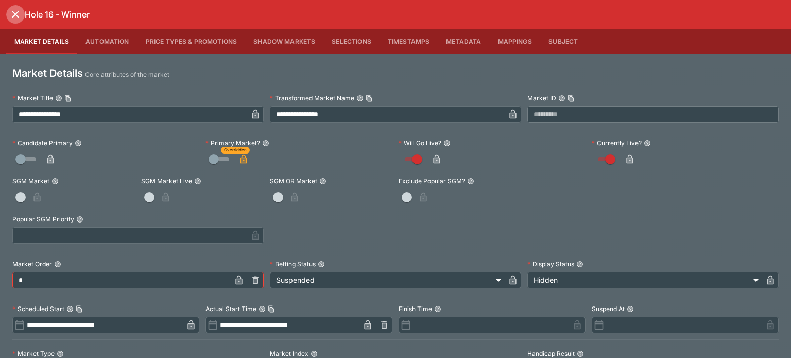
click at [16, 13] on icon "close" at bounding box center [15, 14] width 7 height 7
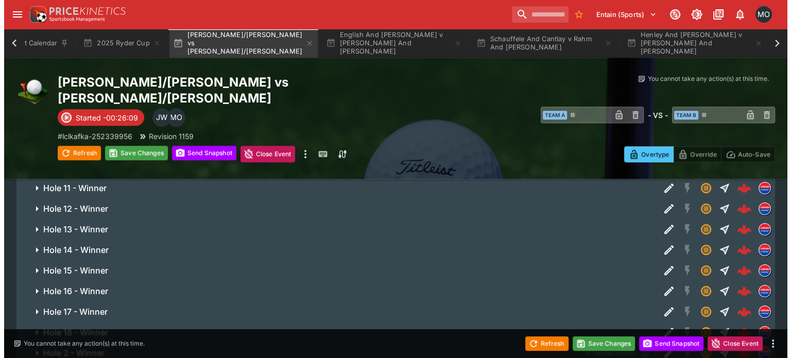
scroll to position [629, 0]
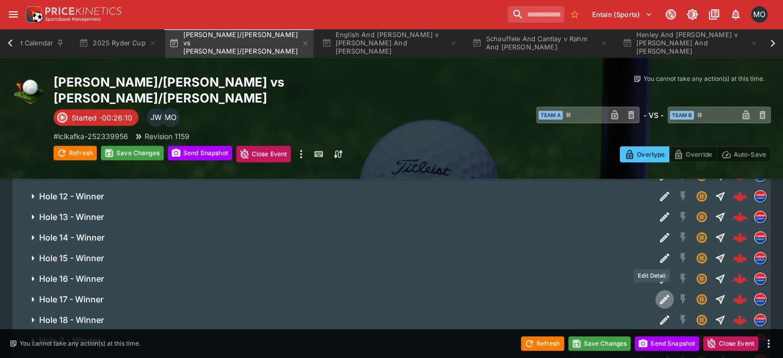
click at [658, 293] on icon "Edit Detail" at bounding box center [664, 299] width 12 height 12
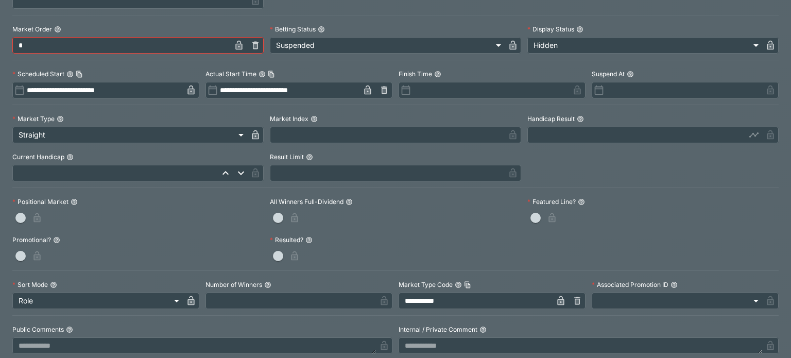
scroll to position [238, 0]
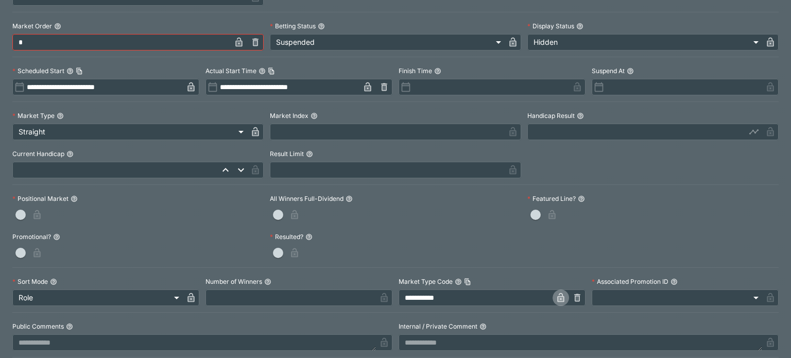
click at [558, 299] on icon "button" at bounding box center [560, 299] width 5 height 4
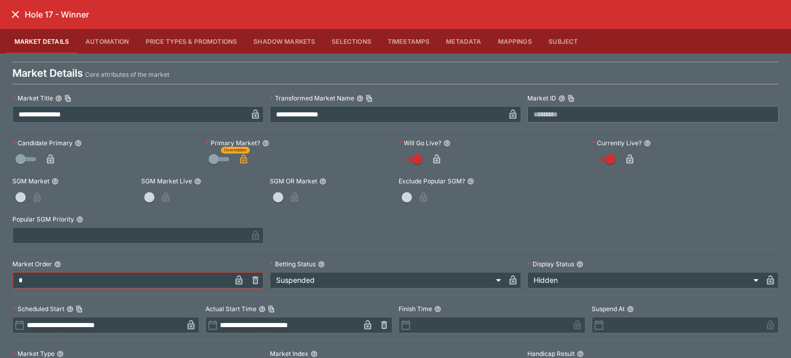
click at [19, 14] on icon "close" at bounding box center [15, 14] width 12 height 12
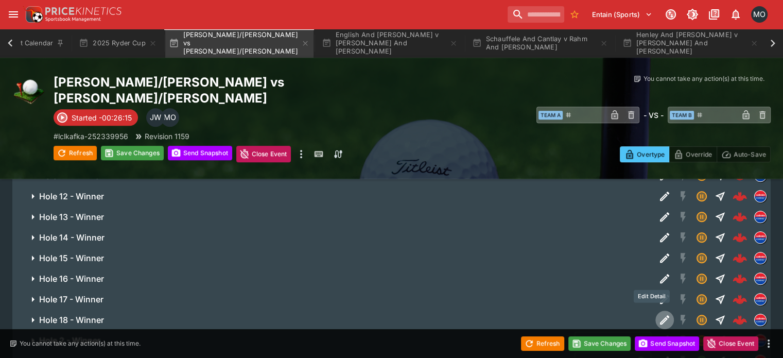
click at [660, 315] on icon "Edit Detail" at bounding box center [664, 319] width 9 height 9
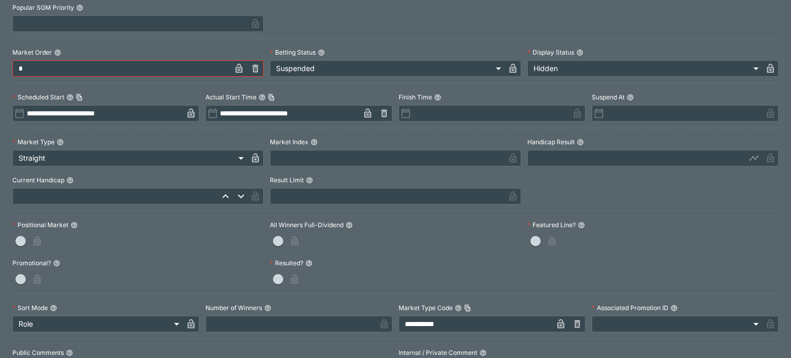
scroll to position [212, 0]
click at [558, 325] on icon "button" at bounding box center [560, 324] width 5 height 4
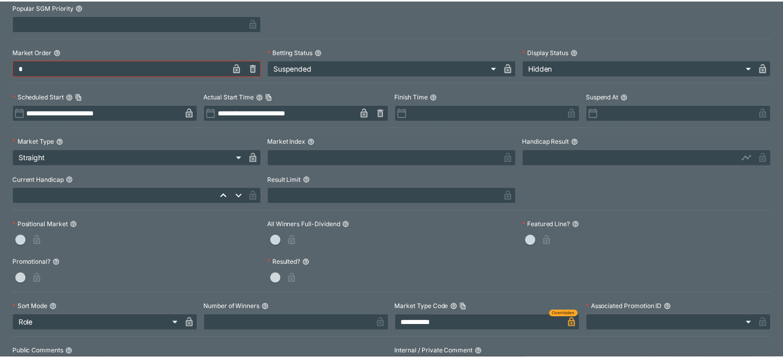
scroll to position [0, 0]
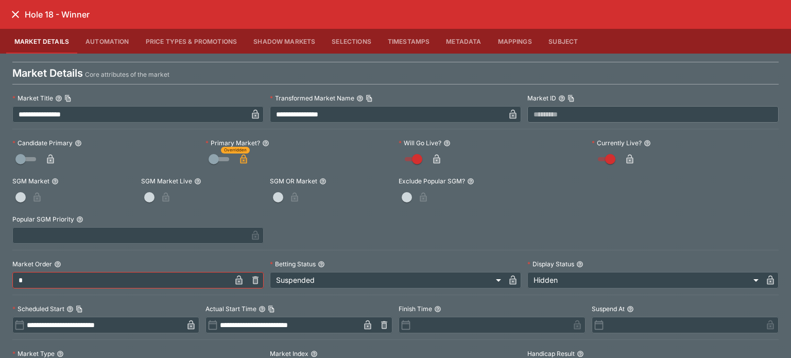
click at [13, 12] on icon "close" at bounding box center [15, 14] width 7 height 7
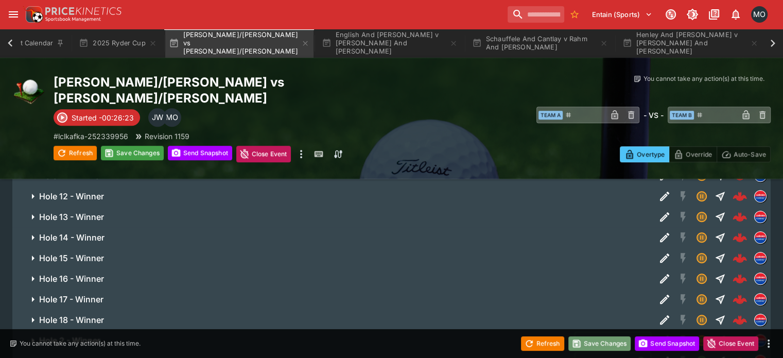
click at [603, 346] on button "Save Changes" at bounding box center [599, 343] width 63 height 14
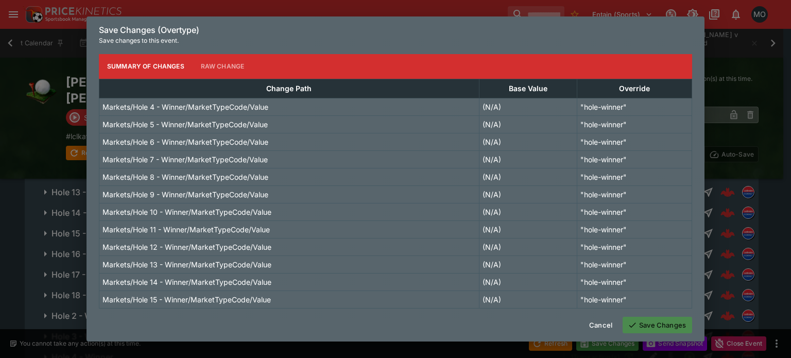
click at [650, 325] on button "Save Changes" at bounding box center [656, 325] width 69 height 16
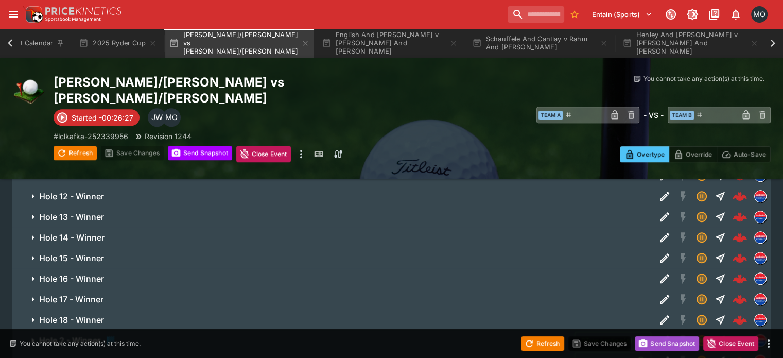
click at [657, 338] on button "Send Snapshot" at bounding box center [667, 343] width 64 height 14
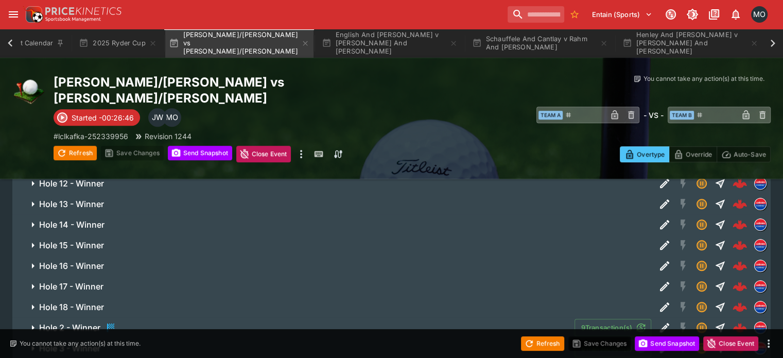
scroll to position [641, 0]
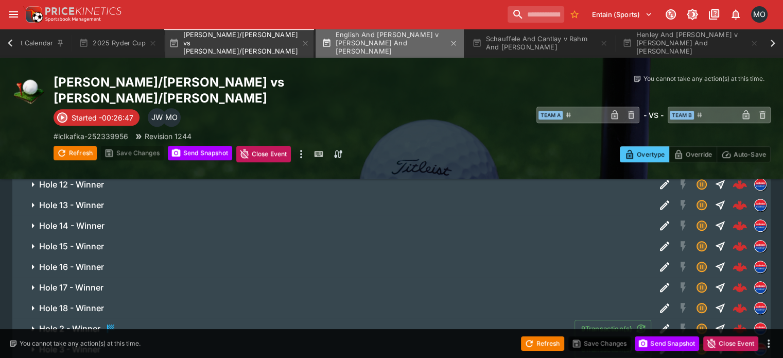
click at [369, 40] on button "English And [PERSON_NAME] v [PERSON_NAME] And [PERSON_NAME]" at bounding box center [390, 43] width 148 height 29
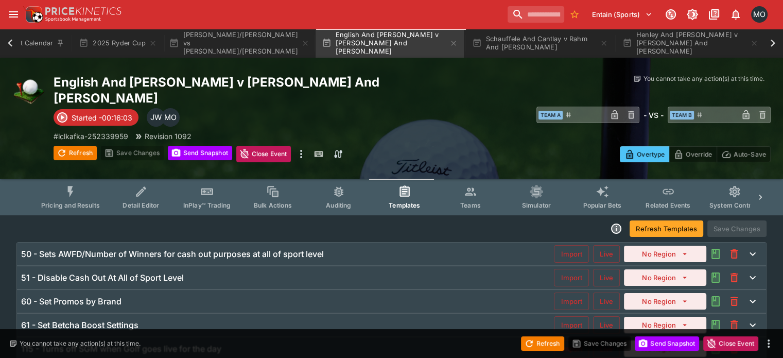
click at [95, 179] on button "Pricing and Results" at bounding box center [70, 197] width 75 height 37
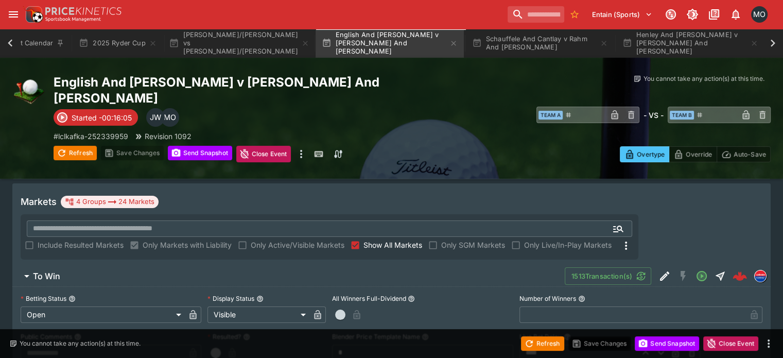
click at [116, 271] on span "To Win" at bounding box center [295, 276] width 524 height 11
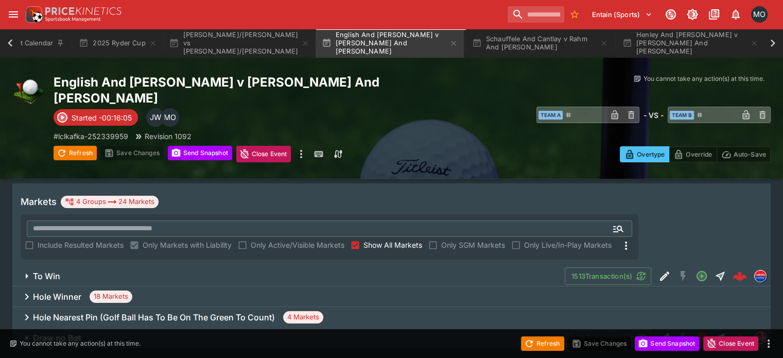
scroll to position [136, 0]
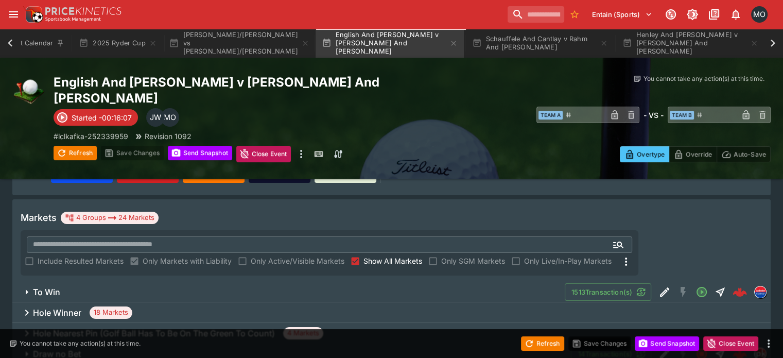
click at [171, 302] on div "Hole Winner 18 Markets" at bounding box center [391, 312] width 758 height 21
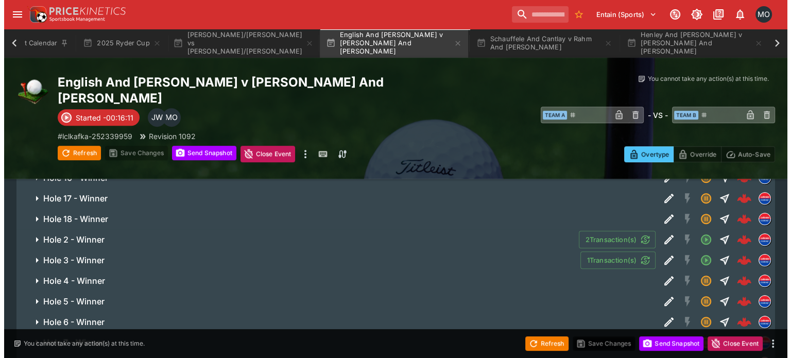
scroll to position [442, 0]
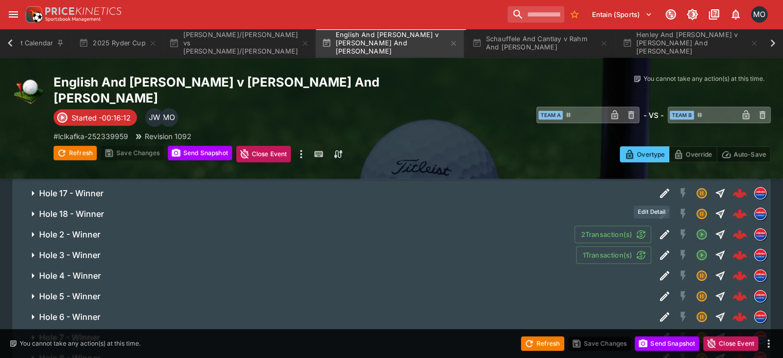
click at [653, 207] on div "Edit Detail" at bounding box center [652, 211] width 36 height 13
click at [660, 230] on icon "Edit Detail" at bounding box center [664, 234] width 9 height 9
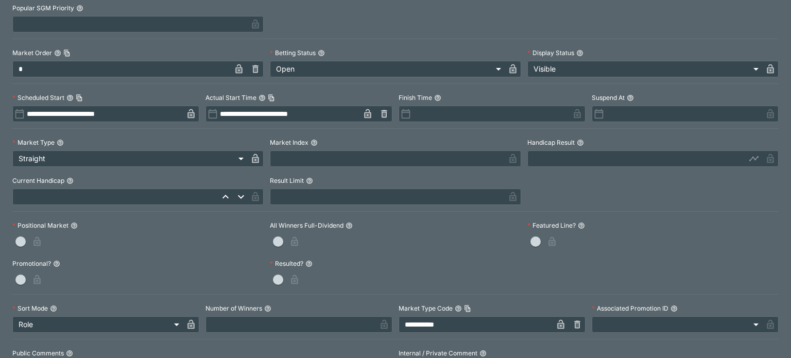
scroll to position [217, 0]
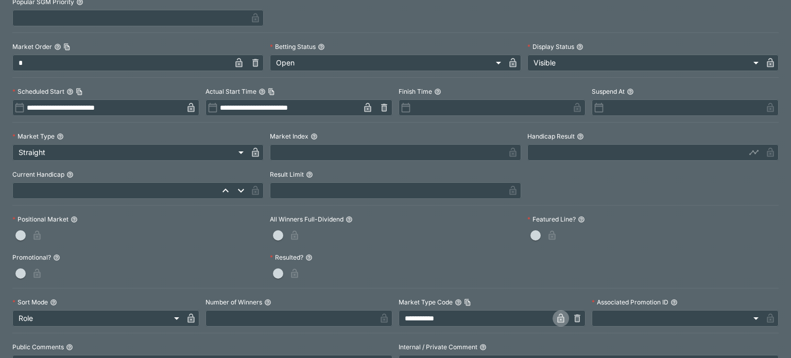
click at [555, 317] on icon "button" at bounding box center [560, 318] width 10 height 10
click at [496, 315] on input "**********" at bounding box center [483, 318] width 170 height 16
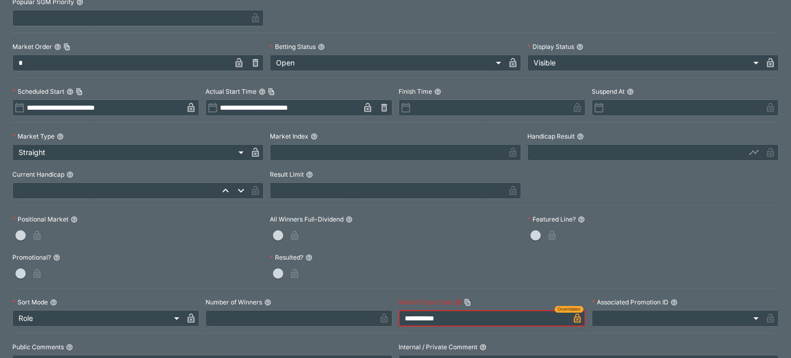
click at [496, 315] on input "**********" at bounding box center [483, 318] width 170 height 16
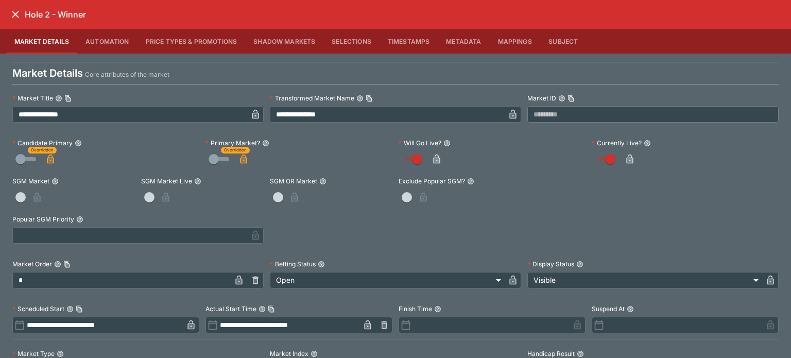
click at [19, 19] on icon "close" at bounding box center [15, 14] width 12 height 12
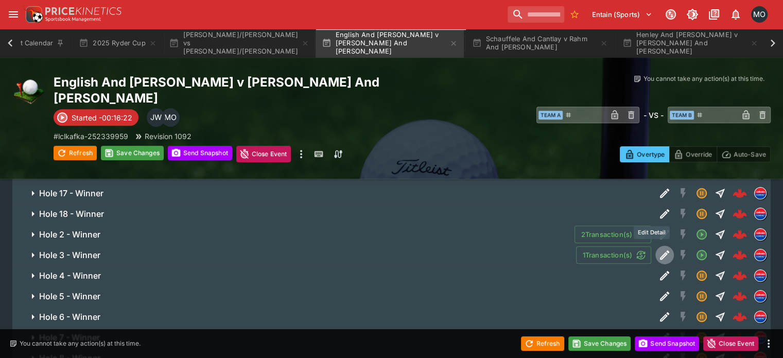
click at [658, 249] on icon "Edit Detail" at bounding box center [664, 255] width 12 height 12
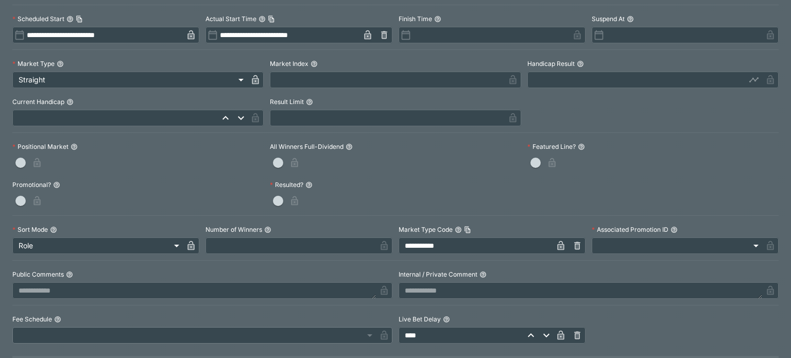
scroll to position [290, 0]
click at [557, 243] on icon "button" at bounding box center [560, 244] width 7 height 9
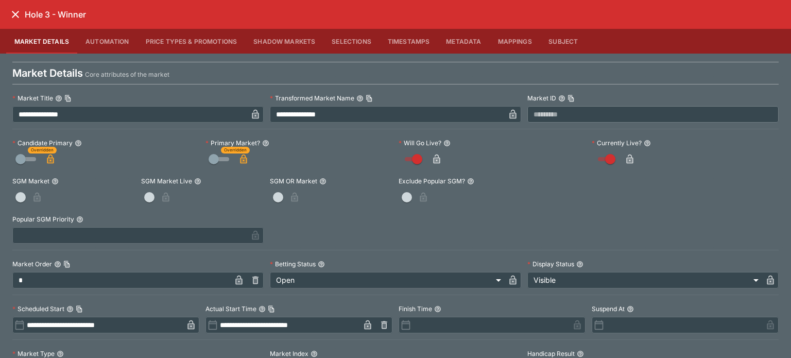
click at [16, 10] on icon "close" at bounding box center [15, 14] width 12 height 12
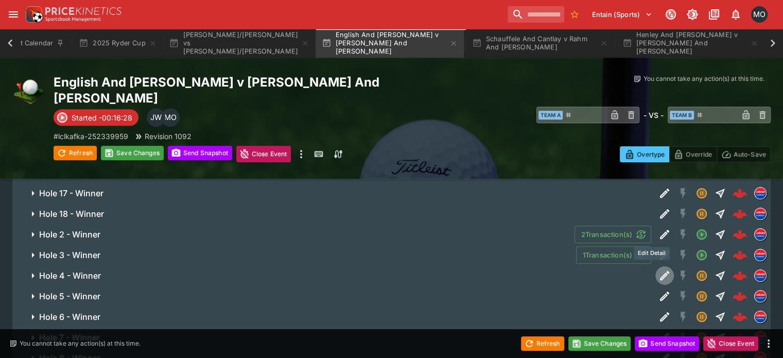
click at [658, 269] on icon "Edit Detail" at bounding box center [664, 275] width 12 height 12
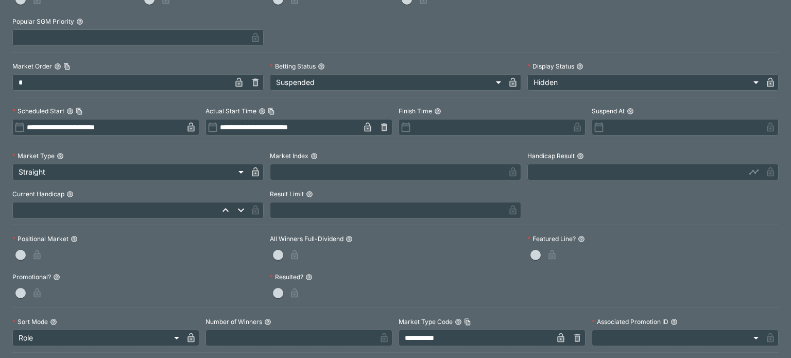
scroll to position [219, 0]
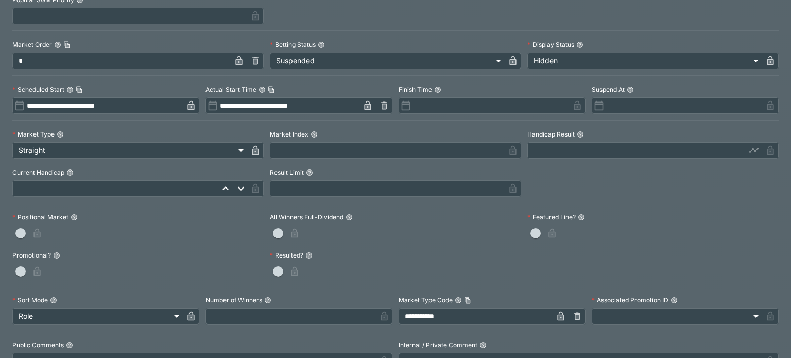
click at [558, 315] on icon "button" at bounding box center [560, 317] width 5 height 4
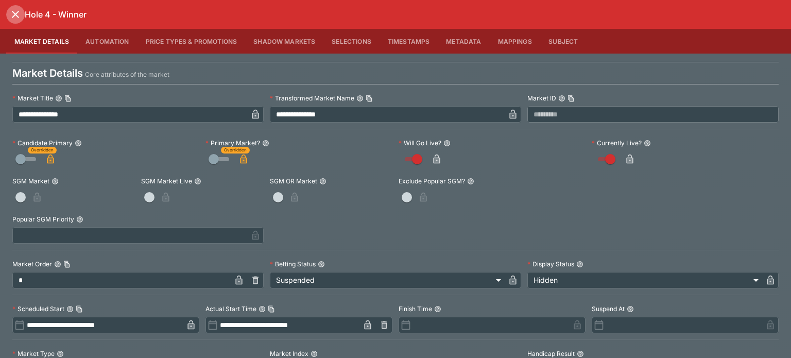
click at [9, 13] on icon "close" at bounding box center [15, 14] width 12 height 12
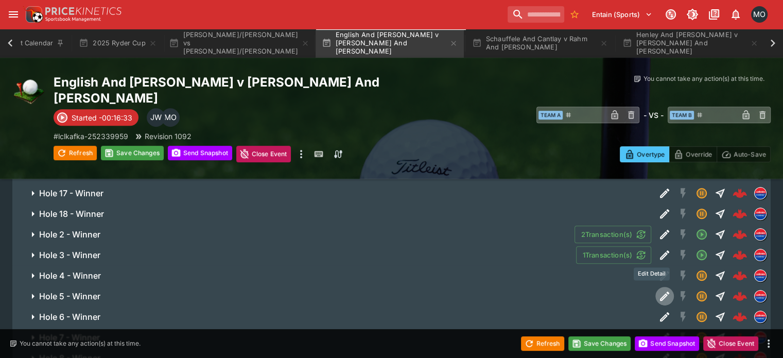
click at [661, 294] on icon "Edit Detail" at bounding box center [663, 296] width 5 height 5
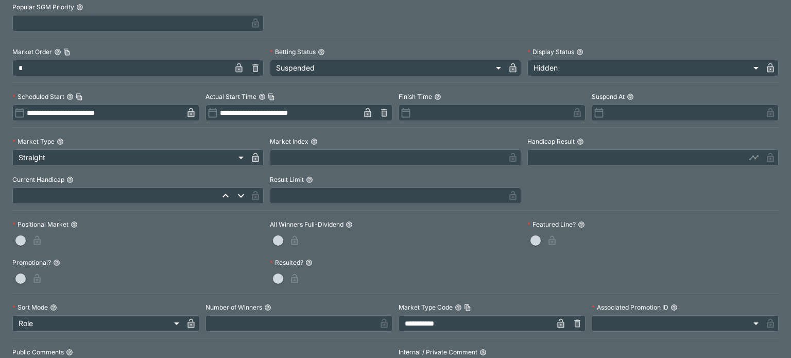
scroll to position [234, 0]
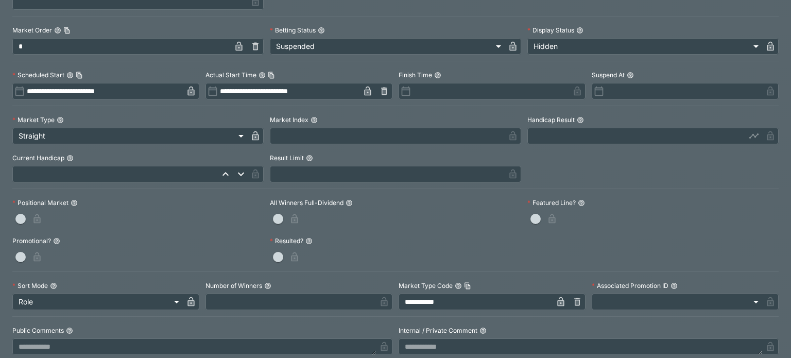
click at [558, 301] on icon "button" at bounding box center [560, 303] width 5 height 4
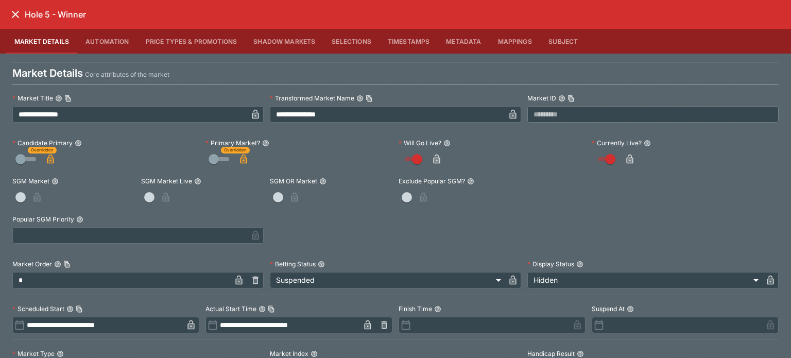
click at [25, 15] on h6 "Hole 5 - Winner" at bounding box center [55, 14] width 61 height 11
click at [21, 14] on icon "close" at bounding box center [15, 14] width 12 height 12
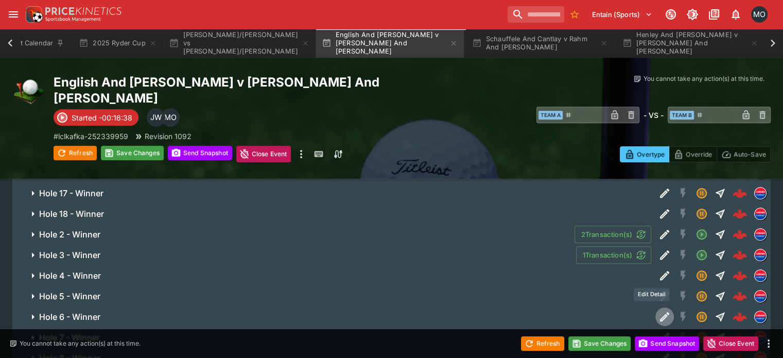
click at [658, 310] on icon "Edit Detail" at bounding box center [664, 316] width 12 height 12
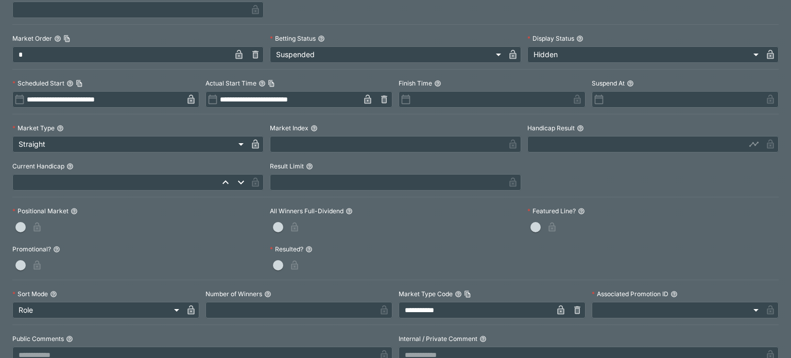
scroll to position [229, 0]
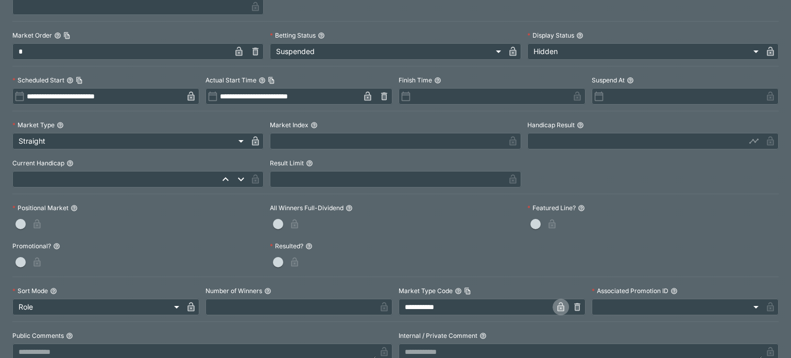
click at [557, 302] on icon "button" at bounding box center [560, 306] width 7 height 9
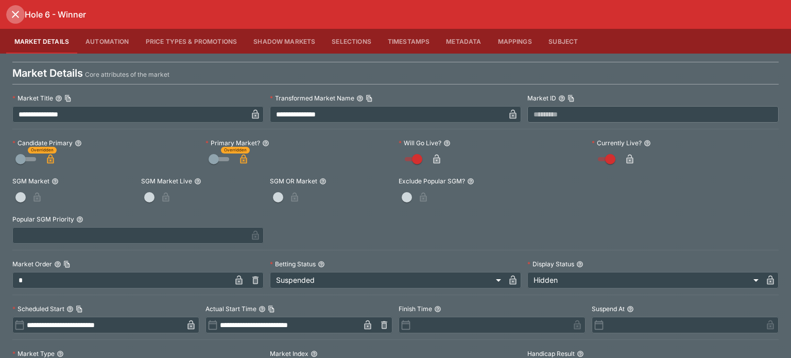
click at [16, 12] on icon "close" at bounding box center [15, 14] width 12 height 12
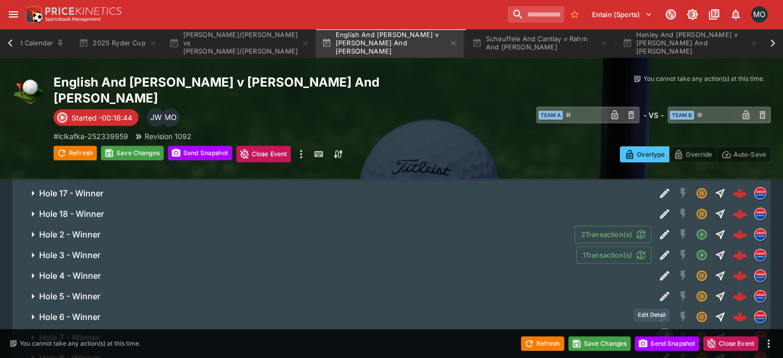
click at [658, 331] on icon "Edit Detail" at bounding box center [664, 337] width 12 height 12
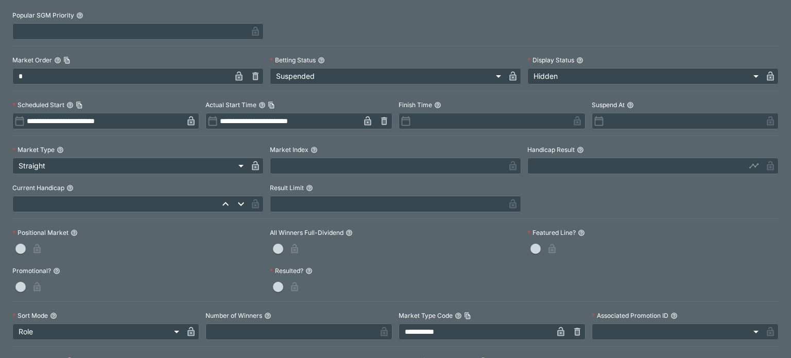
scroll to position [205, 0]
click at [555, 325] on icon "button" at bounding box center [560, 330] width 10 height 10
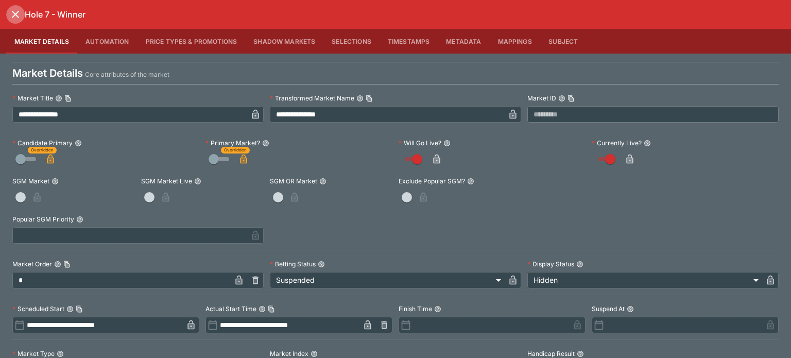
click at [14, 16] on icon "close" at bounding box center [15, 14] width 12 height 12
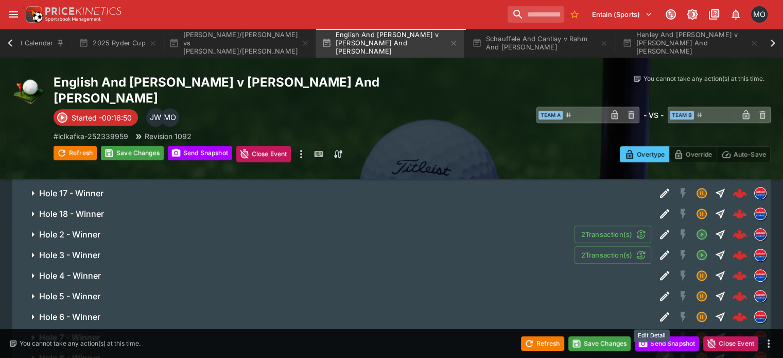
click at [658, 352] on icon "Edit Detail" at bounding box center [664, 358] width 12 height 12
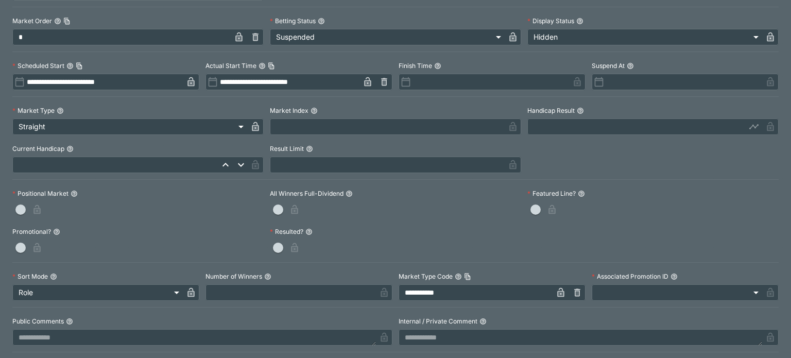
scroll to position [245, 0]
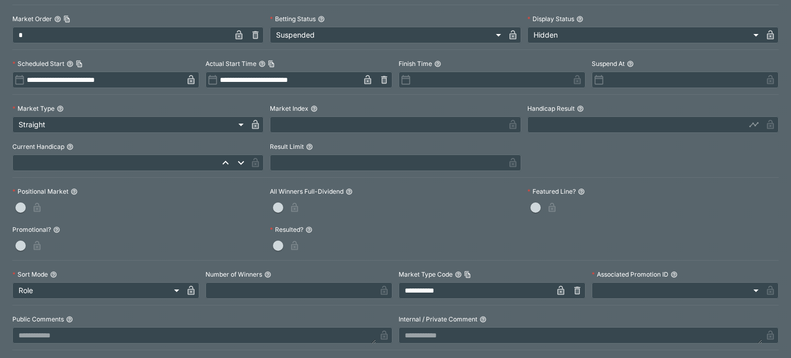
click at [558, 289] on icon "button" at bounding box center [560, 291] width 5 height 4
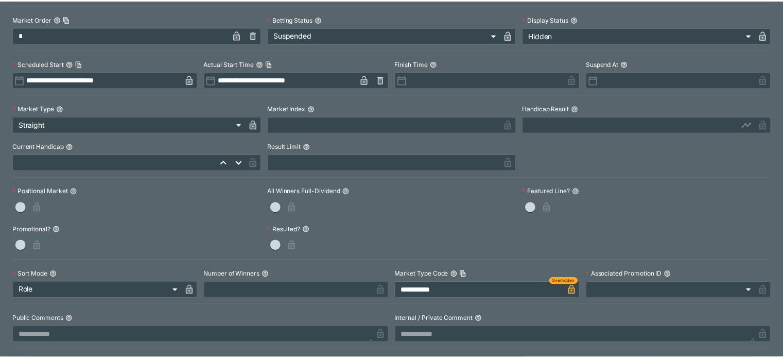
scroll to position [0, 0]
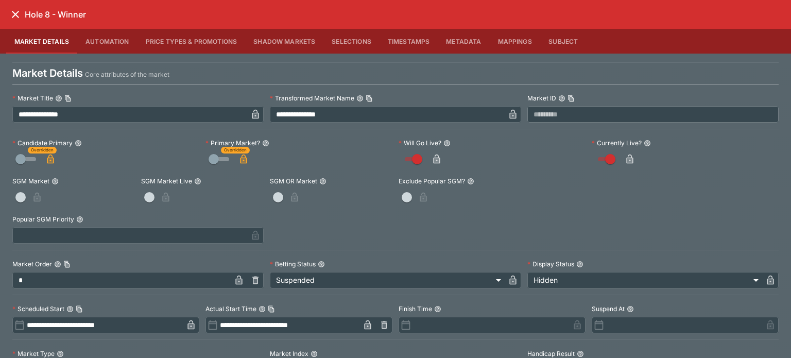
click at [15, 15] on icon "close" at bounding box center [15, 14] width 7 height 7
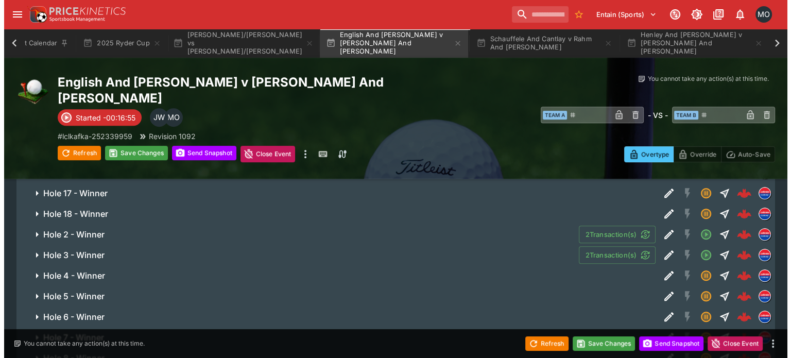
scroll to position [508, 0]
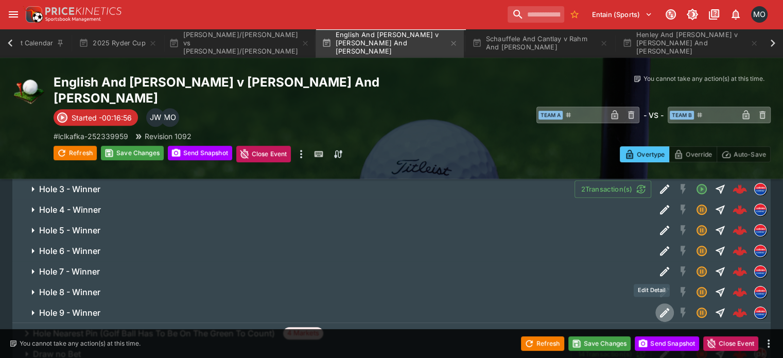
click at [660, 308] on icon "Edit Detail" at bounding box center [664, 312] width 9 height 9
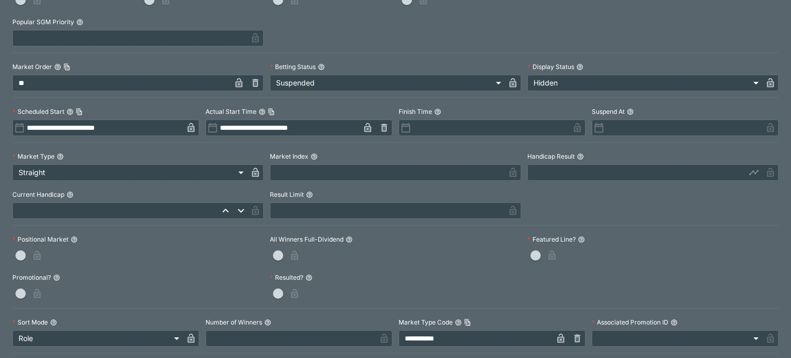
scroll to position [198, 0]
click at [557, 335] on icon "button" at bounding box center [560, 338] width 10 height 10
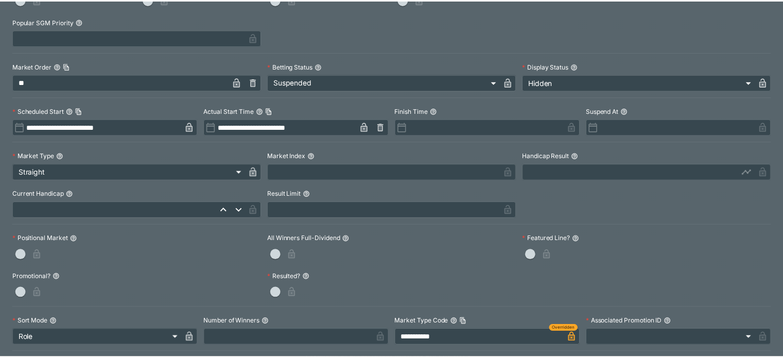
scroll to position [0, 0]
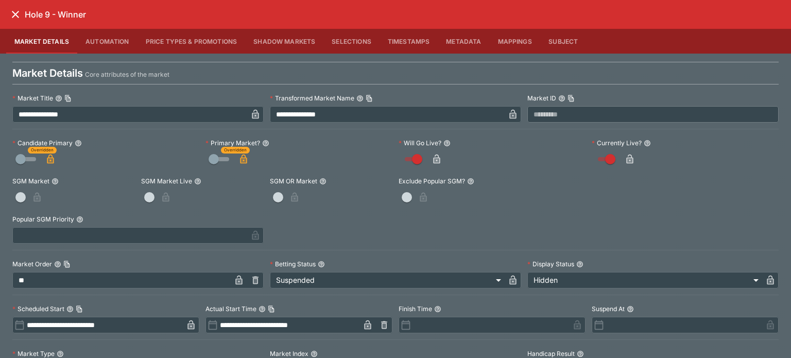
click at [20, 10] on icon "close" at bounding box center [15, 14] width 12 height 12
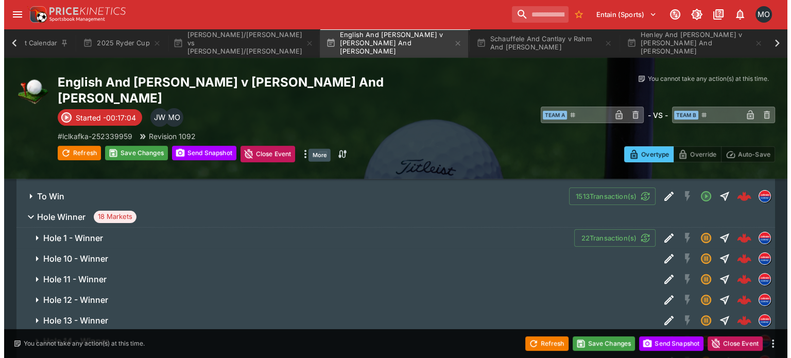
scroll to position [232, 0]
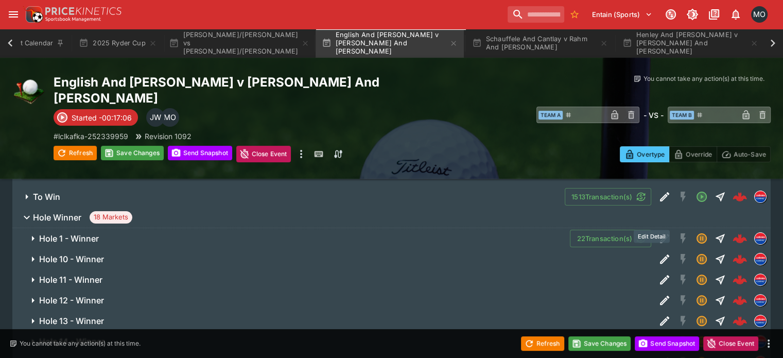
click at [658, 253] on icon "Edit Detail" at bounding box center [664, 259] width 12 height 12
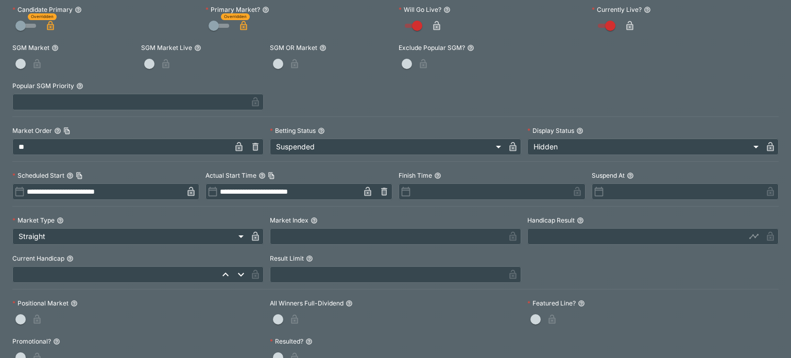
scroll to position [273, 0]
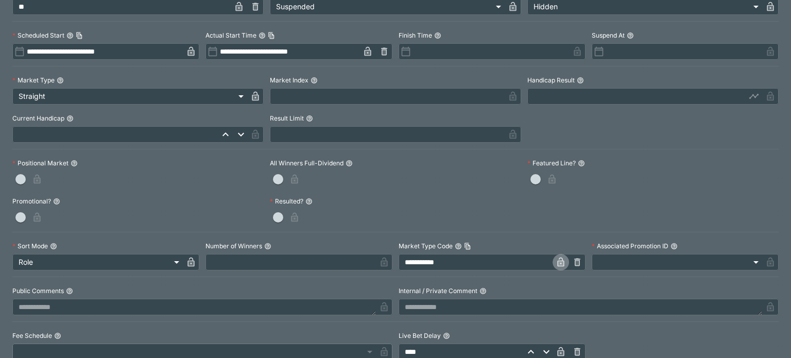
click at [556, 267] on button "button" at bounding box center [560, 262] width 16 height 16
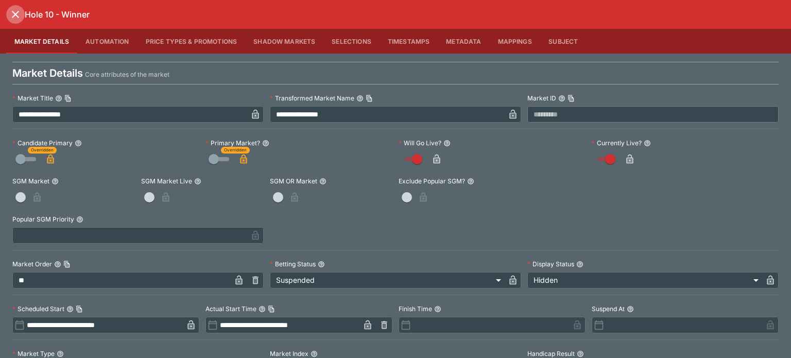
click at [18, 16] on icon "close" at bounding box center [15, 14] width 7 height 7
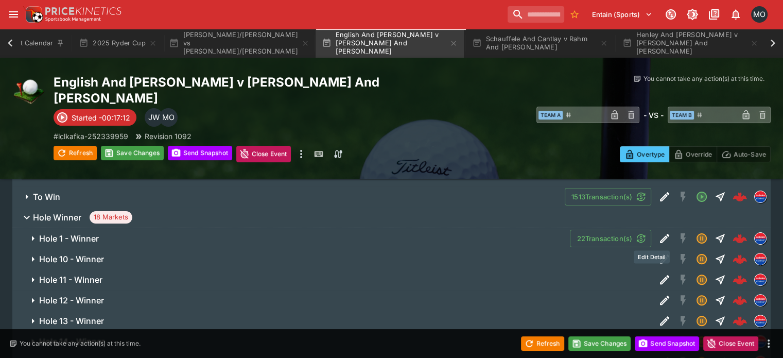
click at [658, 273] on icon "Edit Detail" at bounding box center [664, 279] width 12 height 12
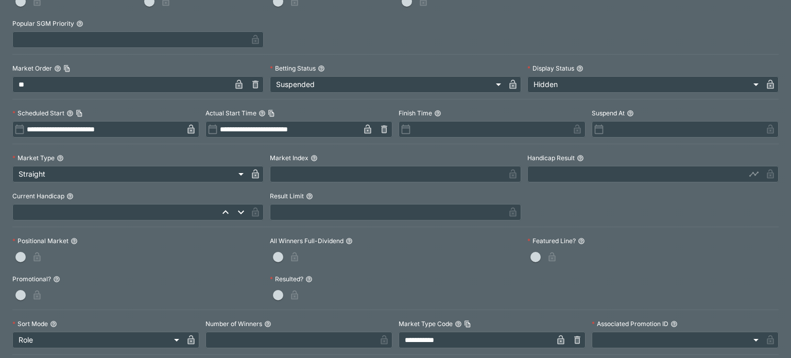
scroll to position [216, 0]
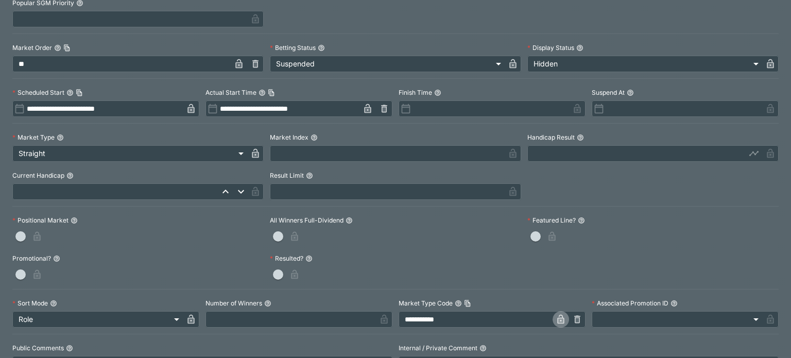
click at [558, 321] on icon "button" at bounding box center [560, 320] width 5 height 4
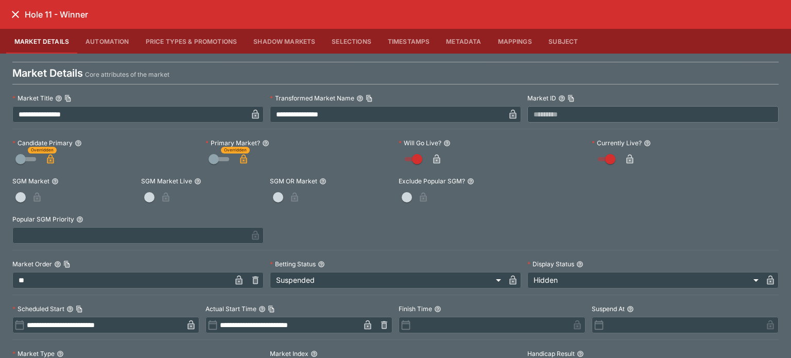
click at [17, 10] on icon "close" at bounding box center [15, 14] width 12 height 12
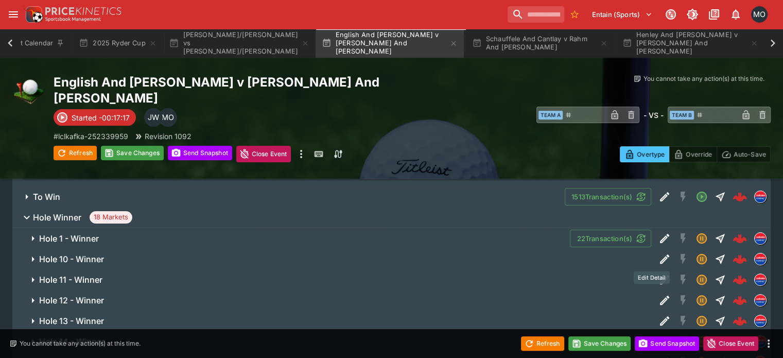
click at [658, 294] on icon "Edit Detail" at bounding box center [664, 300] width 12 height 12
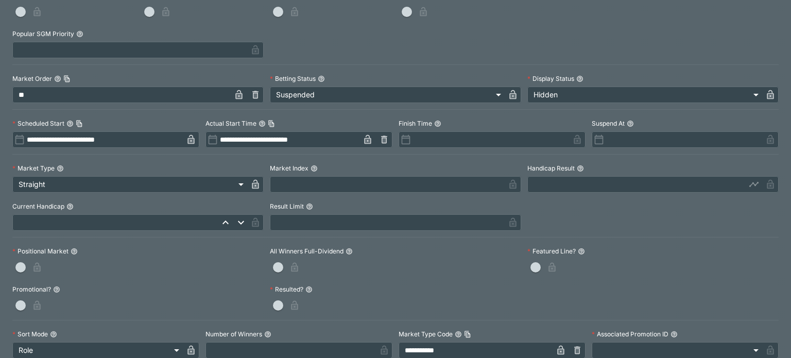
scroll to position [195, 0]
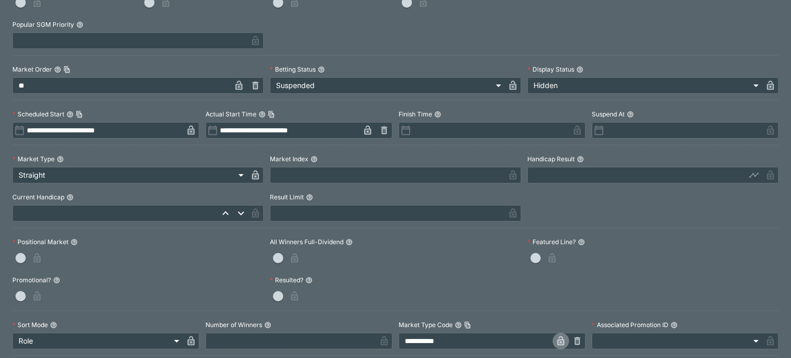
click at [555, 338] on icon "button" at bounding box center [560, 341] width 10 height 10
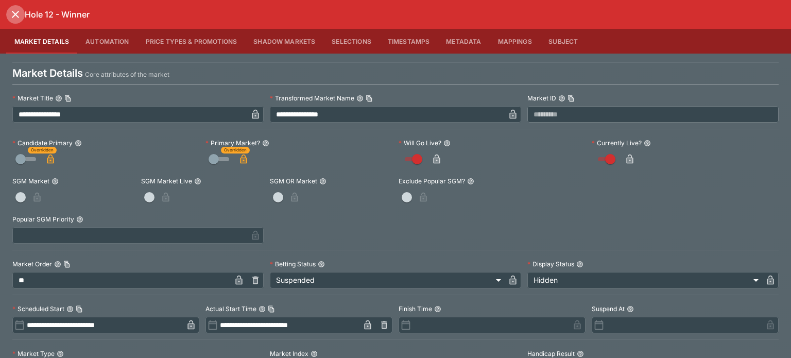
click at [15, 13] on icon "close" at bounding box center [15, 14] width 12 height 12
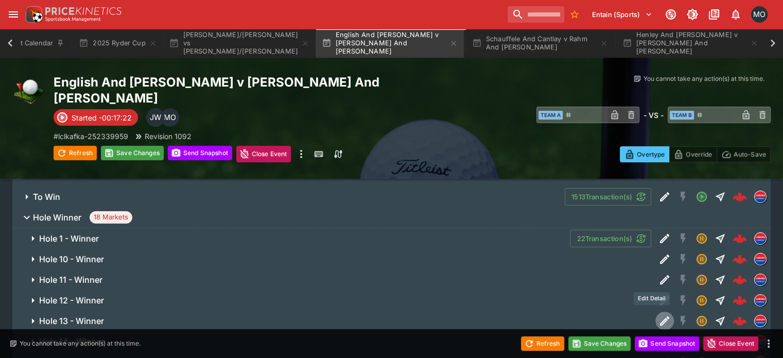
click at [658, 315] on icon "Edit Detail" at bounding box center [664, 321] width 12 height 12
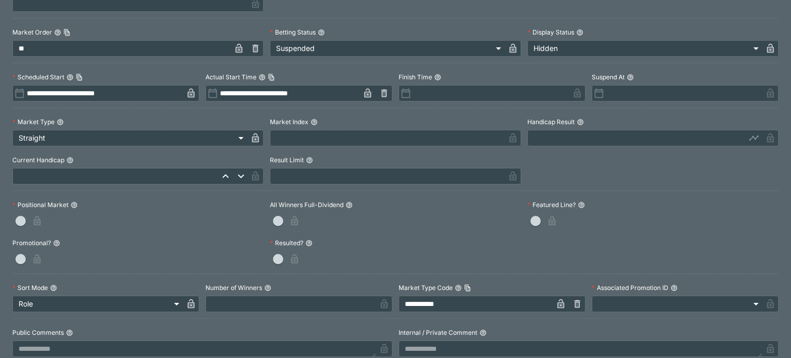
scroll to position [233, 0]
click at [557, 303] on icon "button" at bounding box center [560, 302] width 7 height 9
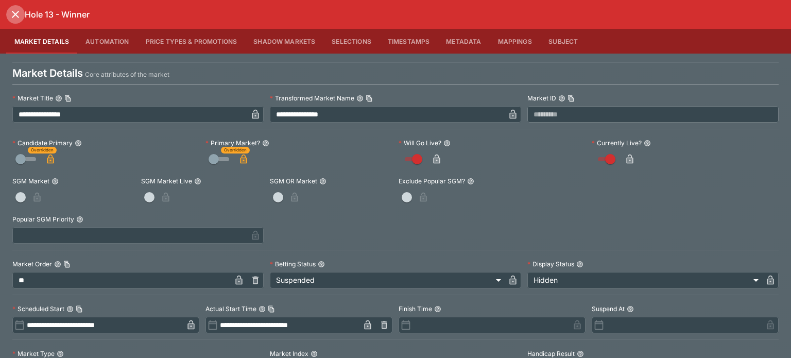
click at [11, 19] on icon "close" at bounding box center [15, 14] width 12 height 12
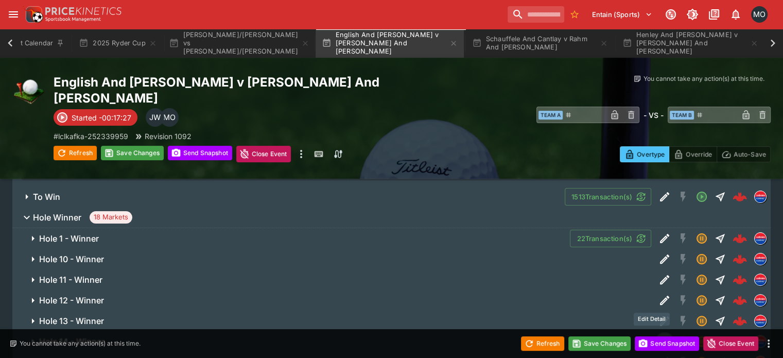
click at [660, 337] on icon "Edit Detail" at bounding box center [664, 341] width 9 height 9
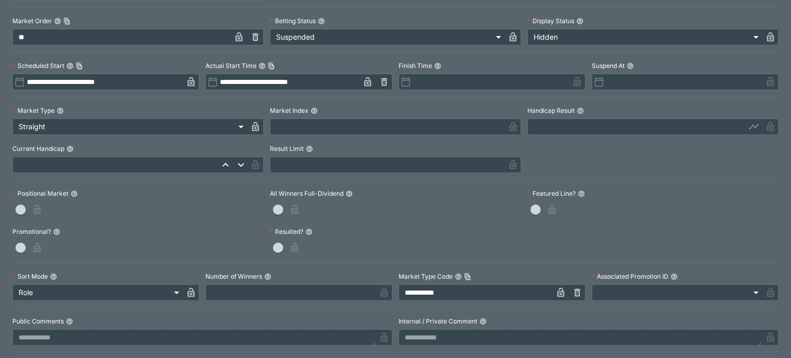
scroll to position [270, 0]
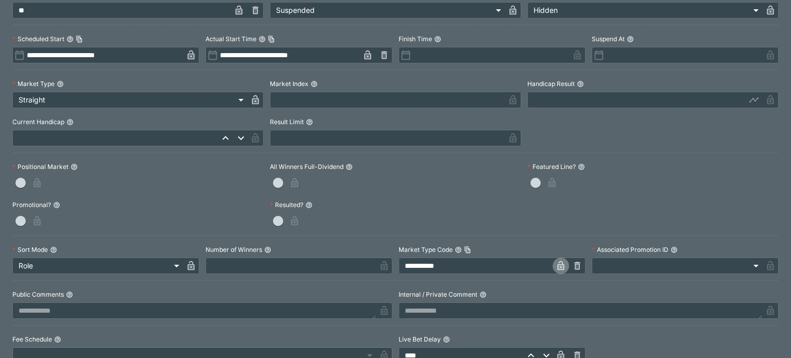
click at [561, 267] on button "button" at bounding box center [560, 265] width 16 height 16
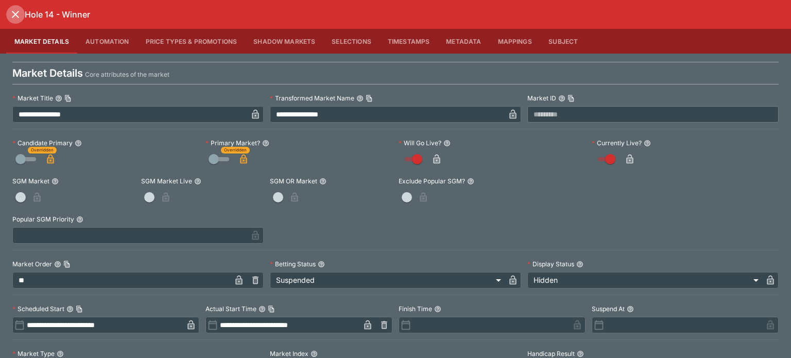
click at [15, 10] on icon "close" at bounding box center [15, 14] width 12 height 12
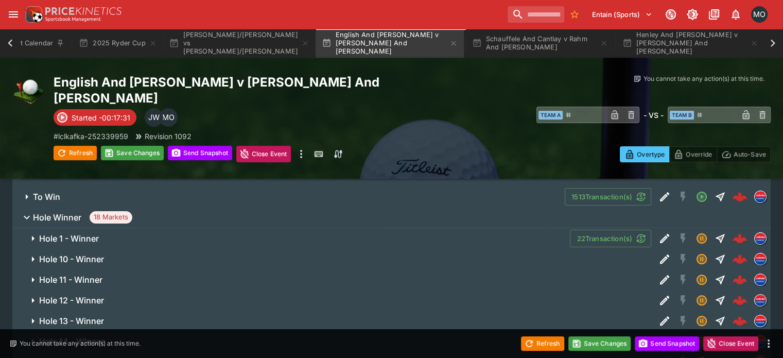
click at [655, 352] on div at bounding box center [712, 362] width 115 height 21
click at [658, 356] on icon "Edit Detail" at bounding box center [664, 362] width 12 height 12
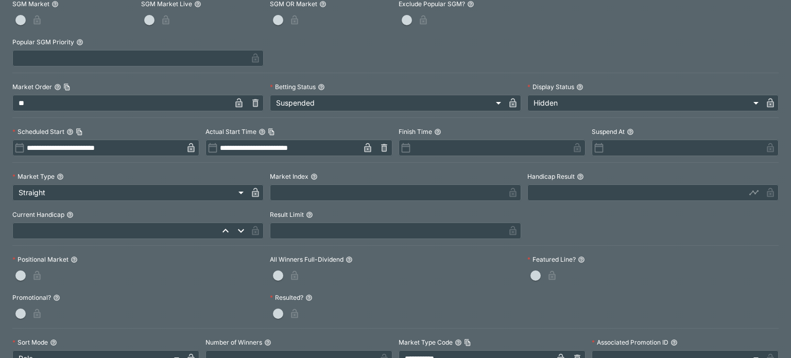
scroll to position [179, 0]
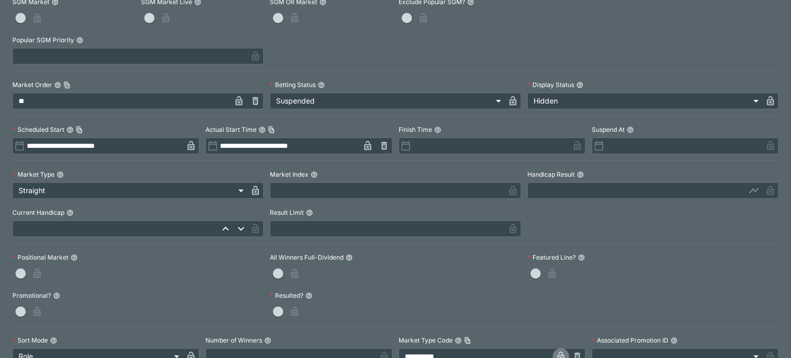
click at [555, 353] on icon "button" at bounding box center [560, 356] width 10 height 10
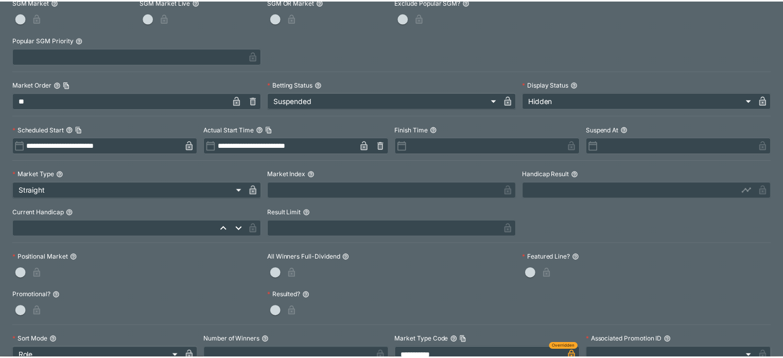
scroll to position [0, 0]
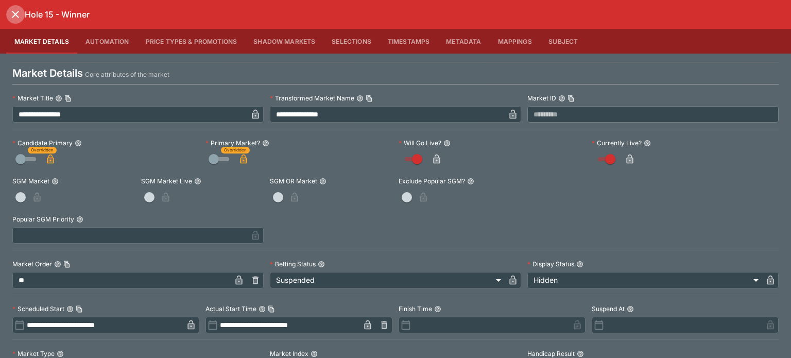
click at [18, 14] on icon "close" at bounding box center [15, 14] width 12 height 12
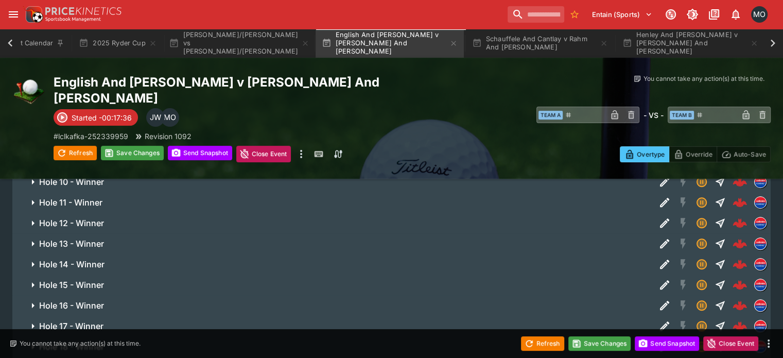
scroll to position [314, 0]
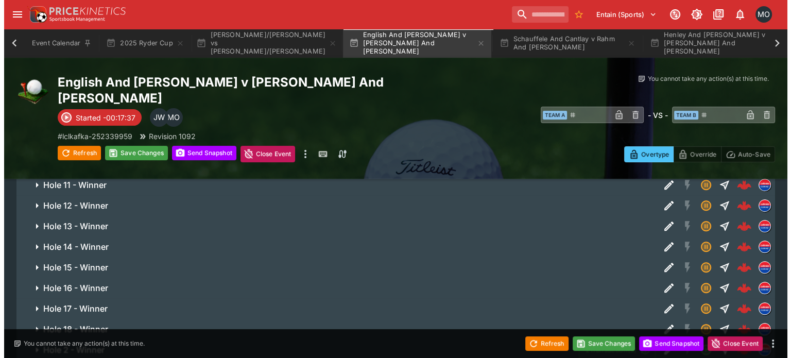
scroll to position [0, 23]
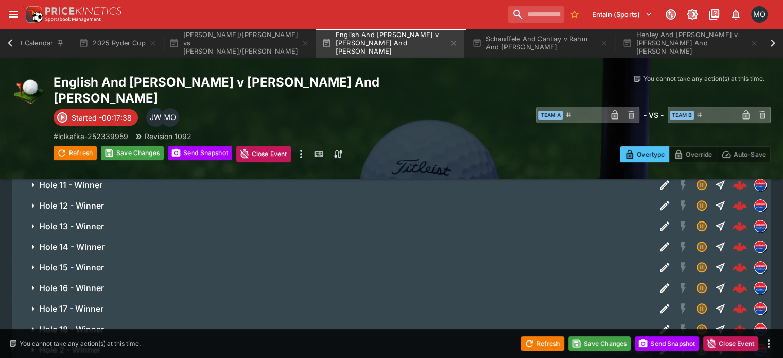
click at [660, 283] on icon "Edit Detail" at bounding box center [664, 287] width 9 height 9
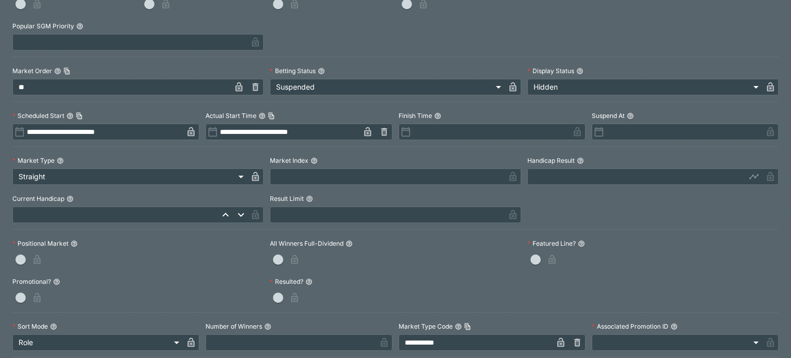
scroll to position [206, 0]
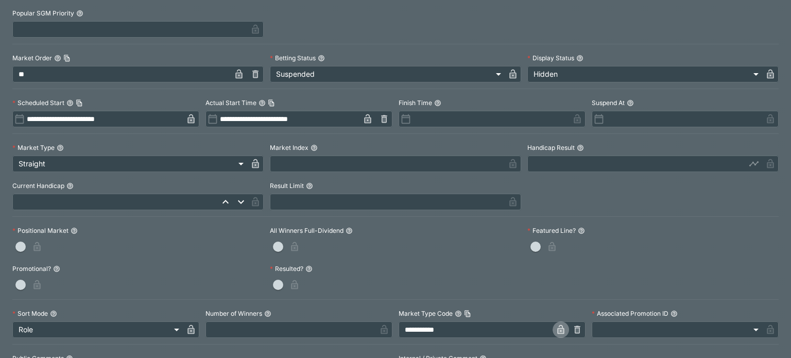
click at [558, 328] on icon "button" at bounding box center [560, 329] width 7 height 9
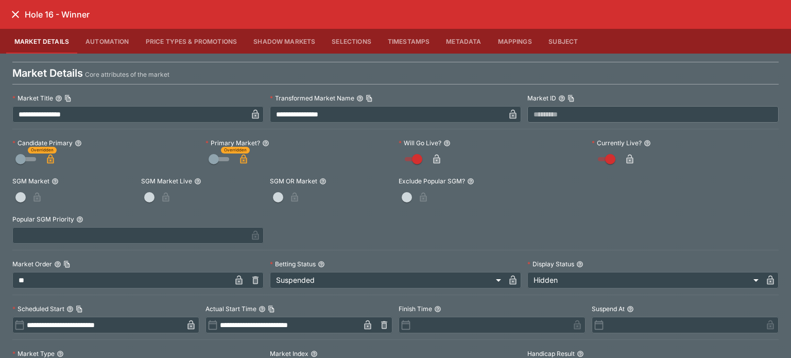
click at [18, 10] on icon "close" at bounding box center [15, 14] width 12 height 12
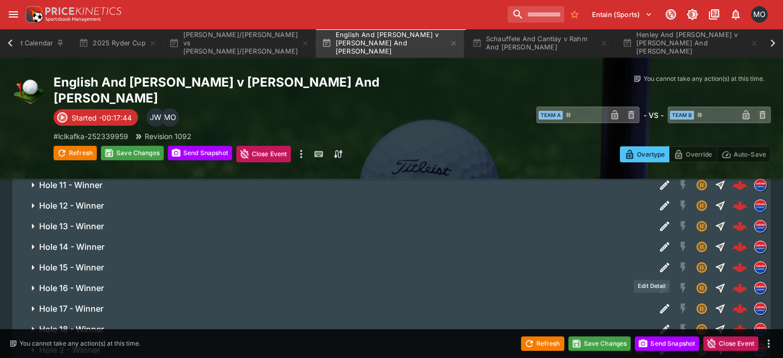
click at [651, 267] on body "**********" at bounding box center [391, 127] width 783 height 907
click at [658, 302] on icon "Edit Detail" at bounding box center [664, 308] width 12 height 12
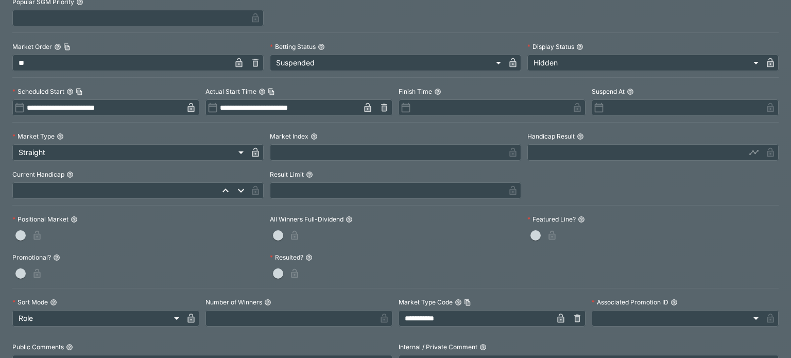
scroll to position [218, 0]
click at [558, 317] on icon "button" at bounding box center [560, 318] width 5 height 4
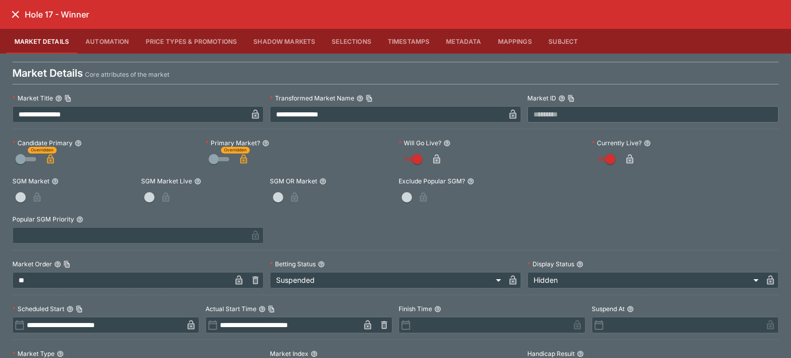
click at [12, 8] on button "close" at bounding box center [15, 14] width 19 height 19
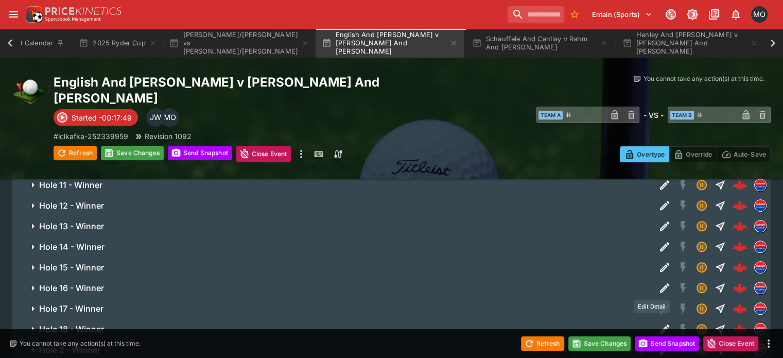
click at [658, 323] on icon "Edit Detail" at bounding box center [664, 329] width 12 height 12
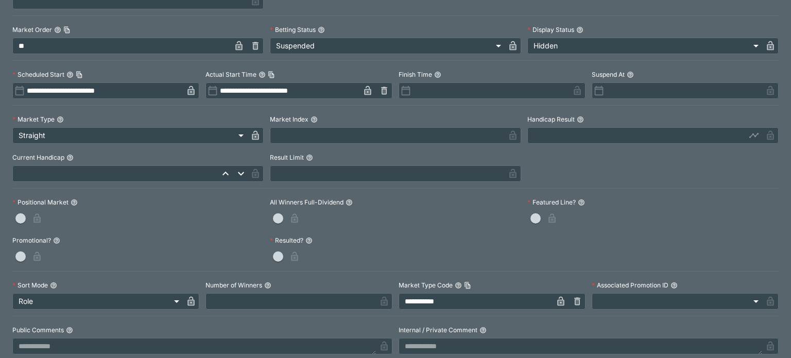
scroll to position [235, 0]
click at [557, 297] on icon "button" at bounding box center [560, 300] width 7 height 9
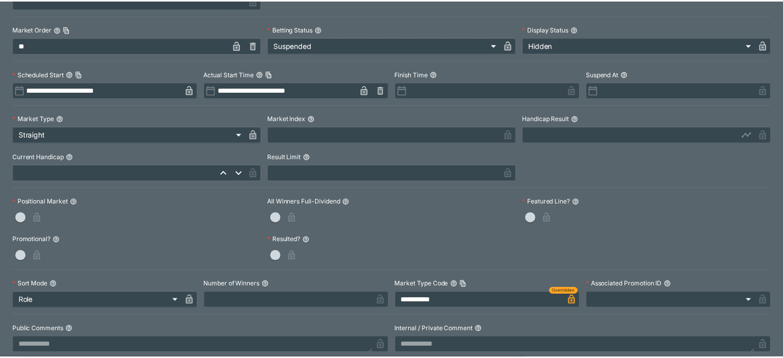
scroll to position [0, 0]
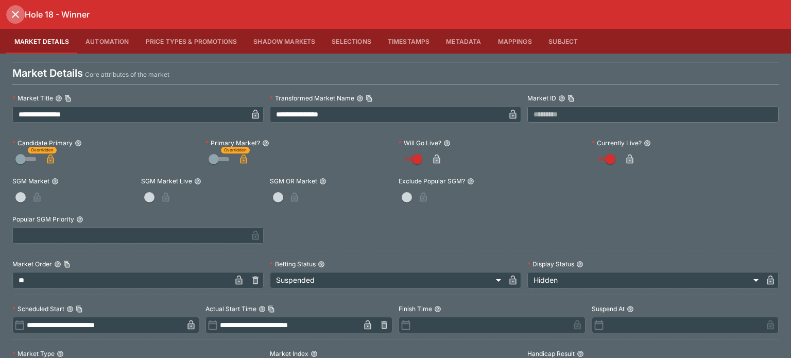
click at [13, 10] on icon "close" at bounding box center [15, 14] width 12 height 12
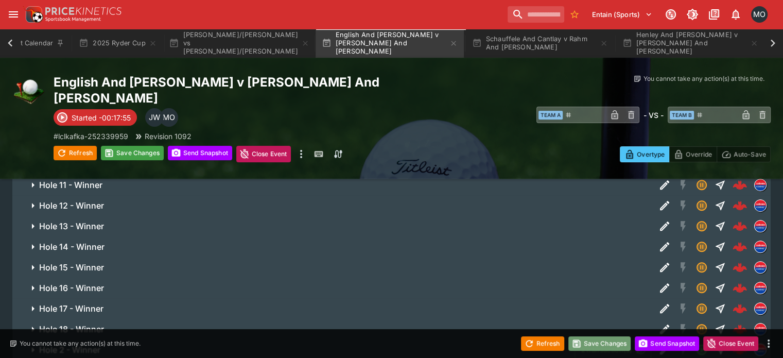
click at [611, 345] on button "Save Changes" at bounding box center [599, 343] width 63 height 14
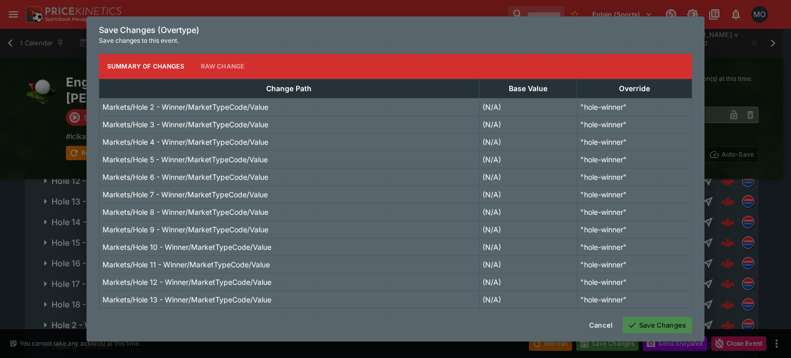
click at [661, 328] on button "Save Changes" at bounding box center [656, 325] width 69 height 16
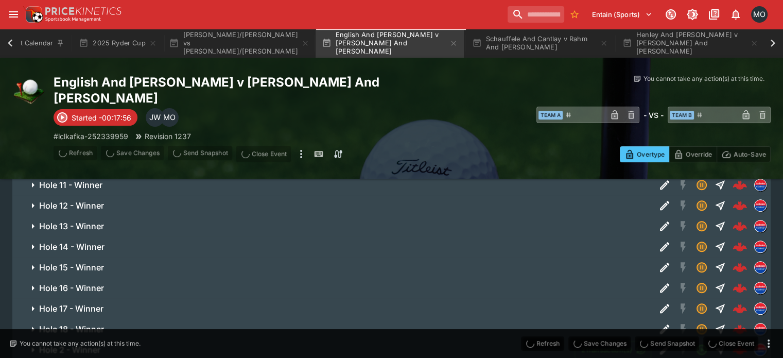
click at [655, 343] on span "Send Snapshot" at bounding box center [667, 343] width 64 height 14
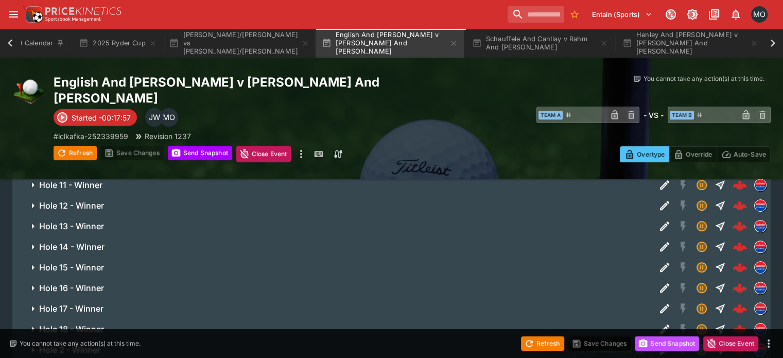
click at [655, 343] on button "Send Snapshot" at bounding box center [667, 343] width 64 height 14
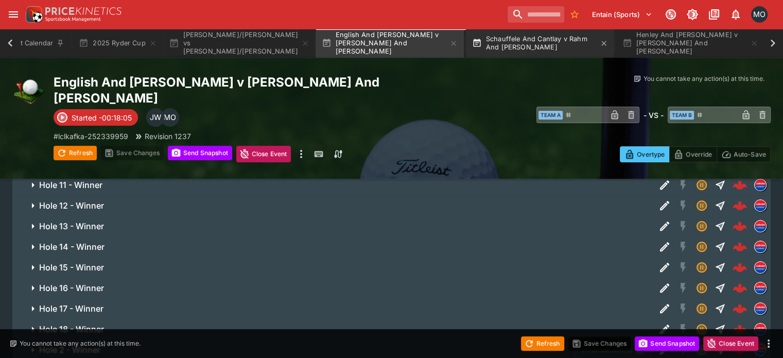
click at [524, 45] on button "Schauffele And Cantlay v Rahm And [PERSON_NAME]" at bounding box center [540, 43] width 148 height 29
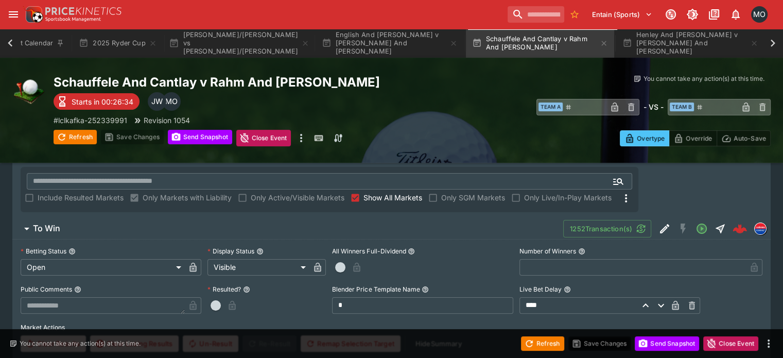
scroll to position [183, 0]
click at [414, 223] on span "To Win" at bounding box center [294, 228] width 522 height 11
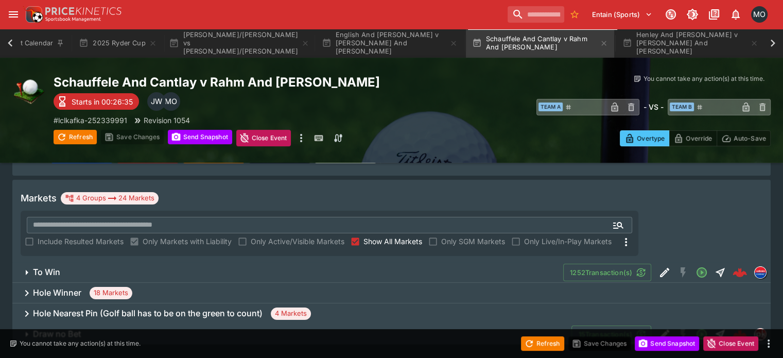
scroll to position [136, 0]
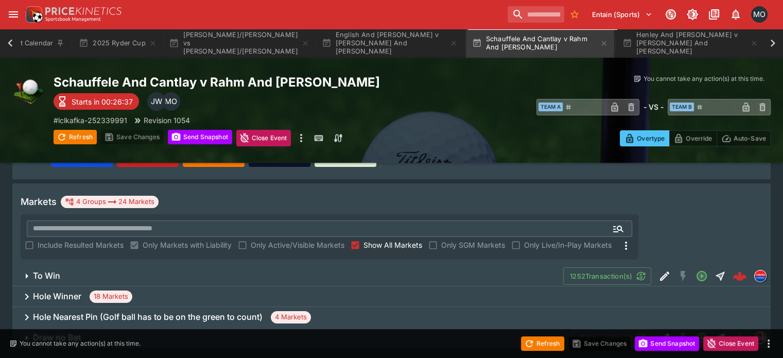
click at [484, 286] on div "Hole Winner 18 Markets" at bounding box center [391, 296] width 758 height 21
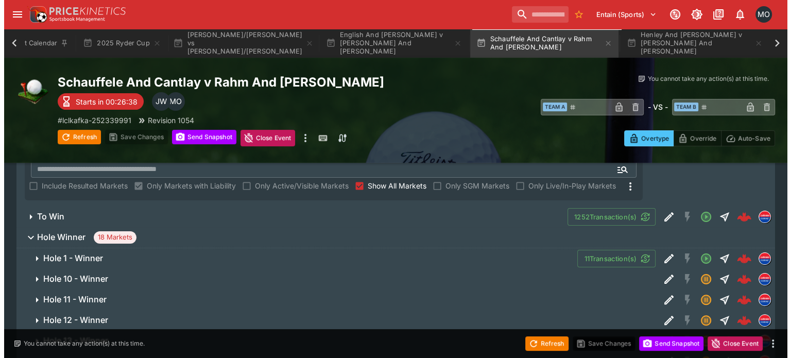
scroll to position [196, 0]
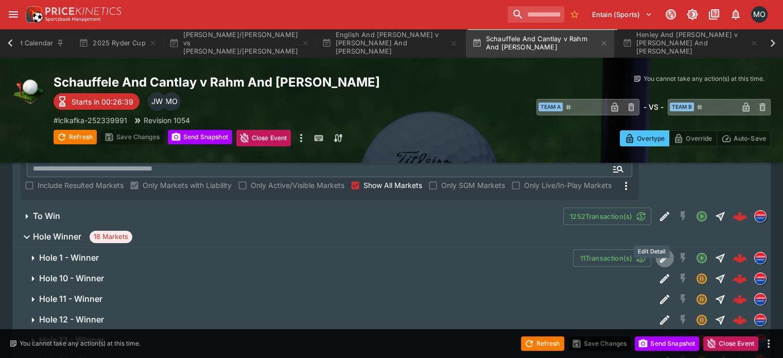
click at [655, 249] on button "Edit Detail" at bounding box center [664, 258] width 19 height 19
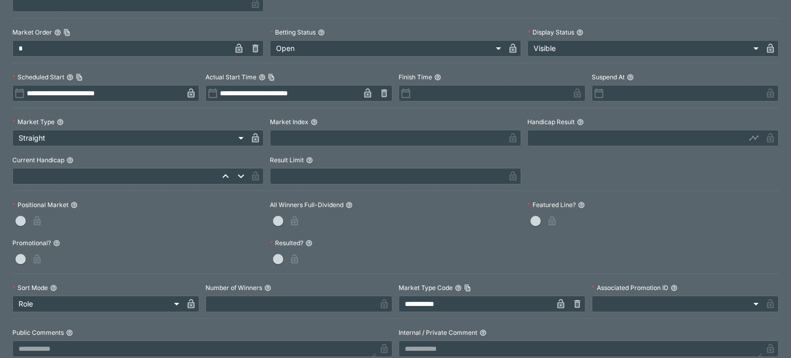
scroll to position [232, 0]
click at [558, 302] on icon "button" at bounding box center [560, 304] width 5 height 4
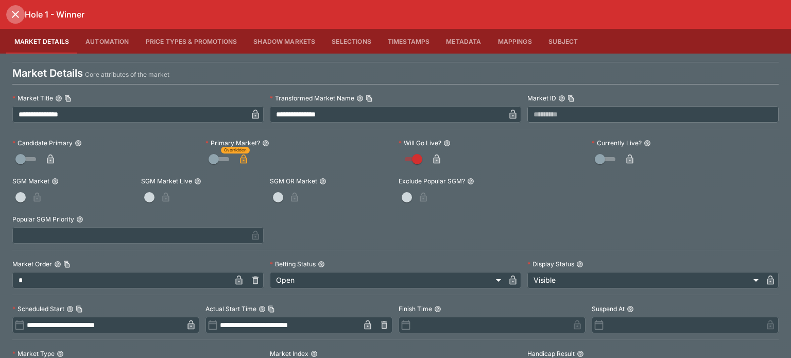
click at [9, 12] on icon "close" at bounding box center [15, 14] width 12 height 12
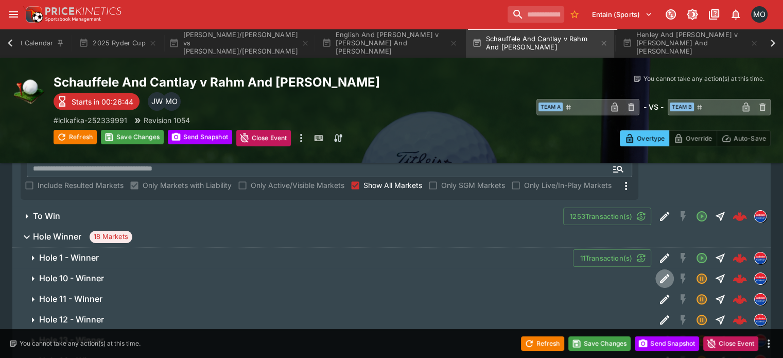
click at [658, 272] on icon "Edit Detail" at bounding box center [664, 278] width 12 height 12
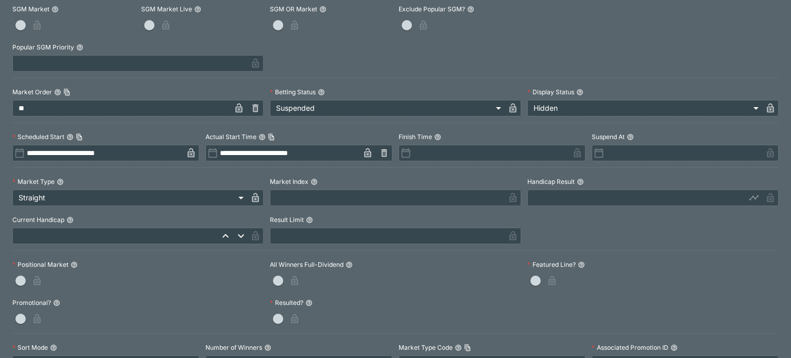
scroll to position [251, 0]
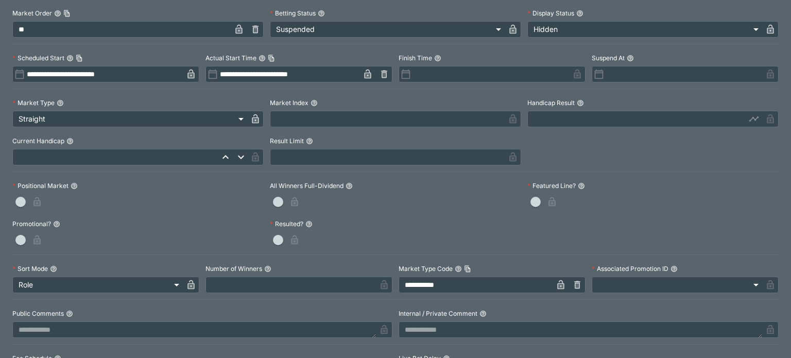
click at [558, 286] on icon "button" at bounding box center [560, 286] width 5 height 4
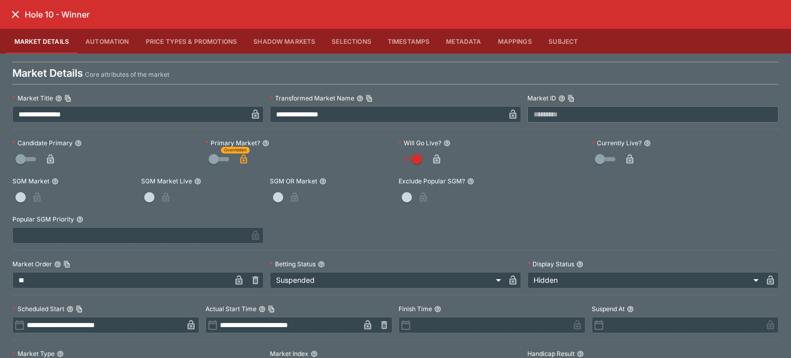
click at [12, 15] on icon "close" at bounding box center [15, 14] width 12 height 12
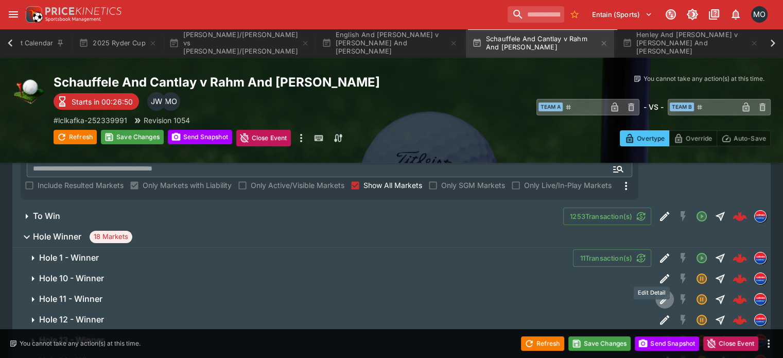
click at [660, 294] on icon "Edit Detail" at bounding box center [664, 298] width 9 height 9
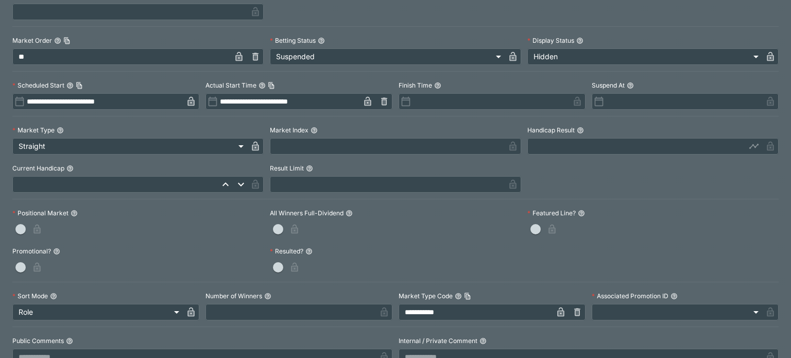
scroll to position [225, 0]
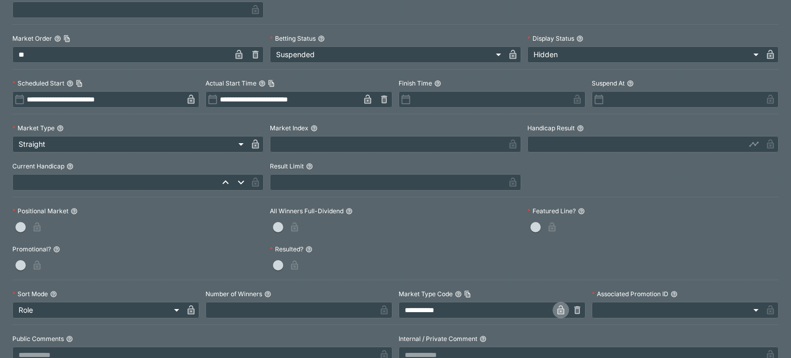
click at [555, 305] on icon "button" at bounding box center [560, 310] width 10 height 10
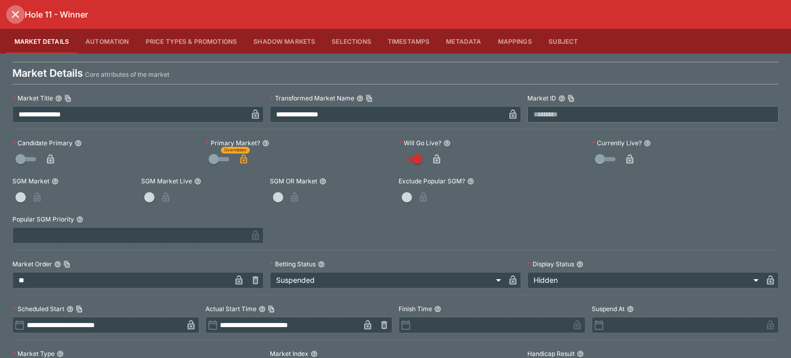
click at [14, 13] on icon "close" at bounding box center [15, 14] width 7 height 7
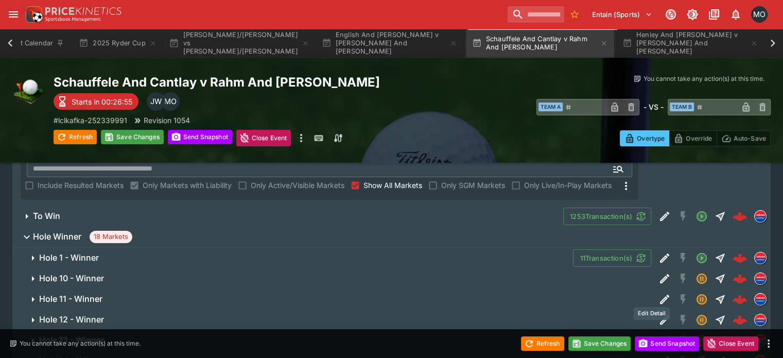
click at [660, 315] on icon "Edit Detail" at bounding box center [664, 319] width 9 height 9
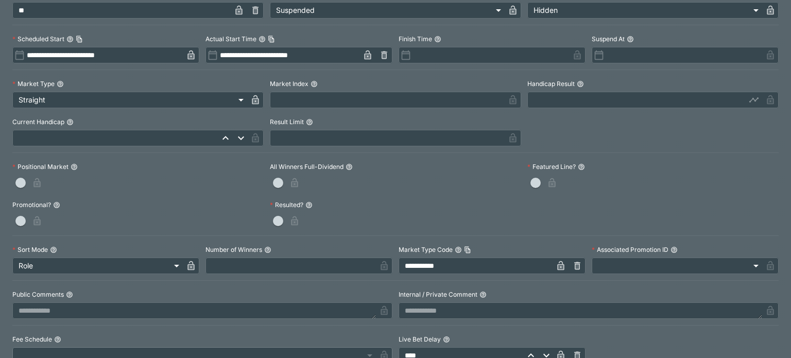
scroll to position [273, 0]
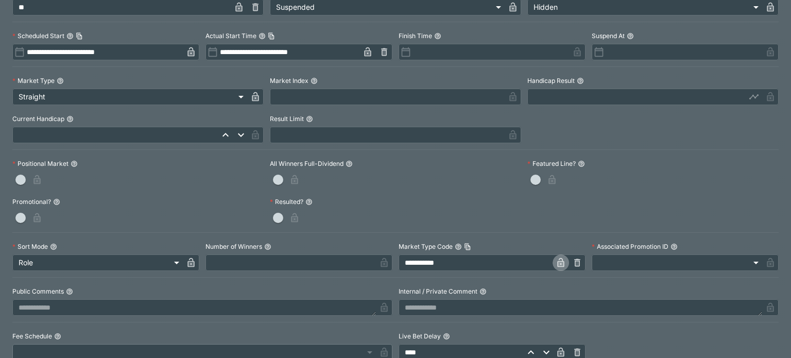
click at [557, 258] on icon "button" at bounding box center [560, 262] width 7 height 9
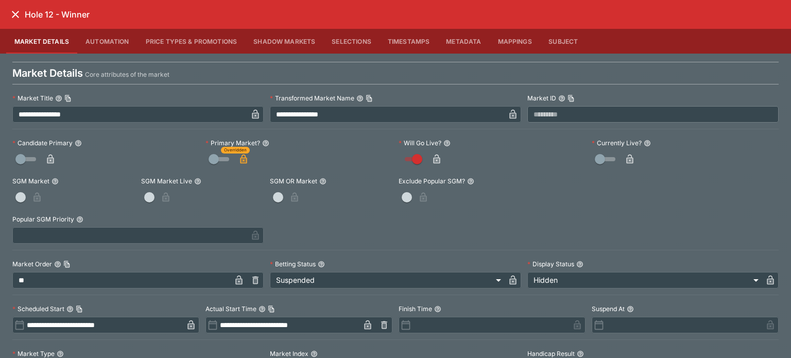
click at [10, 15] on icon "close" at bounding box center [15, 14] width 12 height 12
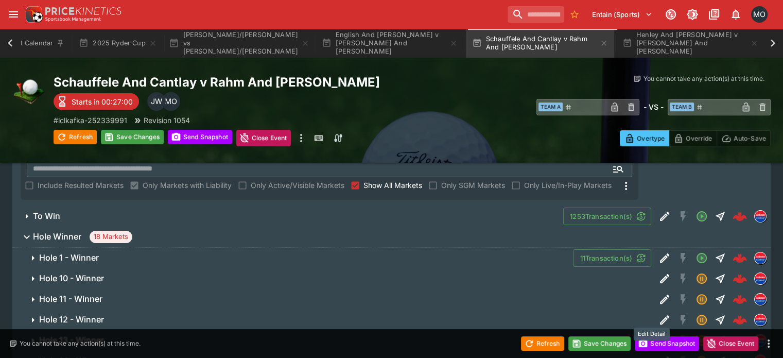
click at [658, 334] on icon "Edit Detail" at bounding box center [664, 340] width 12 height 12
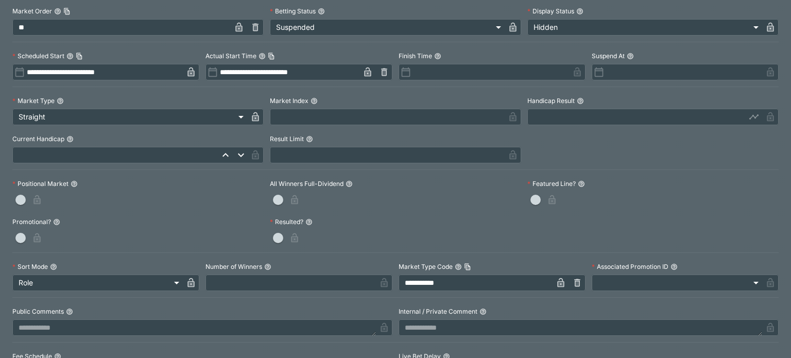
scroll to position [253, 0]
click at [558, 284] on icon "button" at bounding box center [560, 283] width 5 height 4
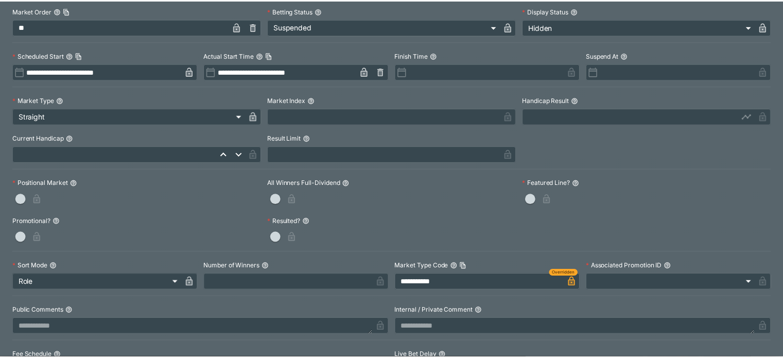
scroll to position [0, 0]
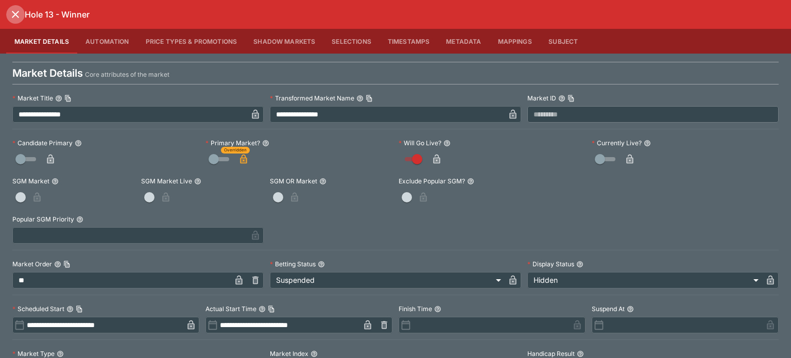
click at [15, 12] on icon "close" at bounding box center [15, 14] width 12 height 12
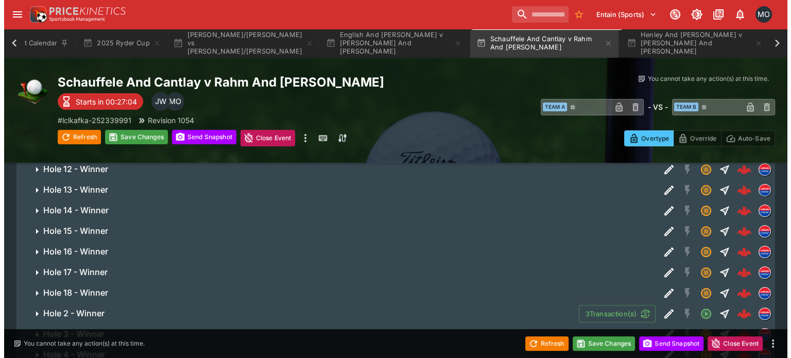
scroll to position [347, 0]
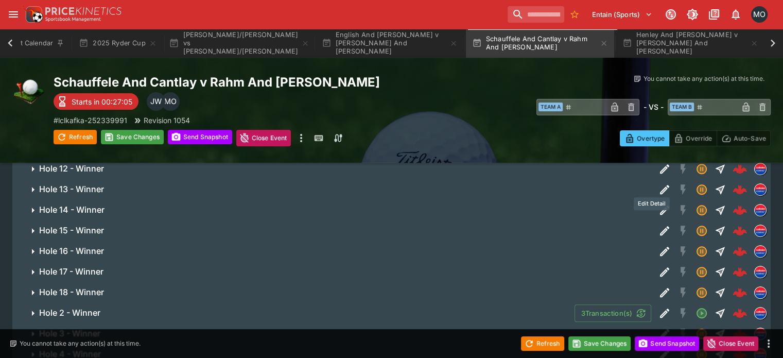
click at [658, 204] on icon "Edit Detail" at bounding box center [664, 210] width 12 height 12
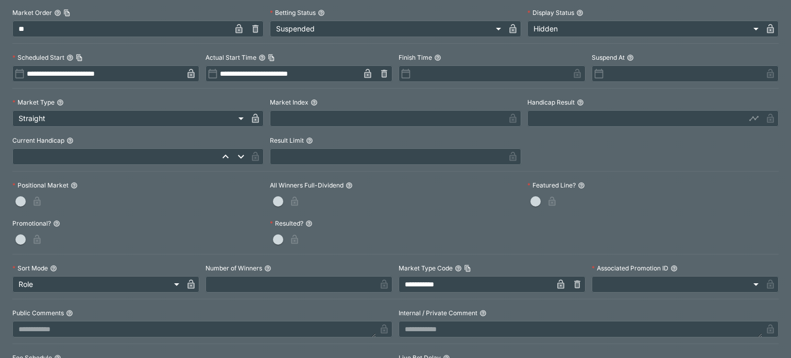
scroll to position [255, 0]
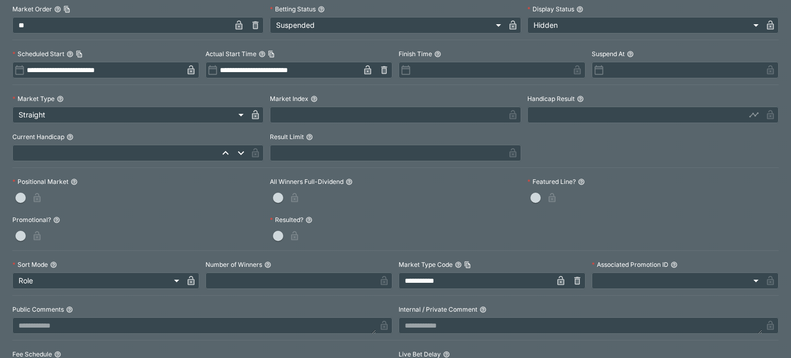
click at [555, 284] on icon "button" at bounding box center [560, 280] width 10 height 10
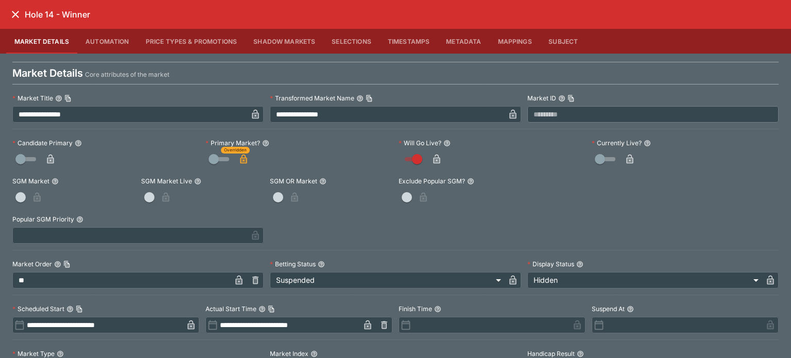
click at [12, 13] on icon "close" at bounding box center [15, 14] width 12 height 12
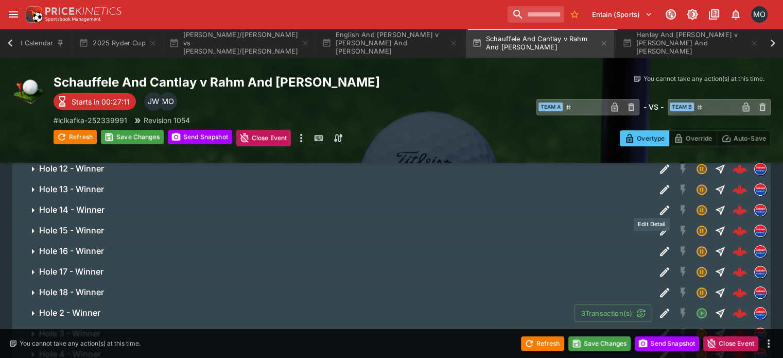
click at [658, 224] on icon "Edit Detail" at bounding box center [664, 230] width 12 height 12
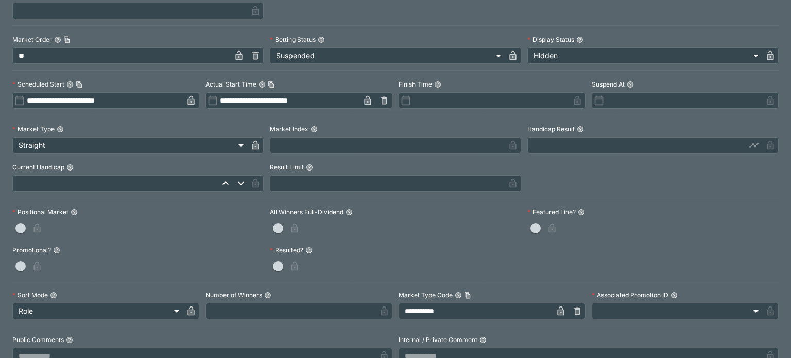
scroll to position [226, 0]
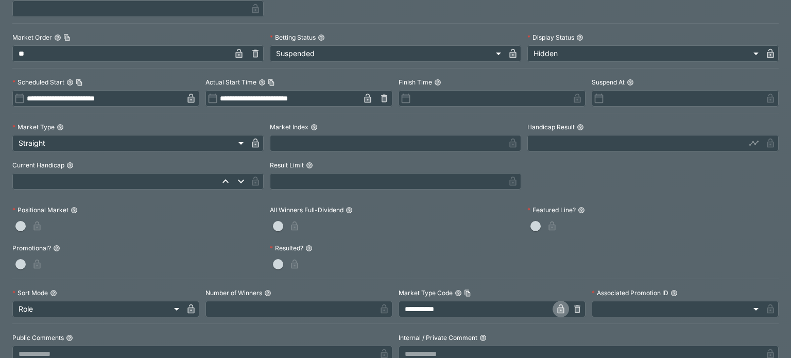
click at [557, 310] on icon "button" at bounding box center [560, 308] width 7 height 9
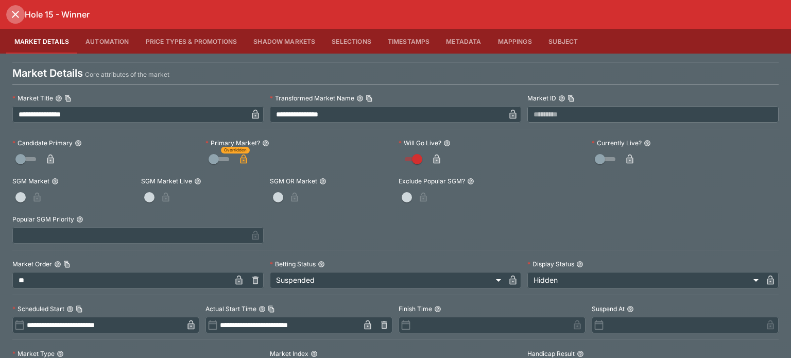
click at [13, 16] on icon "close" at bounding box center [15, 14] width 7 height 7
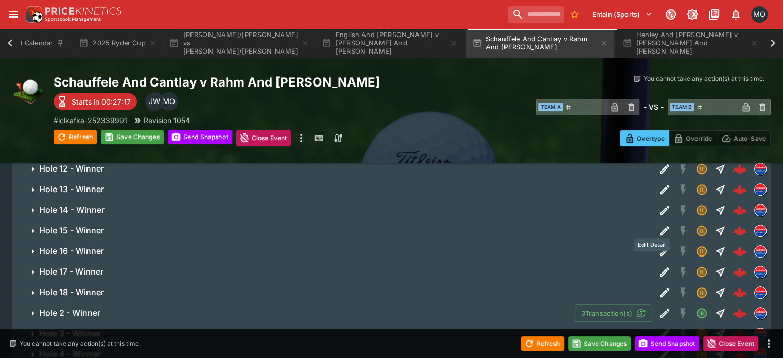
click at [658, 245] on icon "Edit Detail" at bounding box center [664, 251] width 12 height 12
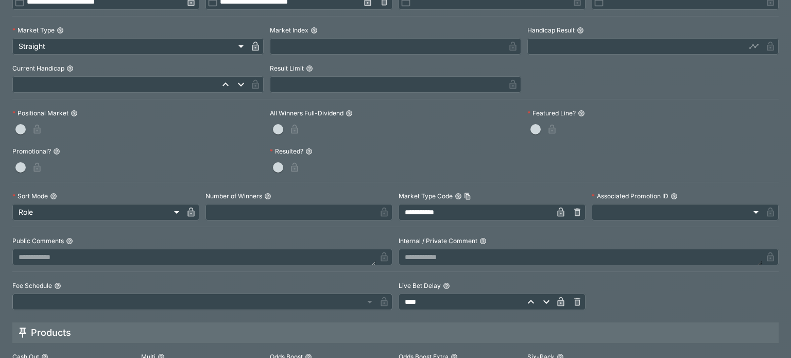
scroll to position [323, 0]
click at [557, 210] on icon "button" at bounding box center [560, 211] width 7 height 9
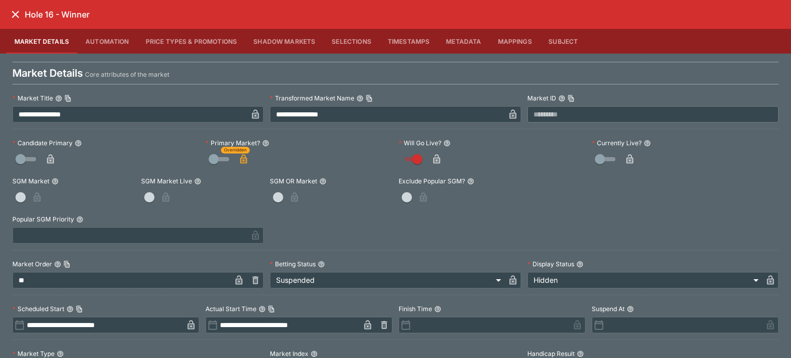
click at [13, 14] on icon "close" at bounding box center [15, 14] width 12 height 12
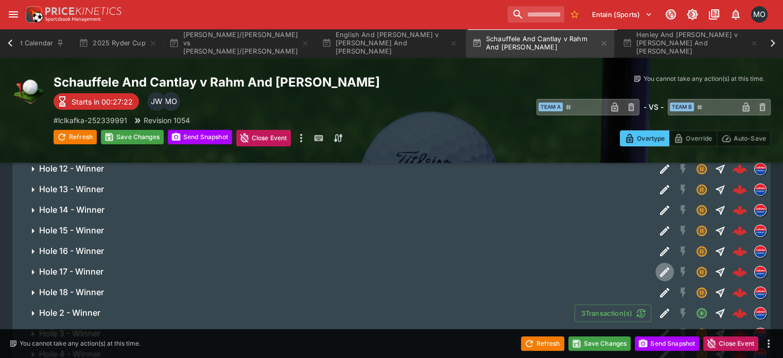
click at [658, 266] on icon "Edit Detail" at bounding box center [664, 272] width 12 height 12
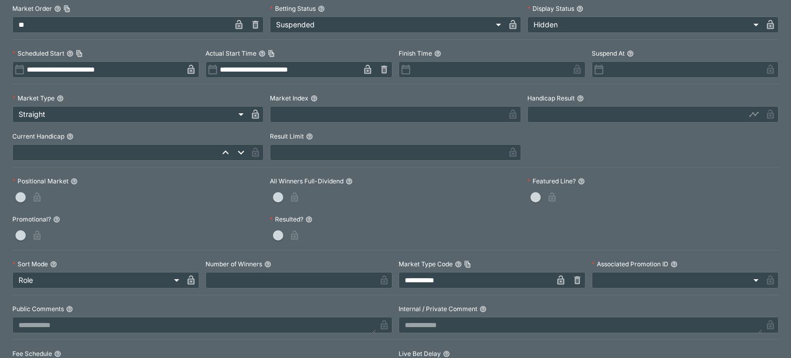
scroll to position [255, 0]
click at [558, 281] on icon "button" at bounding box center [560, 281] width 5 height 4
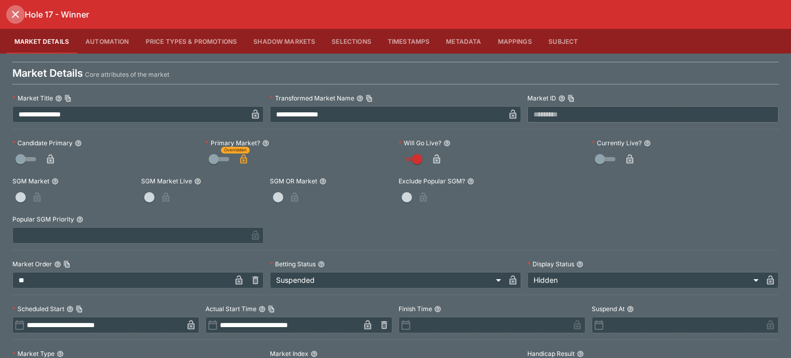
click at [16, 16] on icon "close" at bounding box center [15, 14] width 12 height 12
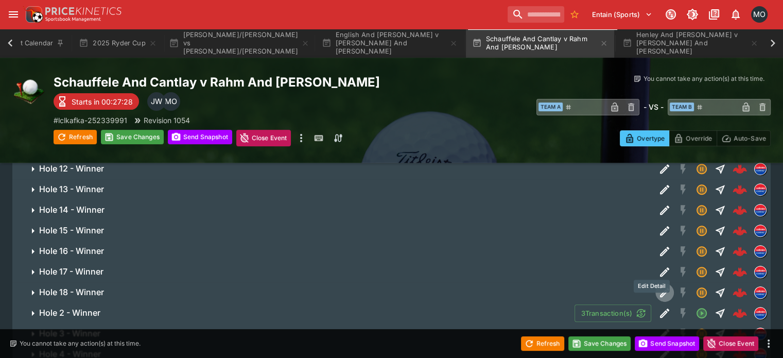
click at [658, 283] on button "Edit Detail" at bounding box center [664, 292] width 19 height 19
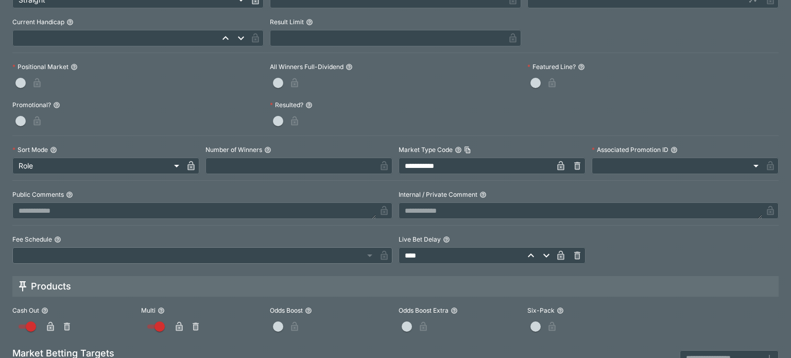
scroll to position [391, 0]
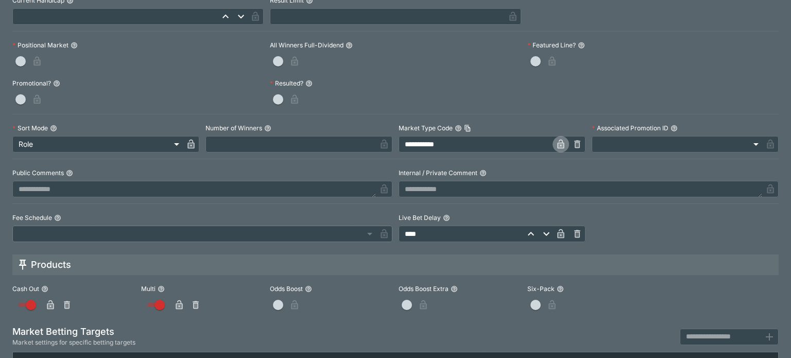
click at [555, 143] on icon "button" at bounding box center [560, 144] width 10 height 10
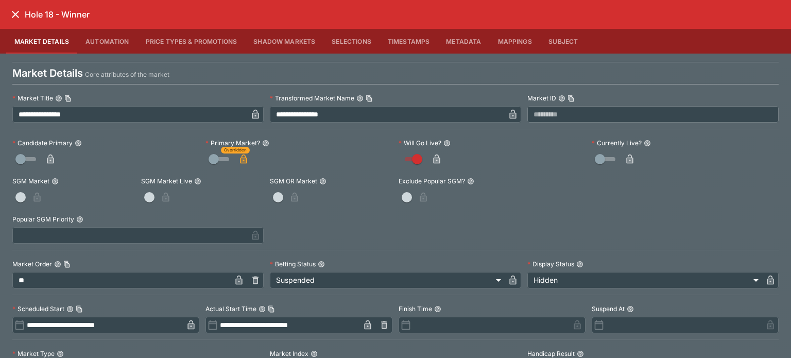
click at [18, 12] on icon "close" at bounding box center [15, 14] width 7 height 7
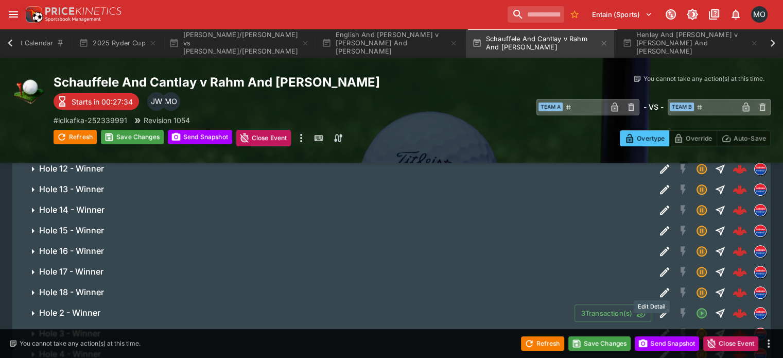
click at [658, 307] on icon "Edit Detail" at bounding box center [664, 313] width 12 height 12
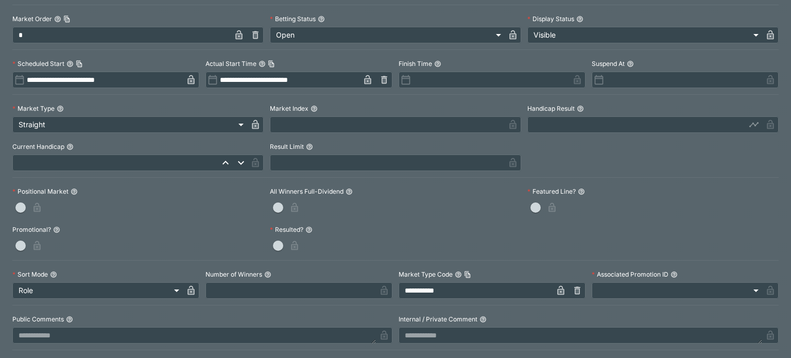
scroll to position [253, 0]
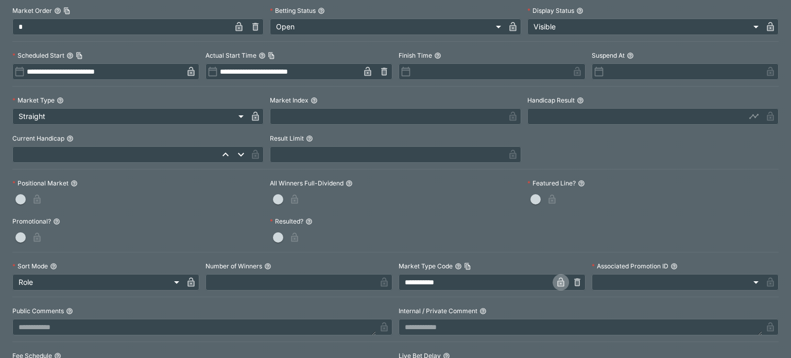
click at [558, 282] on icon "button" at bounding box center [560, 281] width 7 height 9
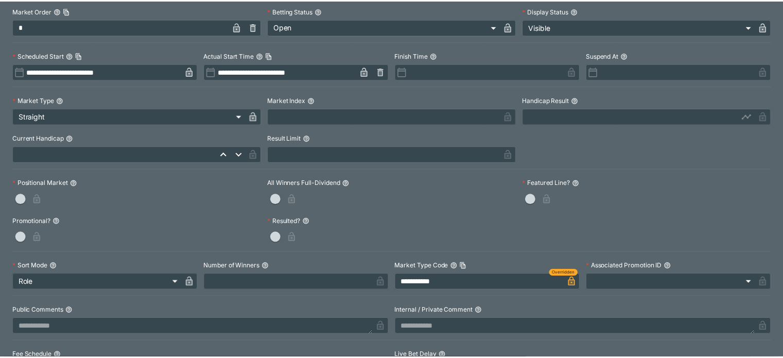
scroll to position [0, 0]
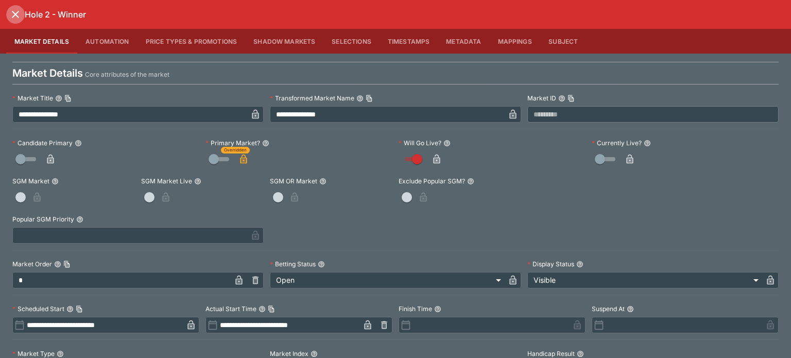
click at [10, 14] on icon "close" at bounding box center [15, 14] width 12 height 12
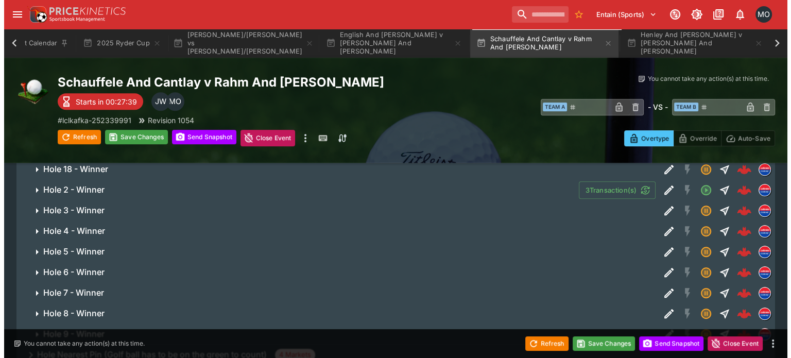
scroll to position [474, 0]
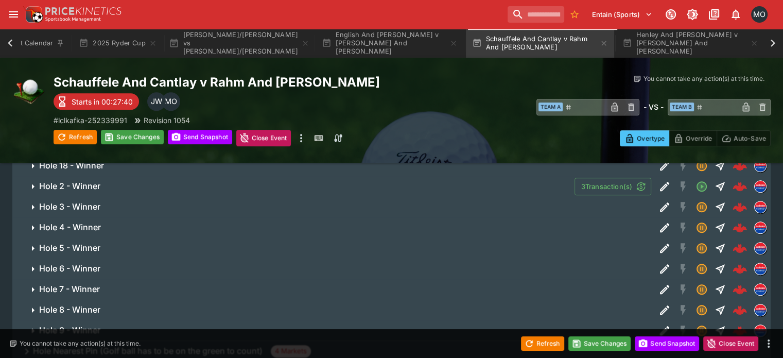
click at [660, 202] on icon "Edit Detail" at bounding box center [664, 206] width 9 height 9
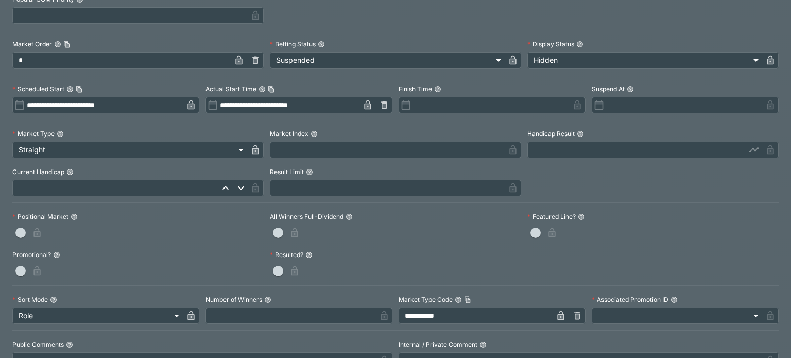
scroll to position [222, 0]
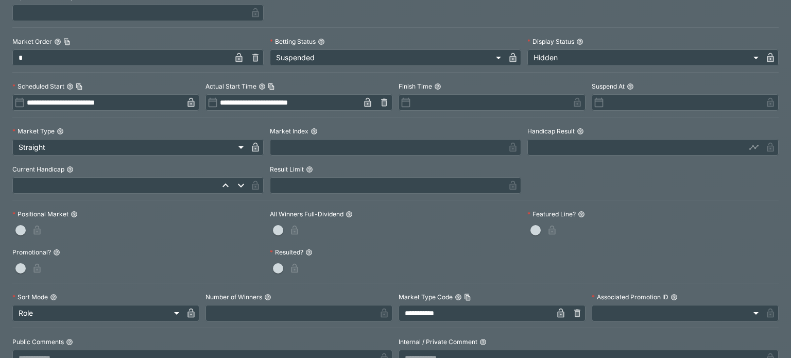
click at [557, 313] on icon "button" at bounding box center [560, 312] width 7 height 9
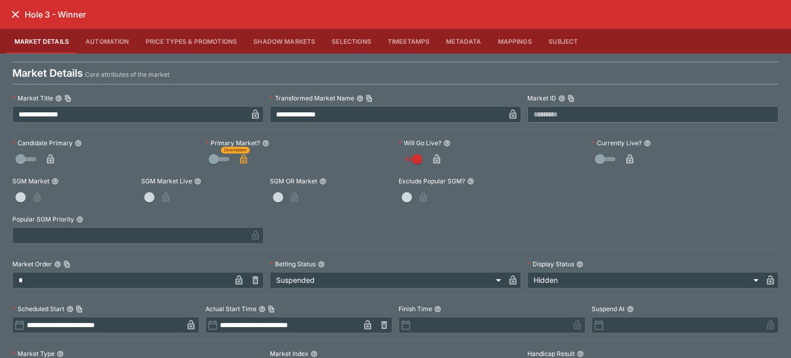
click at [18, 16] on icon "close" at bounding box center [15, 14] width 12 height 12
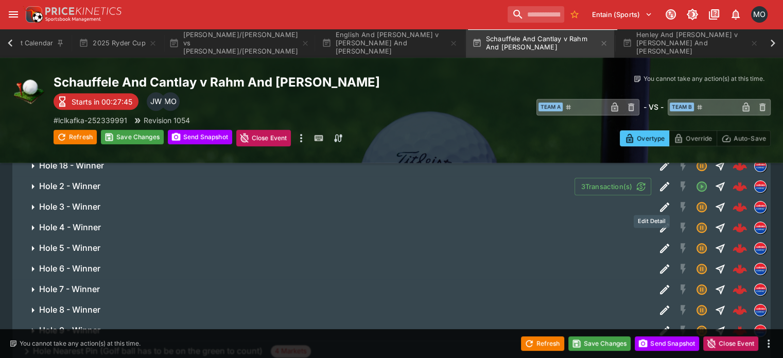
click at [658, 221] on icon "Edit Detail" at bounding box center [664, 227] width 12 height 12
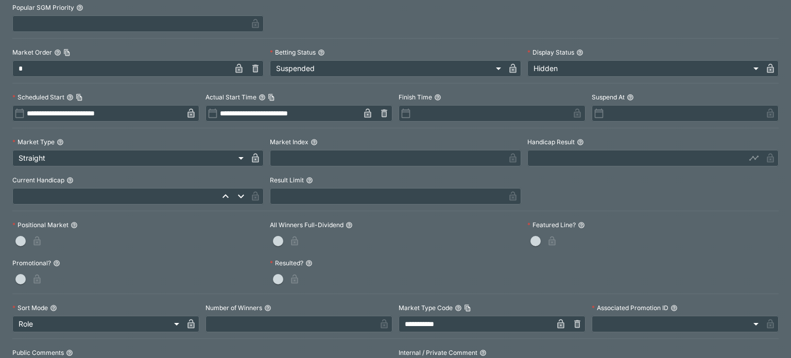
scroll to position [232, 0]
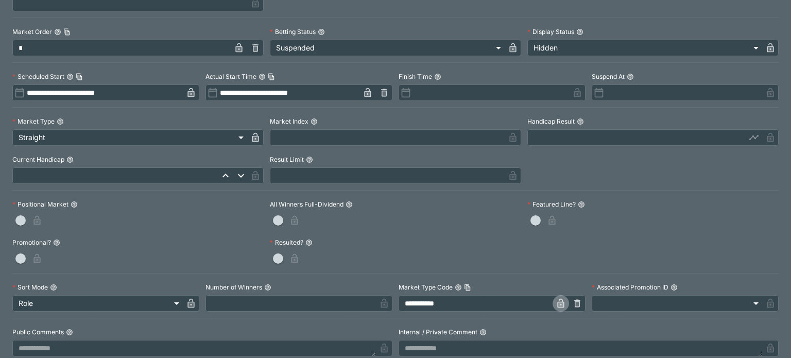
click at [557, 301] on icon "button" at bounding box center [560, 303] width 7 height 9
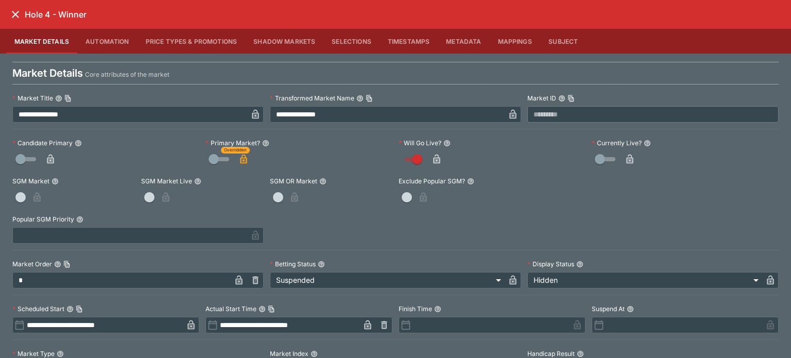
click at [12, 12] on icon "close" at bounding box center [15, 14] width 12 height 12
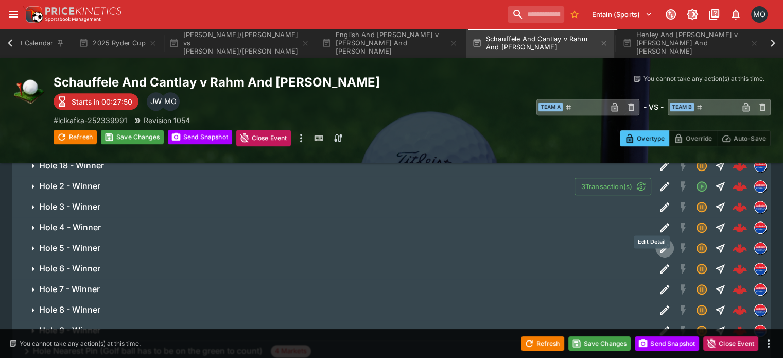
click at [660, 243] on icon "Edit Detail" at bounding box center [664, 247] width 9 height 9
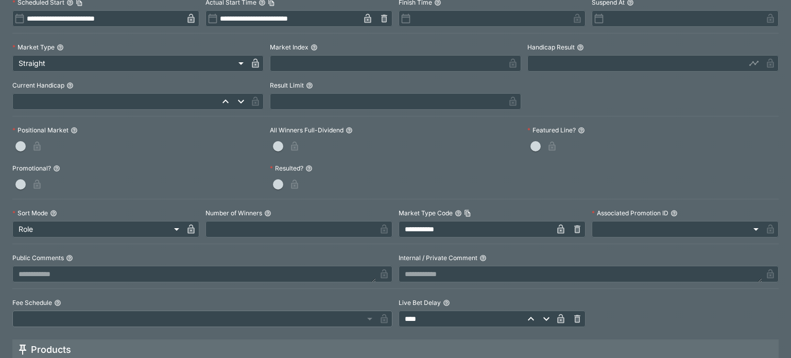
scroll to position [315, 0]
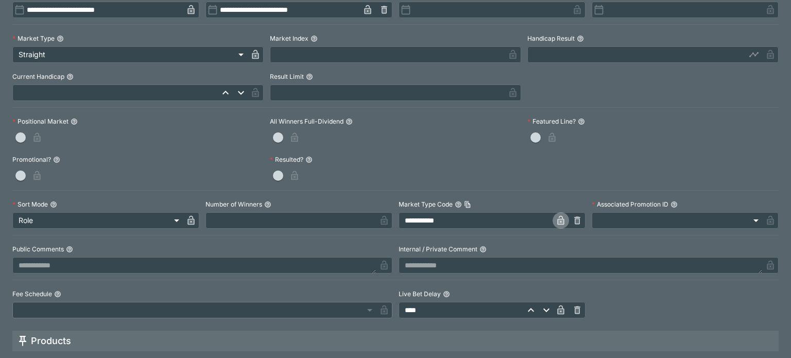
click at [557, 221] on icon "button" at bounding box center [560, 220] width 7 height 9
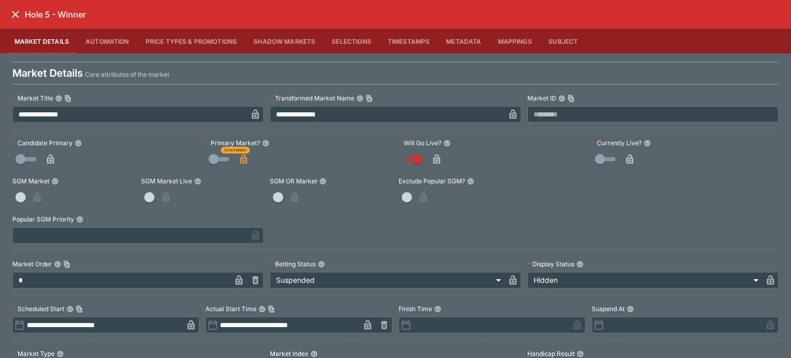
click at [20, 14] on icon "close" at bounding box center [15, 14] width 12 height 12
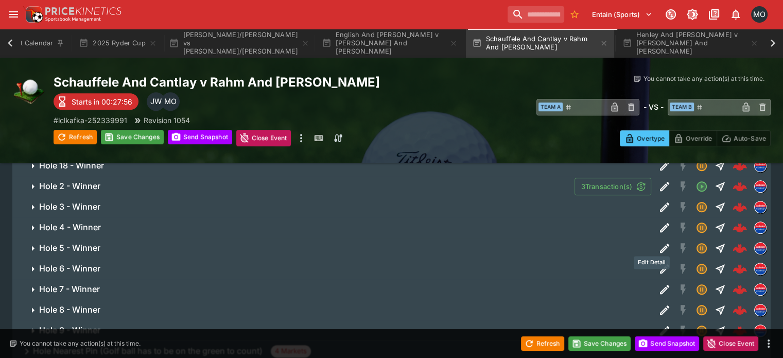
click at [658, 263] on icon "Edit Detail" at bounding box center [664, 269] width 12 height 12
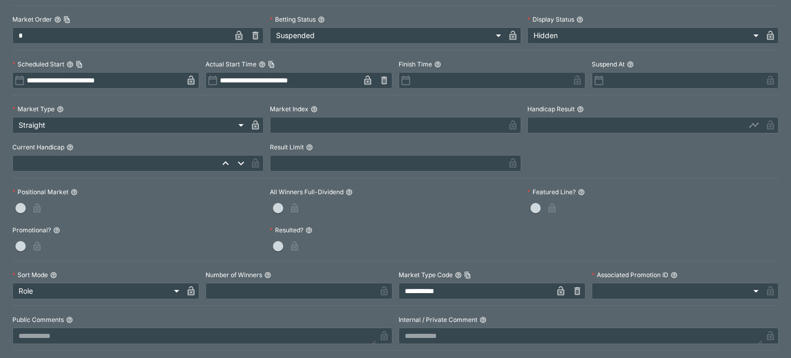
scroll to position [305, 0]
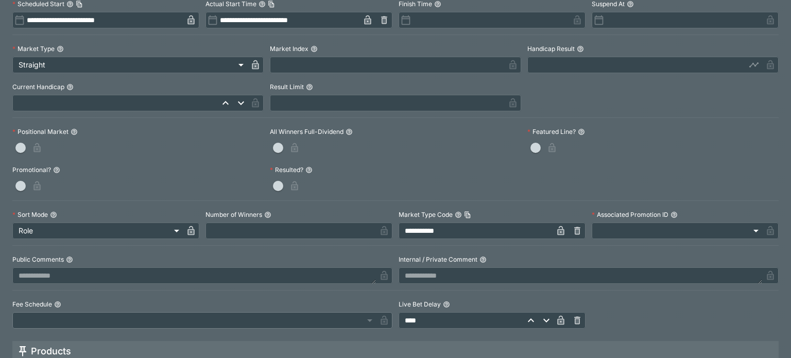
click at [558, 232] on icon "button" at bounding box center [560, 232] width 5 height 4
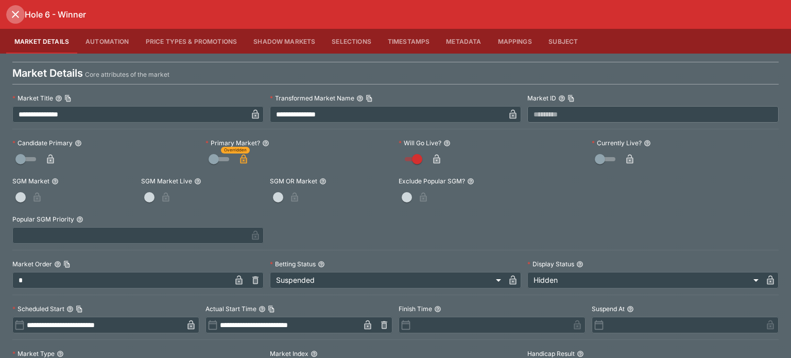
click at [10, 12] on icon "close" at bounding box center [15, 14] width 12 height 12
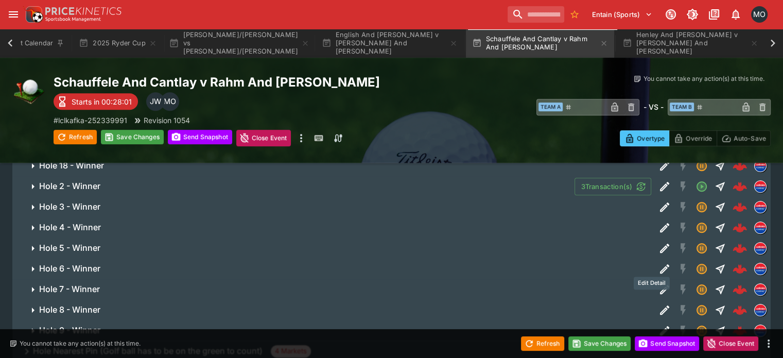
click at [660, 285] on icon "Edit Detail" at bounding box center [664, 289] width 9 height 9
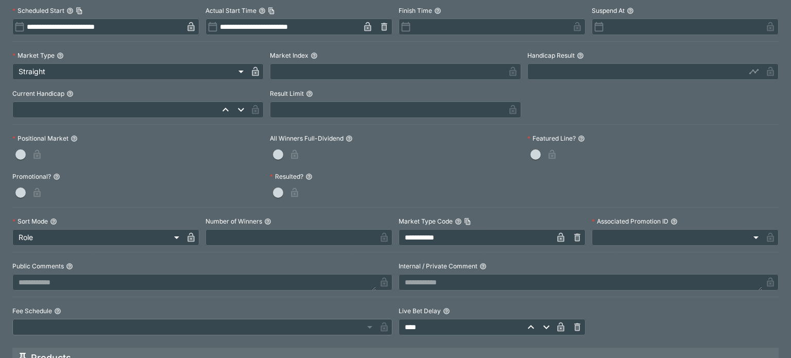
scroll to position [301, 0]
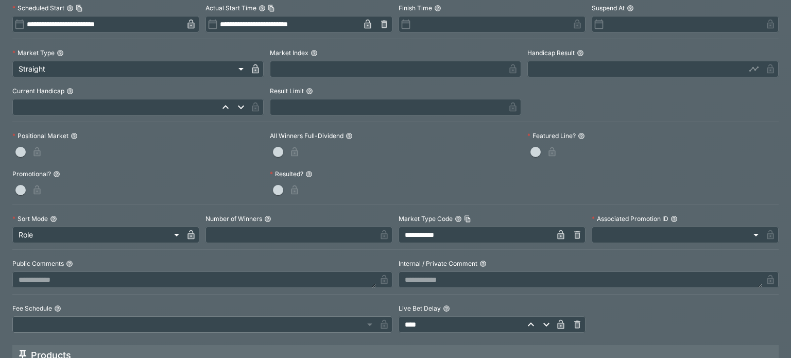
click at [557, 235] on icon "button" at bounding box center [560, 234] width 7 height 9
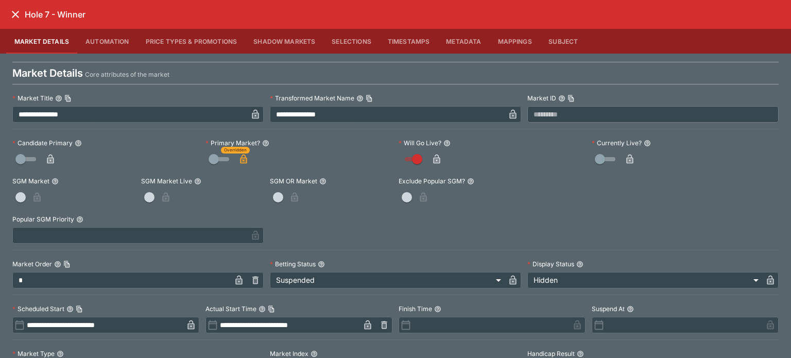
click at [12, 10] on icon "close" at bounding box center [15, 14] width 12 height 12
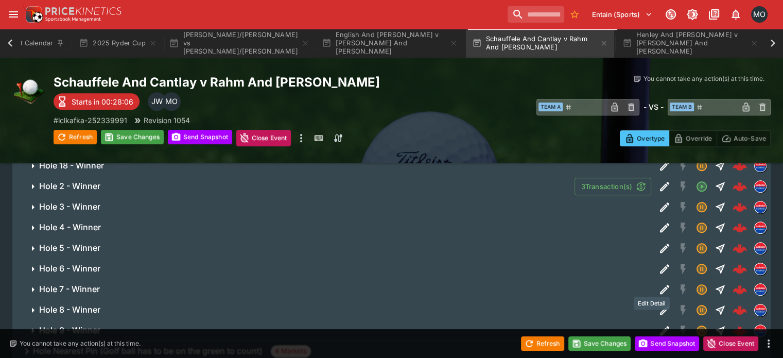
click at [661, 308] on icon "Edit Detail" at bounding box center [663, 310] width 5 height 5
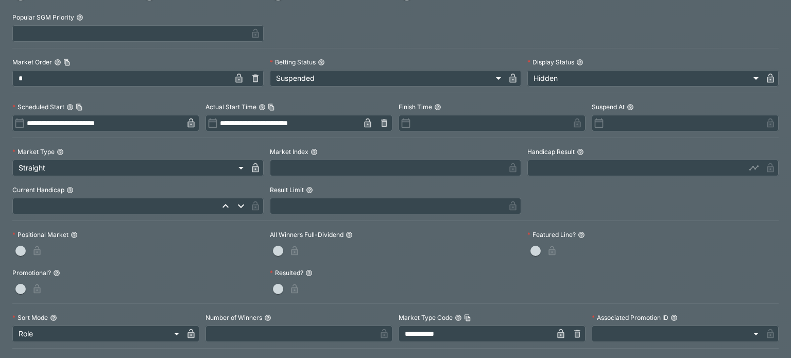
scroll to position [214, 0]
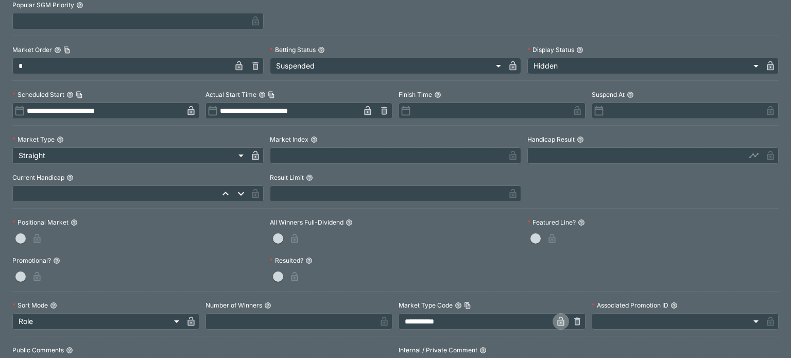
click at [557, 318] on icon "button" at bounding box center [560, 321] width 7 height 9
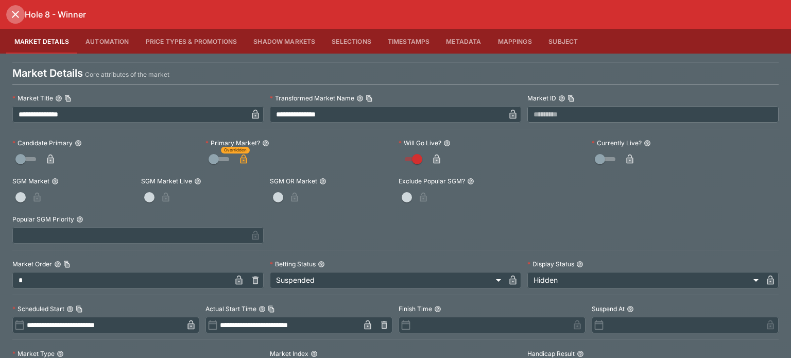
click at [19, 15] on icon "close" at bounding box center [15, 14] width 12 height 12
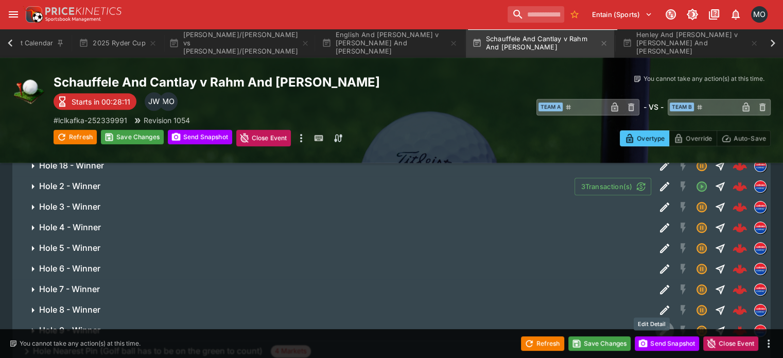
click at [655, 321] on button "Edit Detail" at bounding box center [664, 330] width 19 height 19
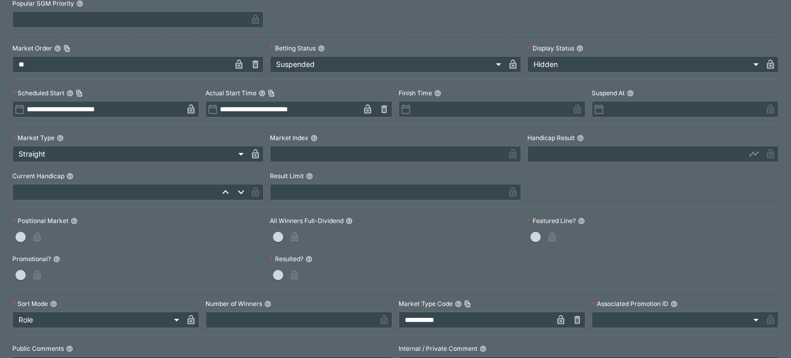
scroll to position [216, 0]
click at [558, 318] on icon "button" at bounding box center [560, 320] width 5 height 4
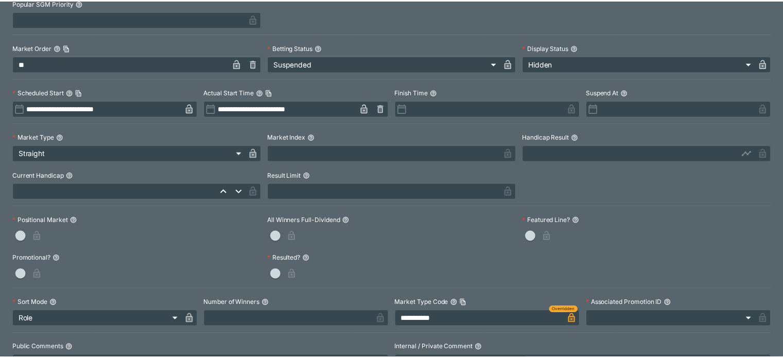
scroll to position [0, 0]
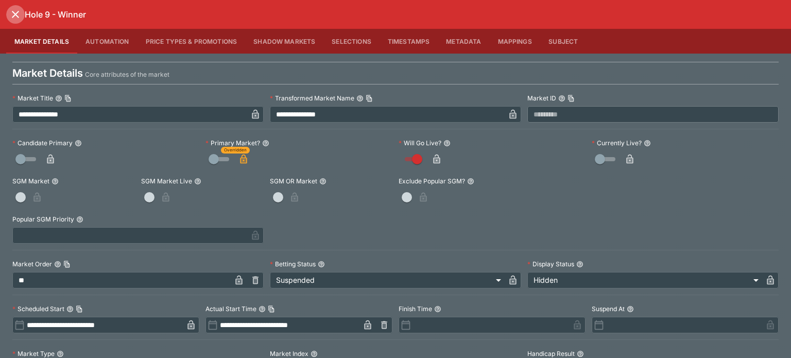
click at [15, 9] on icon "close" at bounding box center [15, 14] width 12 height 12
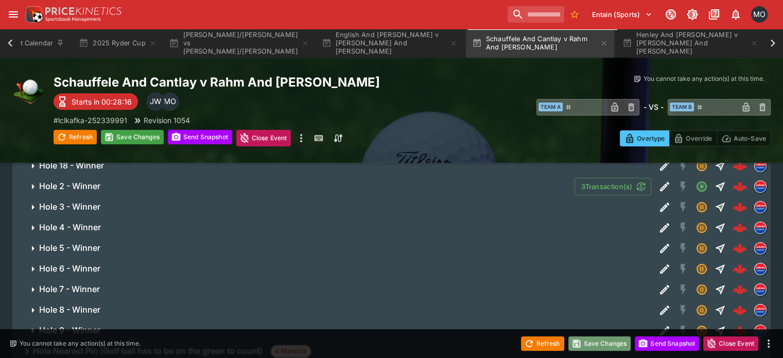
click at [593, 338] on button "Save Changes" at bounding box center [599, 343] width 63 height 14
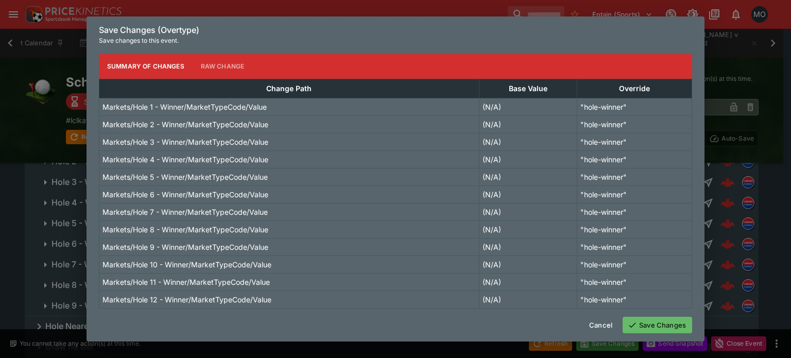
click at [655, 322] on button "Save Changes" at bounding box center [656, 325] width 69 height 16
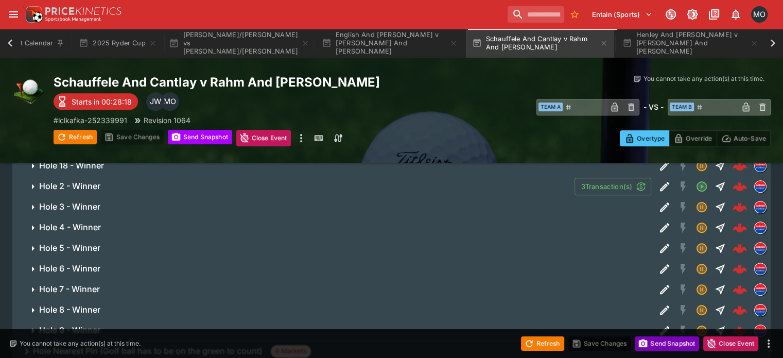
click at [664, 343] on button "Send Snapshot" at bounding box center [667, 343] width 64 height 14
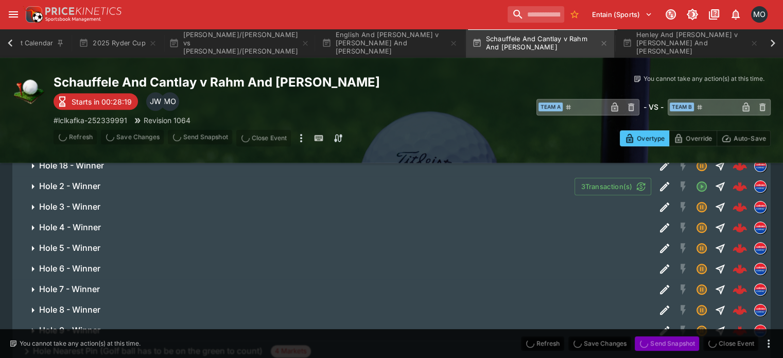
click at [664, 343] on span "Send Snapshot" at bounding box center [667, 343] width 64 height 14
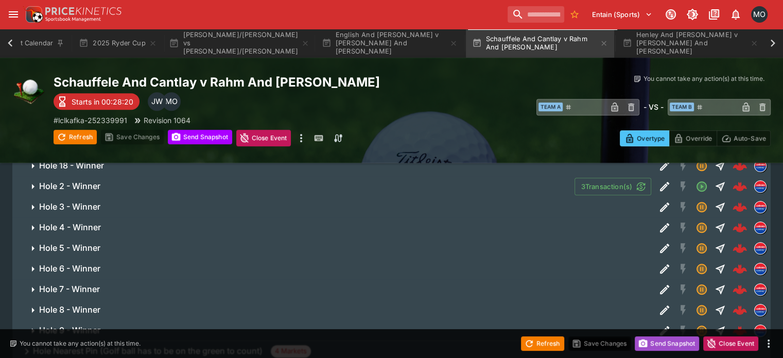
click at [664, 343] on button "Send Snapshot" at bounding box center [667, 343] width 64 height 14
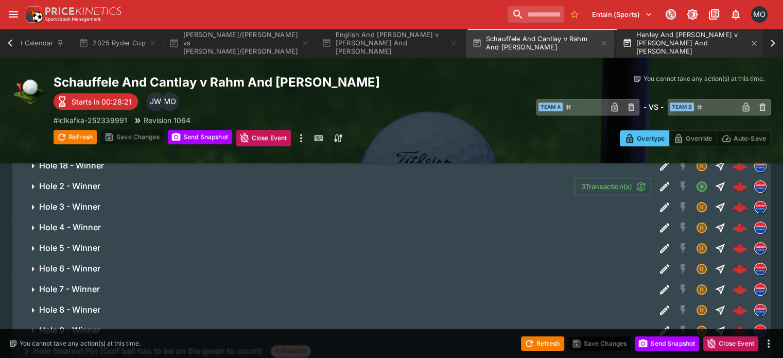
click at [679, 47] on button "Henley And [PERSON_NAME] v [PERSON_NAME] And [PERSON_NAME]" at bounding box center [690, 43] width 148 height 29
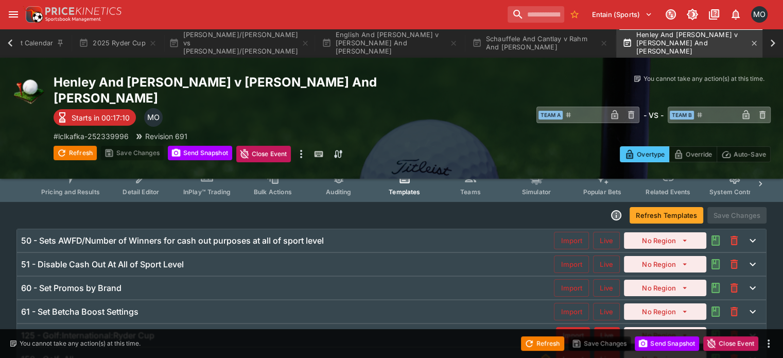
scroll to position [16, 0]
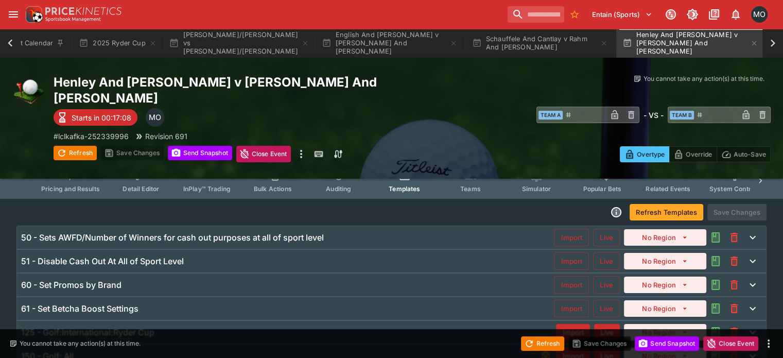
click at [90, 185] on span "Pricing and Results" at bounding box center [70, 189] width 59 height 8
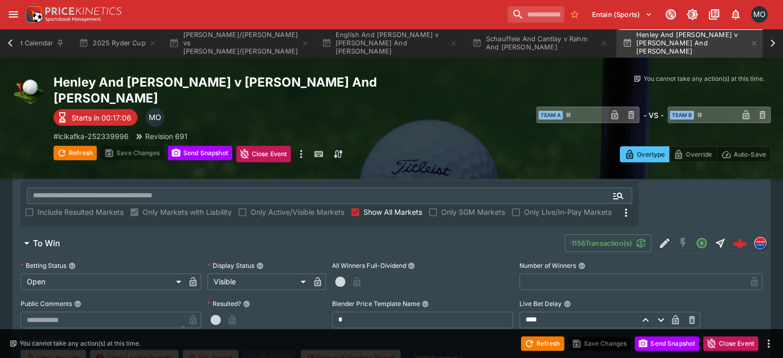
scroll to position [191, 0]
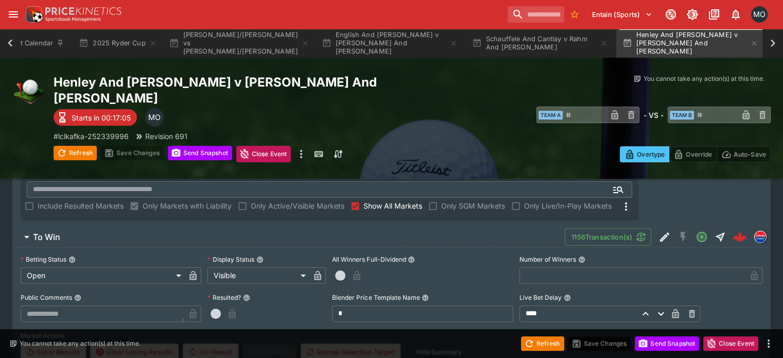
click at [317, 232] on span "To Win" at bounding box center [295, 237] width 524 height 11
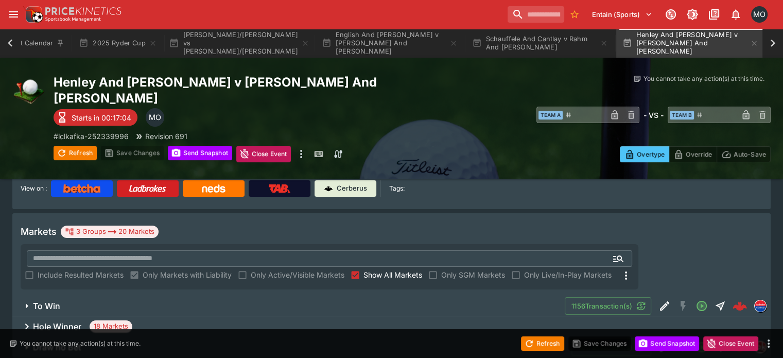
scroll to position [116, 0]
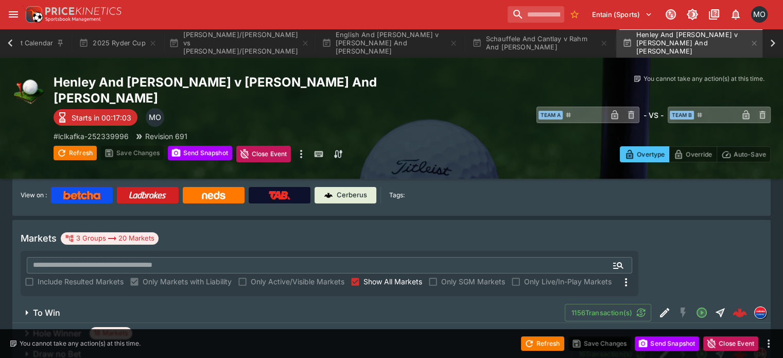
click at [346, 323] on div "Hole Winner 18 Markets" at bounding box center [391, 333] width 758 height 21
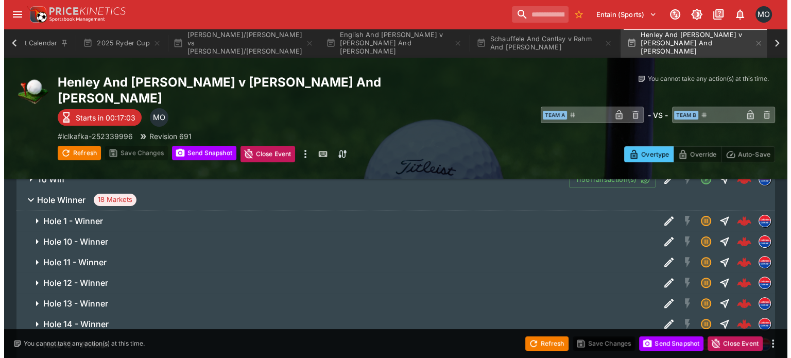
scroll to position [249, 0]
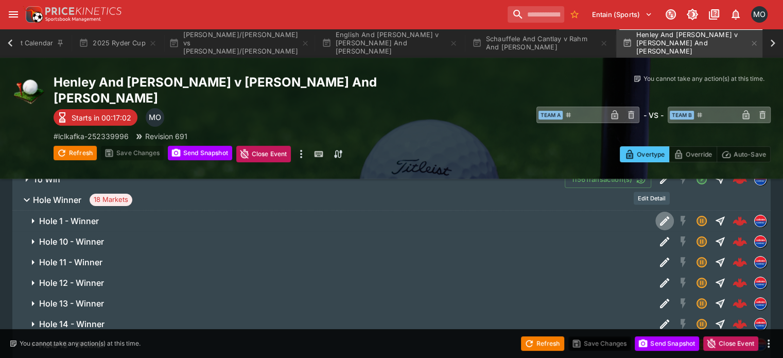
click at [658, 215] on icon "Edit Detail" at bounding box center [664, 221] width 12 height 12
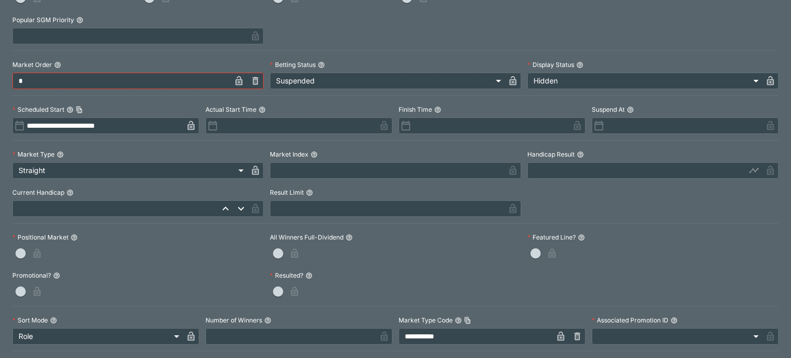
scroll to position [206, 0]
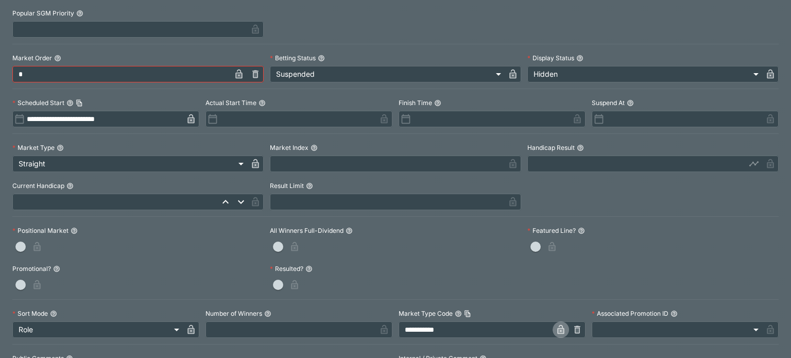
click at [555, 327] on icon "button" at bounding box center [560, 329] width 10 height 10
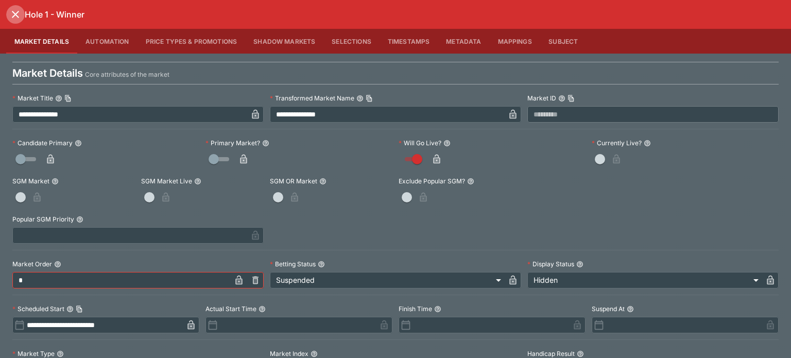
click at [17, 10] on icon "close" at bounding box center [15, 14] width 12 height 12
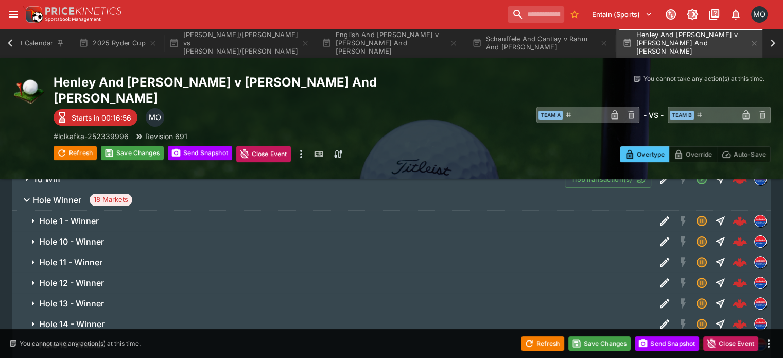
click at [658, 235] on icon "Edit Detail" at bounding box center [664, 241] width 12 height 12
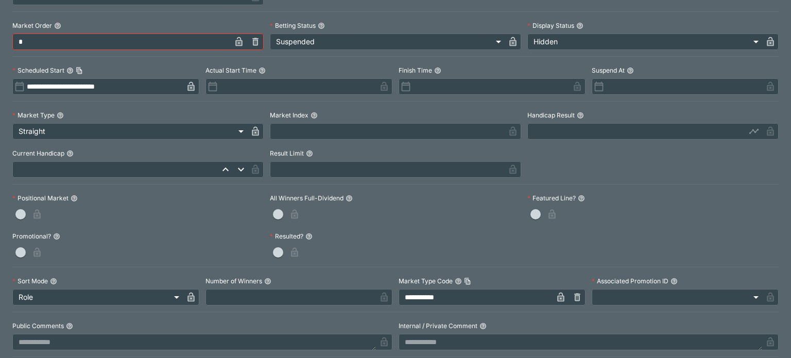
scroll to position [239, 0]
click at [552, 295] on button "button" at bounding box center [560, 296] width 16 height 16
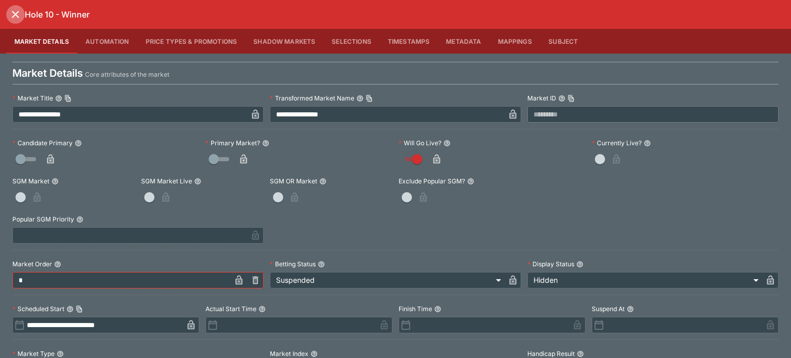
click at [14, 17] on icon "close" at bounding box center [15, 14] width 12 height 12
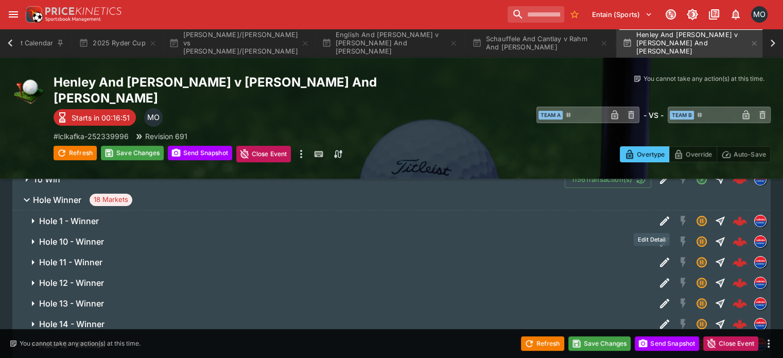
click at [658, 256] on icon "Edit Detail" at bounding box center [664, 262] width 12 height 12
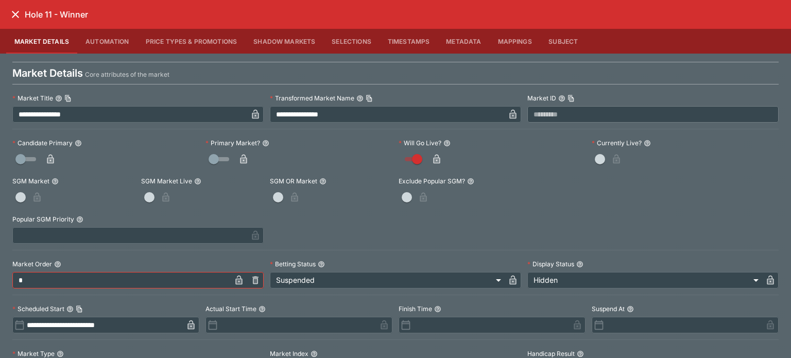
scroll to position [235, 0]
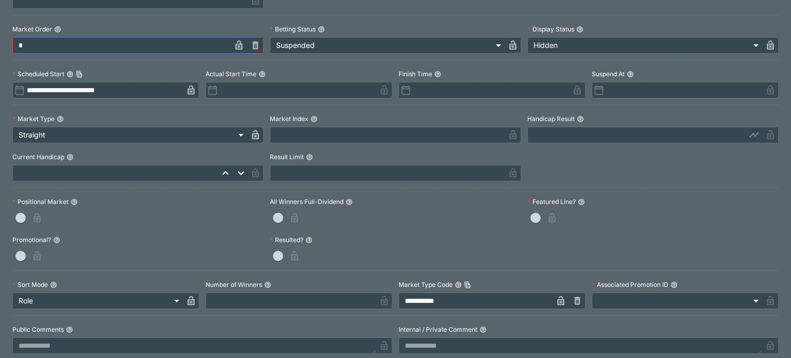
click at [557, 301] on icon "button" at bounding box center [560, 300] width 7 height 9
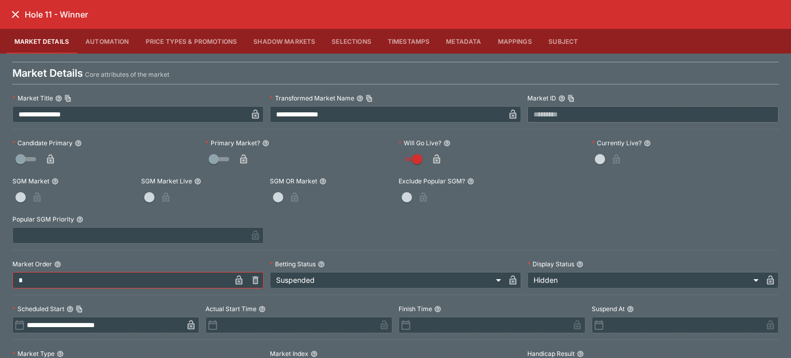
scroll to position [0, 0]
click at [13, 12] on icon "close" at bounding box center [15, 14] width 7 height 7
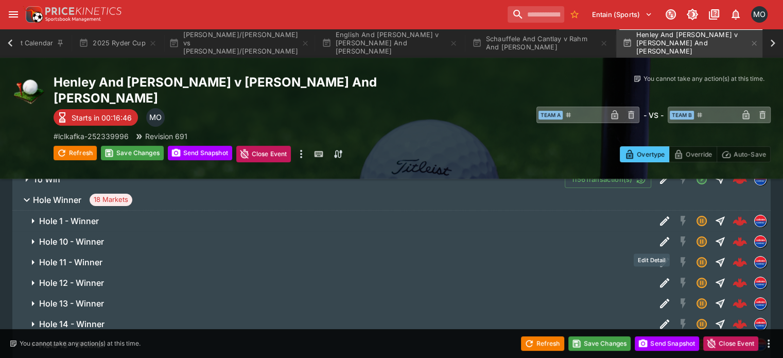
click at [658, 276] on icon "Edit Detail" at bounding box center [664, 282] width 12 height 12
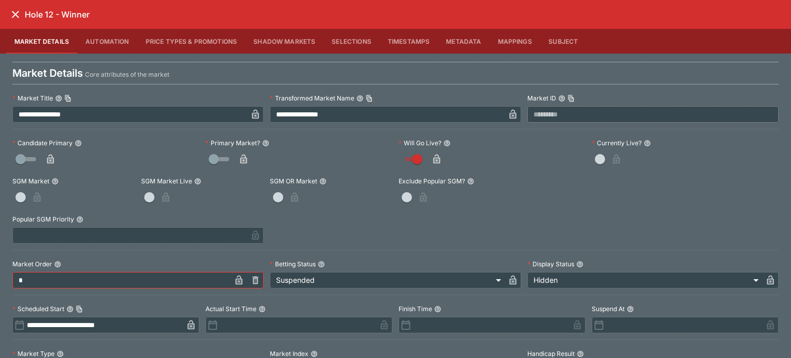
scroll to position [262, 0]
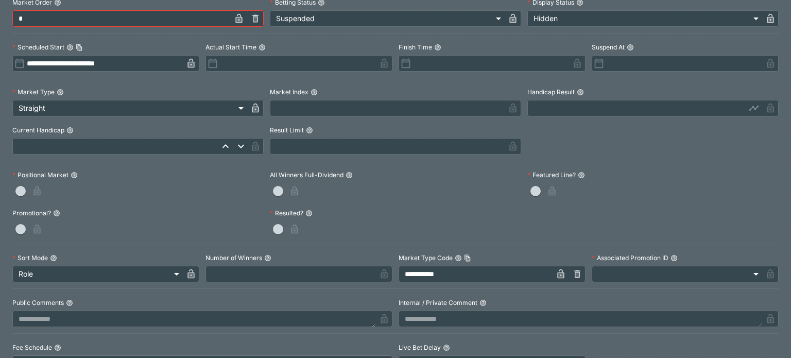
click at [556, 269] on icon "button" at bounding box center [560, 274] width 10 height 10
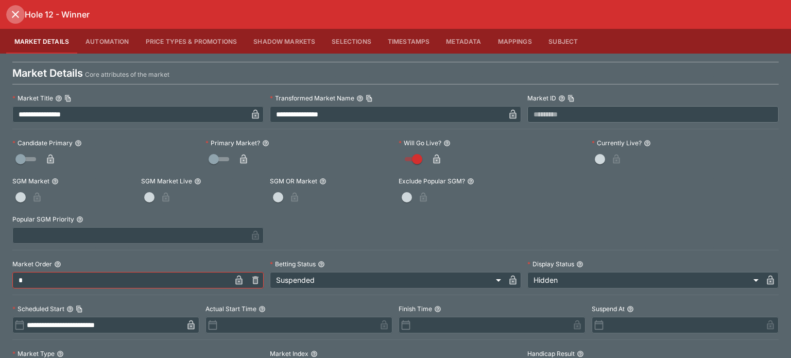
click at [16, 5] on button "close" at bounding box center [15, 14] width 19 height 19
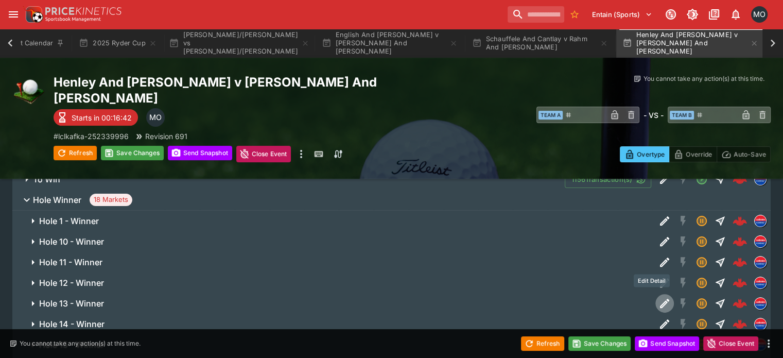
click at [658, 297] on icon "Edit Detail" at bounding box center [664, 303] width 12 height 12
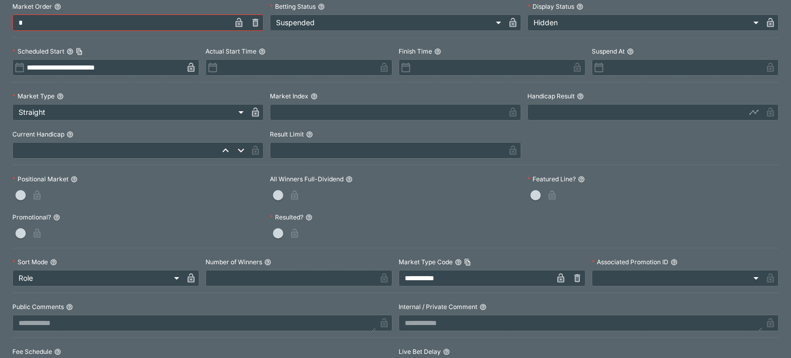
scroll to position [258, 0]
click at [555, 281] on icon "button" at bounding box center [560, 277] width 10 height 10
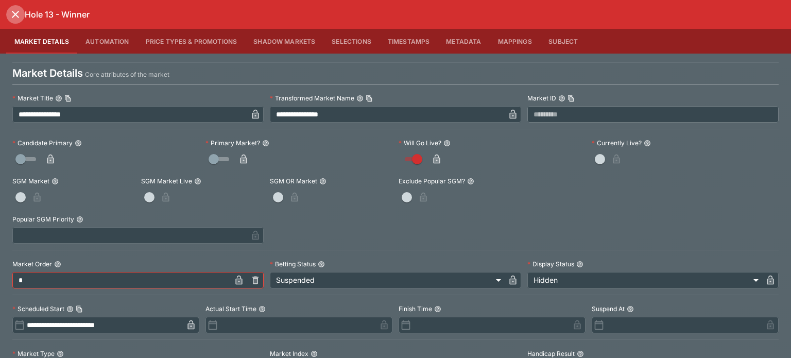
click at [10, 14] on icon "close" at bounding box center [15, 14] width 12 height 12
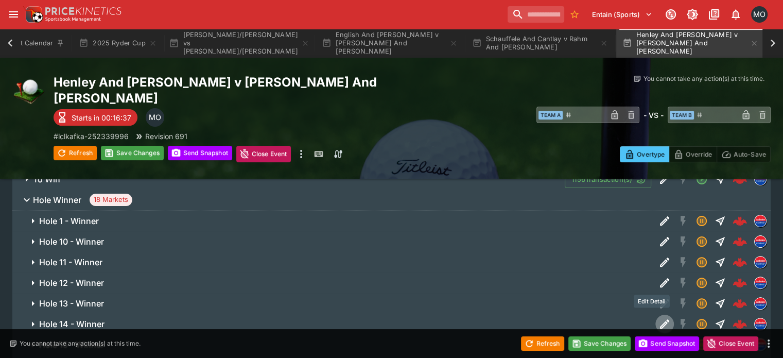
click at [658, 318] on icon "Edit Detail" at bounding box center [664, 324] width 12 height 12
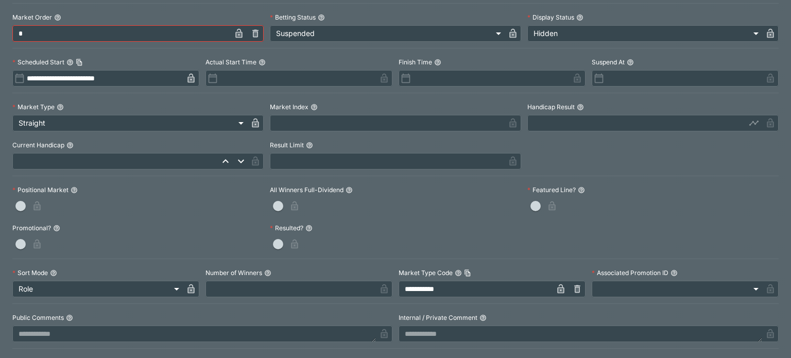
scroll to position [247, 0]
click at [555, 291] on icon "button" at bounding box center [560, 288] width 10 height 10
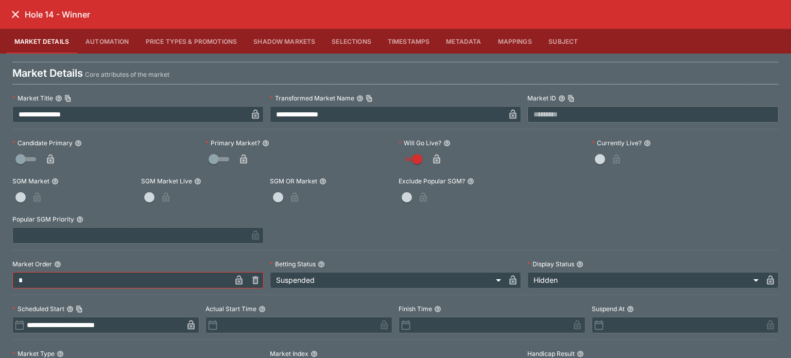
click at [6, 14] on div "Hole 14 - Winner" at bounding box center [395, 14] width 791 height 29
click at [14, 13] on icon "close" at bounding box center [15, 14] width 7 height 7
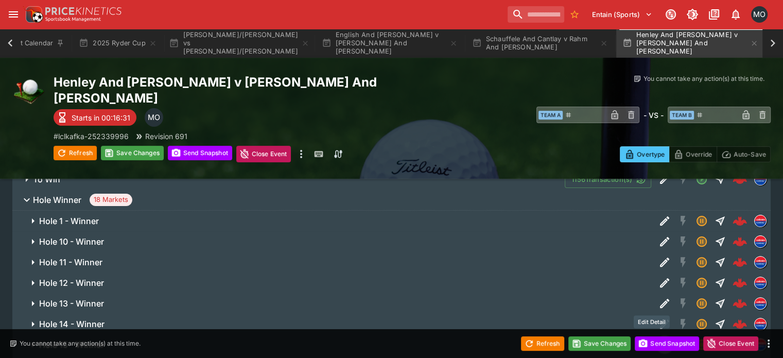
click at [658, 338] on icon "Edit Detail" at bounding box center [664, 344] width 12 height 12
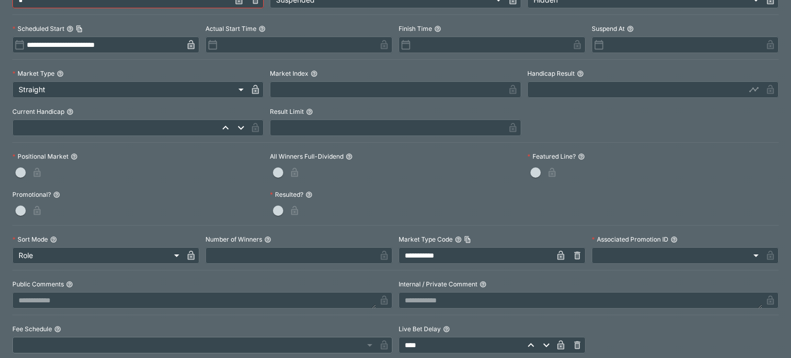
scroll to position [280, 0]
click at [557, 253] on icon "button" at bounding box center [560, 255] width 7 height 9
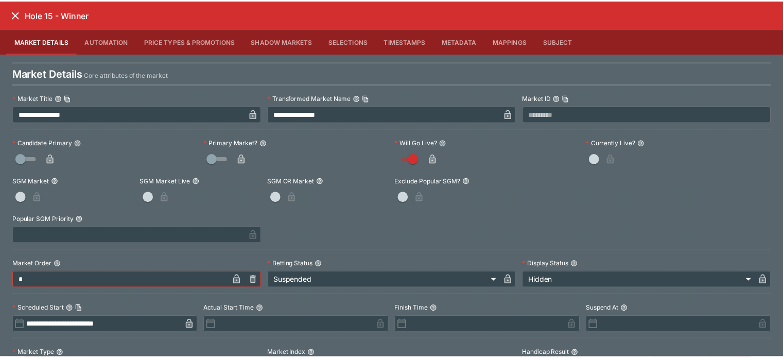
scroll to position [0, 0]
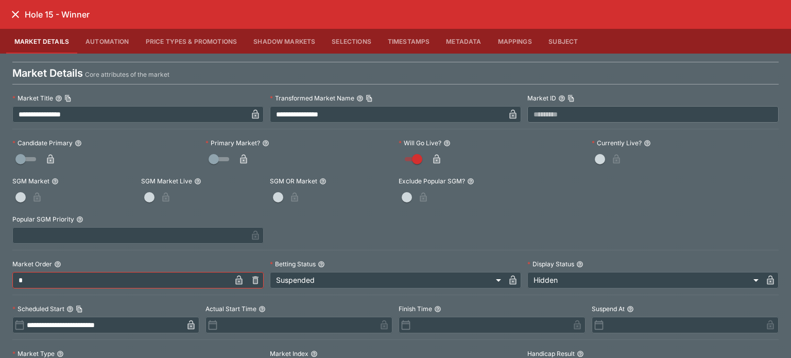
click at [10, 12] on icon "close" at bounding box center [15, 14] width 12 height 12
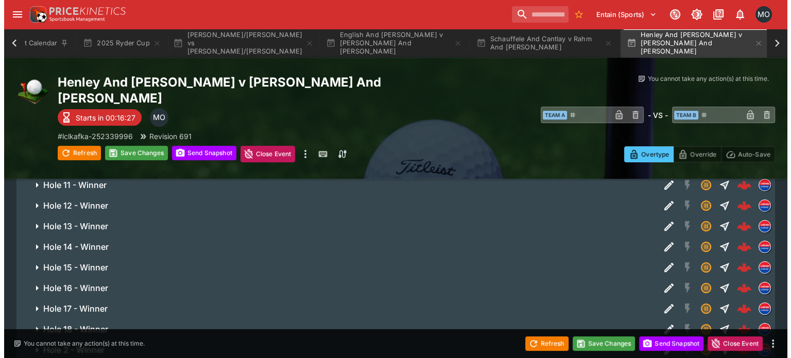
scroll to position [327, 0]
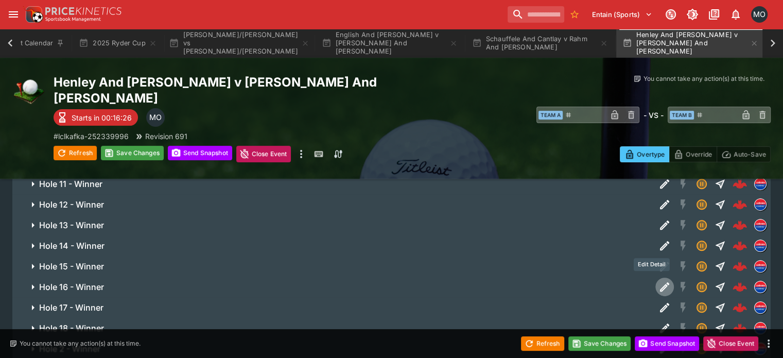
click at [658, 281] on icon "Edit Detail" at bounding box center [664, 287] width 12 height 12
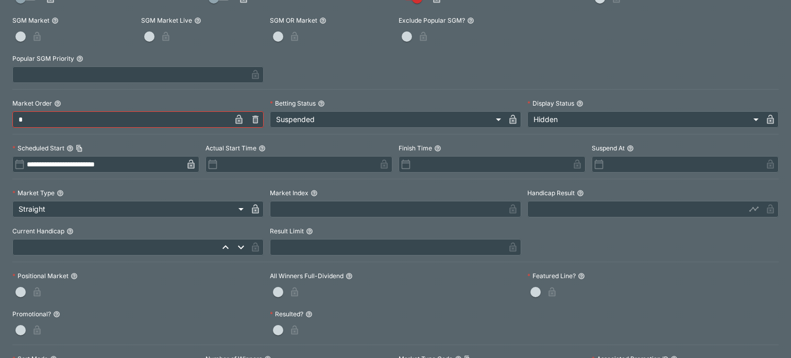
scroll to position [259, 0]
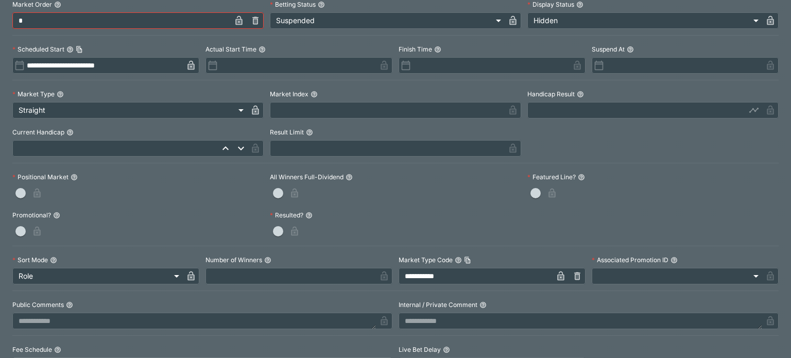
click at [557, 272] on icon "button" at bounding box center [560, 275] width 7 height 9
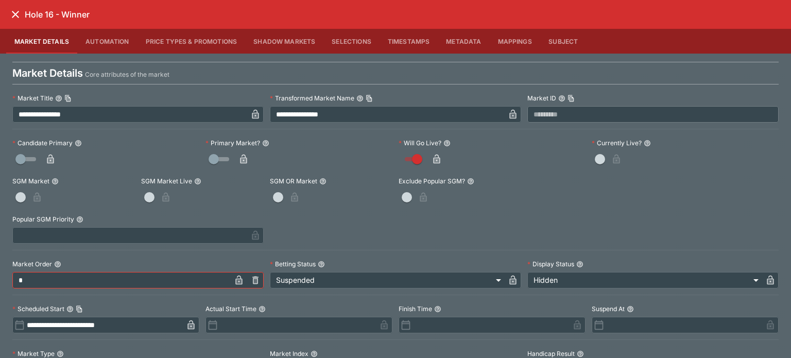
click at [16, 13] on icon "close" at bounding box center [15, 14] width 7 height 7
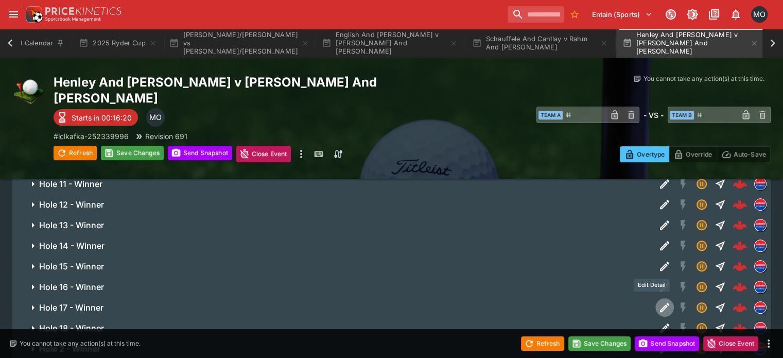
click at [658, 301] on icon "Edit Detail" at bounding box center [664, 307] width 12 height 12
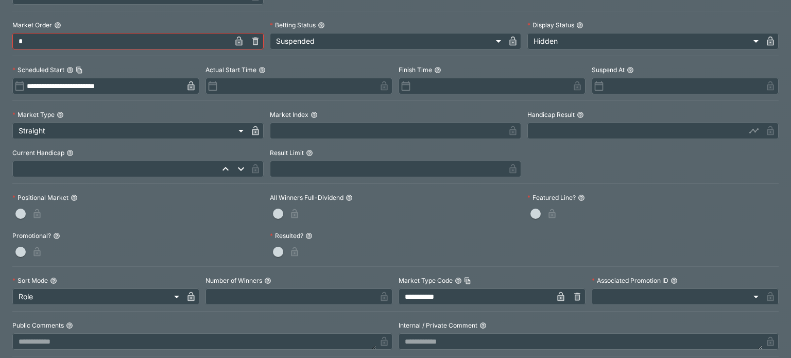
scroll to position [245, 0]
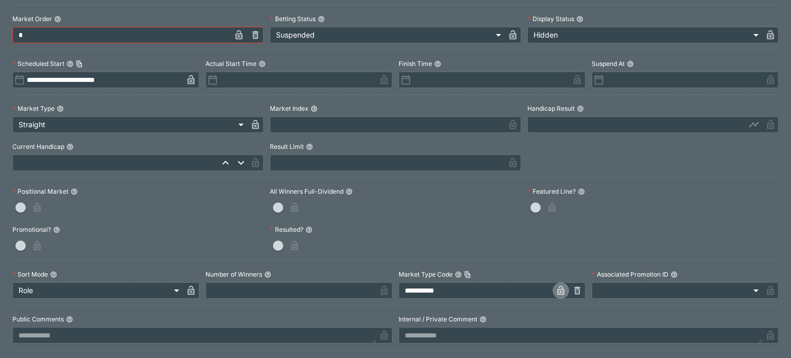
click at [555, 287] on icon "button" at bounding box center [560, 290] width 10 height 10
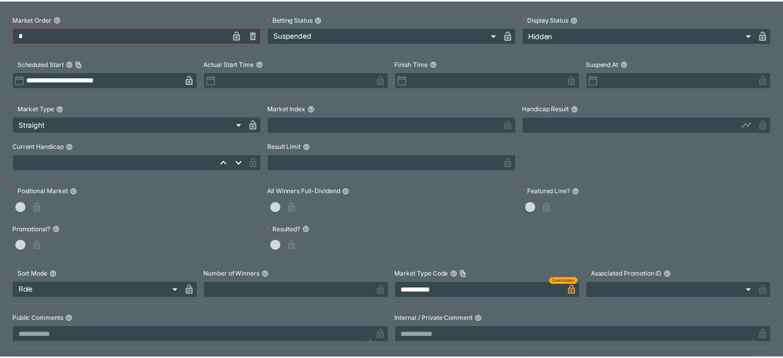
scroll to position [0, 0]
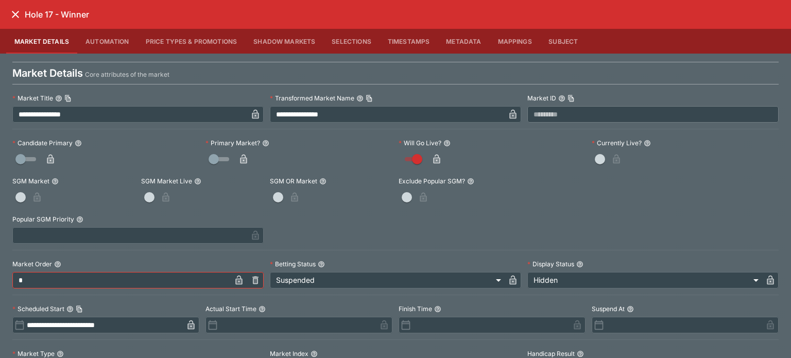
click at [8, 17] on button "close" at bounding box center [15, 14] width 19 height 19
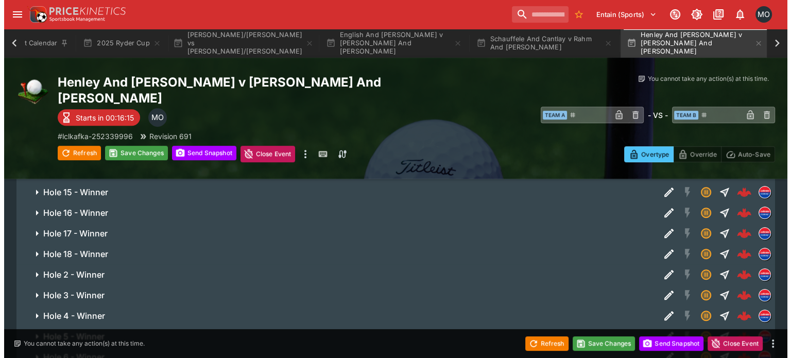
scroll to position [404, 0]
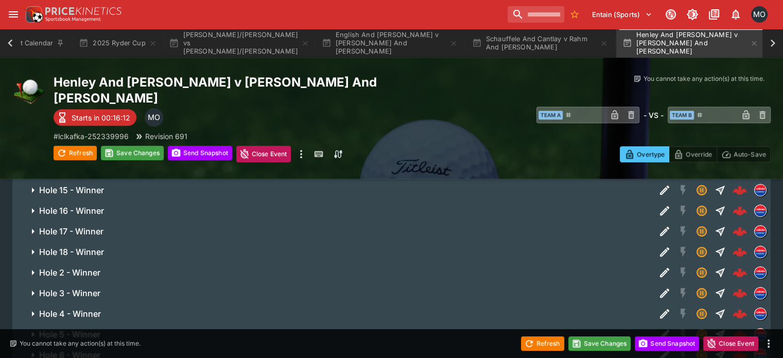
click at [658, 246] on icon "Edit Detail" at bounding box center [664, 252] width 12 height 12
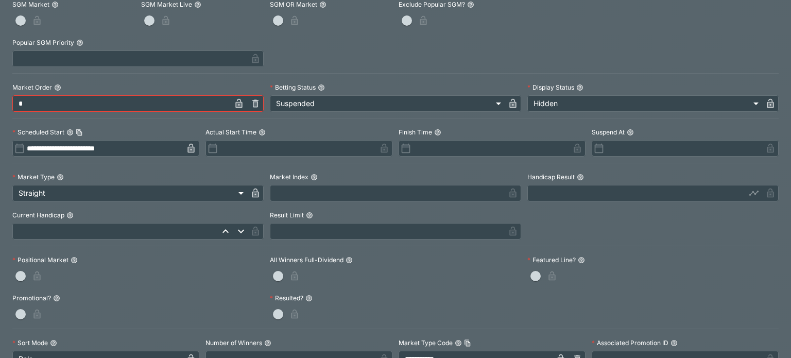
scroll to position [186, 0]
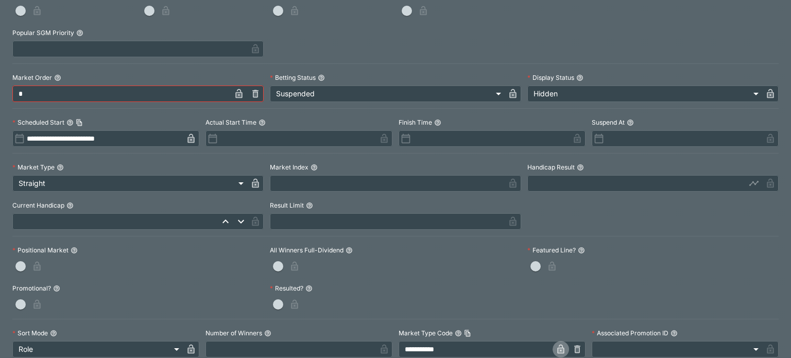
click at [555, 345] on icon "button" at bounding box center [560, 349] width 10 height 10
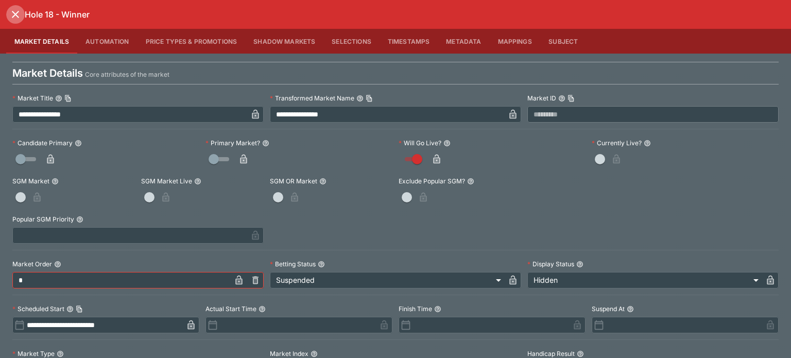
click at [16, 16] on icon "close" at bounding box center [15, 14] width 12 height 12
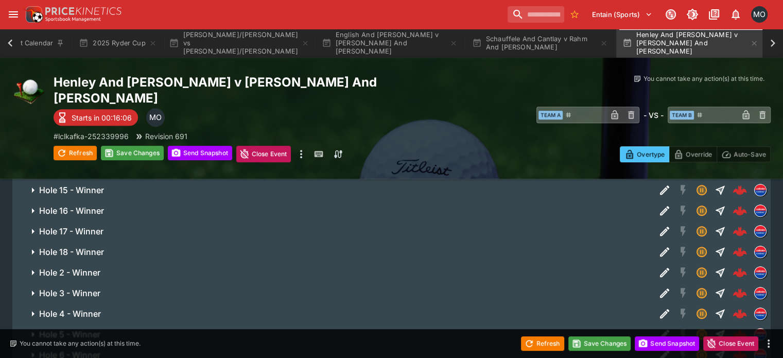
click at [660, 268] on icon "Edit Detail" at bounding box center [664, 272] width 9 height 9
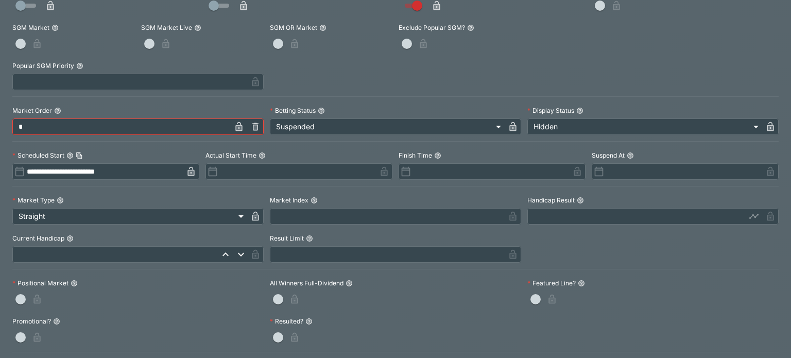
scroll to position [256, 0]
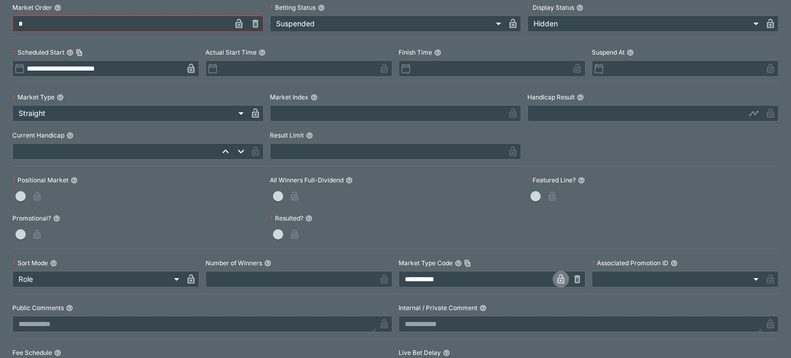
click at [555, 275] on icon "button" at bounding box center [560, 279] width 10 height 10
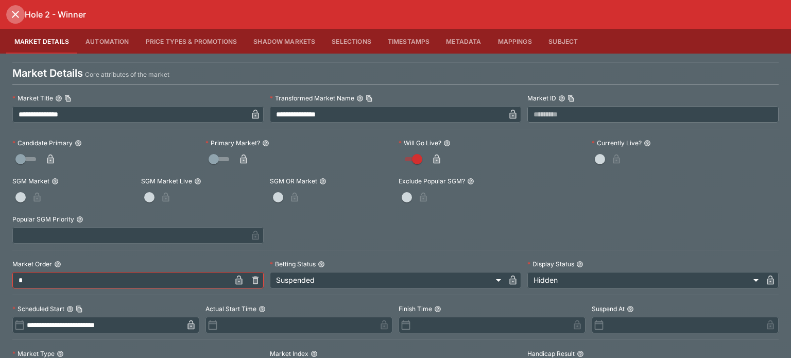
click at [20, 16] on icon "close" at bounding box center [15, 14] width 12 height 12
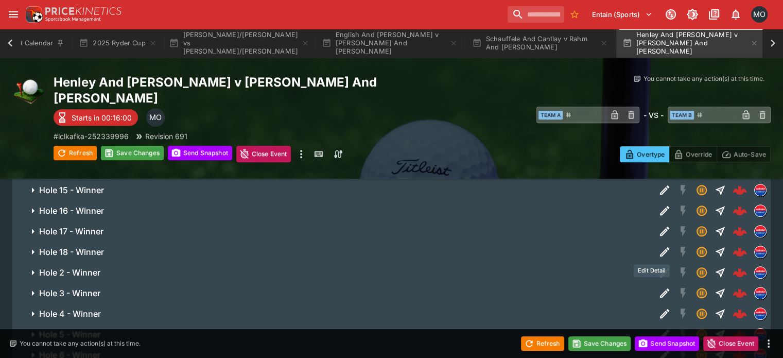
click at [658, 287] on icon "Edit Detail" at bounding box center [664, 293] width 12 height 12
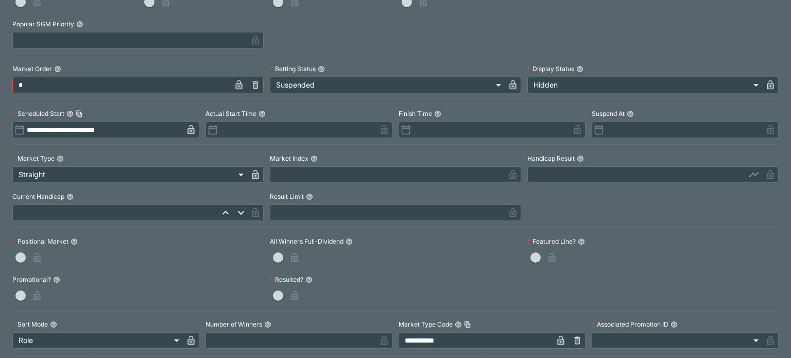
scroll to position [196, 0]
click at [558, 336] on icon "button" at bounding box center [560, 340] width 10 height 10
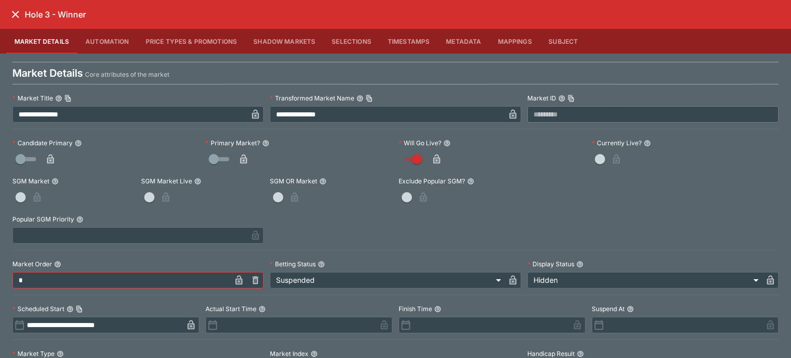
click at [17, 11] on icon "close" at bounding box center [15, 14] width 12 height 12
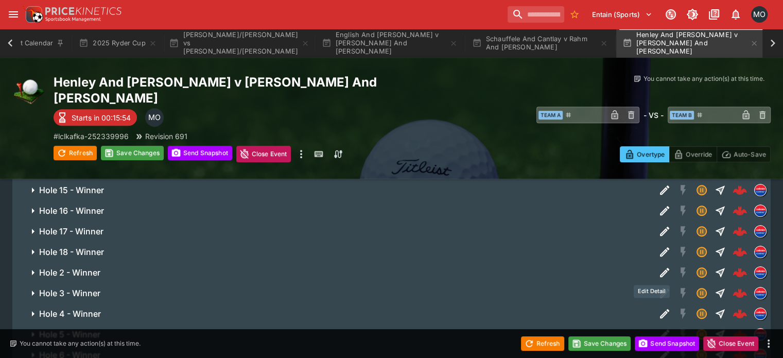
click at [658, 307] on icon "Edit Detail" at bounding box center [664, 313] width 12 height 12
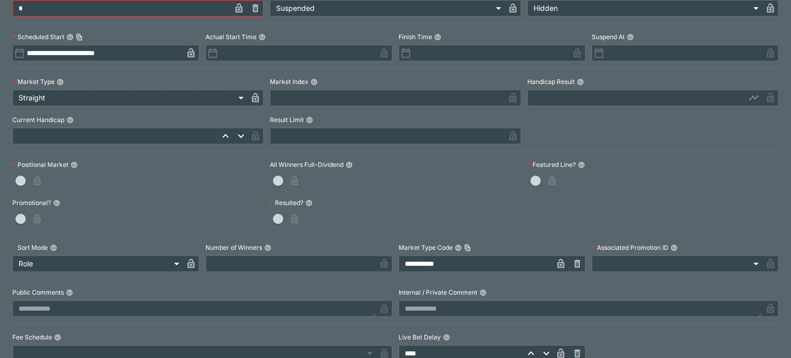
scroll to position [274, 0]
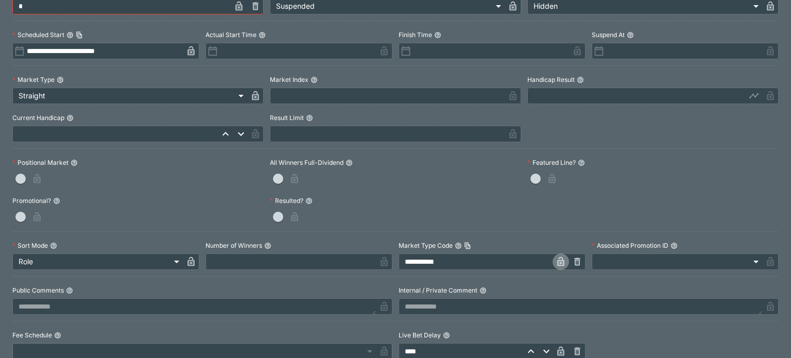
click at [557, 263] on icon "button" at bounding box center [560, 261] width 7 height 9
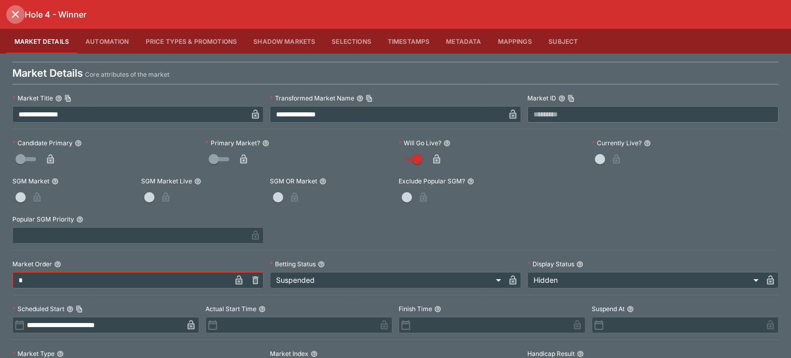
click at [17, 15] on icon "close" at bounding box center [15, 14] width 7 height 7
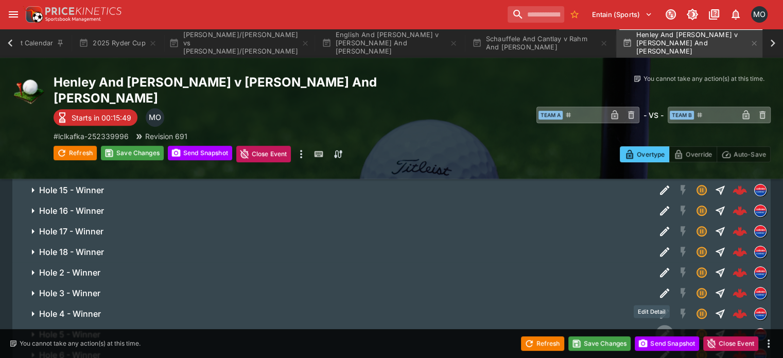
click at [658, 328] on icon "Edit Detail" at bounding box center [664, 334] width 12 height 12
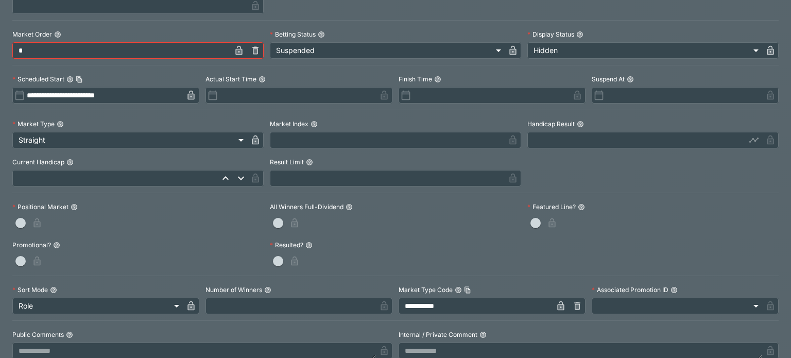
scroll to position [239, 0]
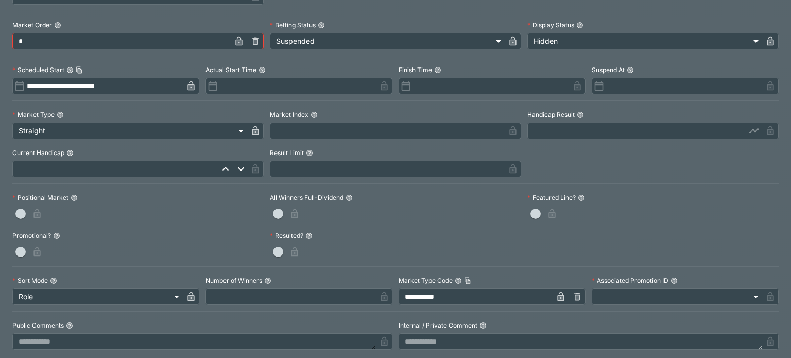
click at [555, 292] on icon "button" at bounding box center [560, 296] width 10 height 10
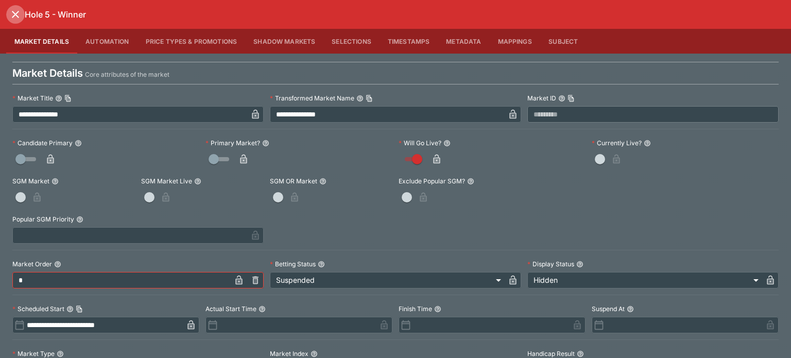
click at [19, 13] on icon "close" at bounding box center [15, 14] width 12 height 12
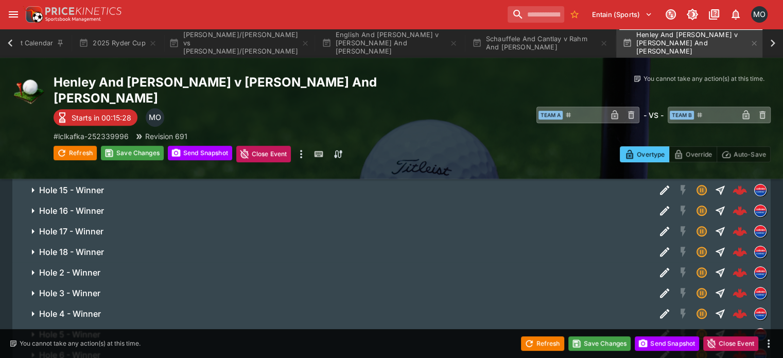
click at [655, 284] on button "Edit Detail" at bounding box center [664, 293] width 19 height 19
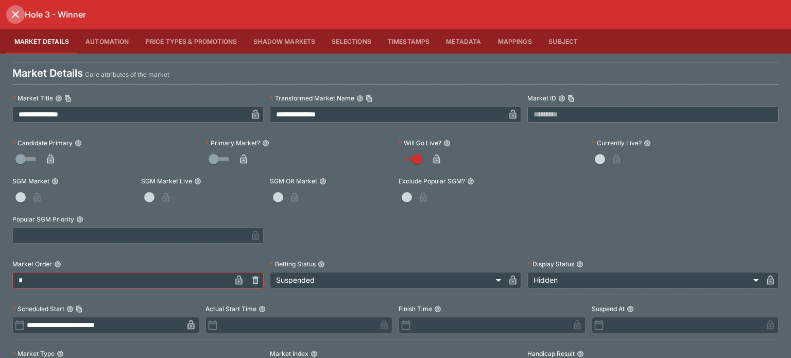
click at [15, 9] on icon "close" at bounding box center [15, 14] width 12 height 12
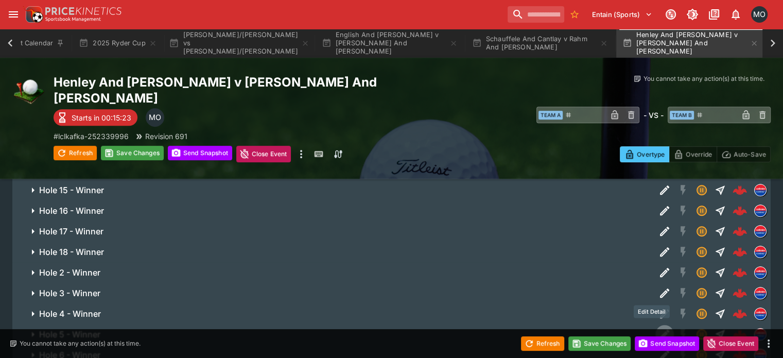
click at [658, 328] on icon "Edit Detail" at bounding box center [664, 334] width 12 height 12
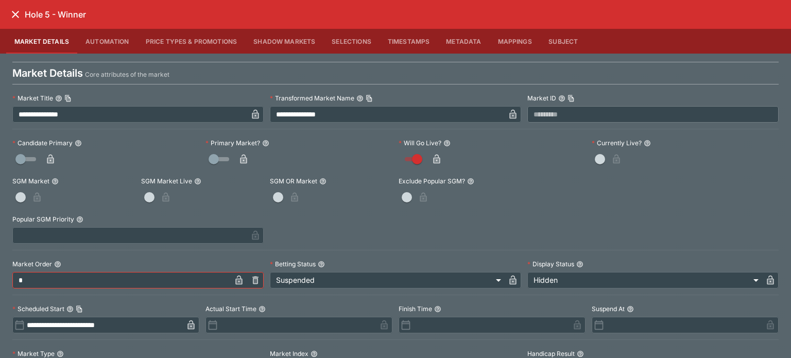
click at [19, 14] on icon "close" at bounding box center [15, 14] width 12 height 12
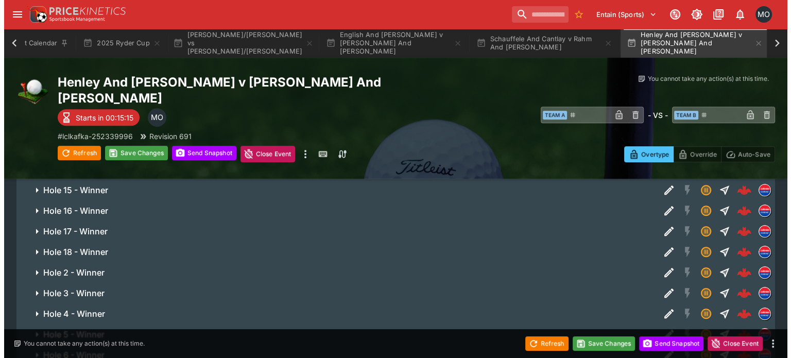
scroll to position [487, 0]
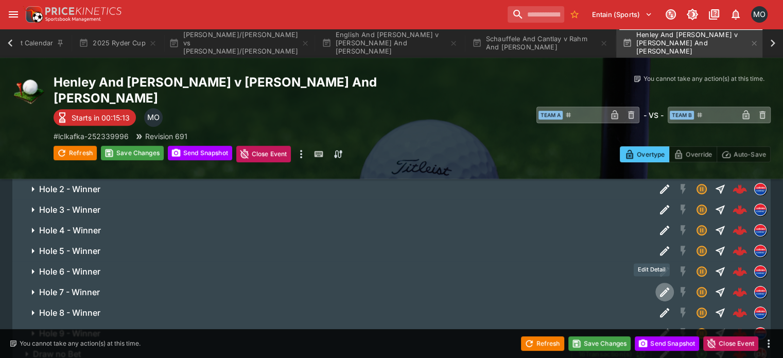
click at [658, 286] on icon "Edit Detail" at bounding box center [664, 292] width 12 height 12
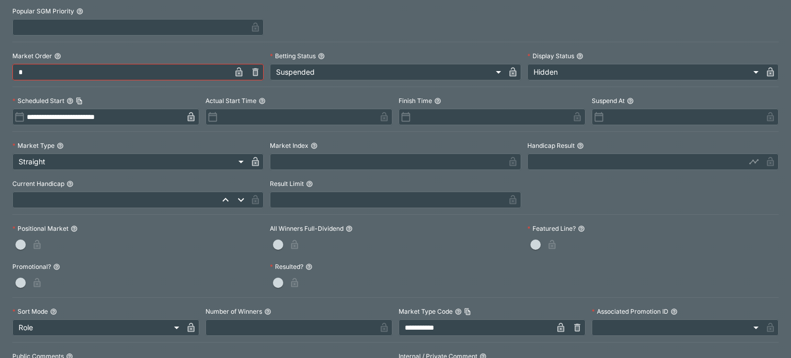
scroll to position [209, 0]
click at [559, 324] on icon "button" at bounding box center [560, 326] width 10 height 10
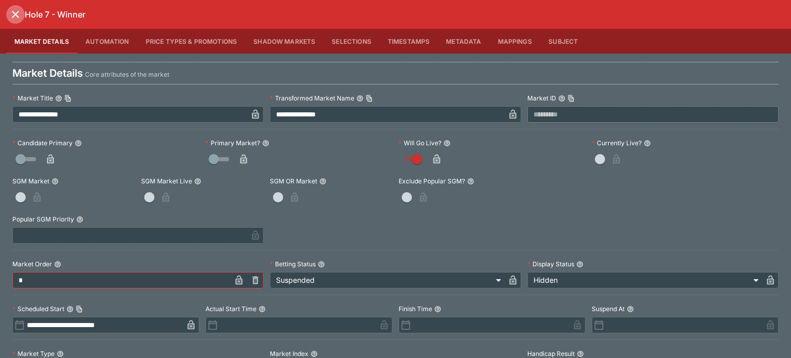
click at [10, 7] on button "close" at bounding box center [15, 14] width 19 height 19
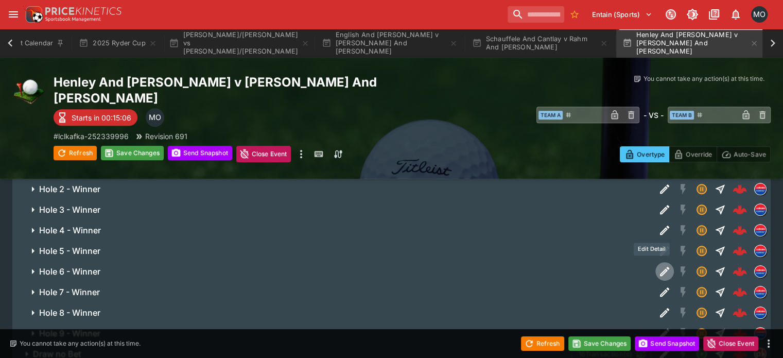
click at [658, 265] on icon "Edit Detail" at bounding box center [664, 271] width 12 height 12
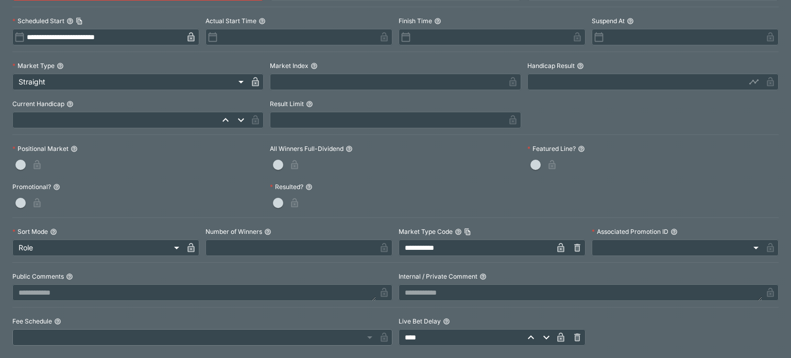
scroll to position [286, 0]
click at [557, 245] on icon "button" at bounding box center [560, 249] width 7 height 9
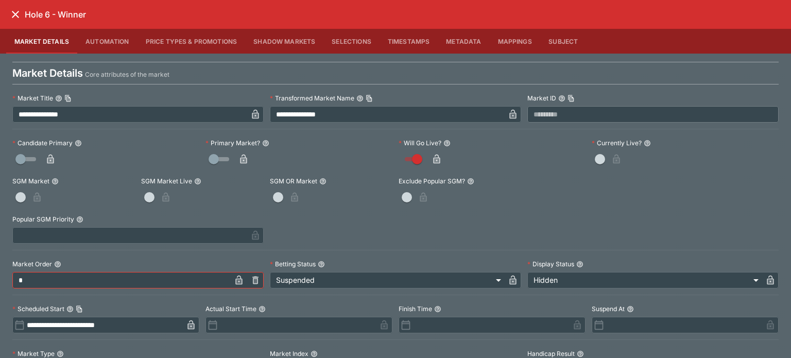
click at [19, 10] on icon "close" at bounding box center [15, 14] width 12 height 12
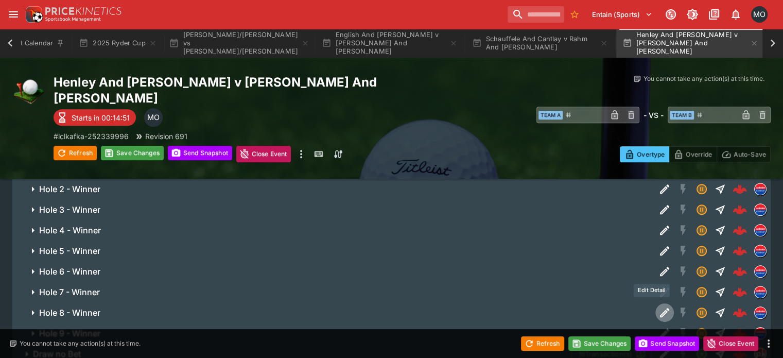
click at [658, 306] on icon "Edit Detail" at bounding box center [664, 312] width 12 height 12
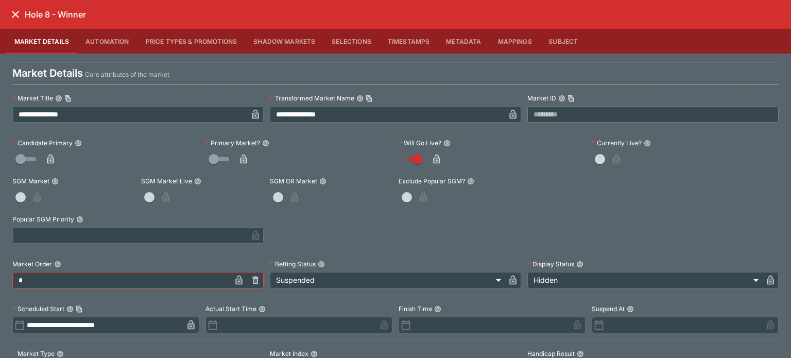
scroll to position [229, 0]
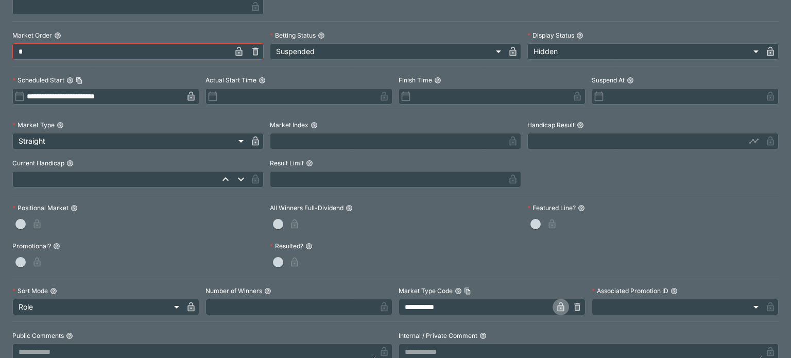
click at [557, 304] on icon "button" at bounding box center [560, 306] width 7 height 9
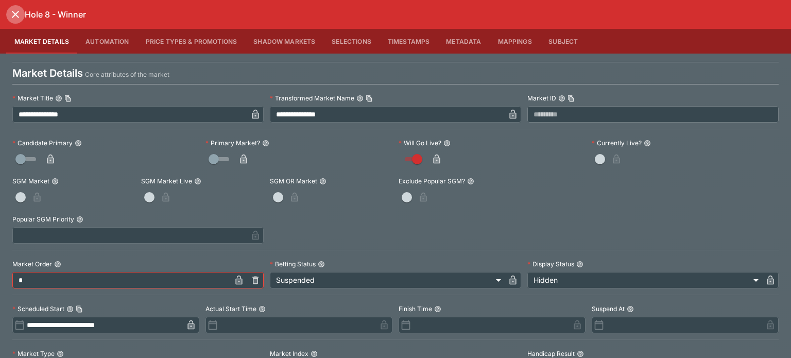
click at [19, 12] on icon "close" at bounding box center [15, 14] width 12 height 12
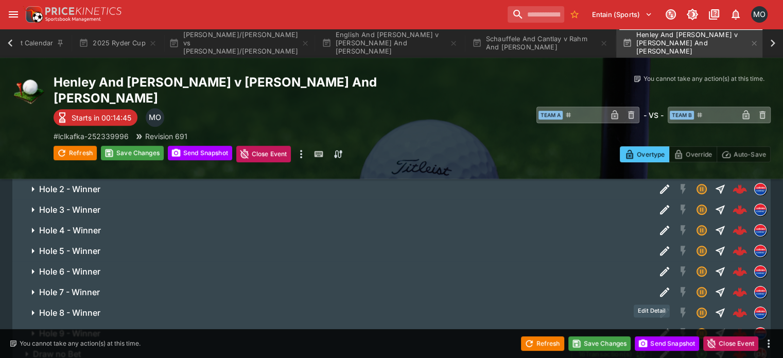
click at [658, 327] on icon "Edit Detail" at bounding box center [664, 333] width 12 height 12
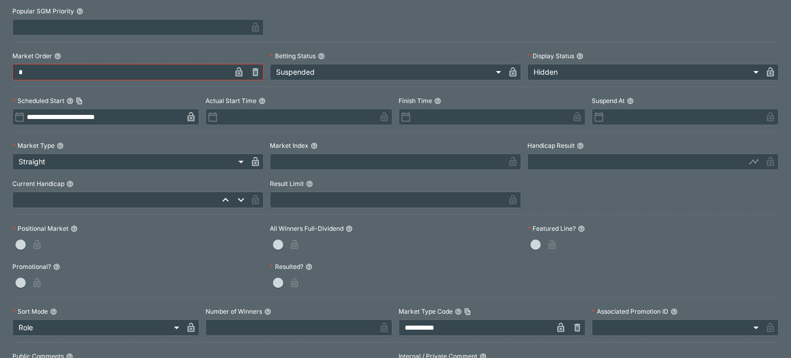
scroll to position [245, 0]
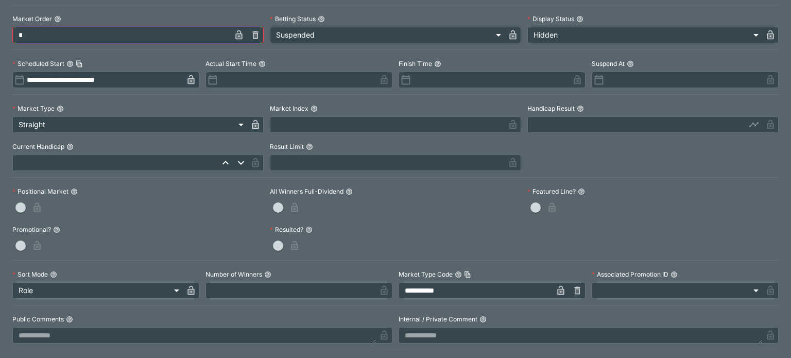
click at [558, 289] on icon "button" at bounding box center [560, 291] width 5 height 4
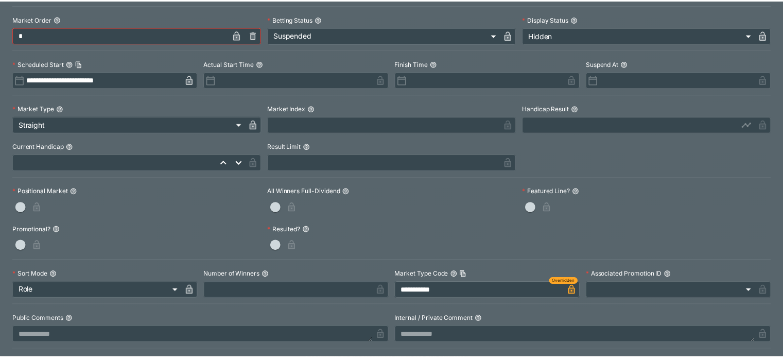
scroll to position [0, 0]
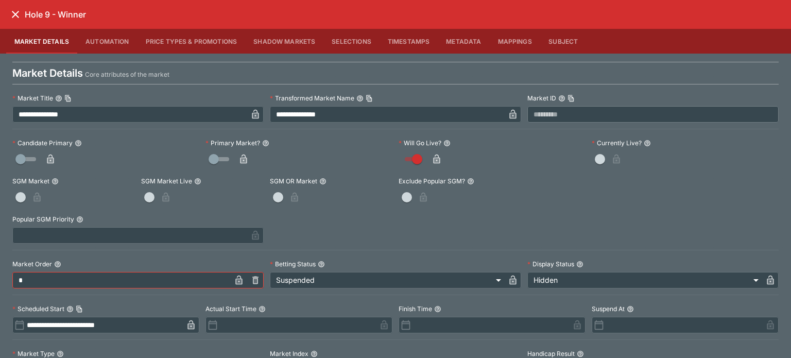
click at [15, 11] on icon "close" at bounding box center [15, 14] width 12 height 12
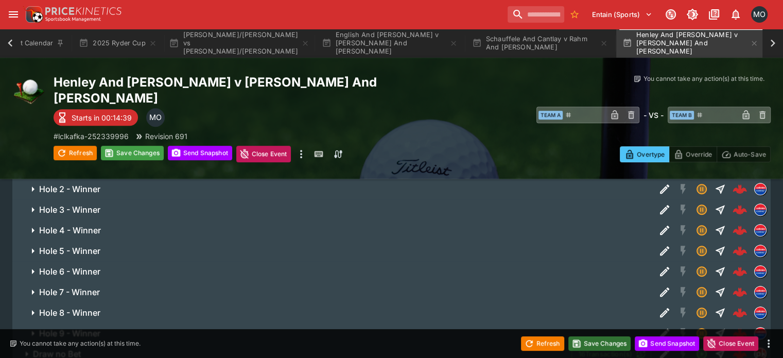
click at [589, 343] on button "Save Changes" at bounding box center [599, 343] width 63 height 14
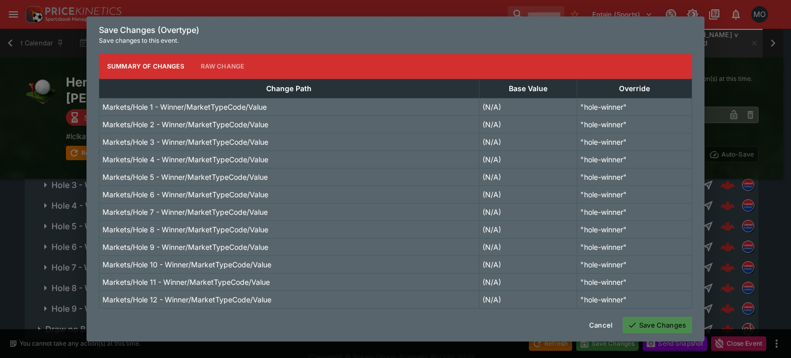
click at [657, 317] on button "Save Changes" at bounding box center [656, 325] width 69 height 16
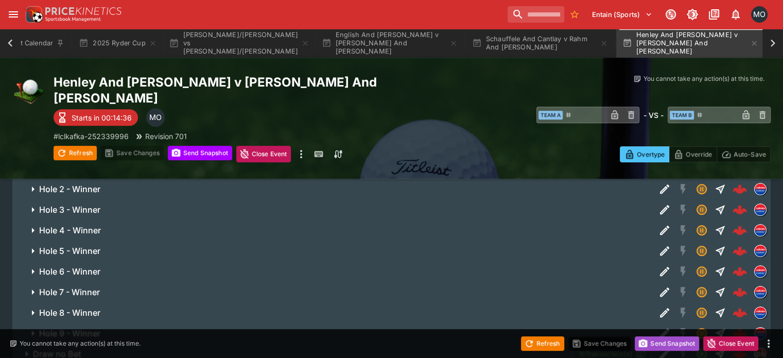
click at [659, 339] on button "Send Snapshot" at bounding box center [667, 343] width 64 height 14
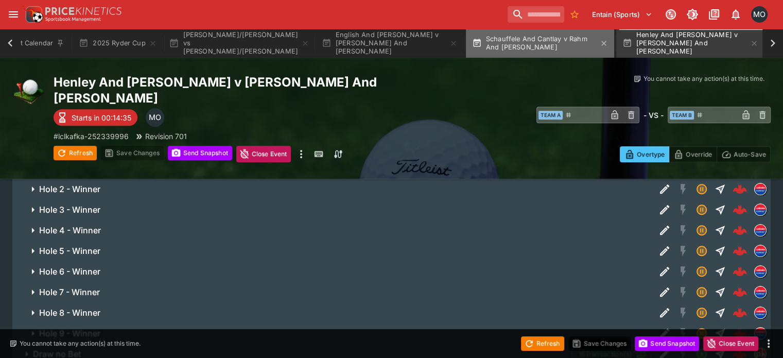
click at [491, 56] on button "Schauffele And Cantlay v Rahm And [PERSON_NAME]" at bounding box center [540, 43] width 148 height 29
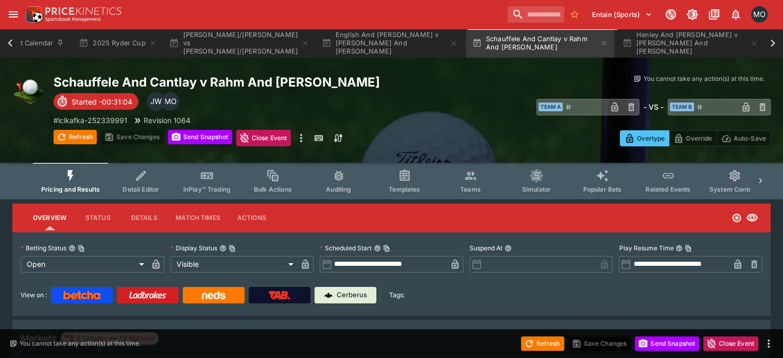
click at [156, 186] on span "Detail Editor" at bounding box center [141, 189] width 37 height 8
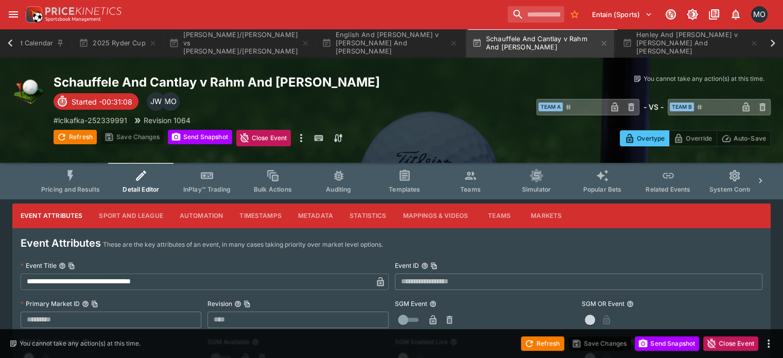
click at [77, 175] on icon "Event type filters" at bounding box center [70, 175] width 13 height 13
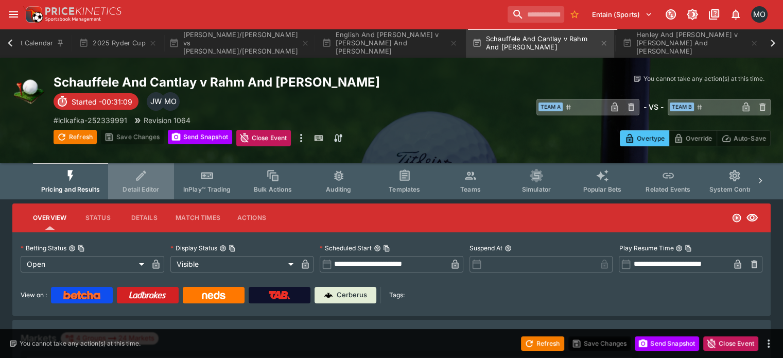
click at [151, 186] on span "Detail Editor" at bounding box center [141, 189] width 37 height 8
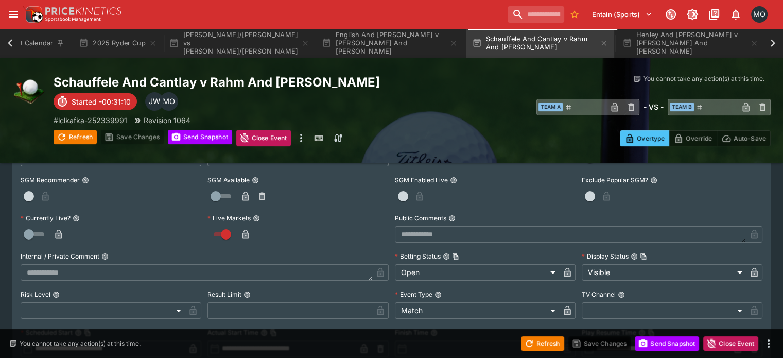
scroll to position [161, 0]
click at [537, 338] on button "Refresh" at bounding box center [542, 343] width 43 height 14
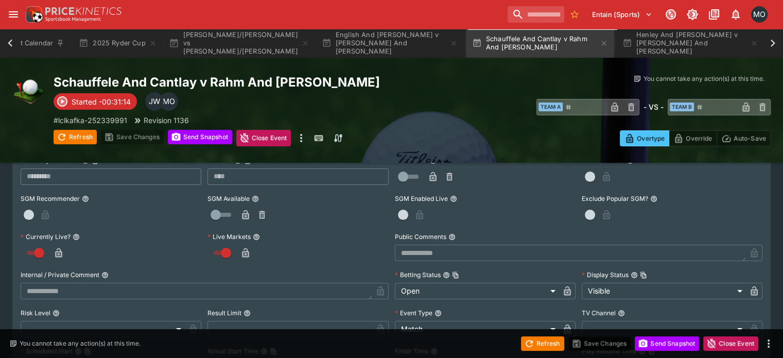
scroll to position [0, 0]
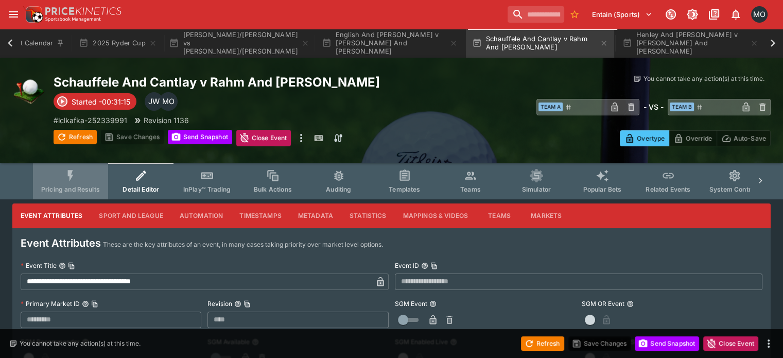
click at [97, 176] on button "Pricing and Results" at bounding box center [70, 181] width 75 height 37
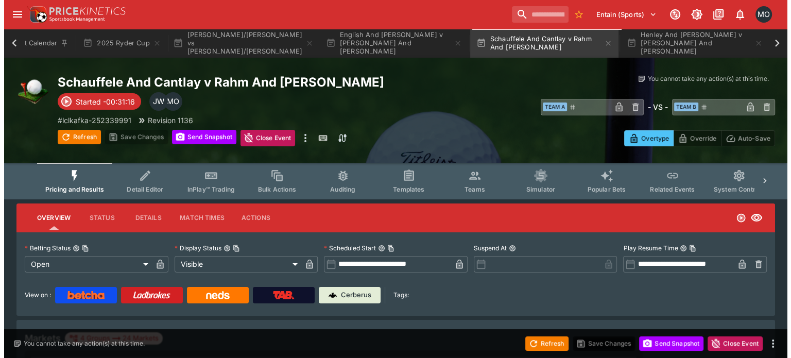
scroll to position [429, 0]
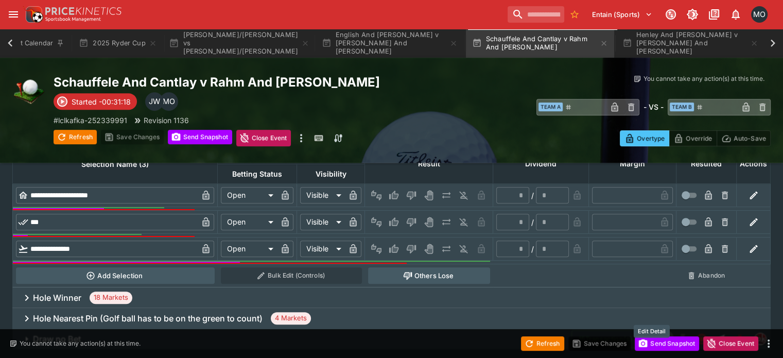
click at [655, 329] on button "Edit Detail" at bounding box center [664, 338] width 19 height 19
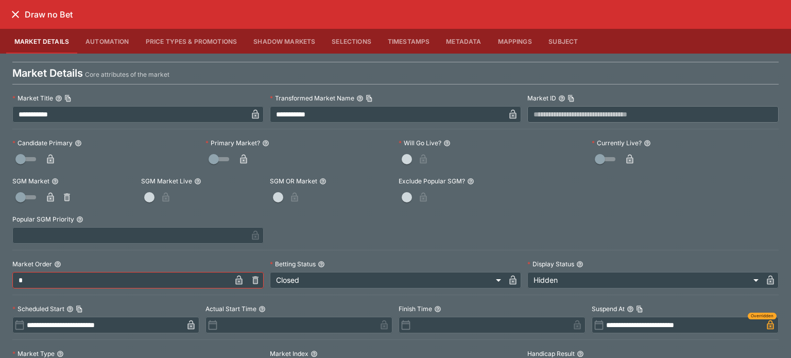
scroll to position [23, 0]
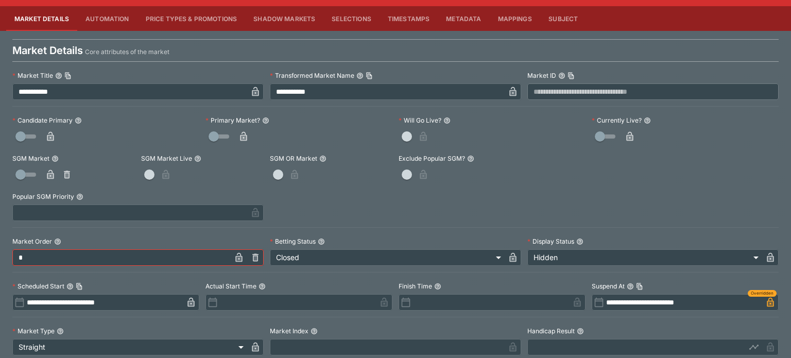
click at [768, 257] on icon "button" at bounding box center [770, 258] width 5 height 4
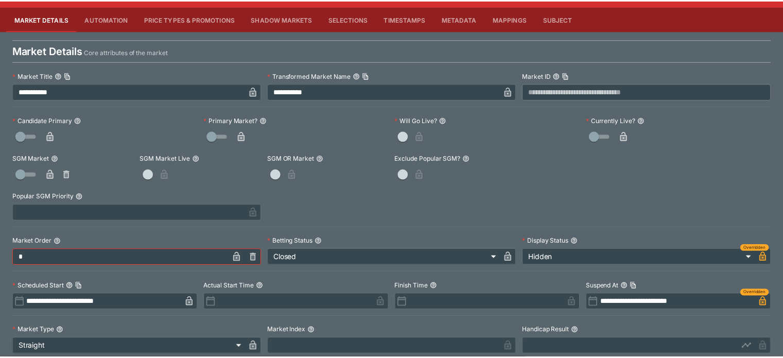
scroll to position [0, 0]
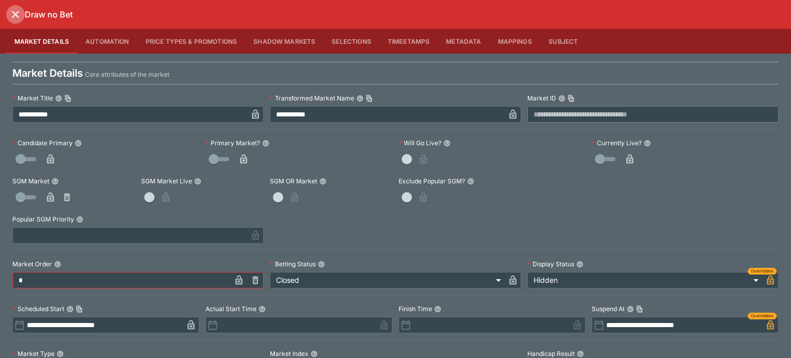
click at [10, 7] on button "close" at bounding box center [15, 14] width 19 height 19
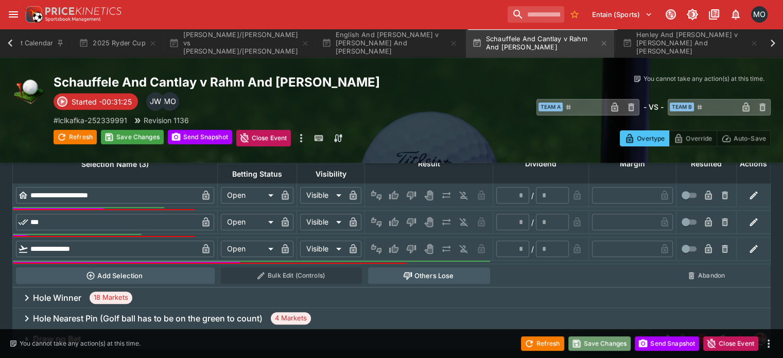
click at [590, 343] on button "Save Changes" at bounding box center [599, 343] width 63 height 14
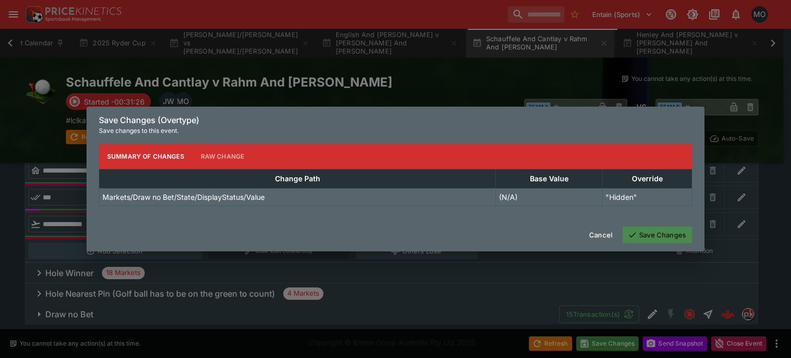
click at [643, 234] on button "Save Changes" at bounding box center [656, 234] width 69 height 16
